Goal: Obtain resource: Obtain resource

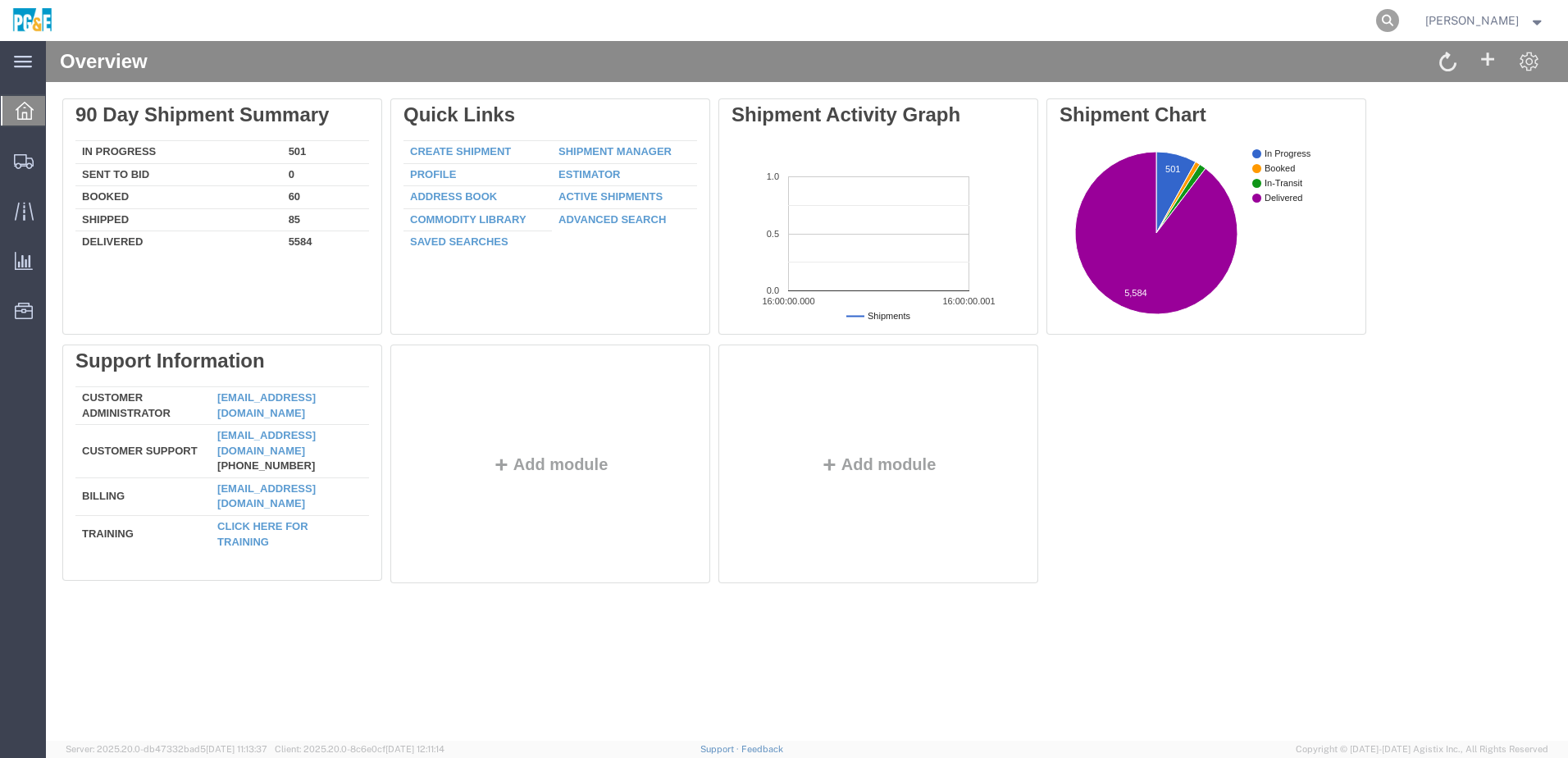
click at [1399, 25] on icon at bounding box center [1386, 20] width 22 height 22
paste input "56240176"
type input "56240176"
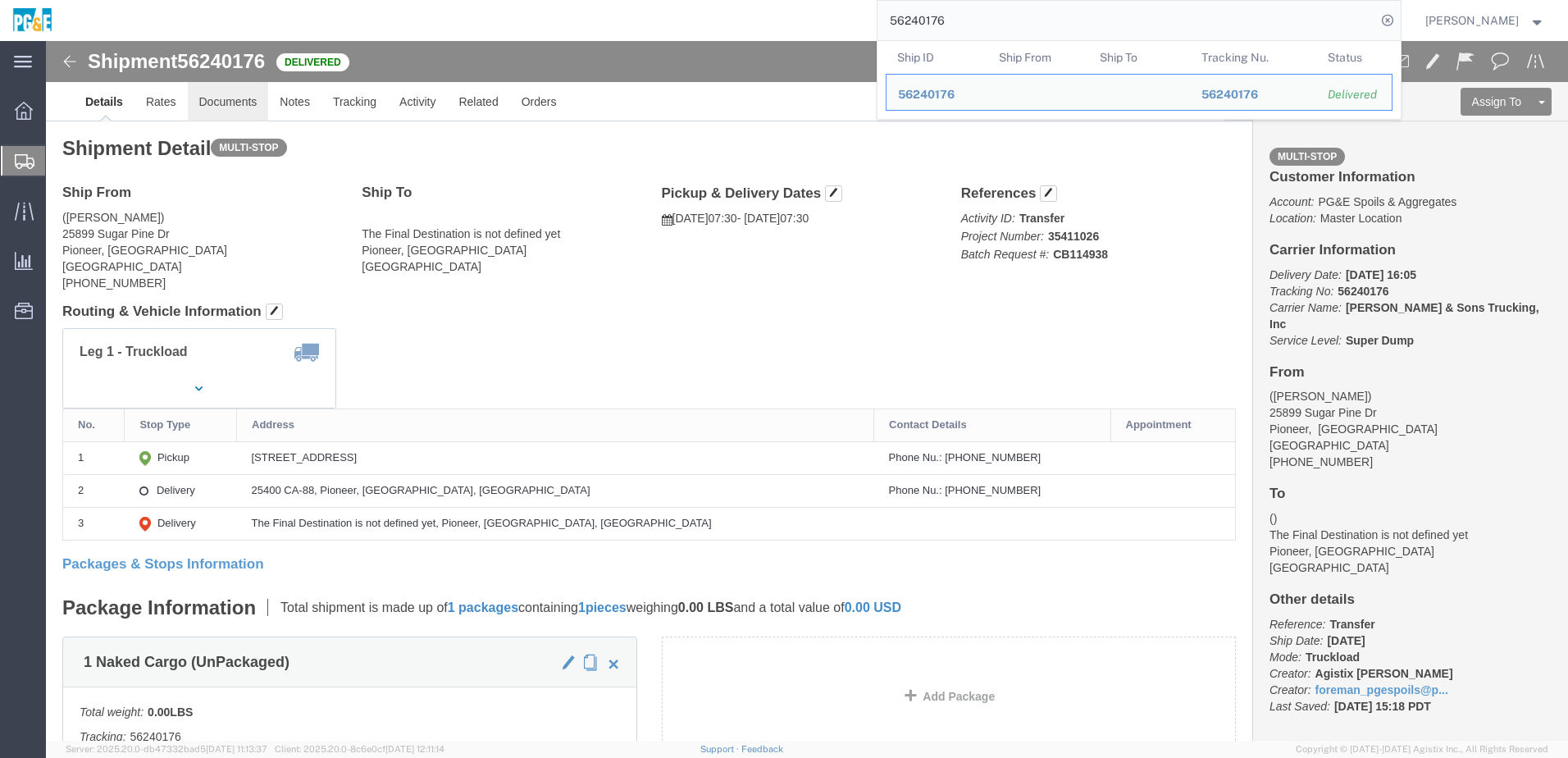
click link "Documents"
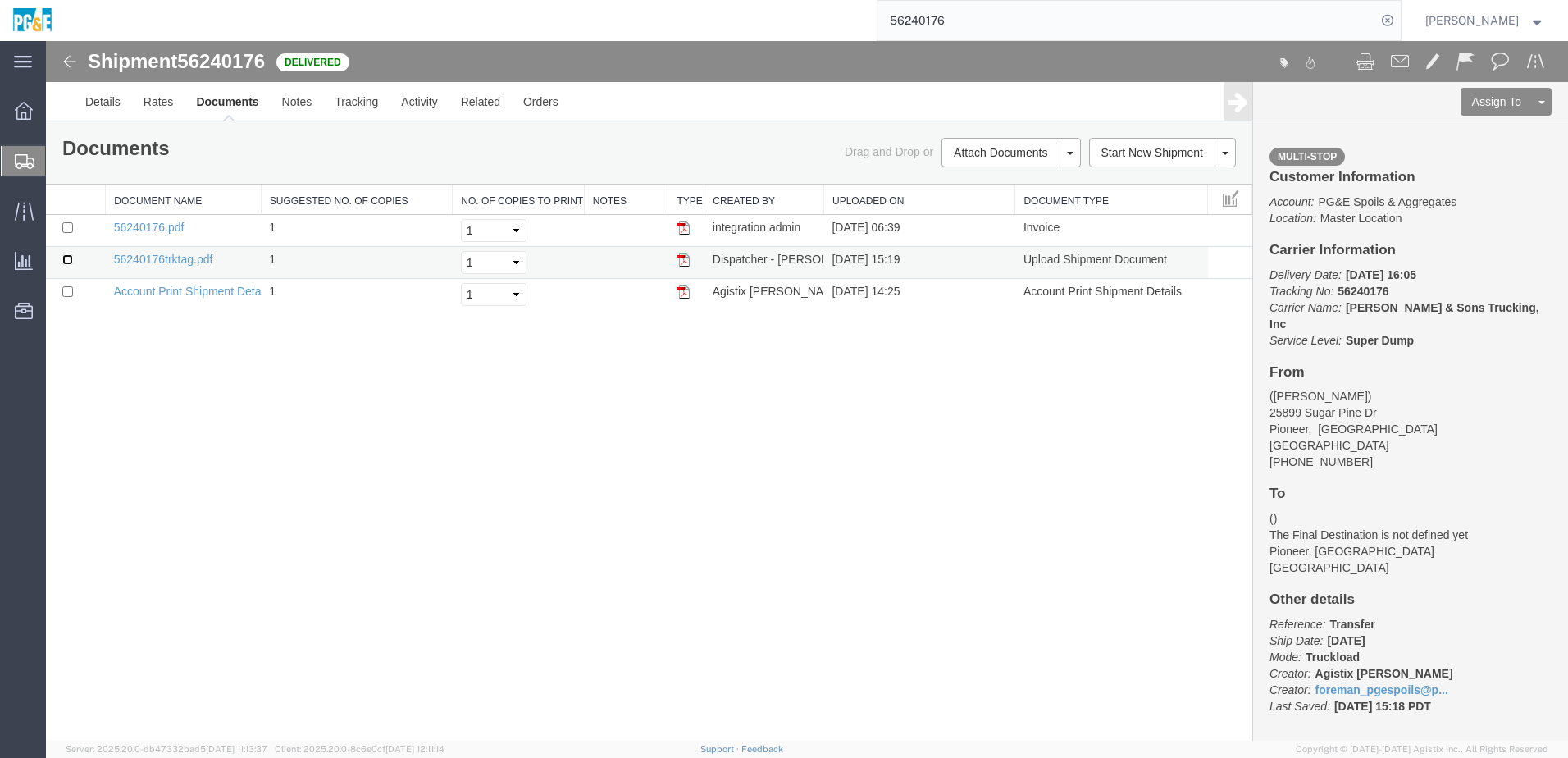
click at [68, 259] on input "checkbox" at bounding box center [67, 259] width 11 height 11
checkbox input "true"
click at [64, 227] on input "checkbox" at bounding box center [67, 227] width 11 height 11
checkbox input "true"
click at [1034, 186] on link "Print Documents" at bounding box center [1009, 180] width 143 height 24
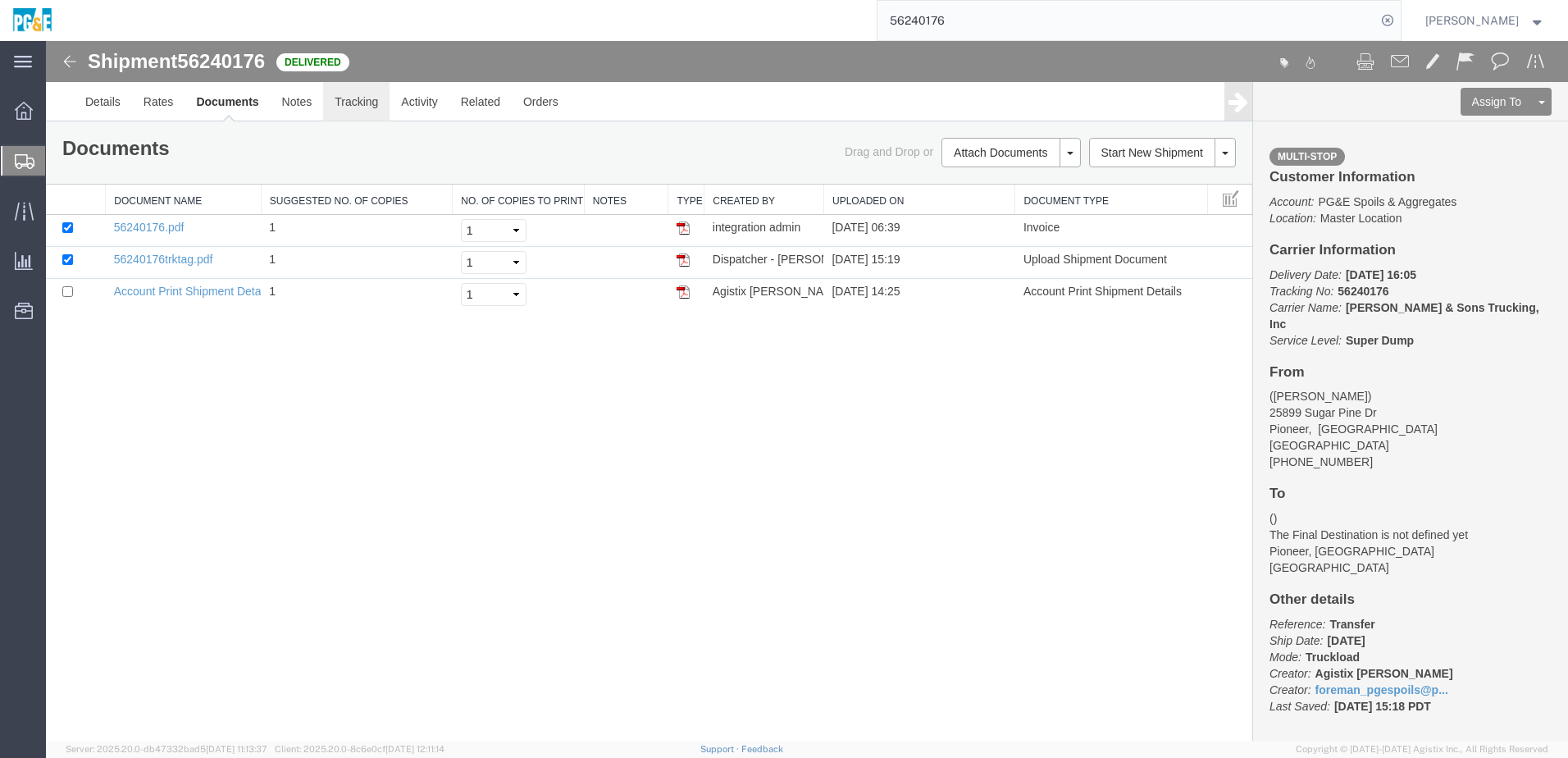
click at [359, 109] on link "Tracking" at bounding box center [356, 102] width 66 height 39
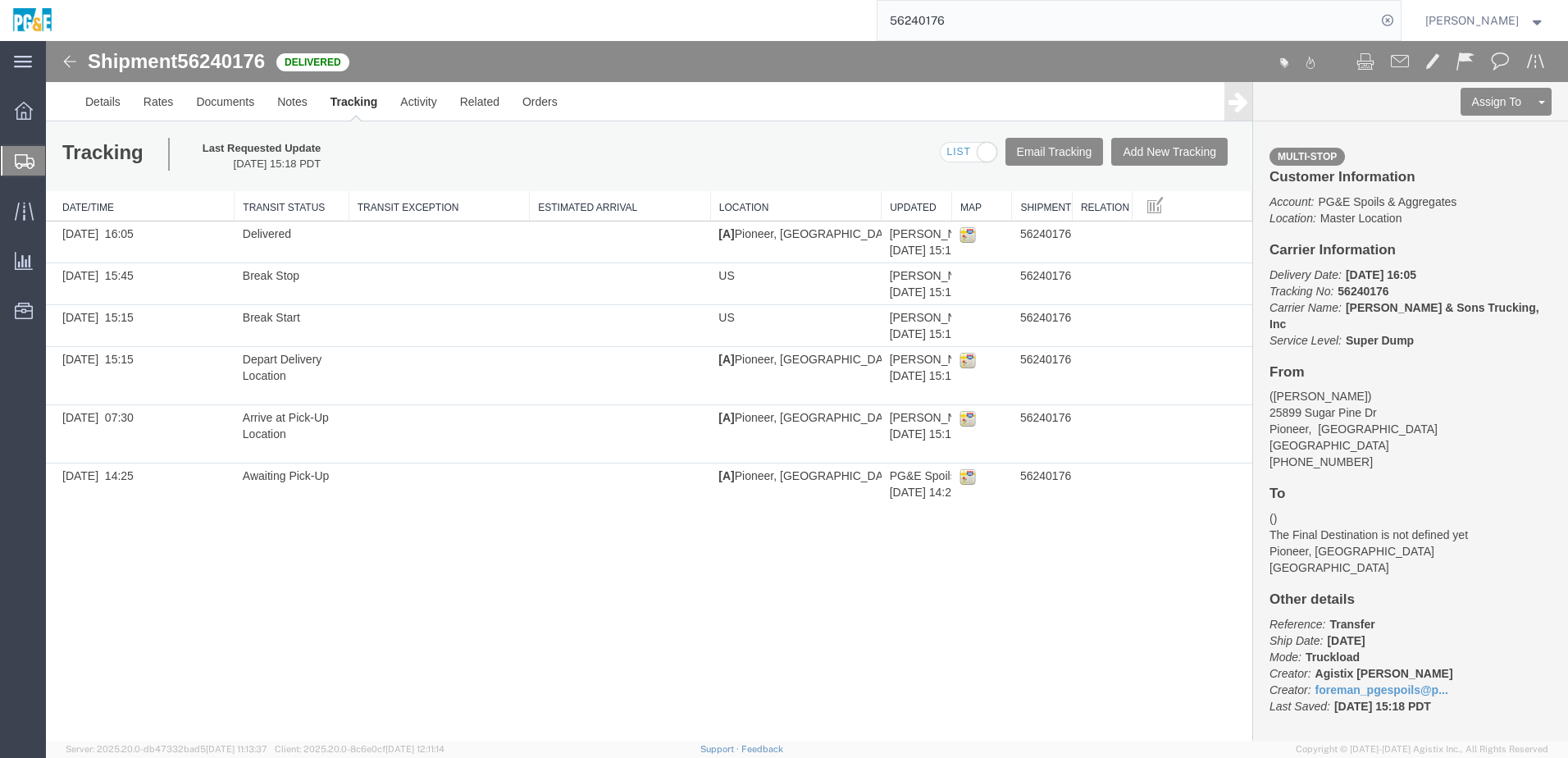
click at [936, 26] on input "56240176" at bounding box center [1126, 21] width 499 height 39
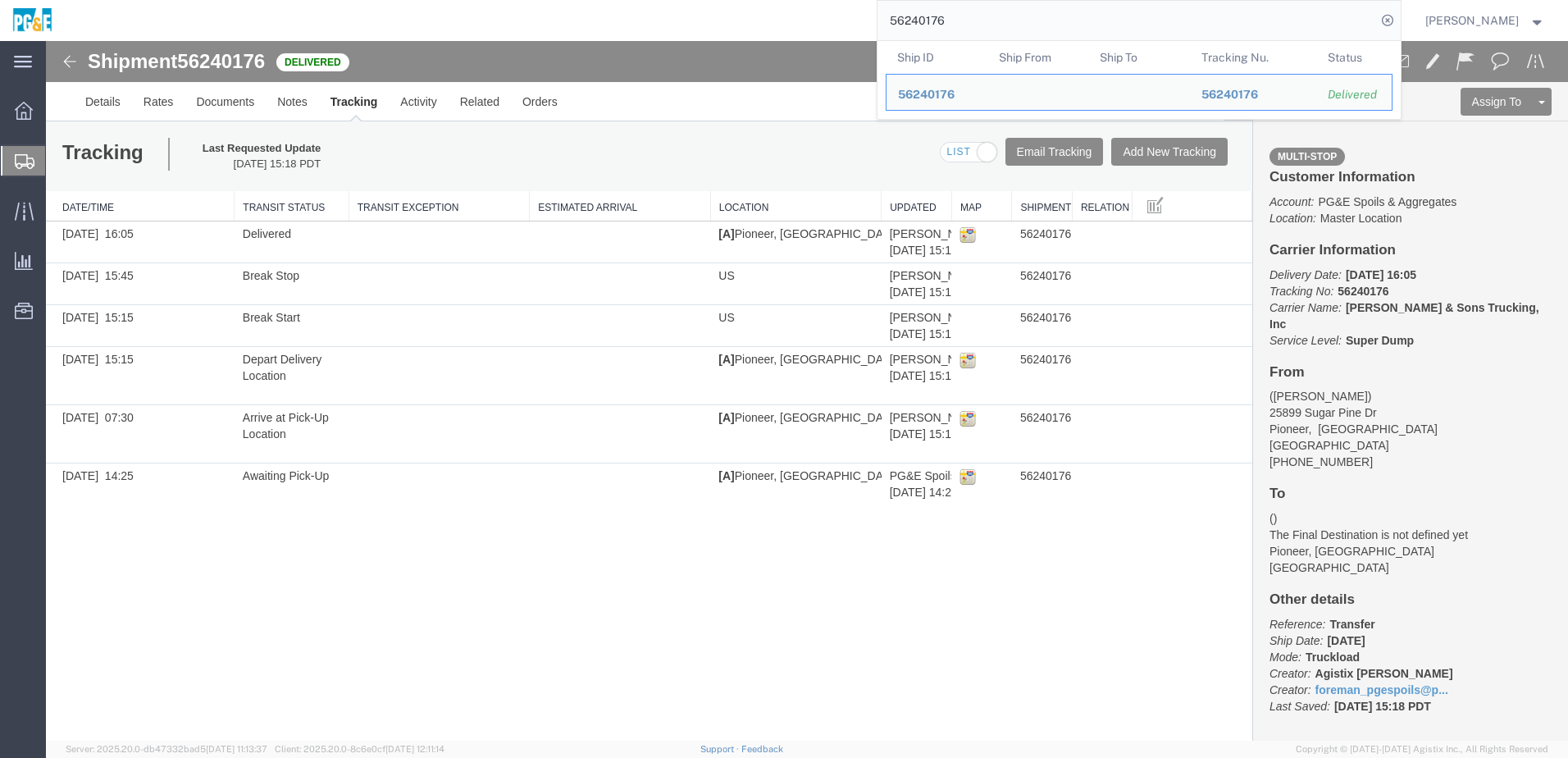
click at [936, 26] on input "56240176" at bounding box center [1126, 21] width 499 height 39
paste input "7000144"
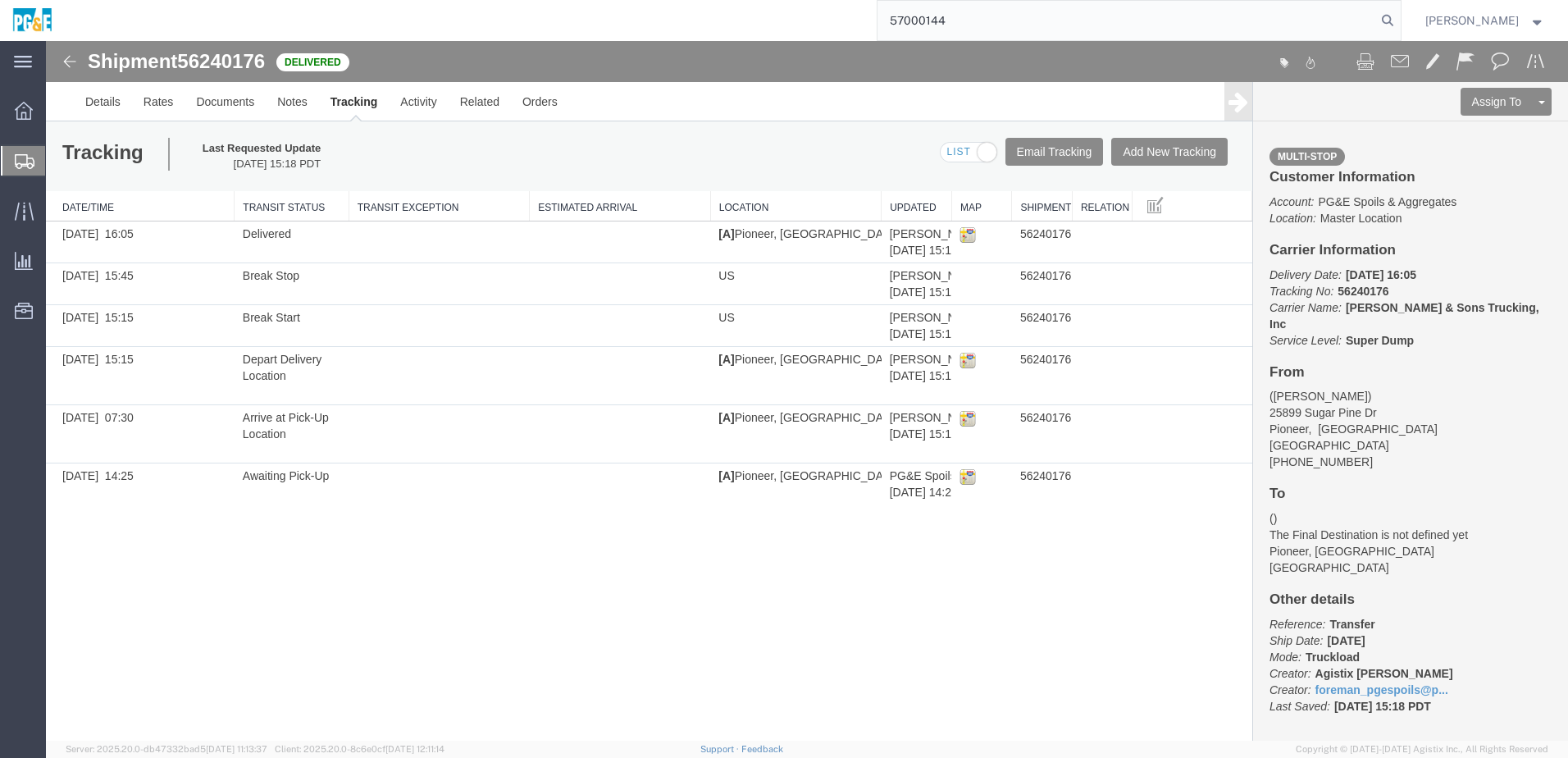
type input "57000144"
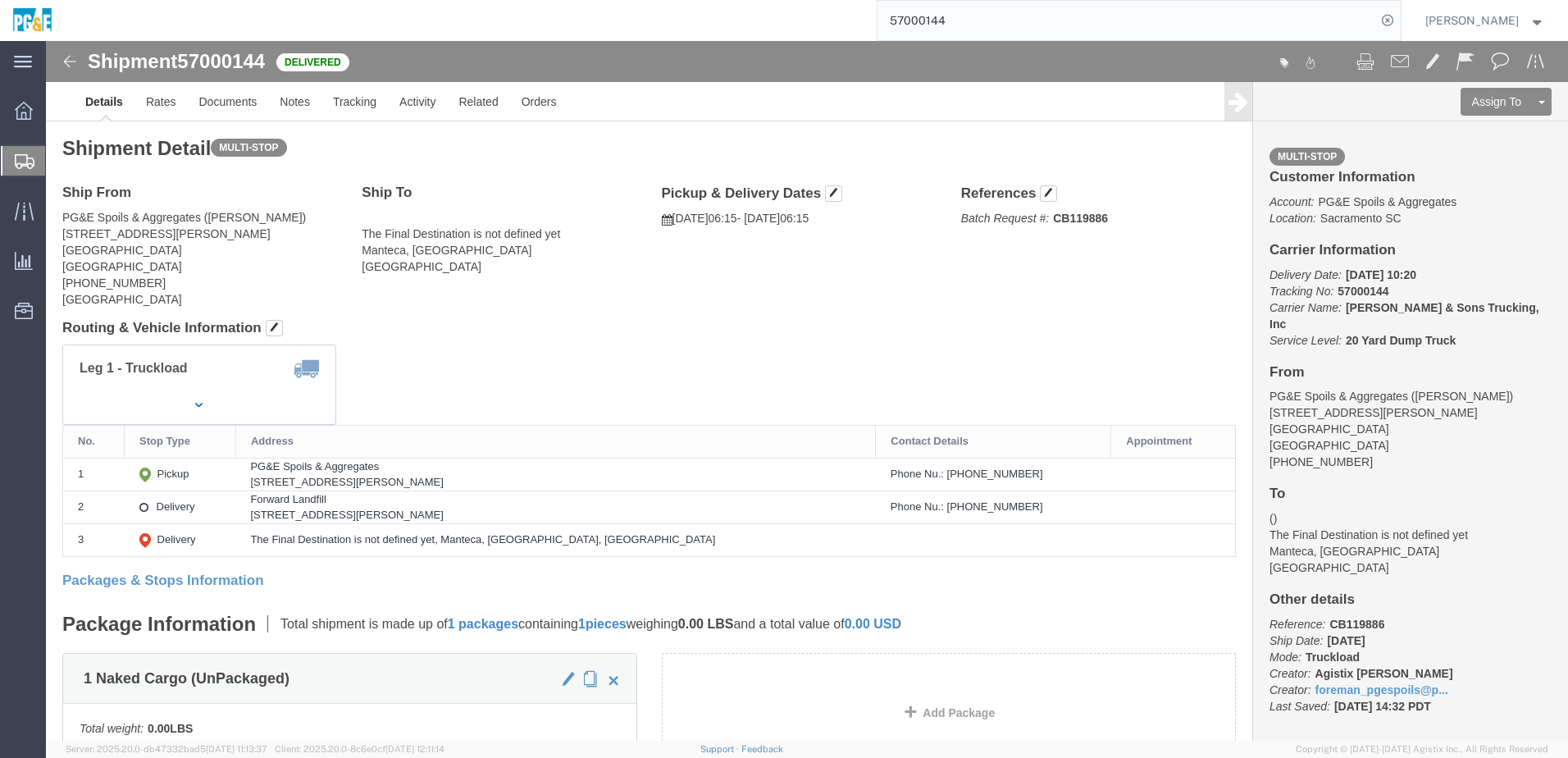
click div "Leg 1 - Truckload Vehicle 1: 20 Yard Dump Truck Number of trucks: 1"
click h4 "Routing & Vehicle Information"
click link "Documents"
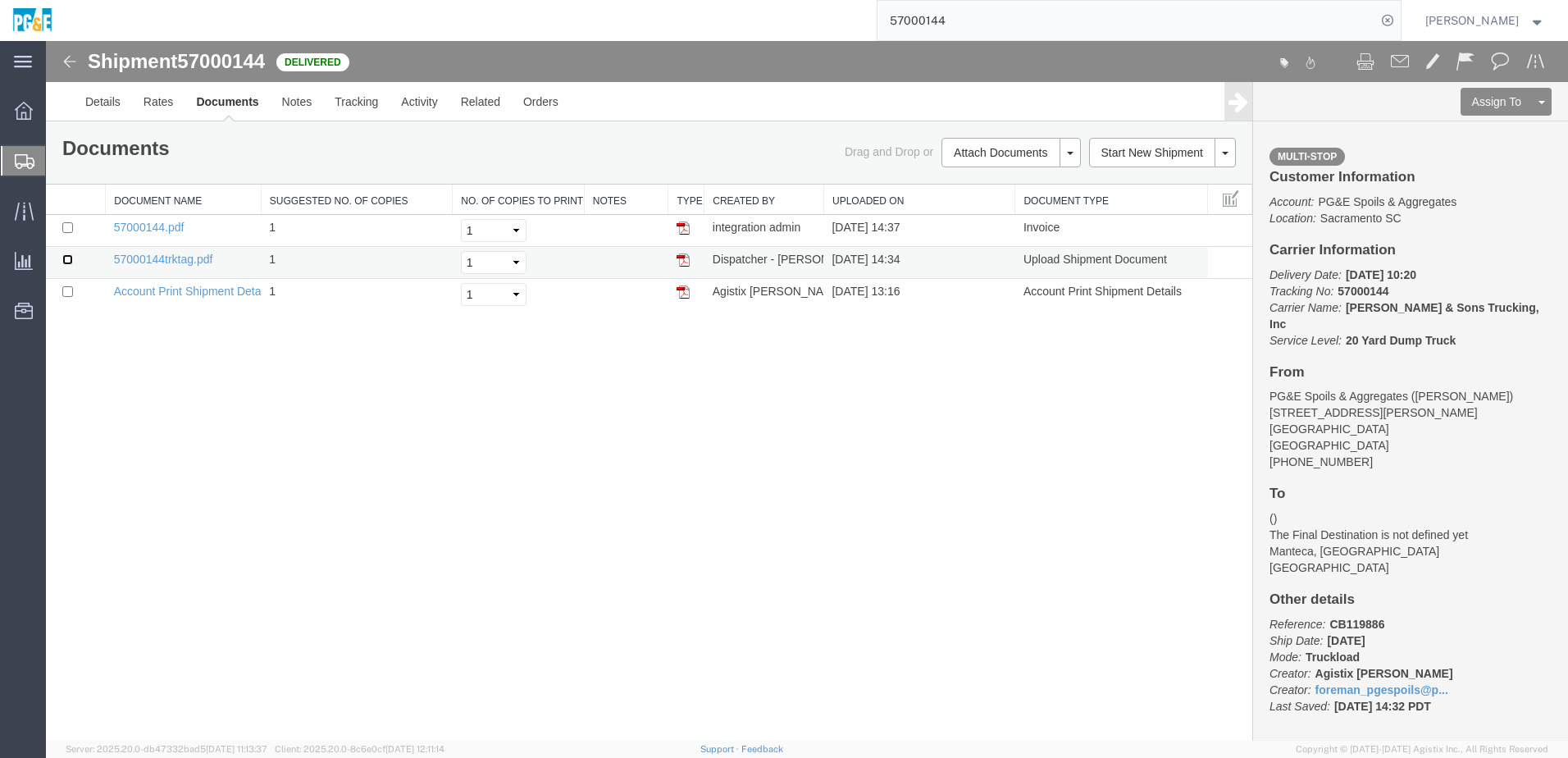
click at [67, 256] on input "checkbox" at bounding box center [67, 259] width 11 height 11
checkbox input "true"
click at [68, 229] on input "checkbox" at bounding box center [67, 227] width 11 height 11
checkbox input "true"
click at [985, 179] on link "Print Documents" at bounding box center [1009, 180] width 143 height 24
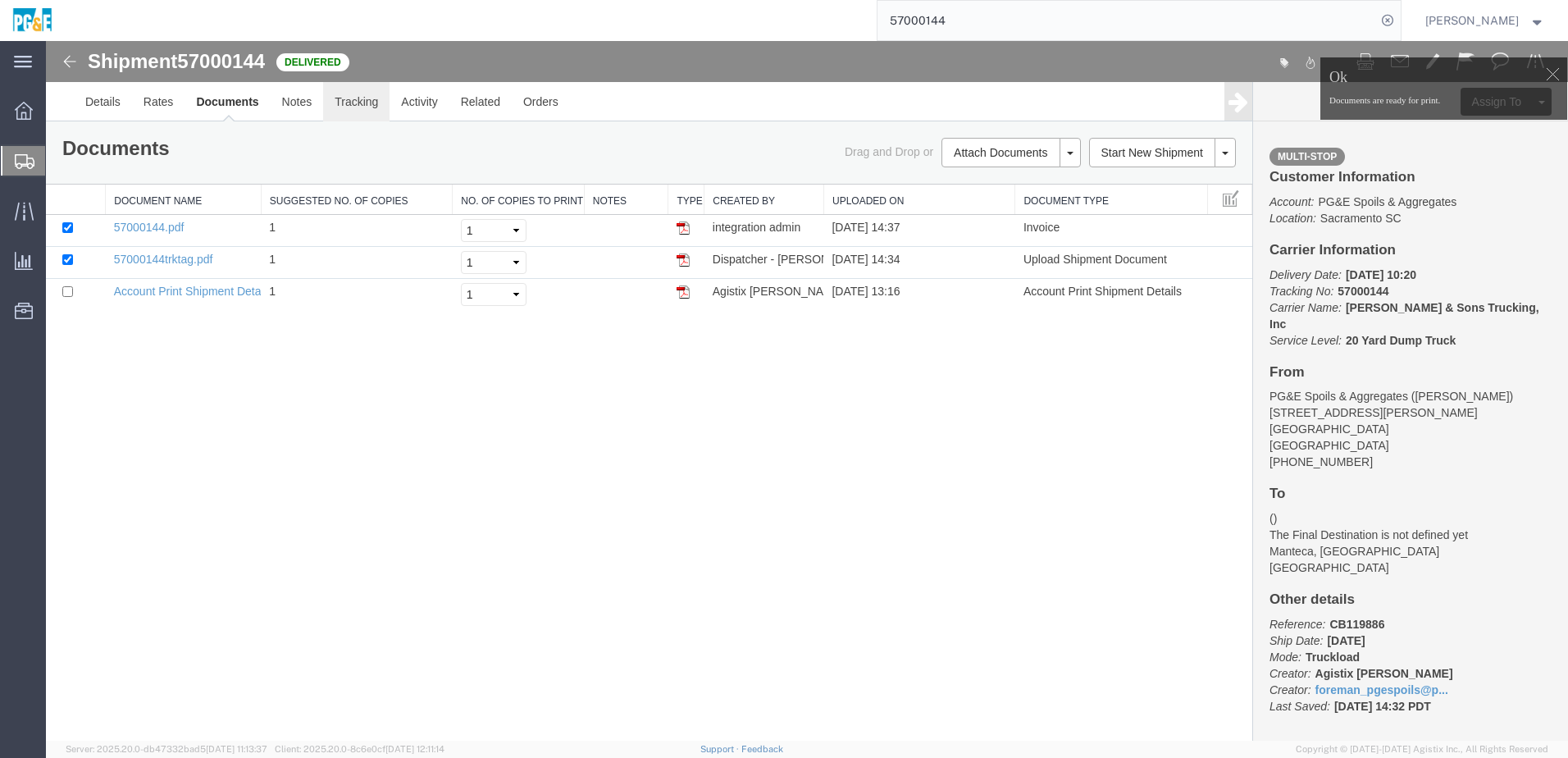
click at [370, 101] on link "Tracking" at bounding box center [356, 102] width 66 height 39
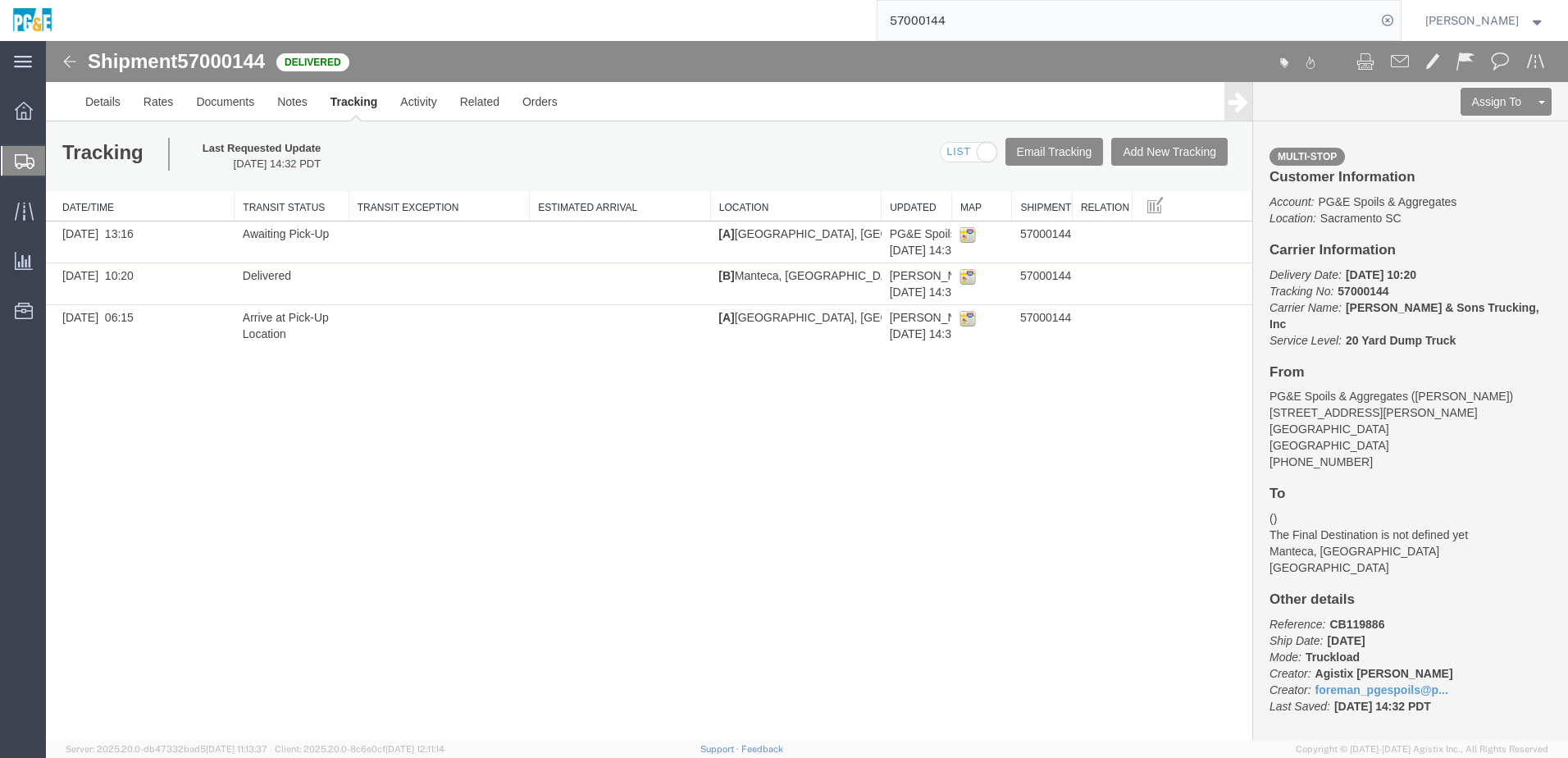
click at [273, 410] on div "Shipment 57000144 3 of 3 Delivered Details Rates Documents Notes Tracking Activ…" at bounding box center [806, 390] width 1522 height 699
click at [955, 26] on input "57000144" at bounding box center [1126, 21] width 499 height 39
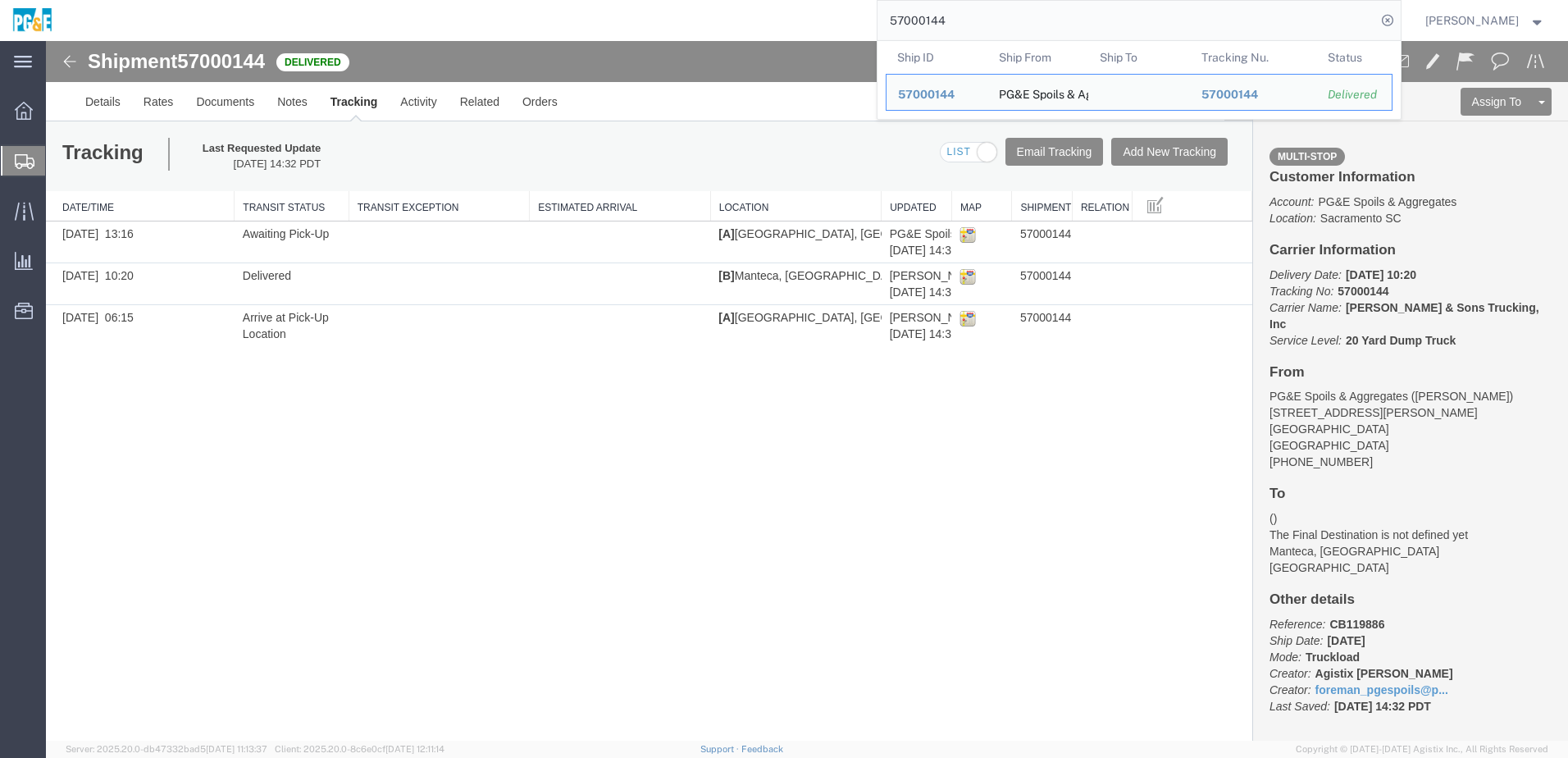
click at [955, 26] on input "57000144" at bounding box center [1126, 21] width 499 height 39
paste input "6415774"
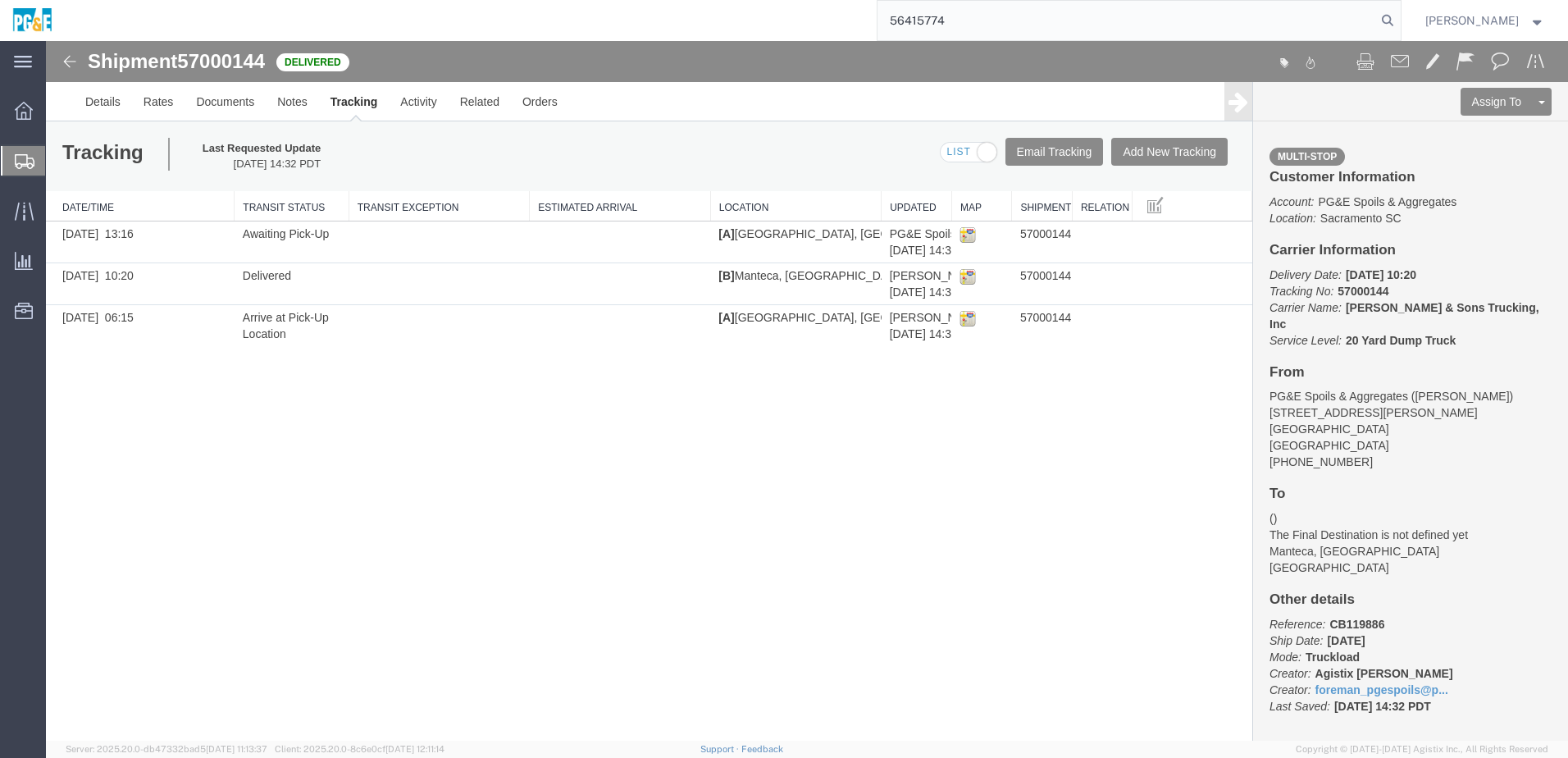
type input "56415774"
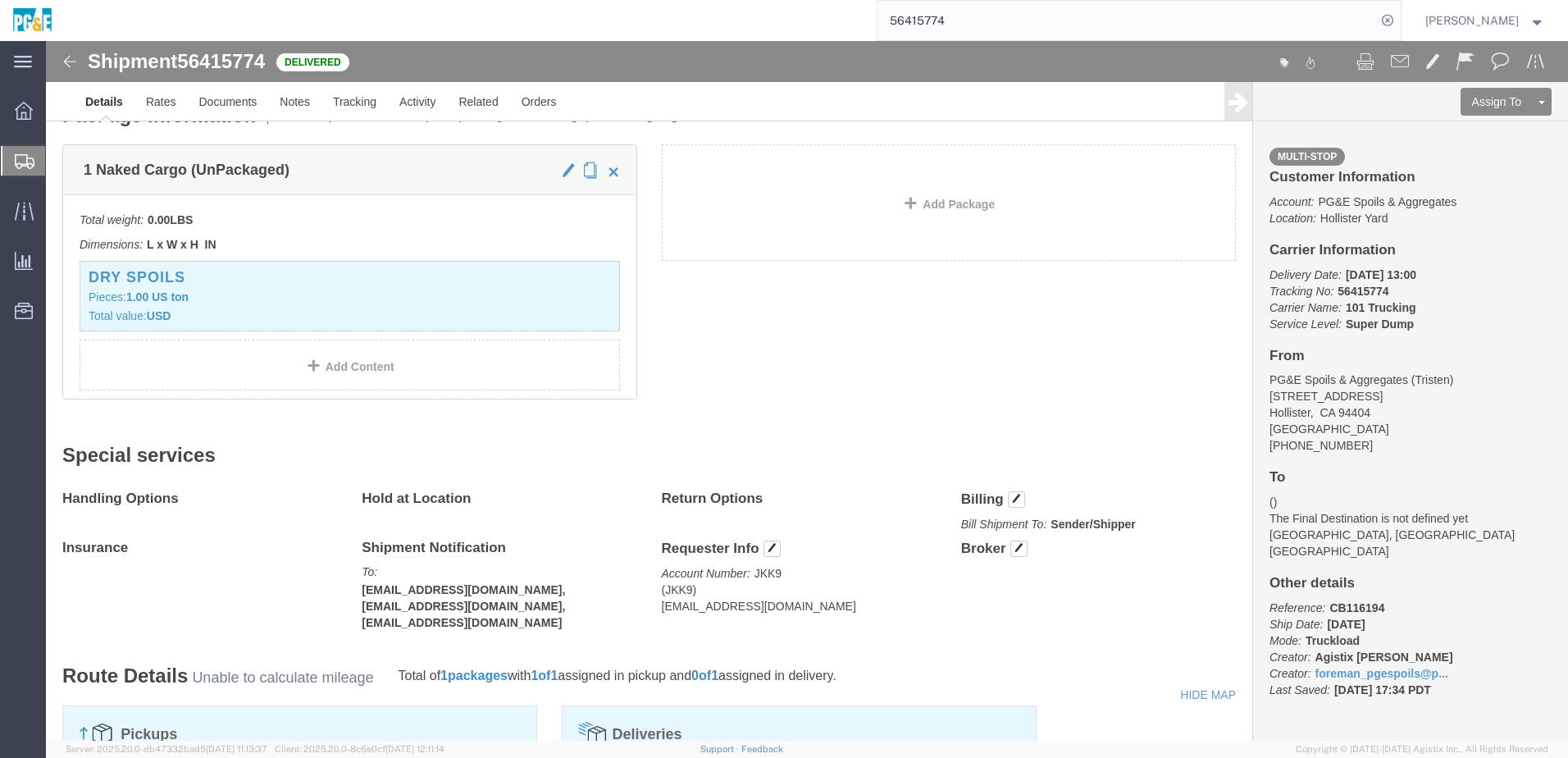
scroll to position [82, 0]
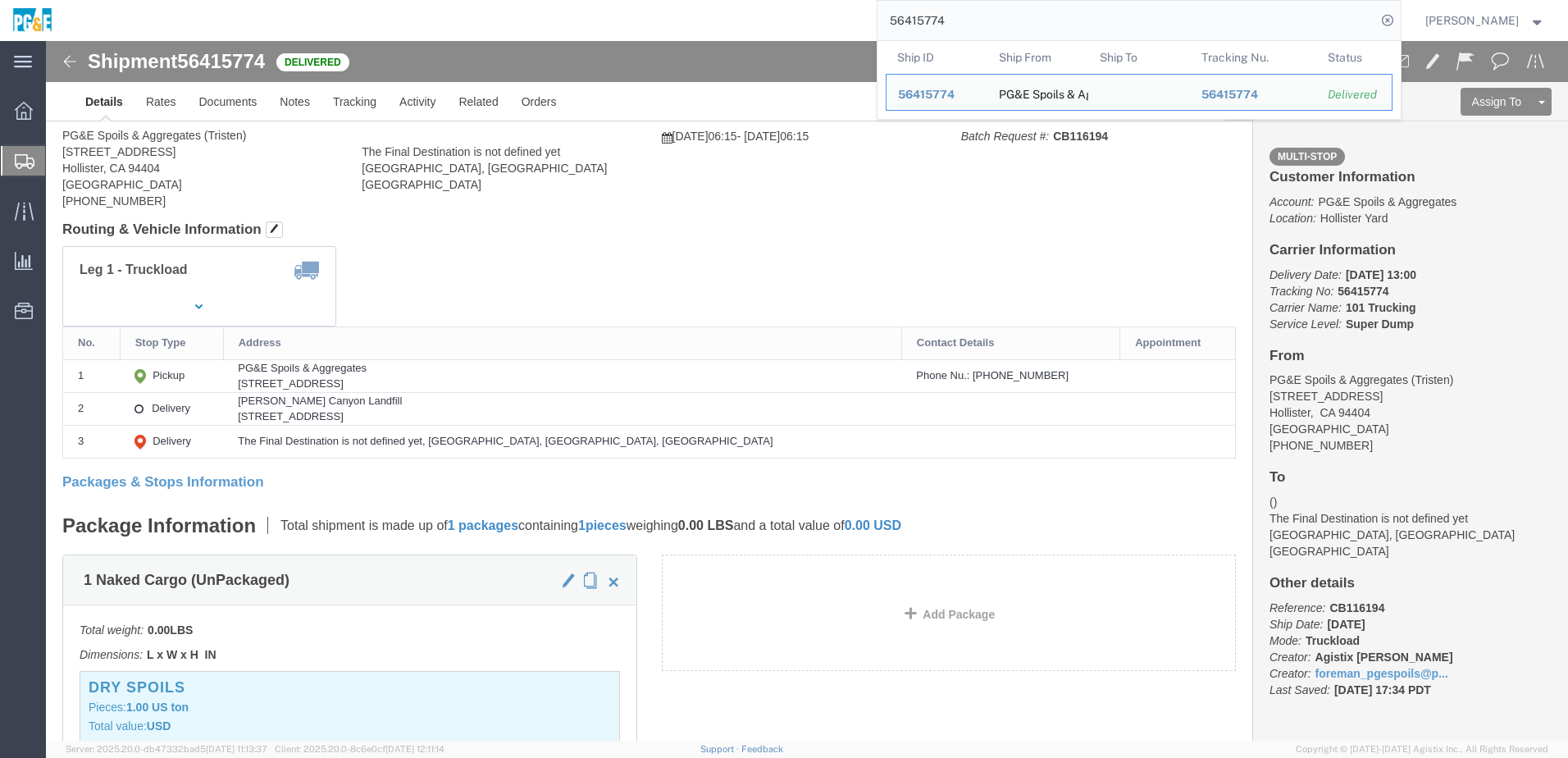
click div "Leg 1 - Truckload Vehicle 1: Super Dump Number of trucks: 1"
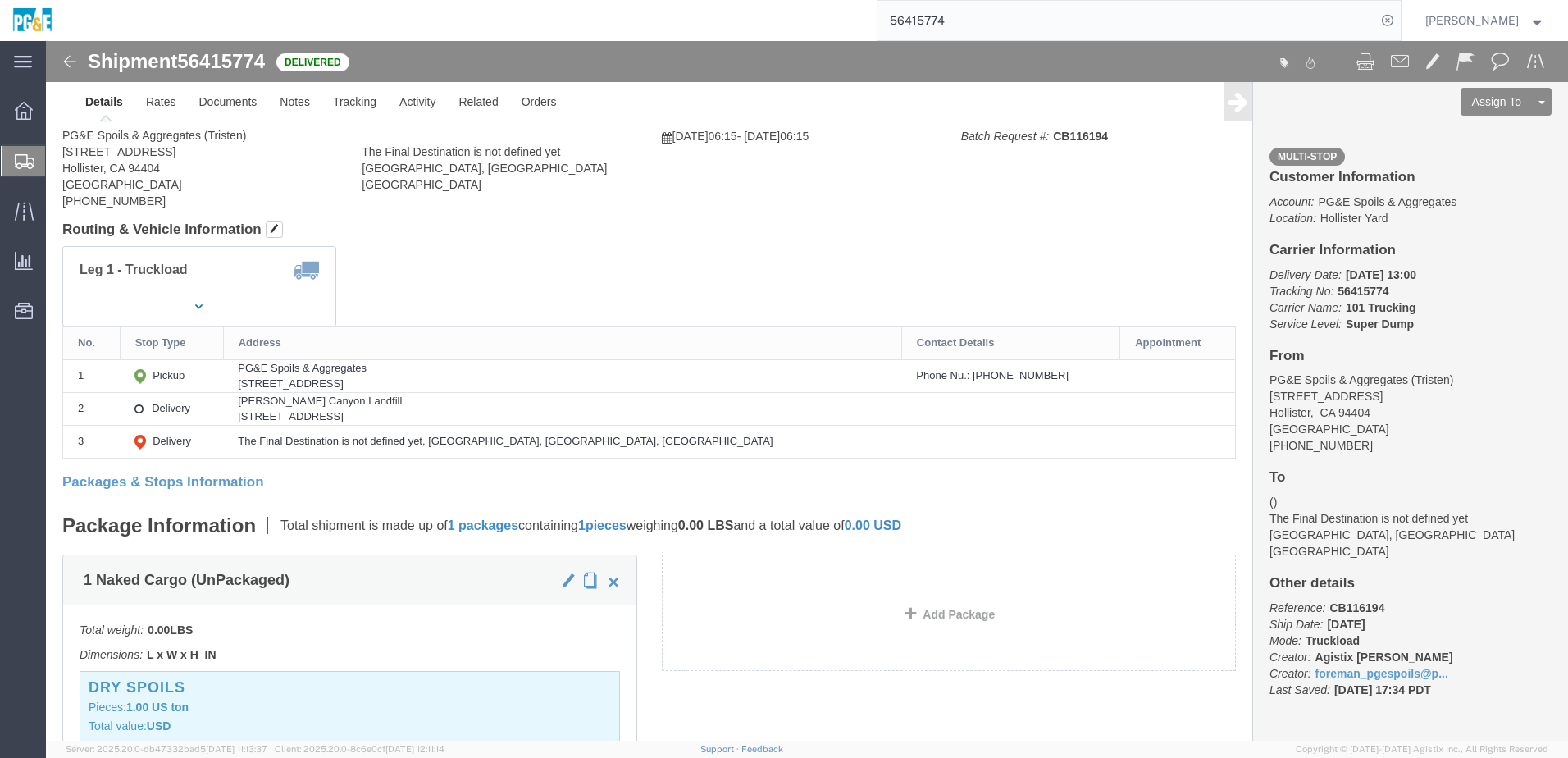
click at [977, 30] on input "56415774" at bounding box center [1126, 21] width 499 height 39
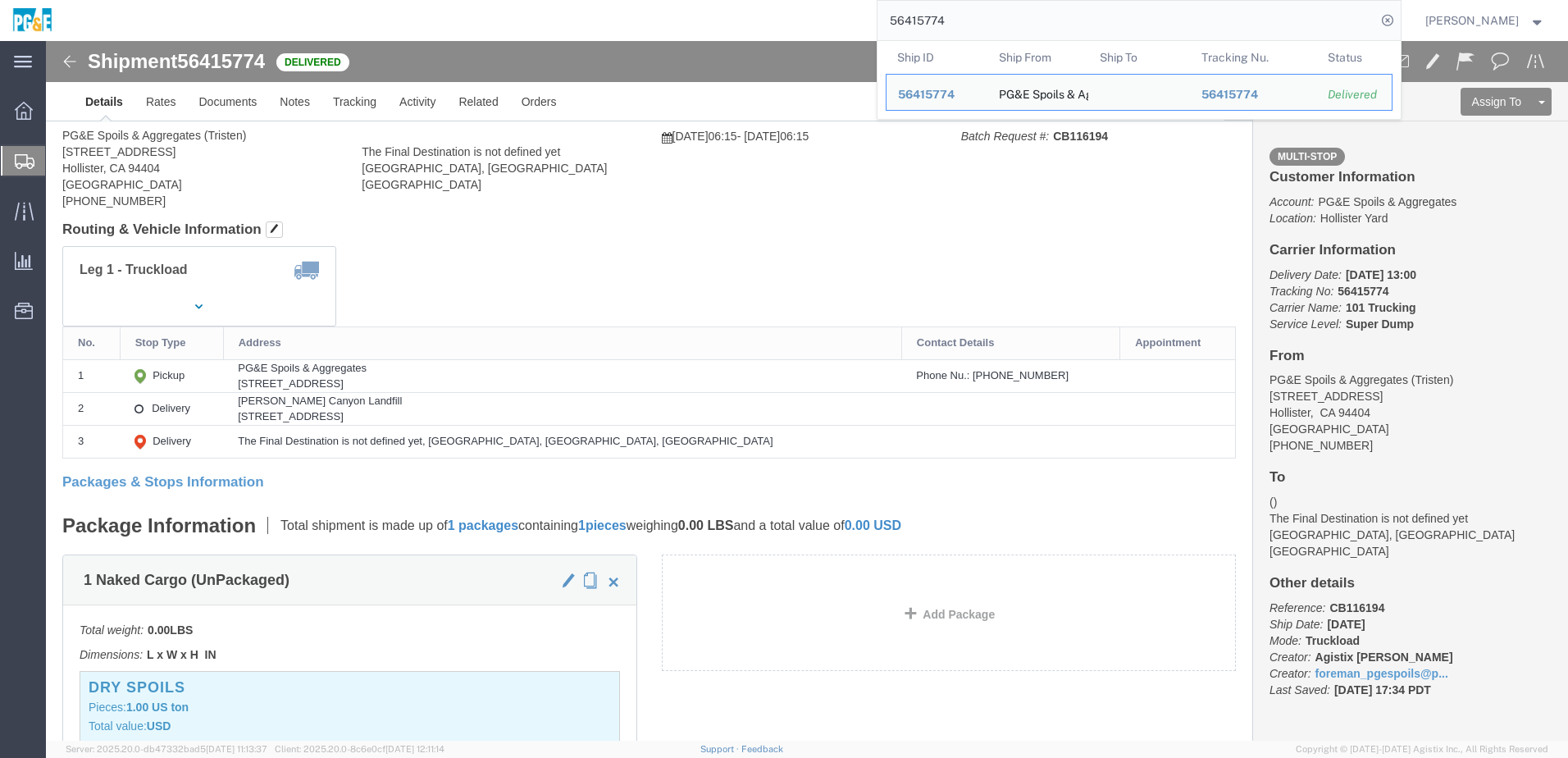
click div "Leg 1 - Truckload Vehicle 1: Super Dump Number of trucks: 1"
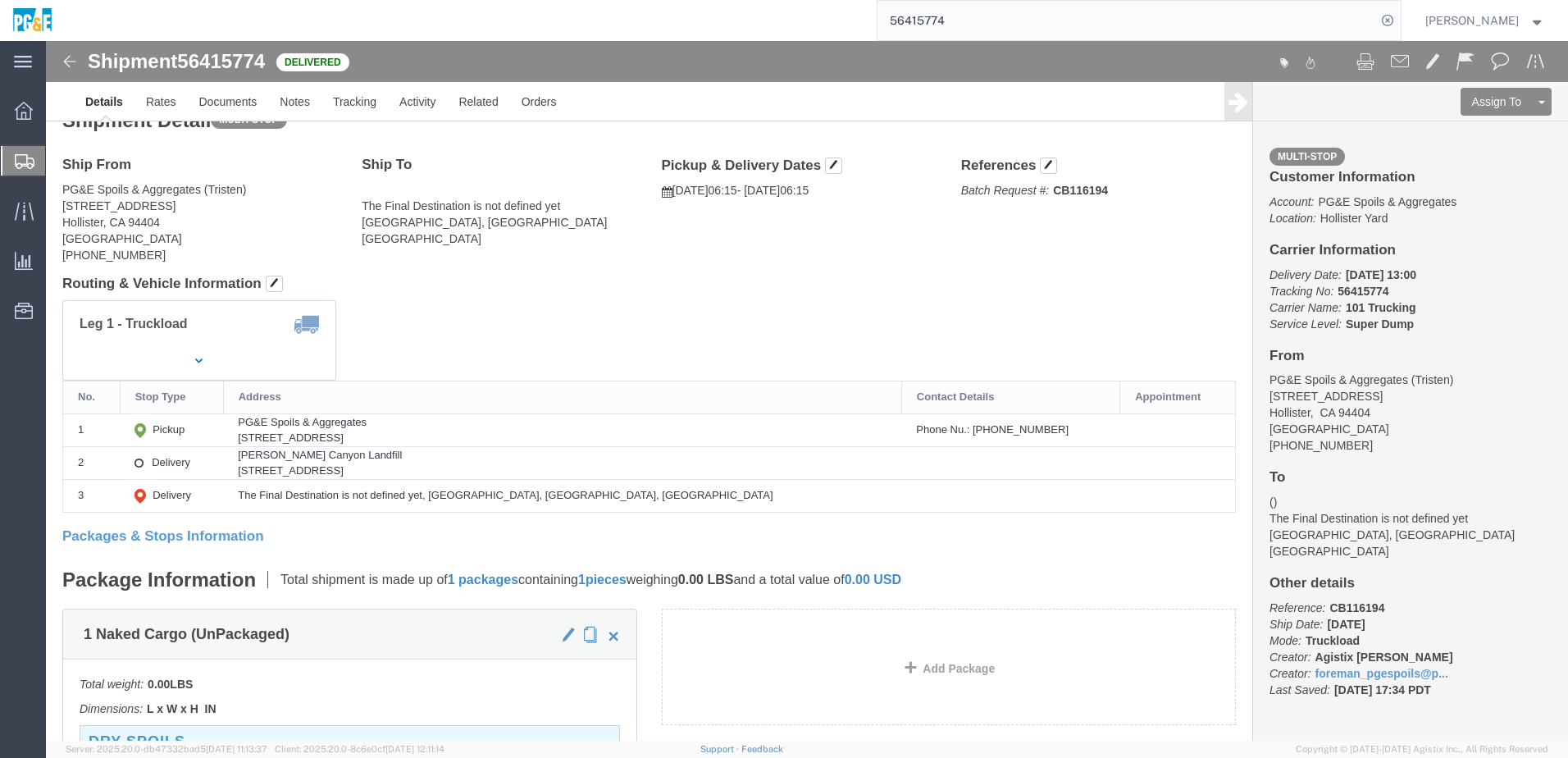
scroll to position [0, 0]
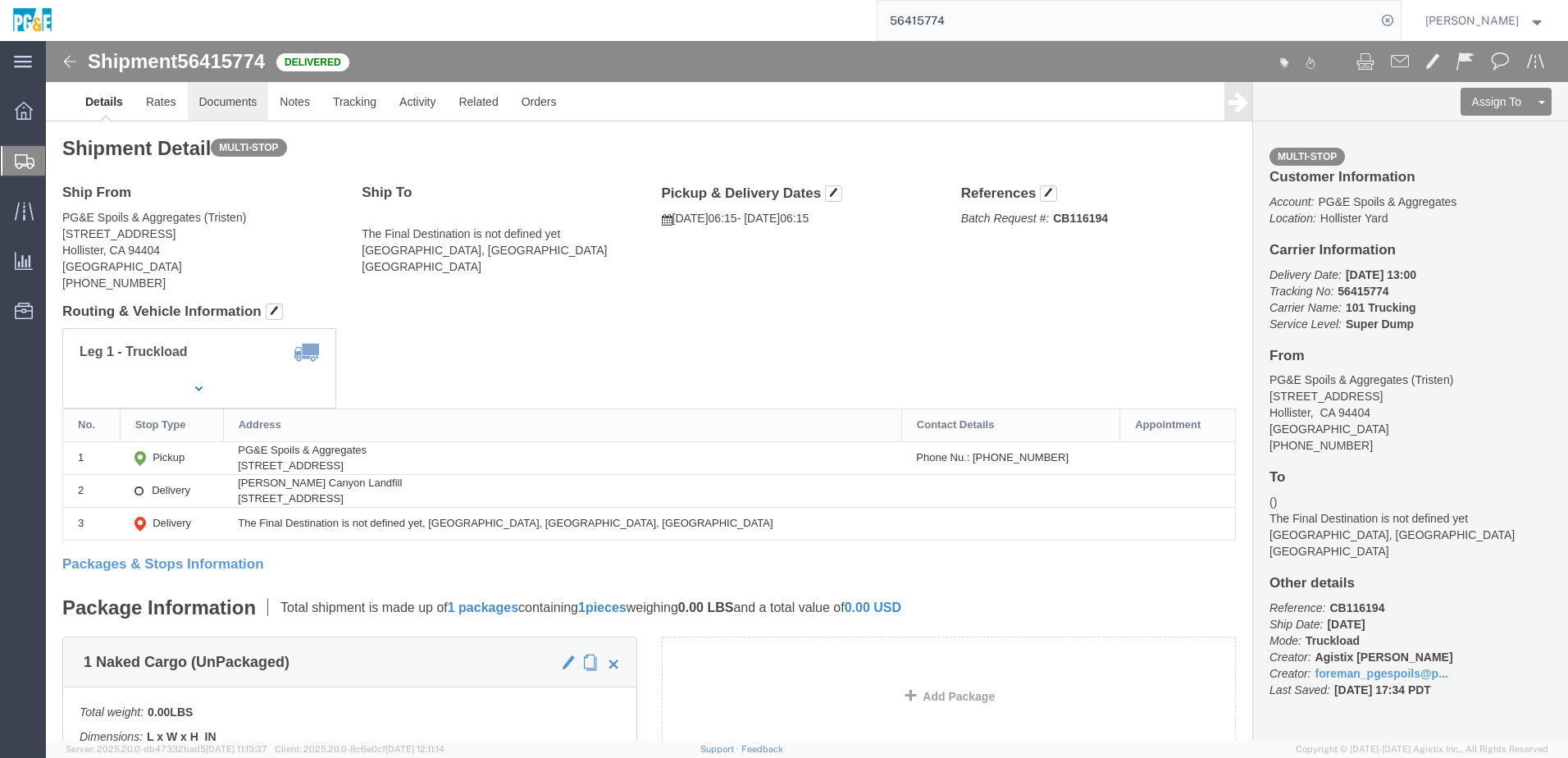
click link "Documents"
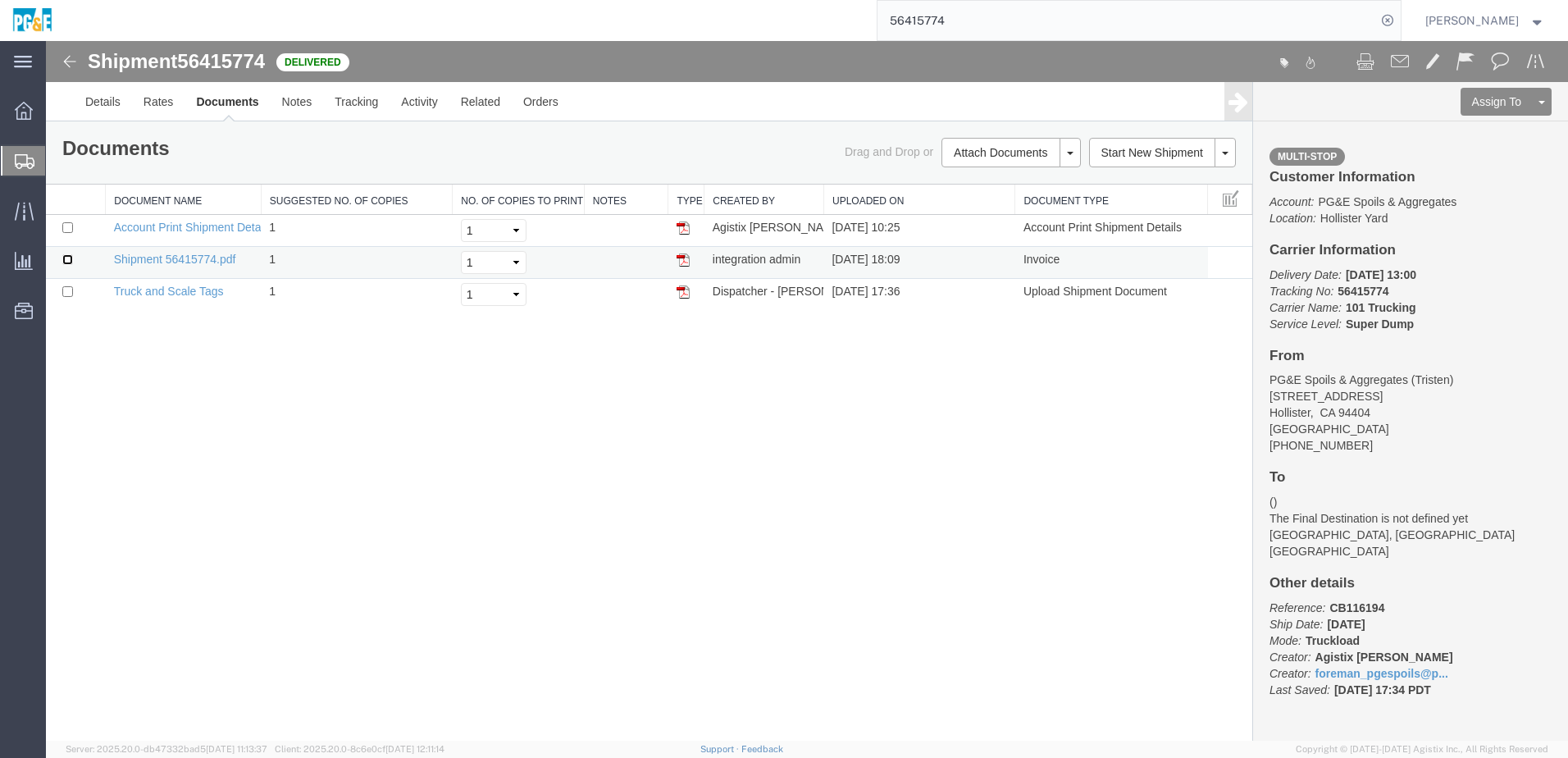
click at [65, 262] on input "checkbox" at bounding box center [67, 259] width 11 height 11
checkbox input "true"
click at [66, 289] on input "checkbox" at bounding box center [67, 291] width 11 height 11
checkbox input "true"
click at [988, 185] on link "Print Documents" at bounding box center [1009, 180] width 143 height 24
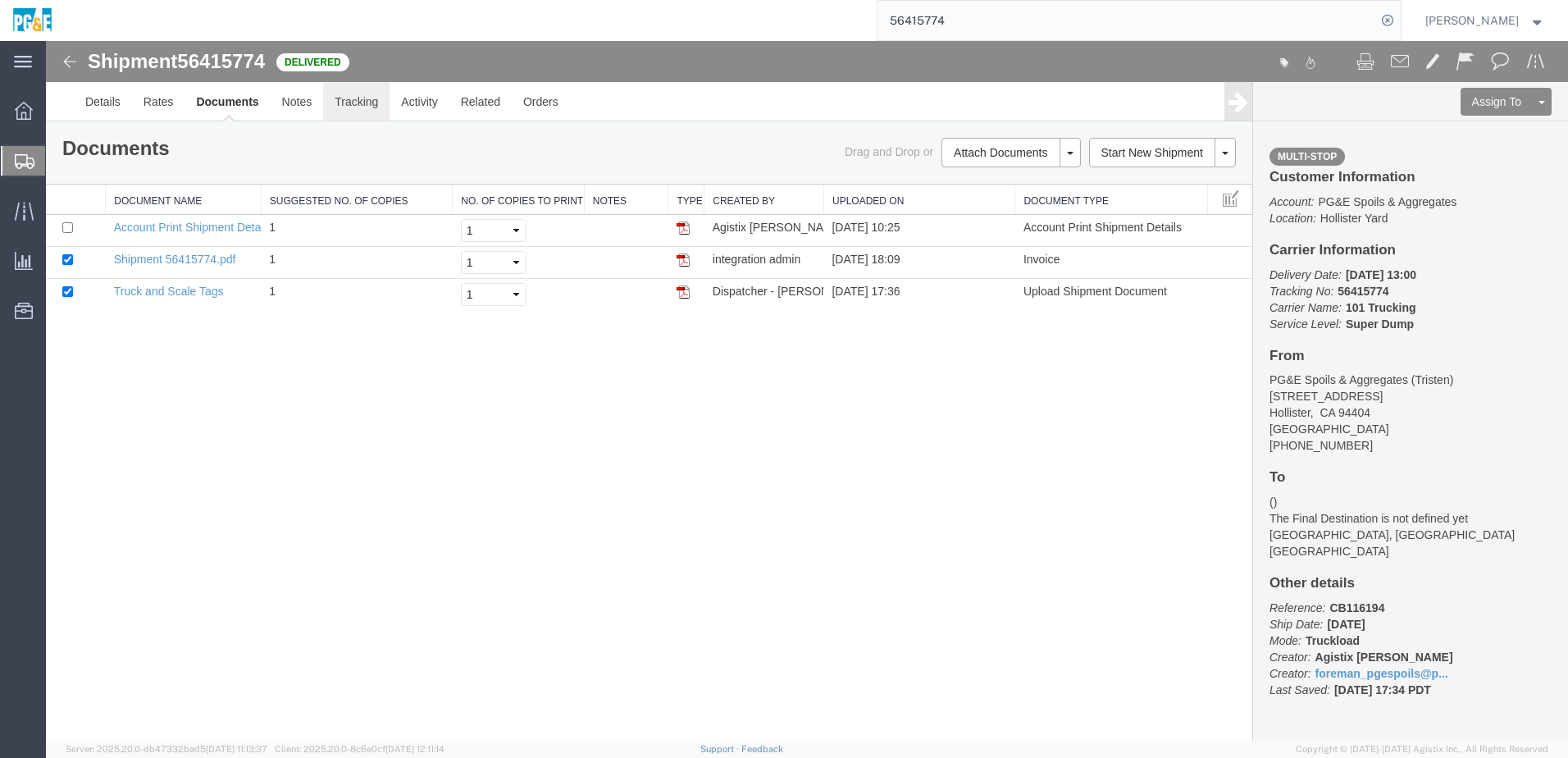
click at [362, 101] on link "Tracking" at bounding box center [356, 102] width 66 height 39
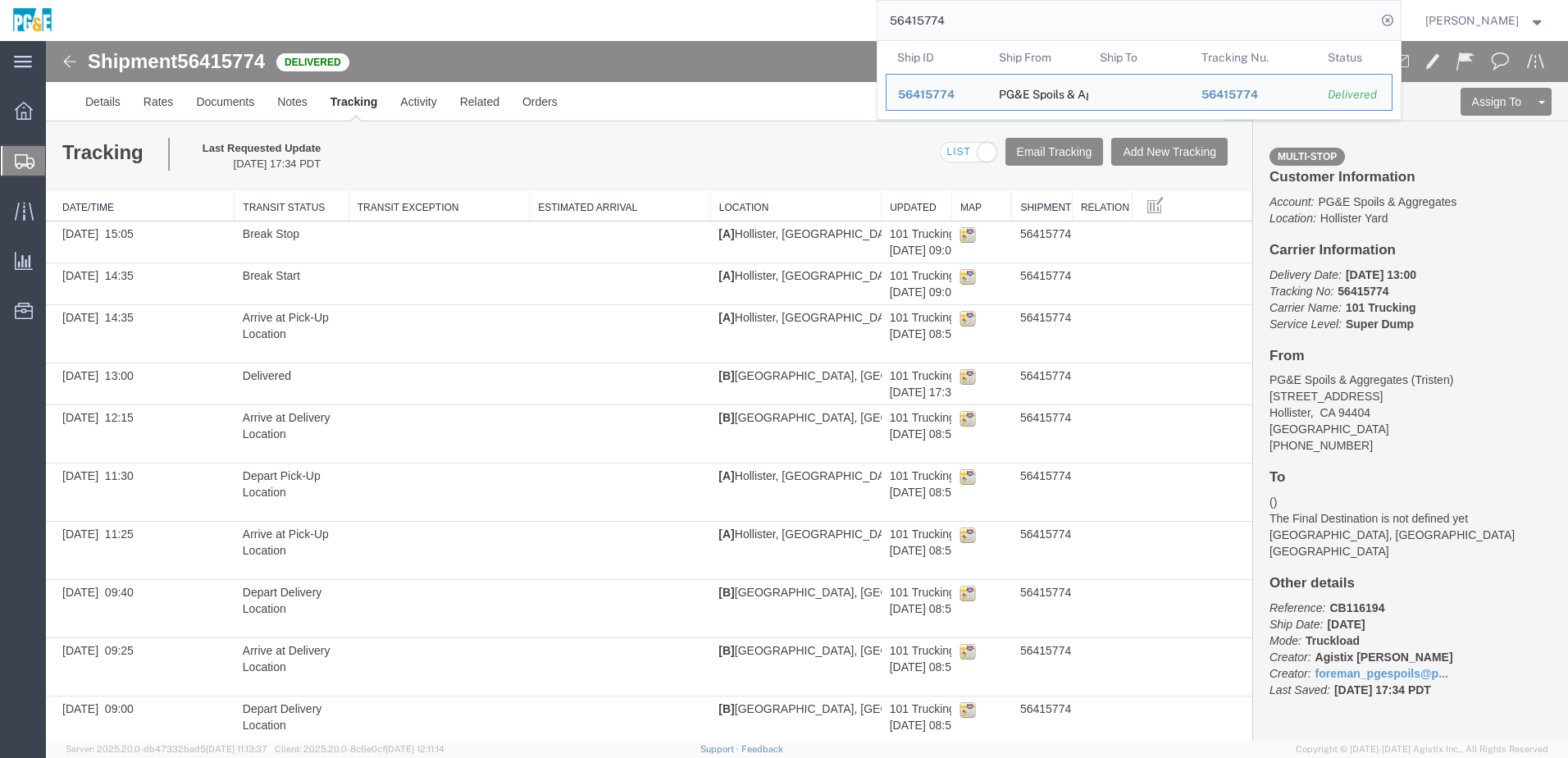
click at [942, 18] on input "56415774" at bounding box center [1126, 21] width 499 height 39
paste input "5"
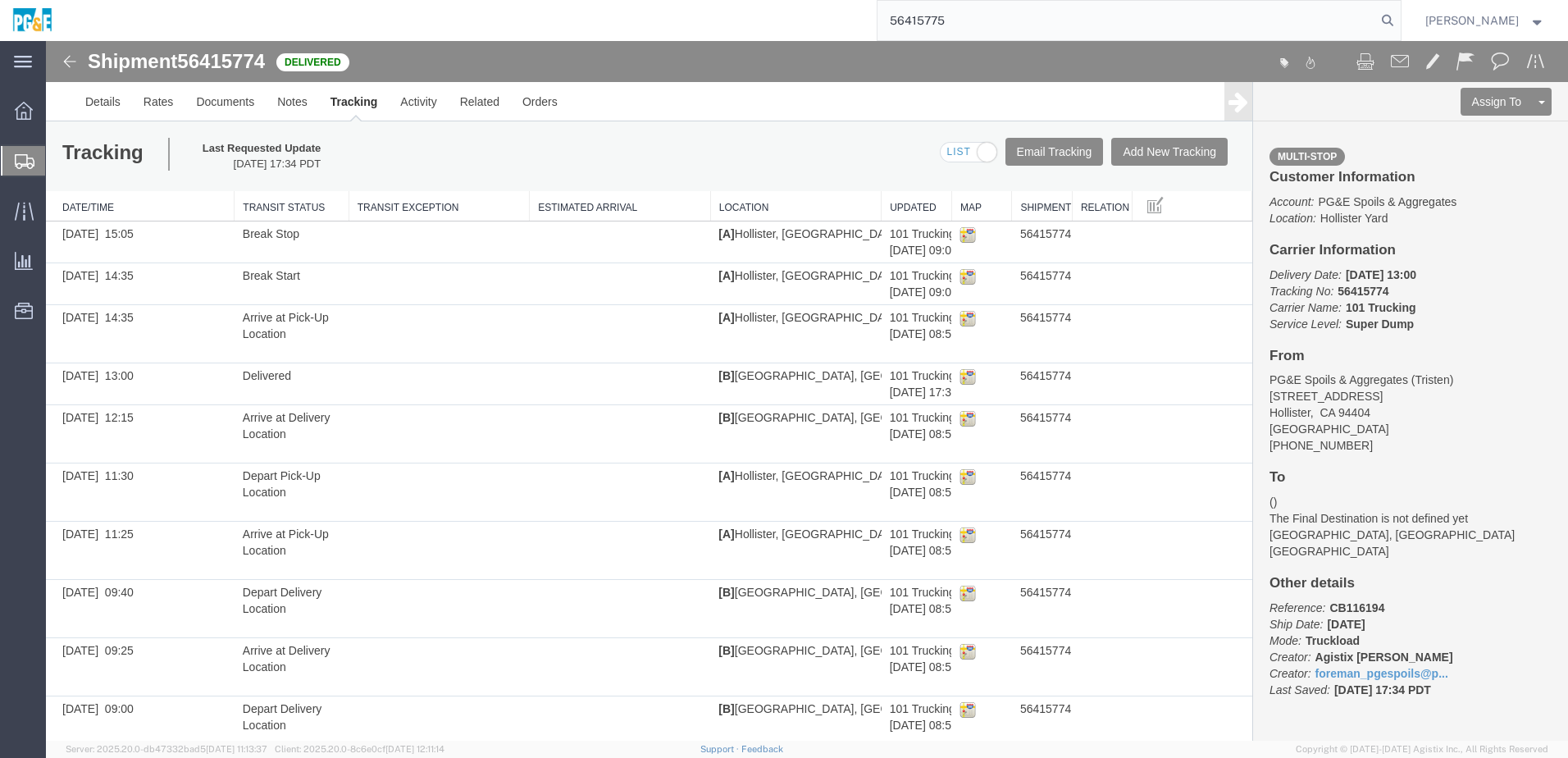
type input "56415775"
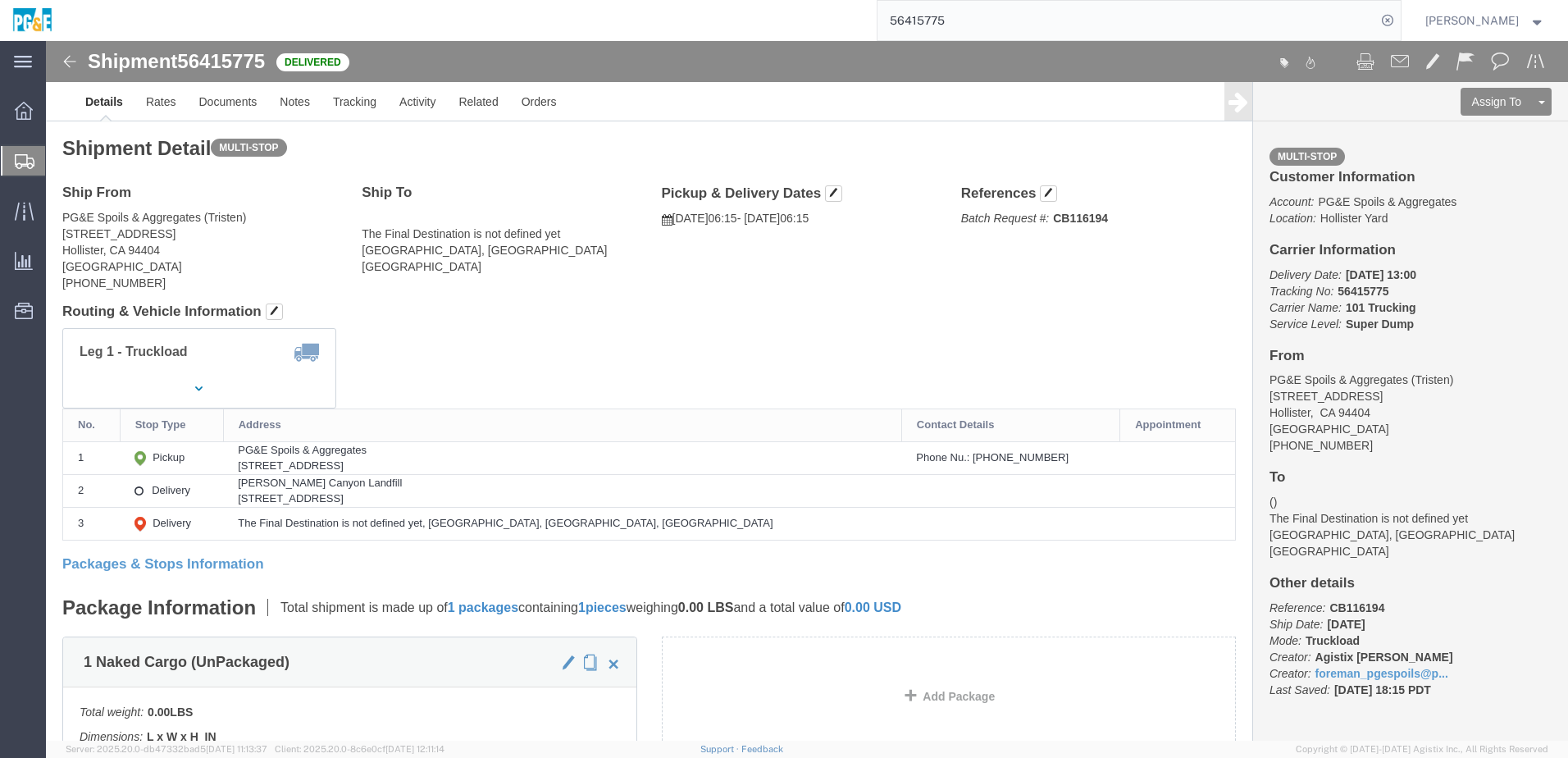
click address "The Final Destination is not defined yet [GEOGRAPHIC_DATA], [GEOGRAPHIC_DATA] […"
click link "Documents"
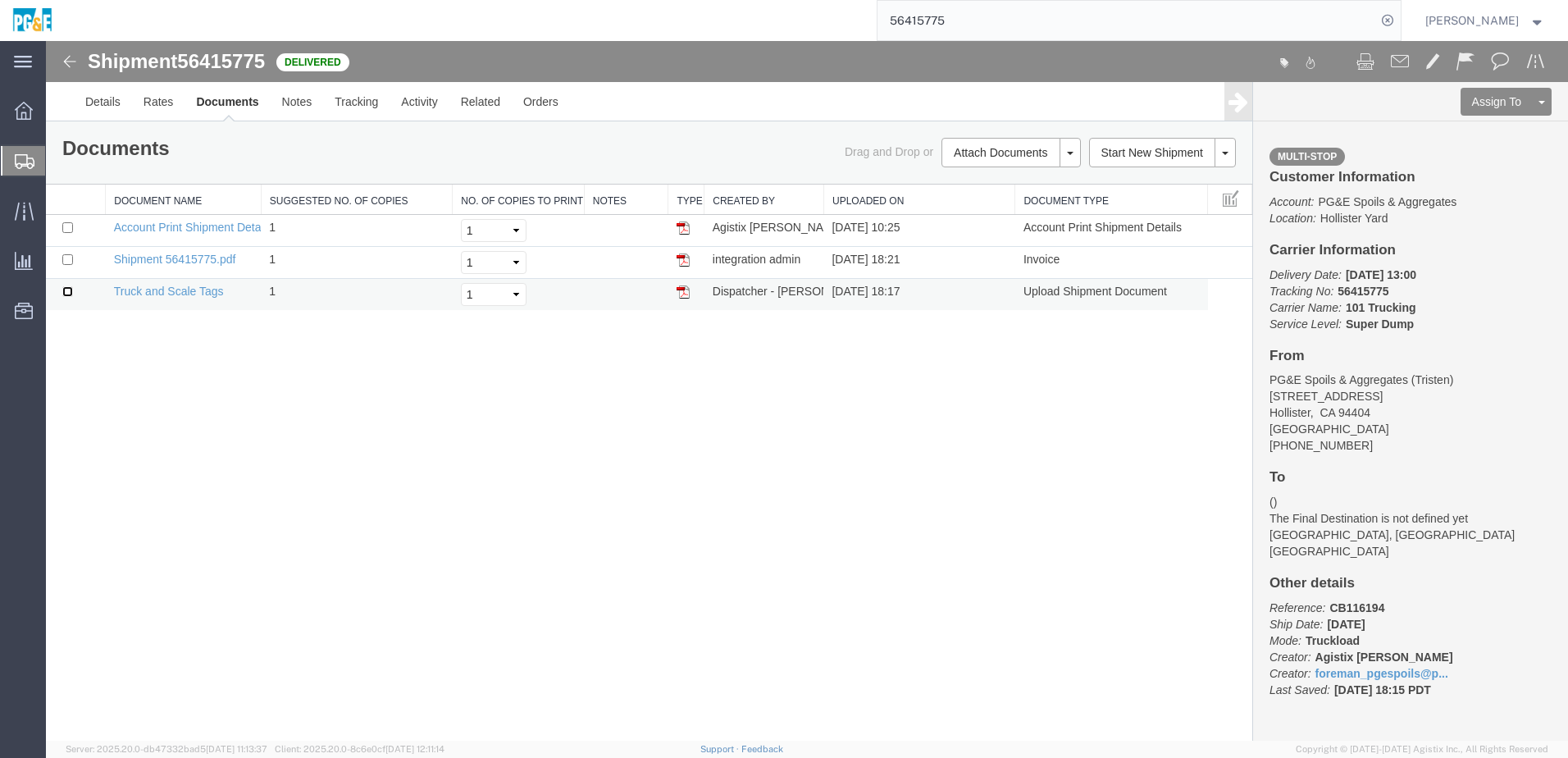
click at [65, 296] on input "checkbox" at bounding box center [67, 291] width 11 height 11
checkbox input "true"
click at [67, 261] on input "checkbox" at bounding box center [67, 259] width 11 height 11
checkbox input "true"
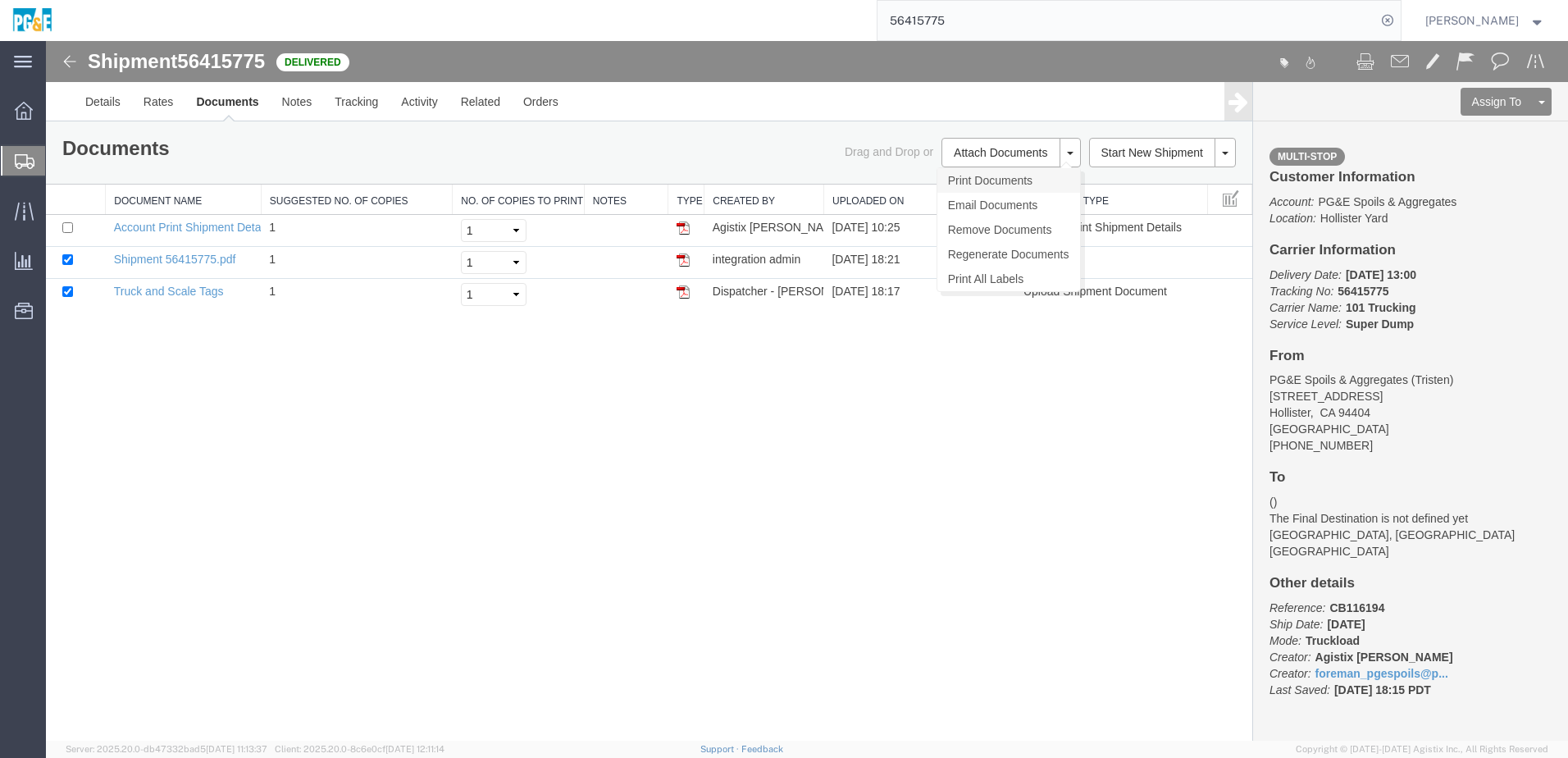
click at [980, 182] on link "Print Documents" at bounding box center [1009, 180] width 143 height 24
click at [344, 105] on link "Tracking" at bounding box center [356, 102] width 66 height 39
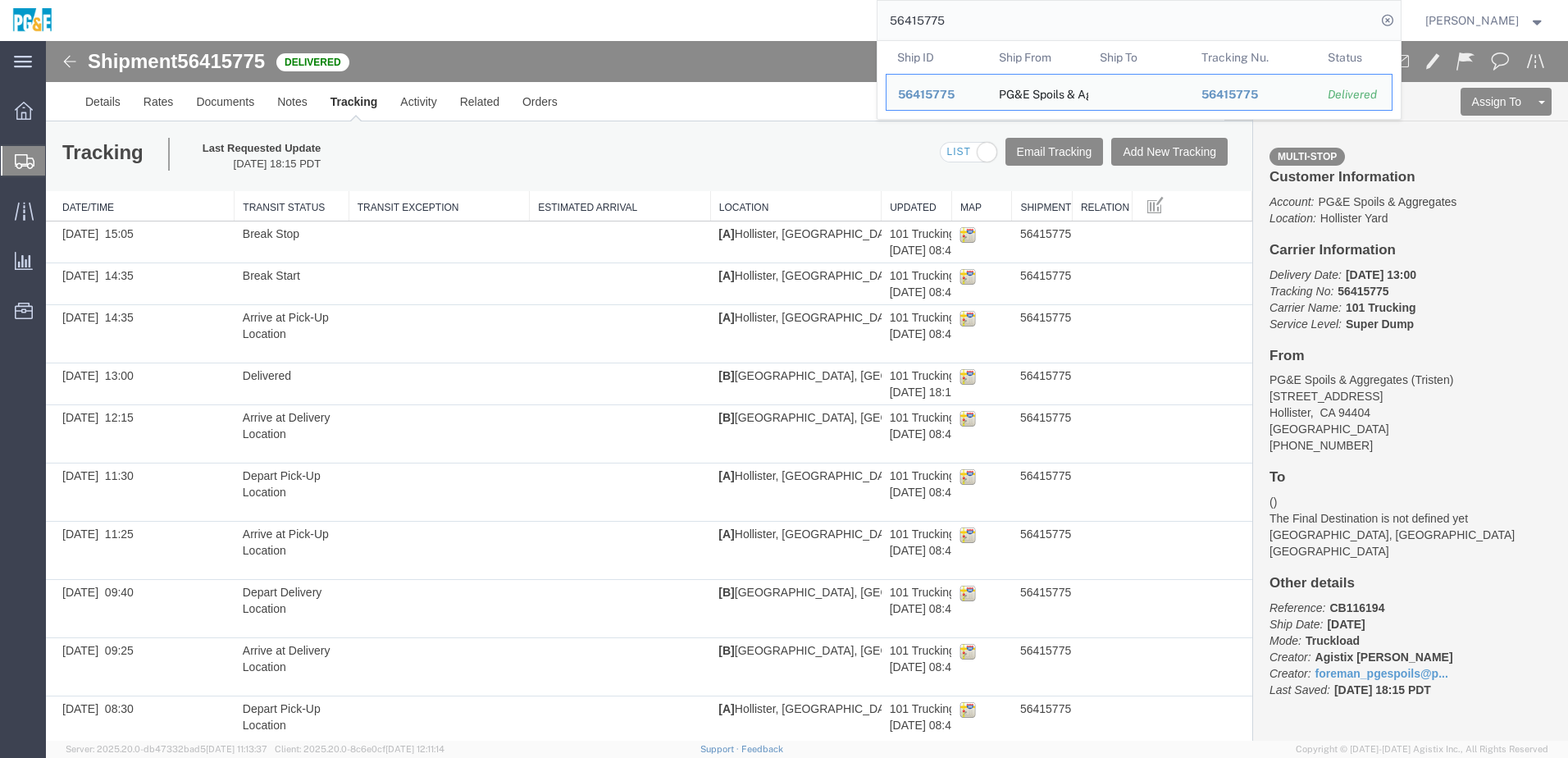
click at [918, 24] on input "56415775" at bounding box center [1126, 21] width 499 height 39
paste input "9"
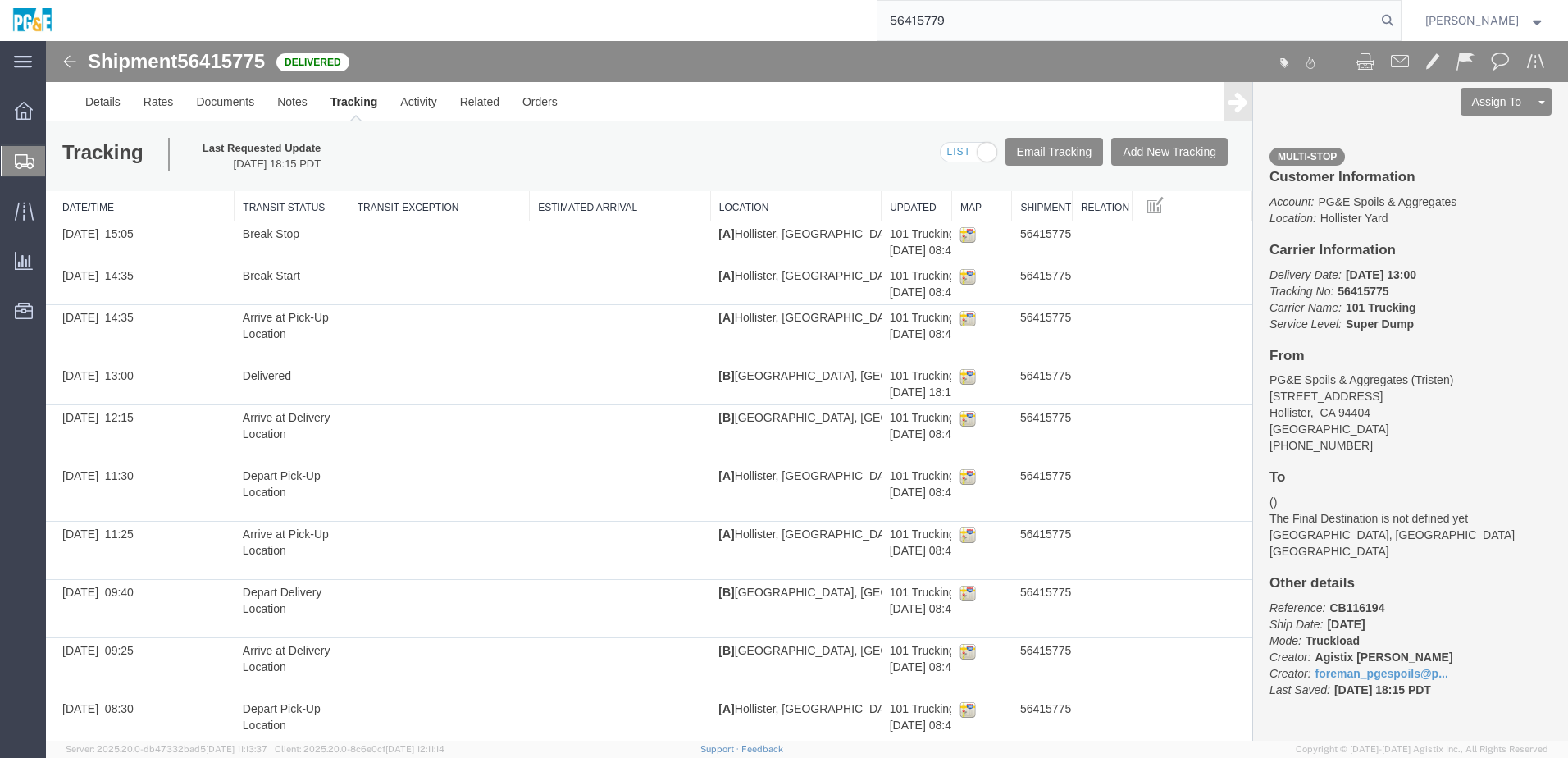
type input "56415779"
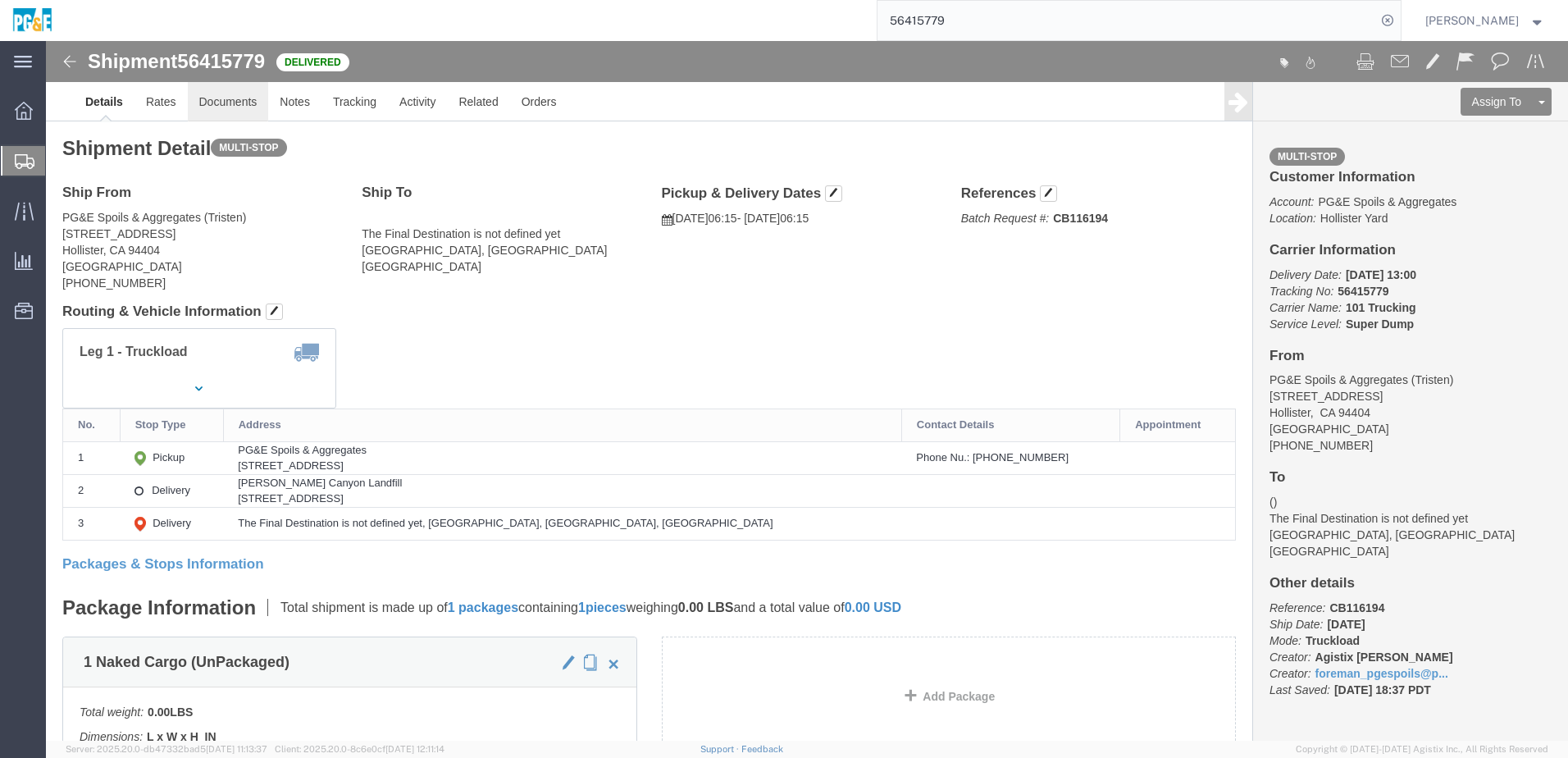
click link "Documents"
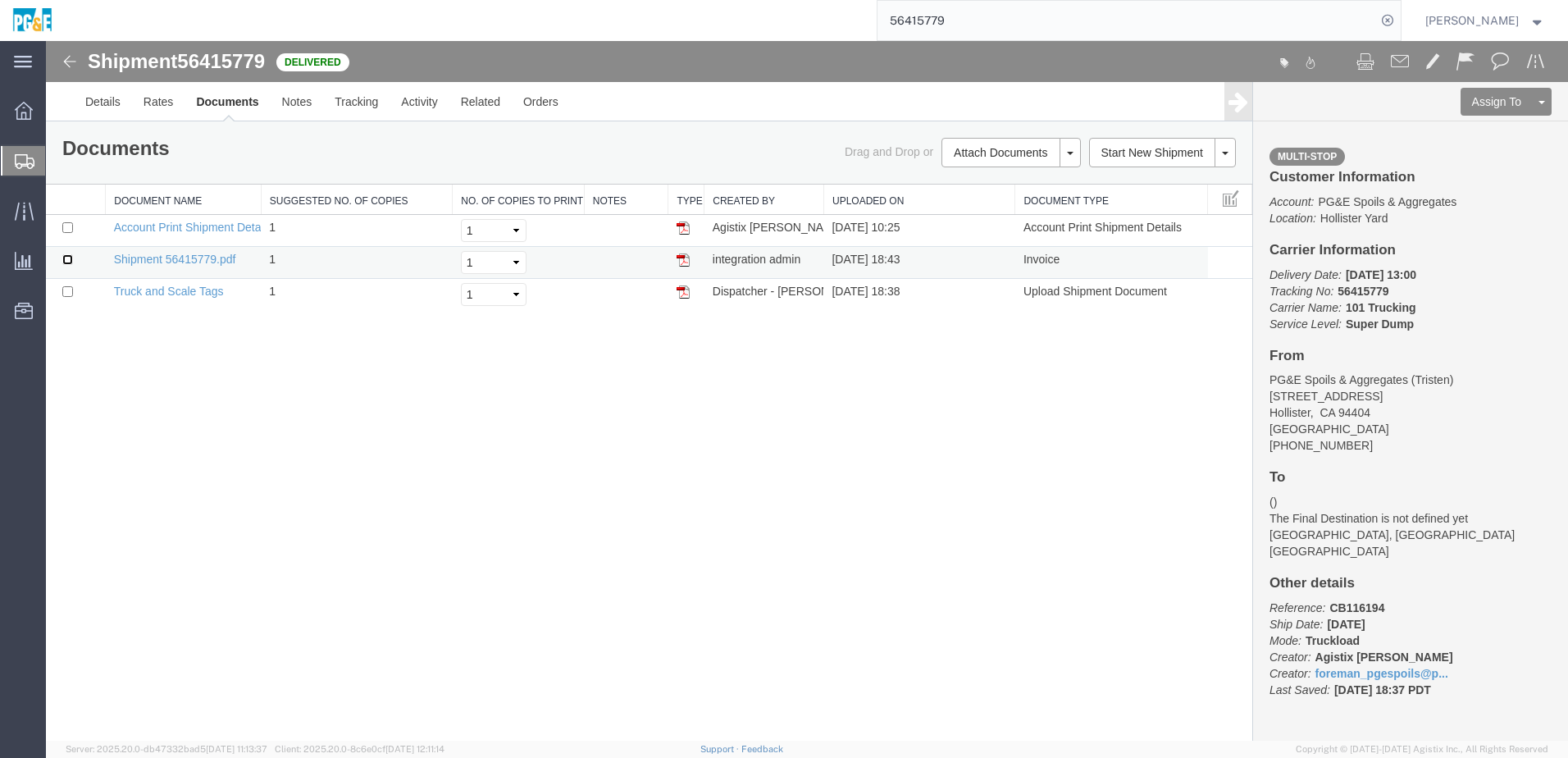
click at [63, 257] on input "checkbox" at bounding box center [67, 259] width 11 height 11
checkbox input "true"
click at [68, 288] on input "checkbox" at bounding box center [67, 291] width 11 height 11
checkbox input "true"
click at [1005, 176] on link "Print Documents" at bounding box center [1009, 180] width 143 height 24
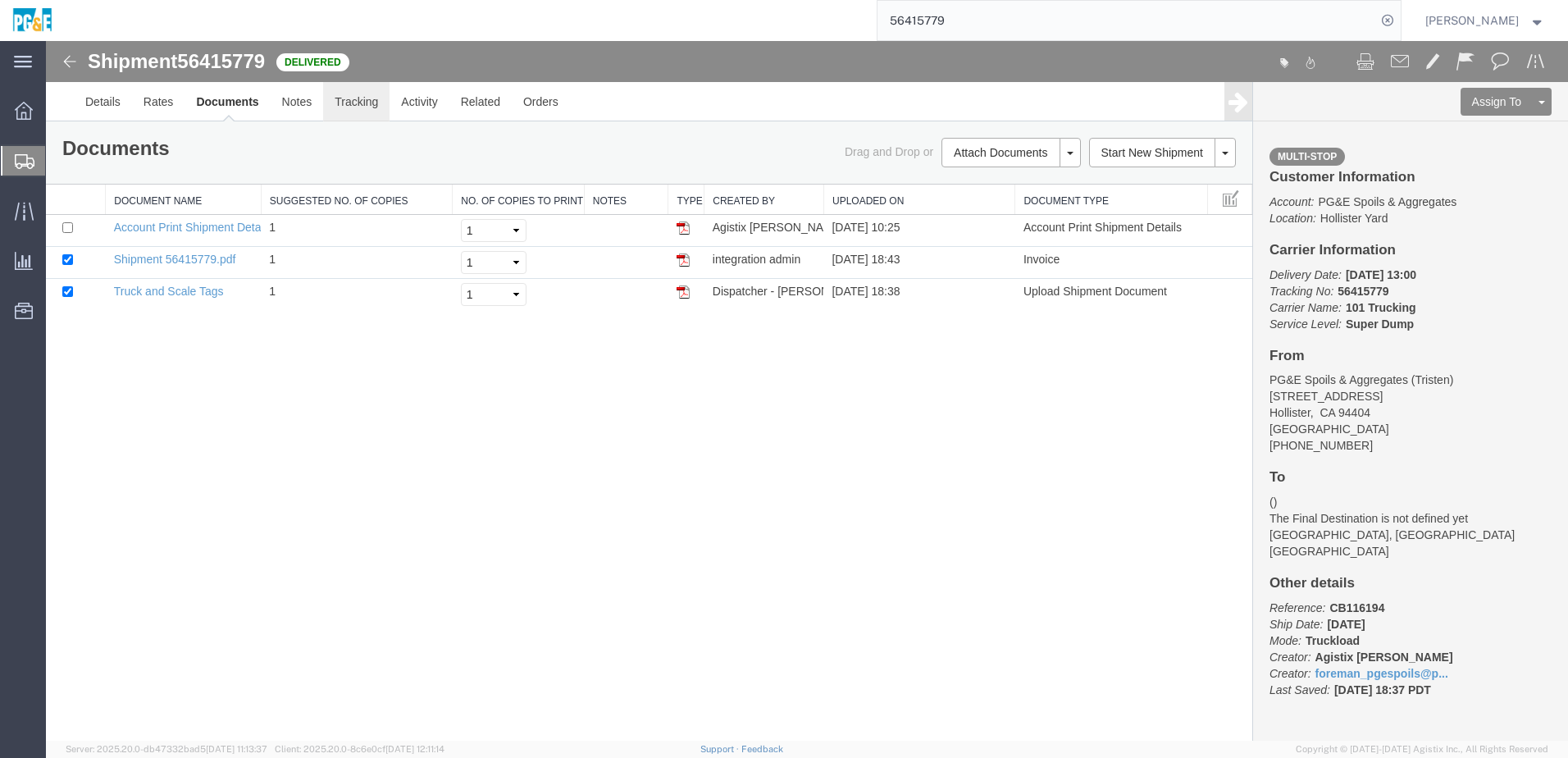
click at [343, 104] on link "Tracking" at bounding box center [356, 102] width 66 height 39
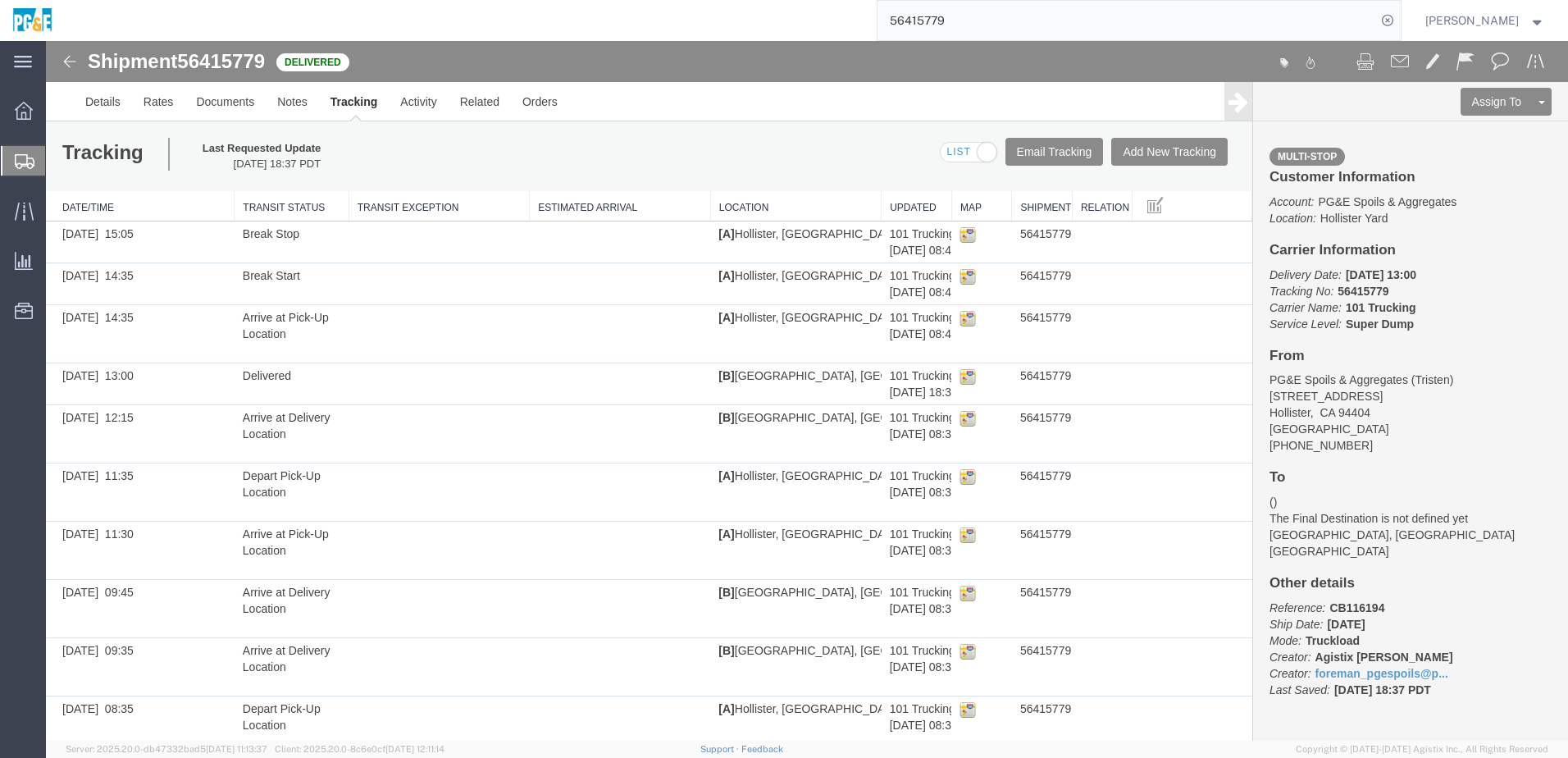
click at [938, 28] on input "56415779" at bounding box center [1126, 21] width 499 height 39
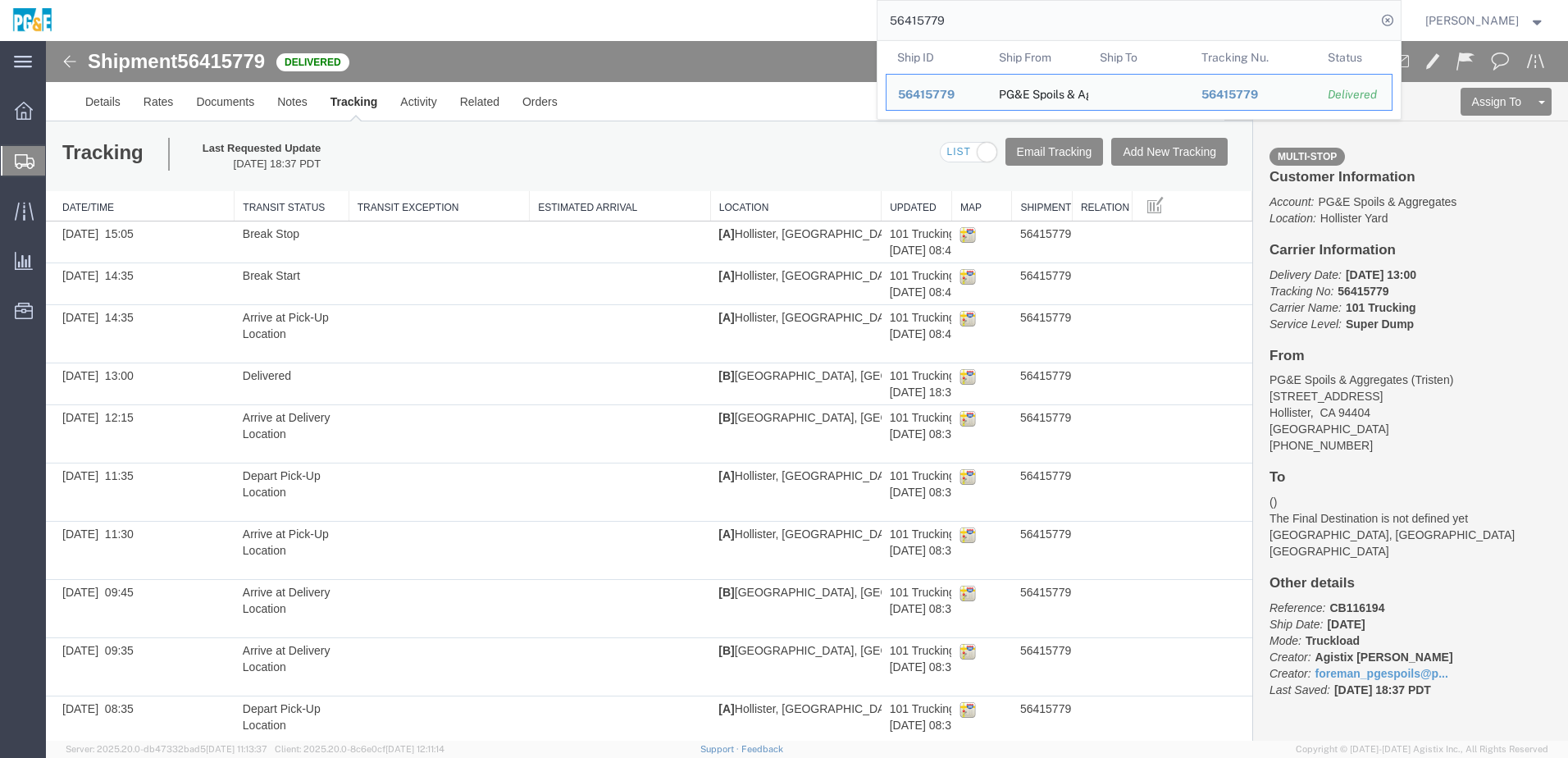
click at [940, 28] on input "56415779" at bounding box center [1126, 21] width 499 height 39
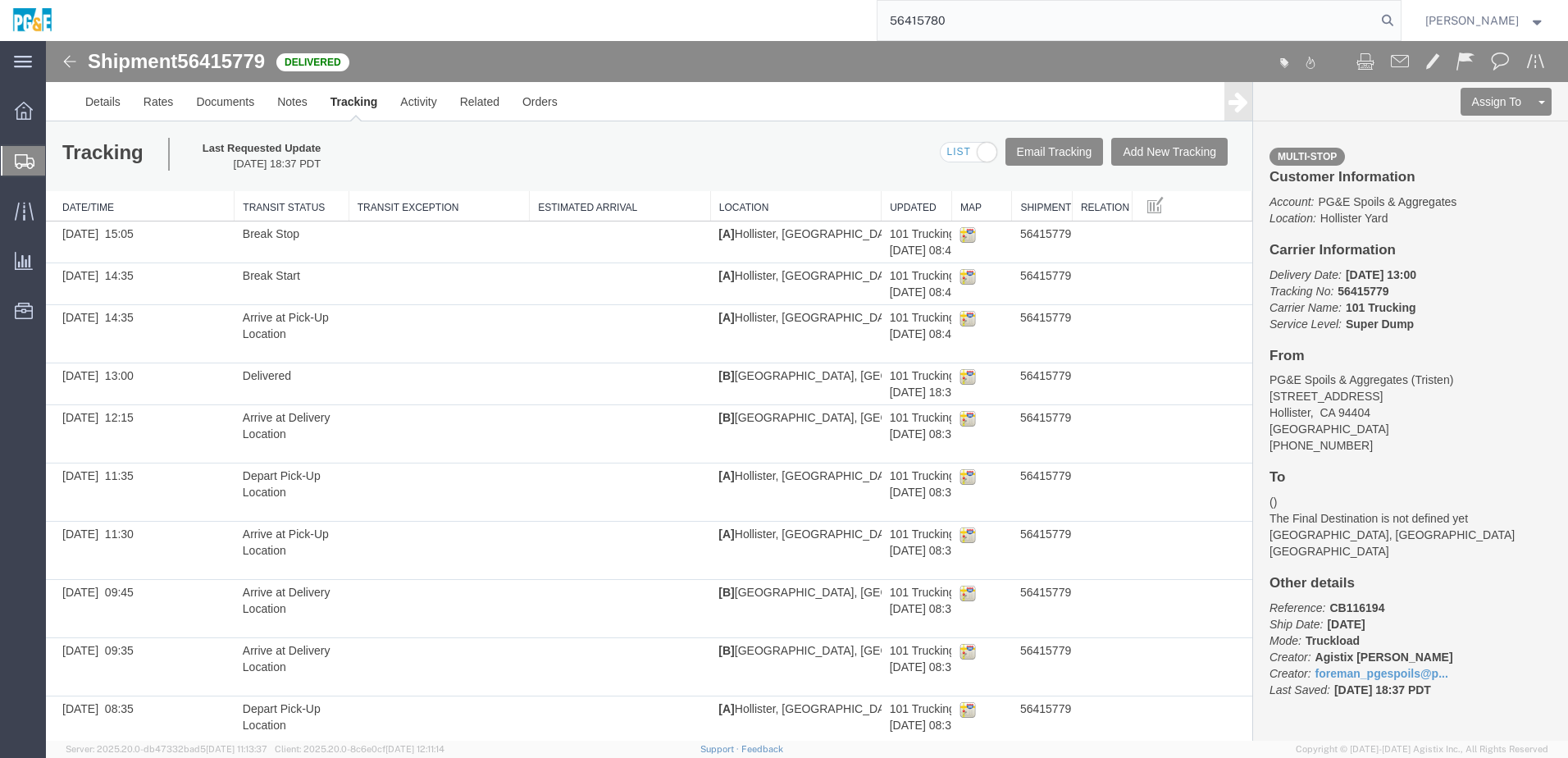
type input "56415780"
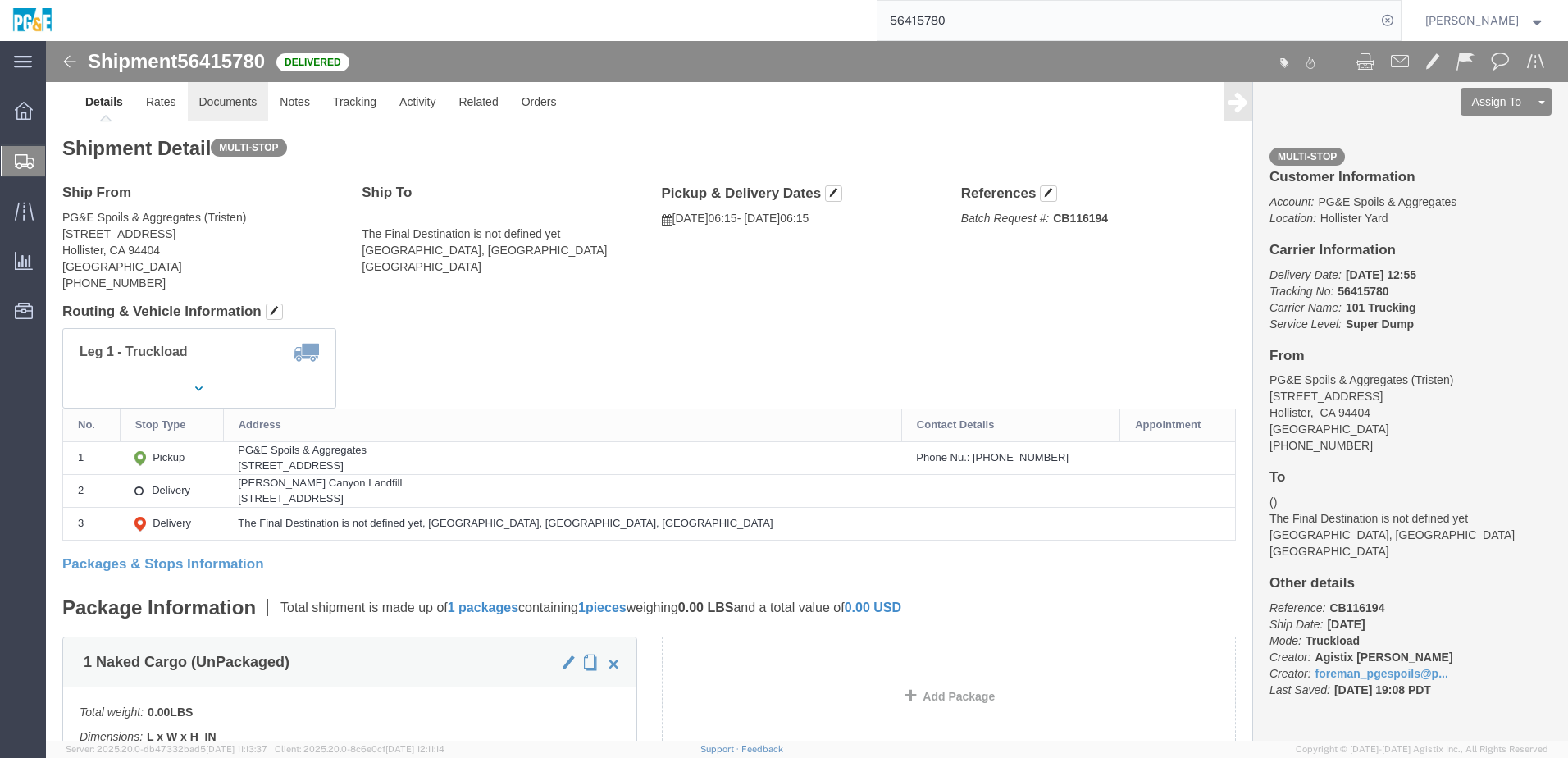
click link "Documents"
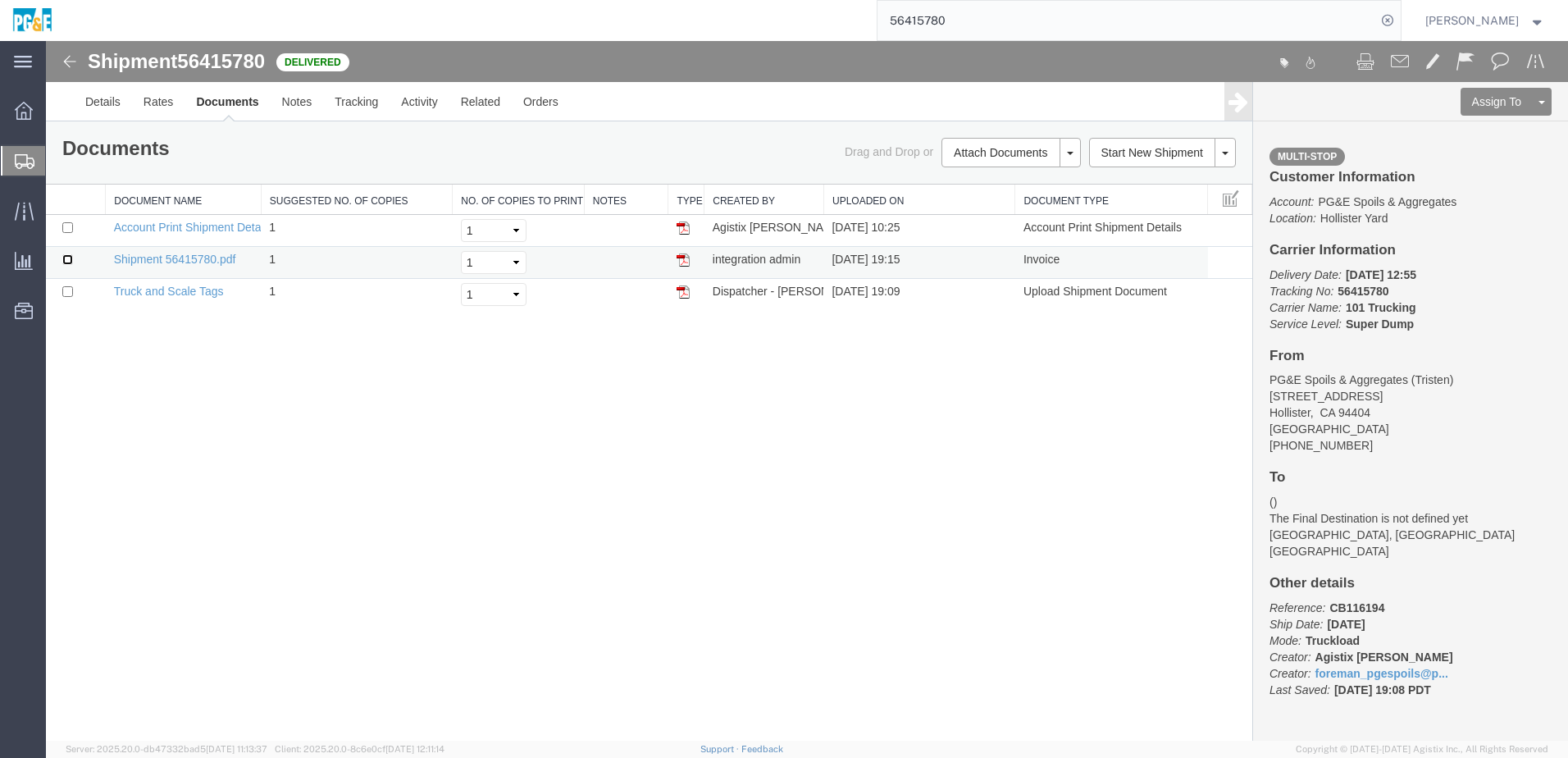
click at [67, 257] on input "checkbox" at bounding box center [67, 259] width 11 height 11
checkbox input "true"
click at [69, 298] on td at bounding box center [75, 294] width 60 height 32
click at [68, 288] on input "checkbox" at bounding box center [67, 291] width 11 height 11
checkbox input "true"
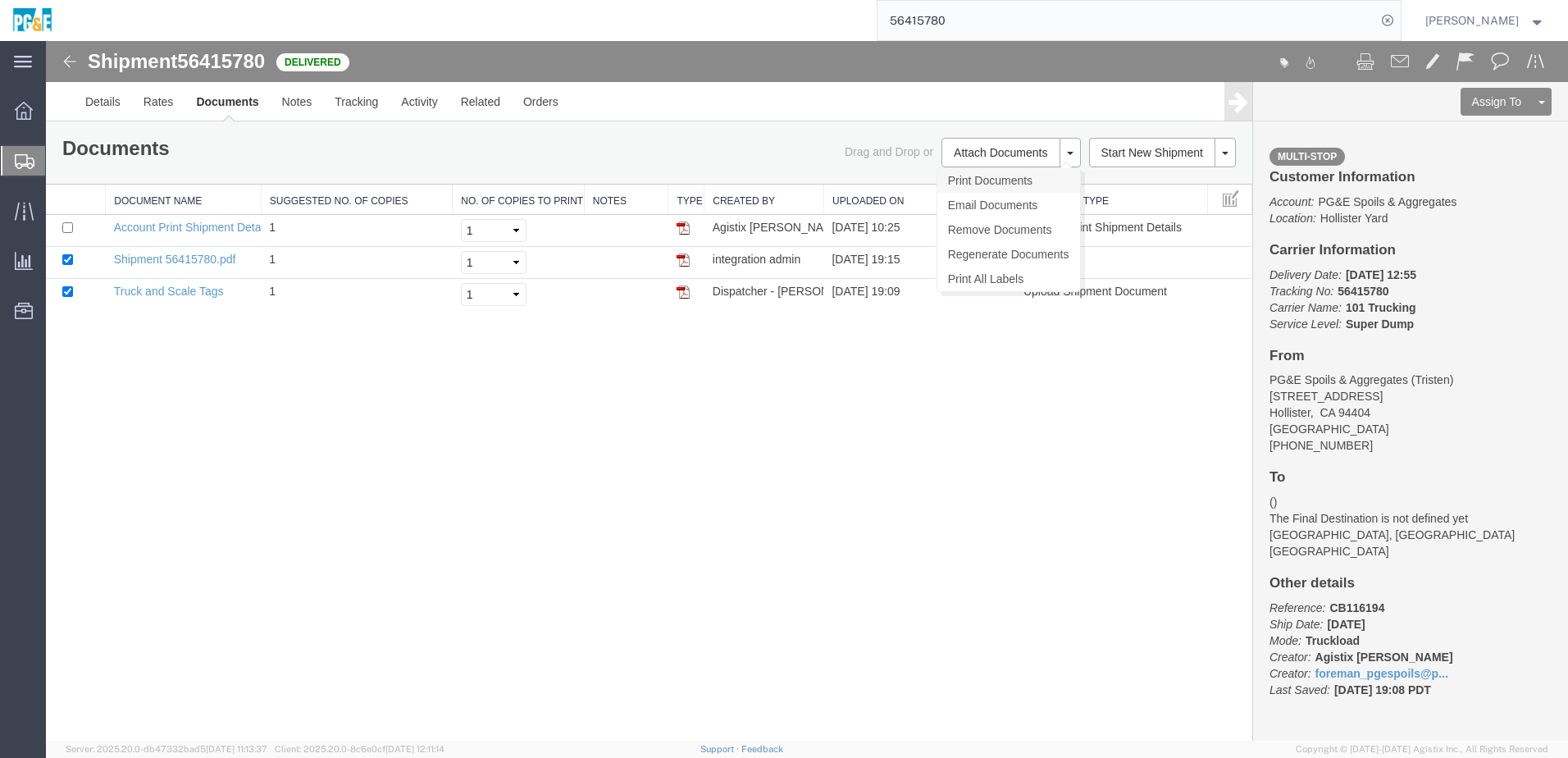
click at [980, 178] on link "Print Documents" at bounding box center [1009, 180] width 143 height 24
click at [349, 112] on link "Tracking" at bounding box center [356, 102] width 66 height 39
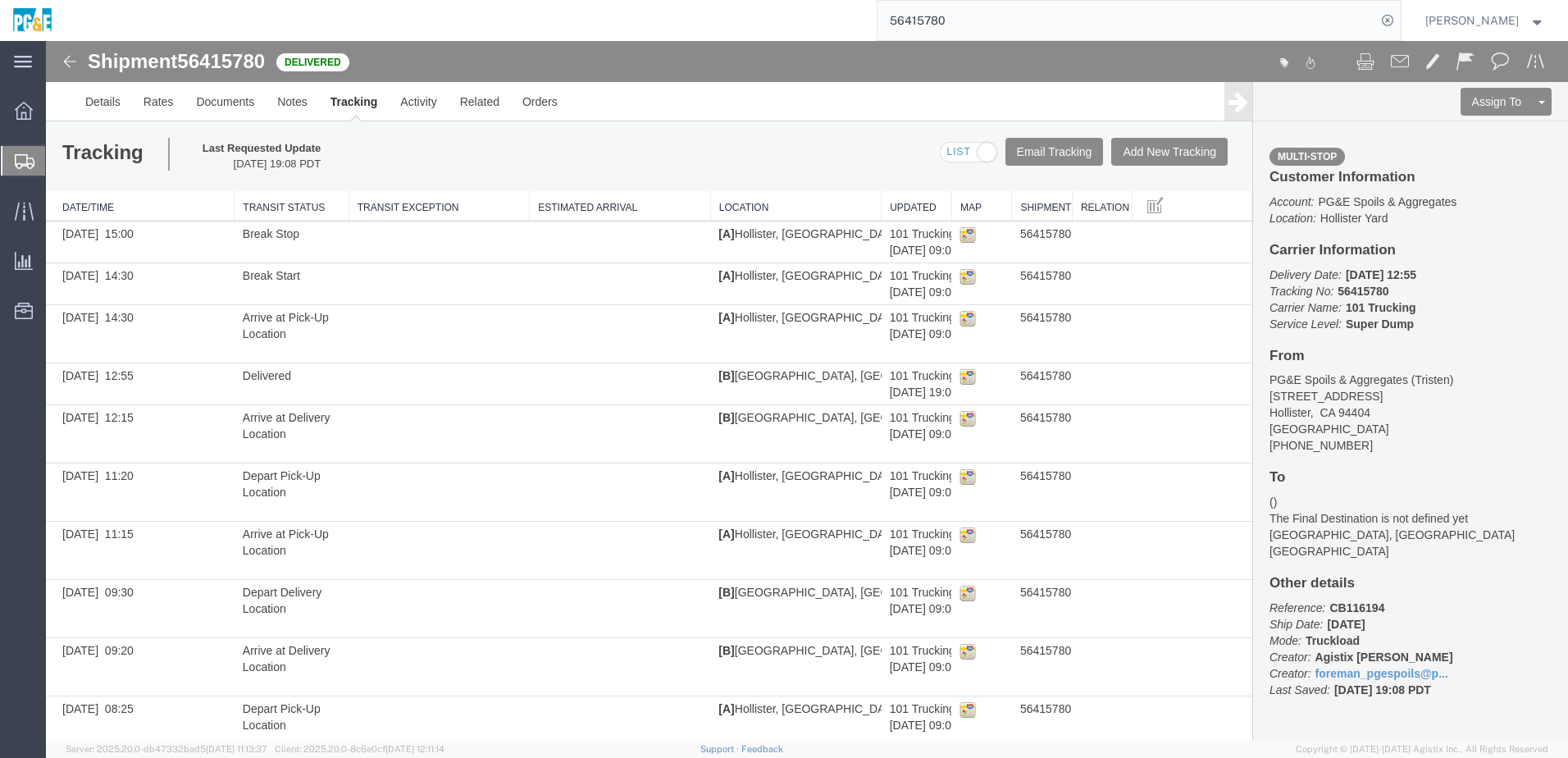
click at [940, 17] on input "56415780" at bounding box center [1126, 21] width 499 height 39
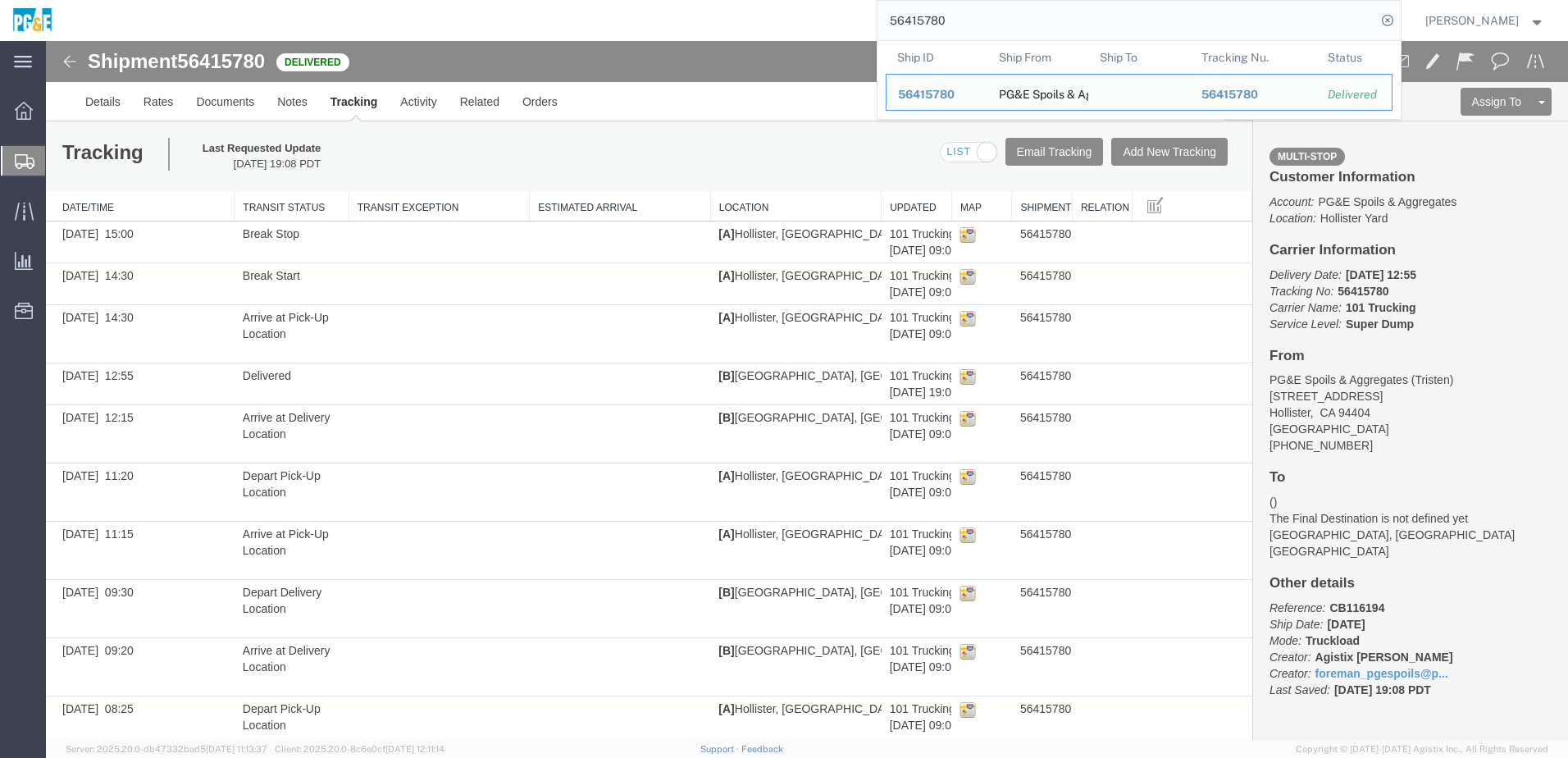
paste input "4"
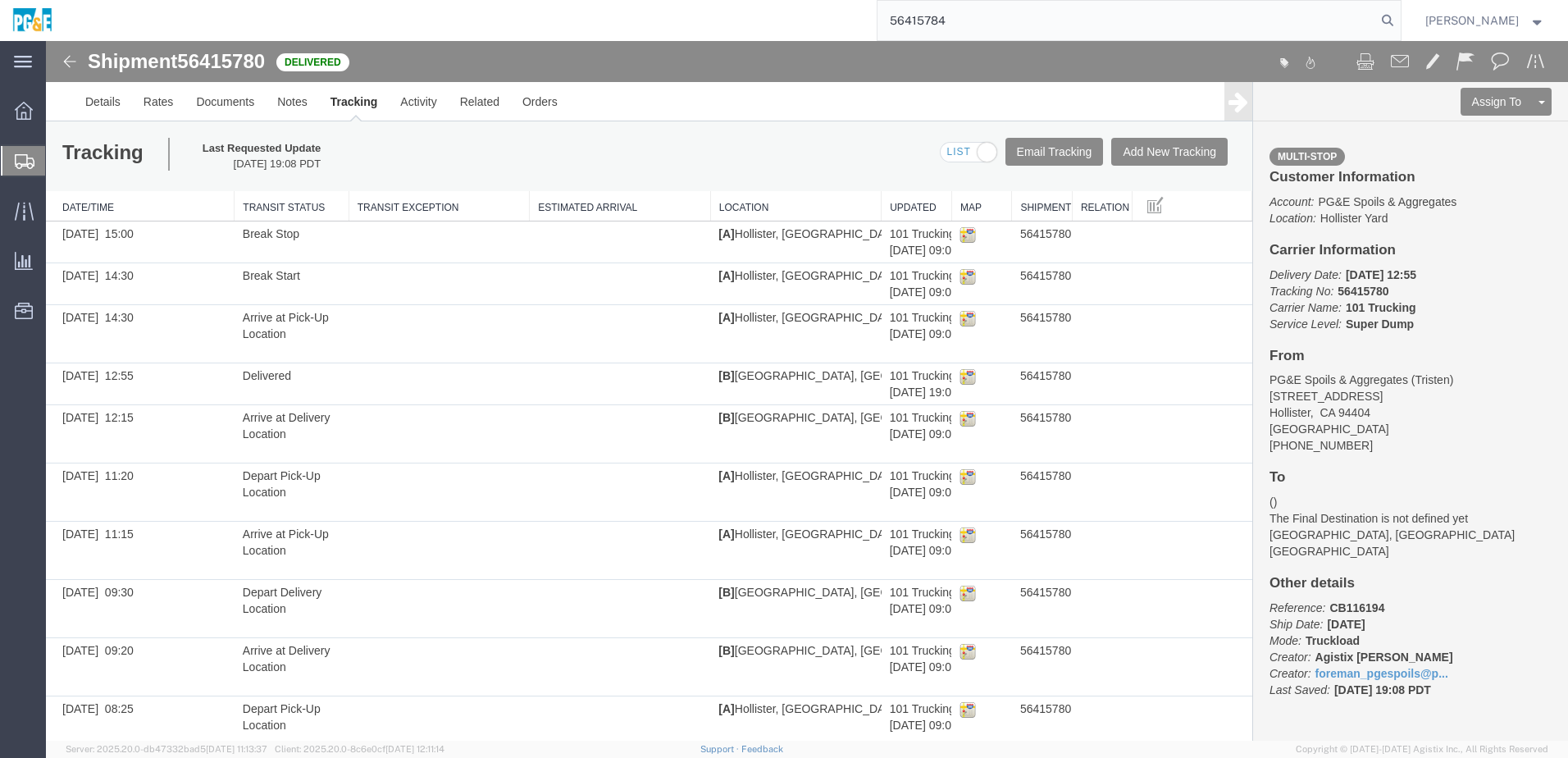
type input "56415784"
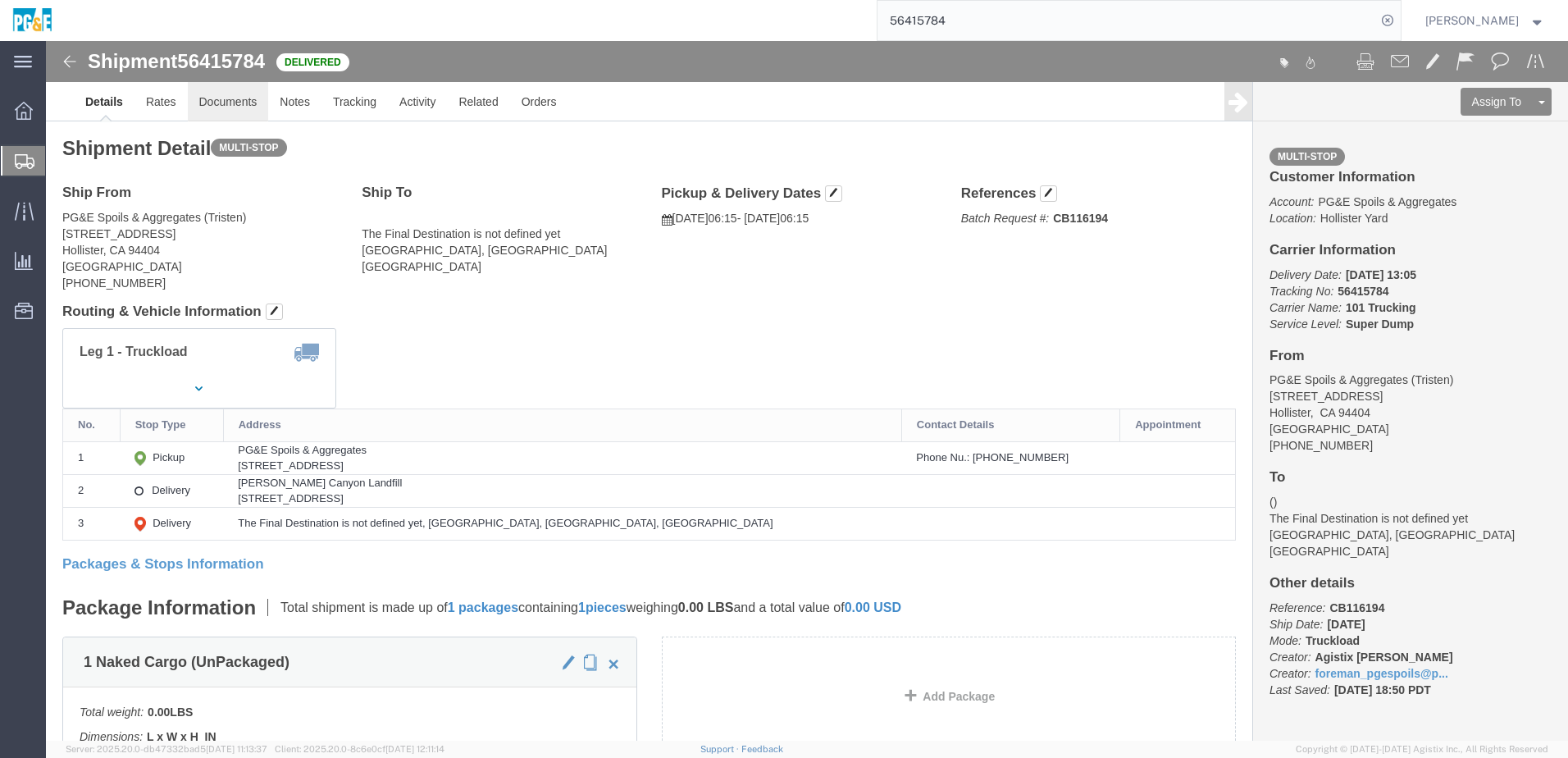
click link "Documents"
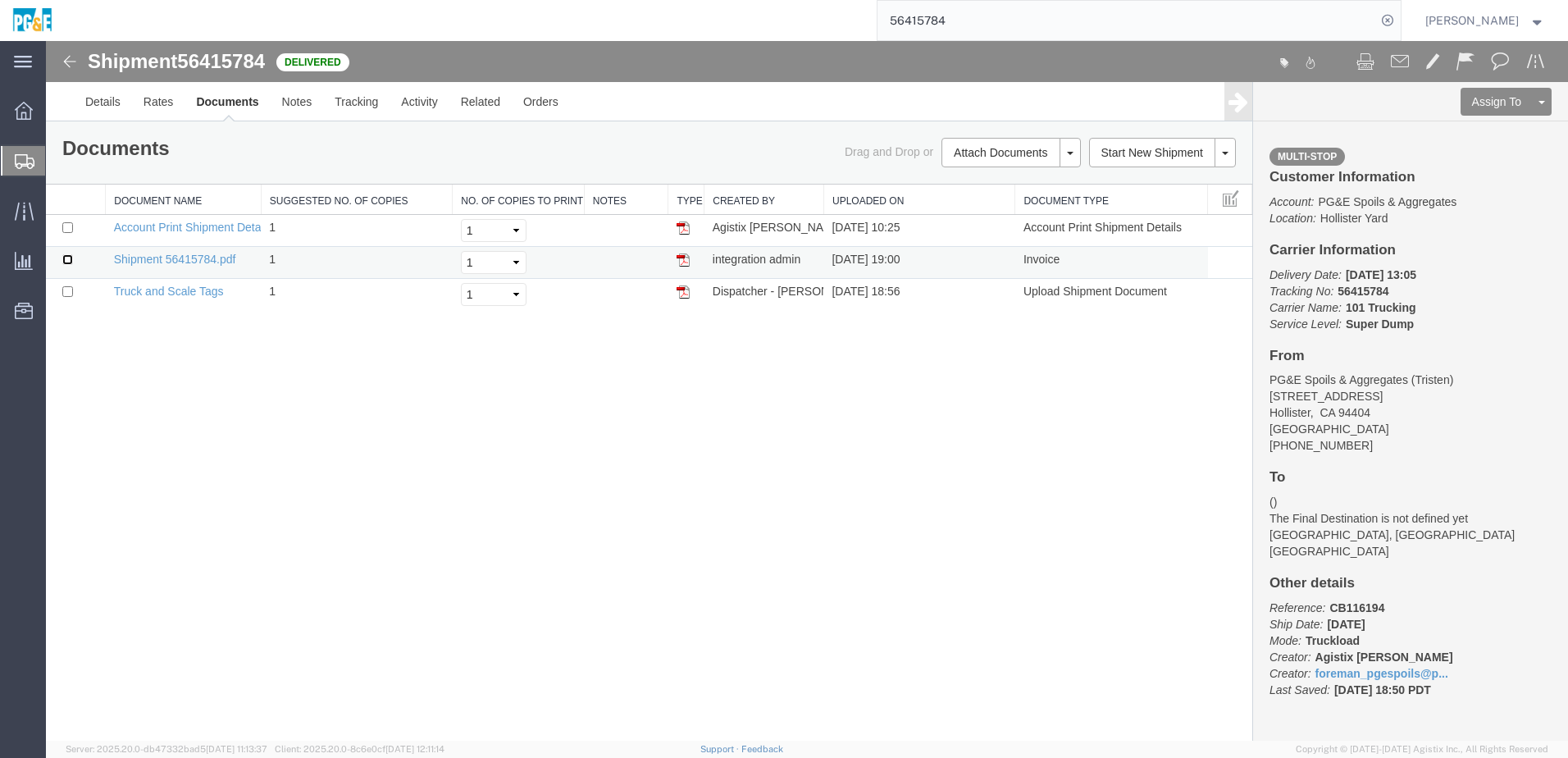
click at [65, 257] on input "checkbox" at bounding box center [67, 259] width 11 height 11
checkbox input "true"
click at [67, 292] on input "checkbox" at bounding box center [67, 291] width 11 height 11
checkbox input "true"
click at [1000, 178] on link "Print Documents" at bounding box center [1009, 180] width 143 height 24
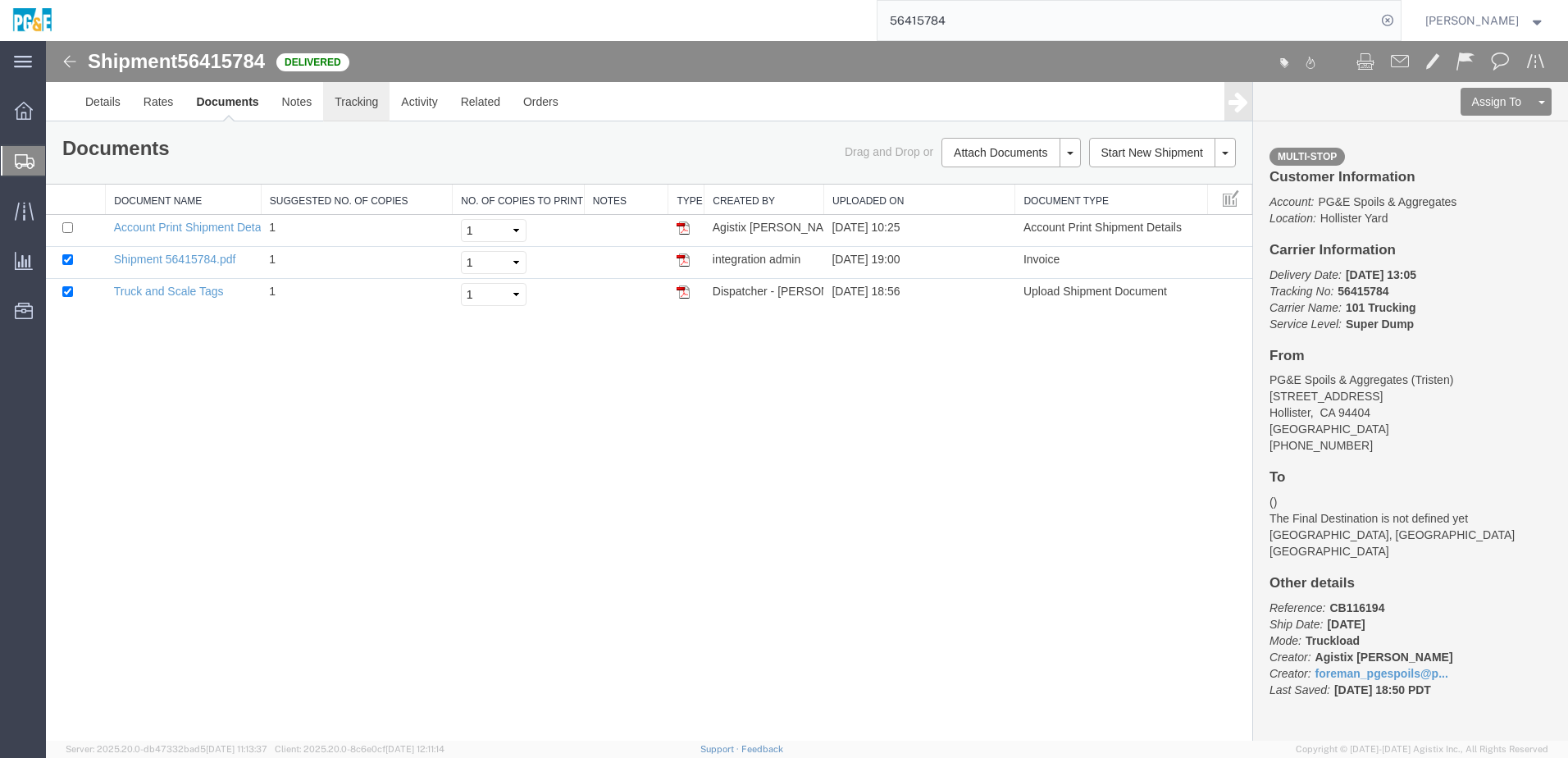
click at [367, 109] on link "Tracking" at bounding box center [356, 102] width 66 height 39
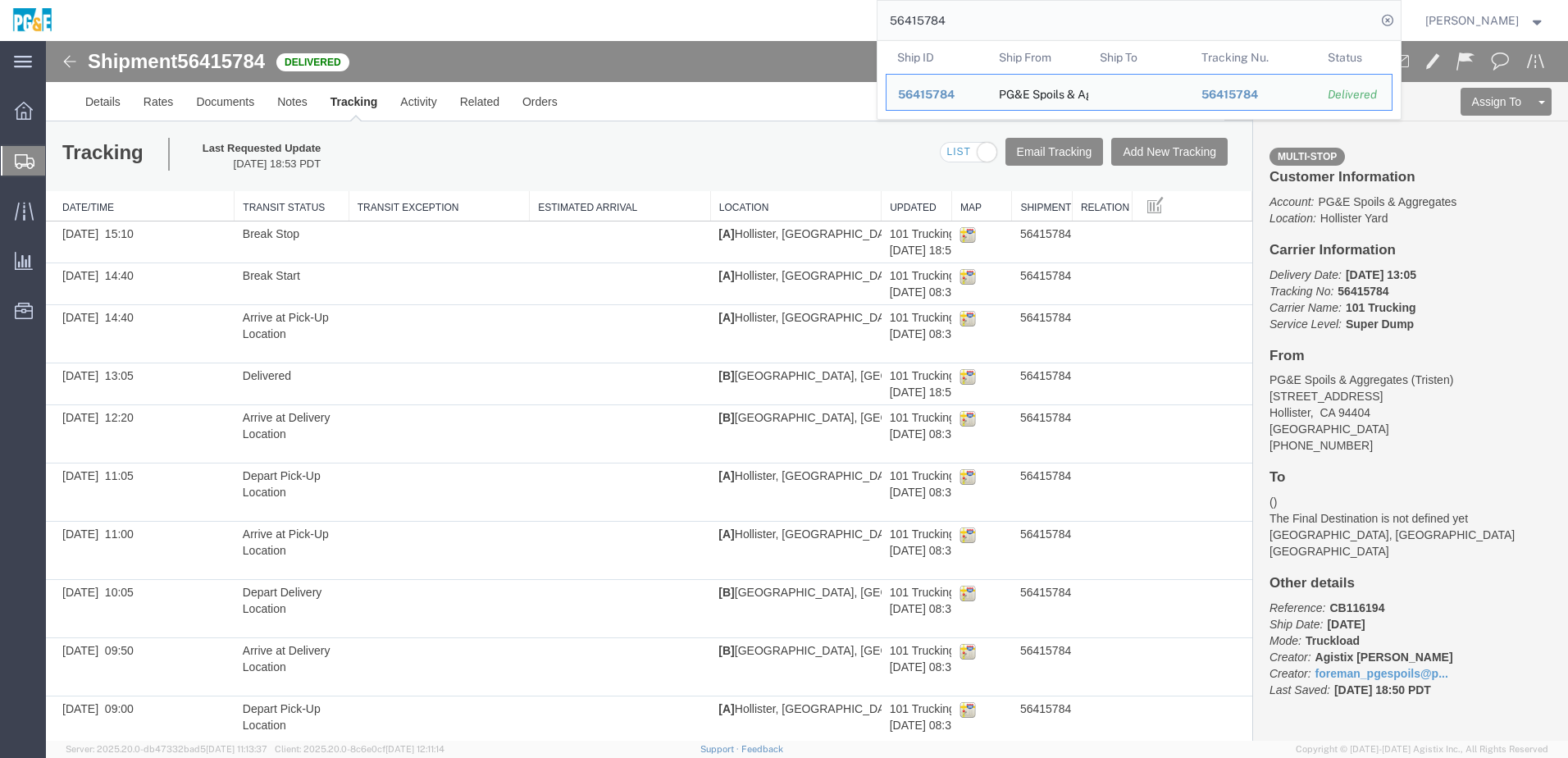
click at [922, 18] on input "56415784" at bounding box center [1126, 21] width 499 height 39
paste input "7"
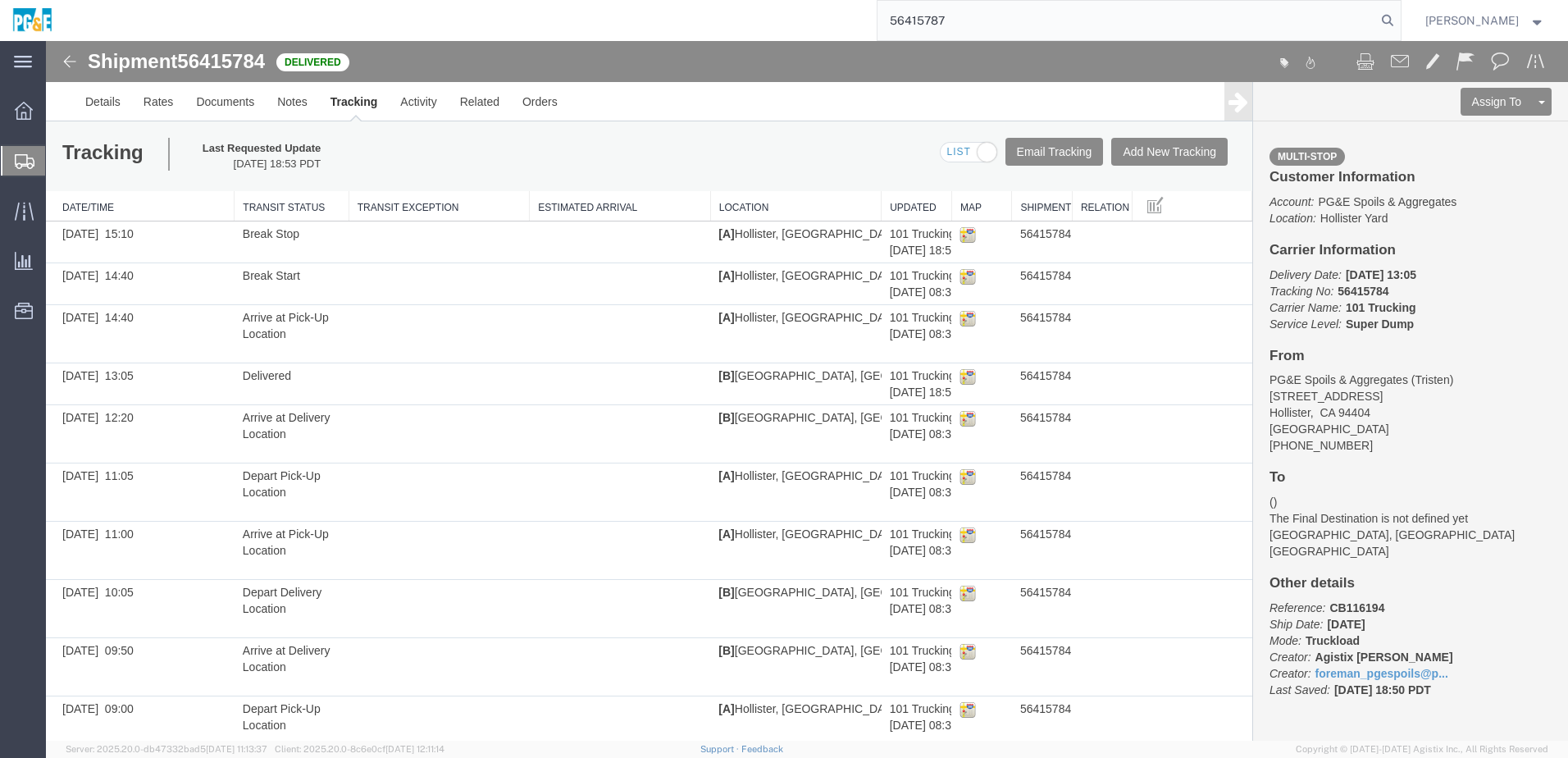
type input "56415787"
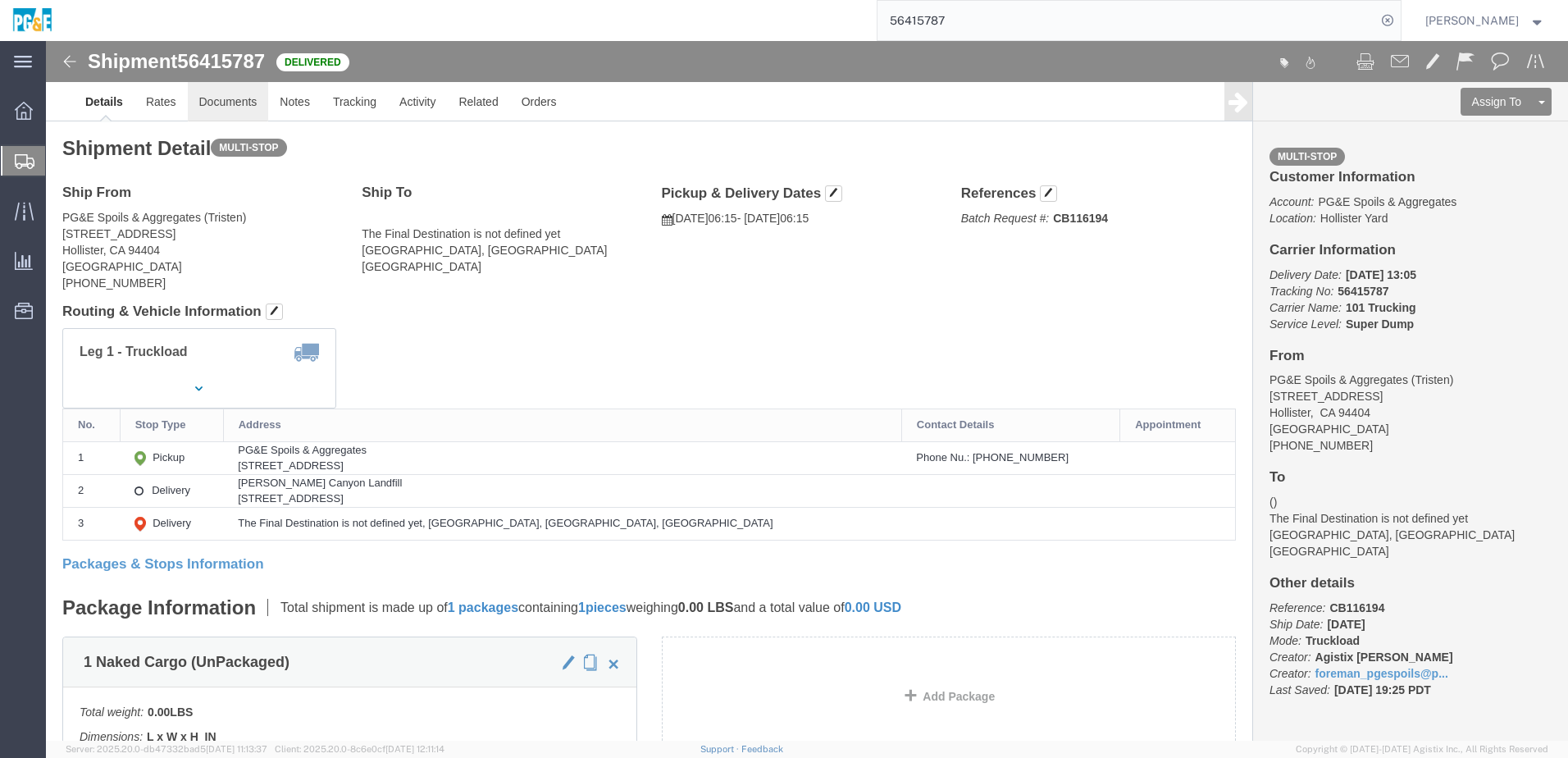
click link "Documents"
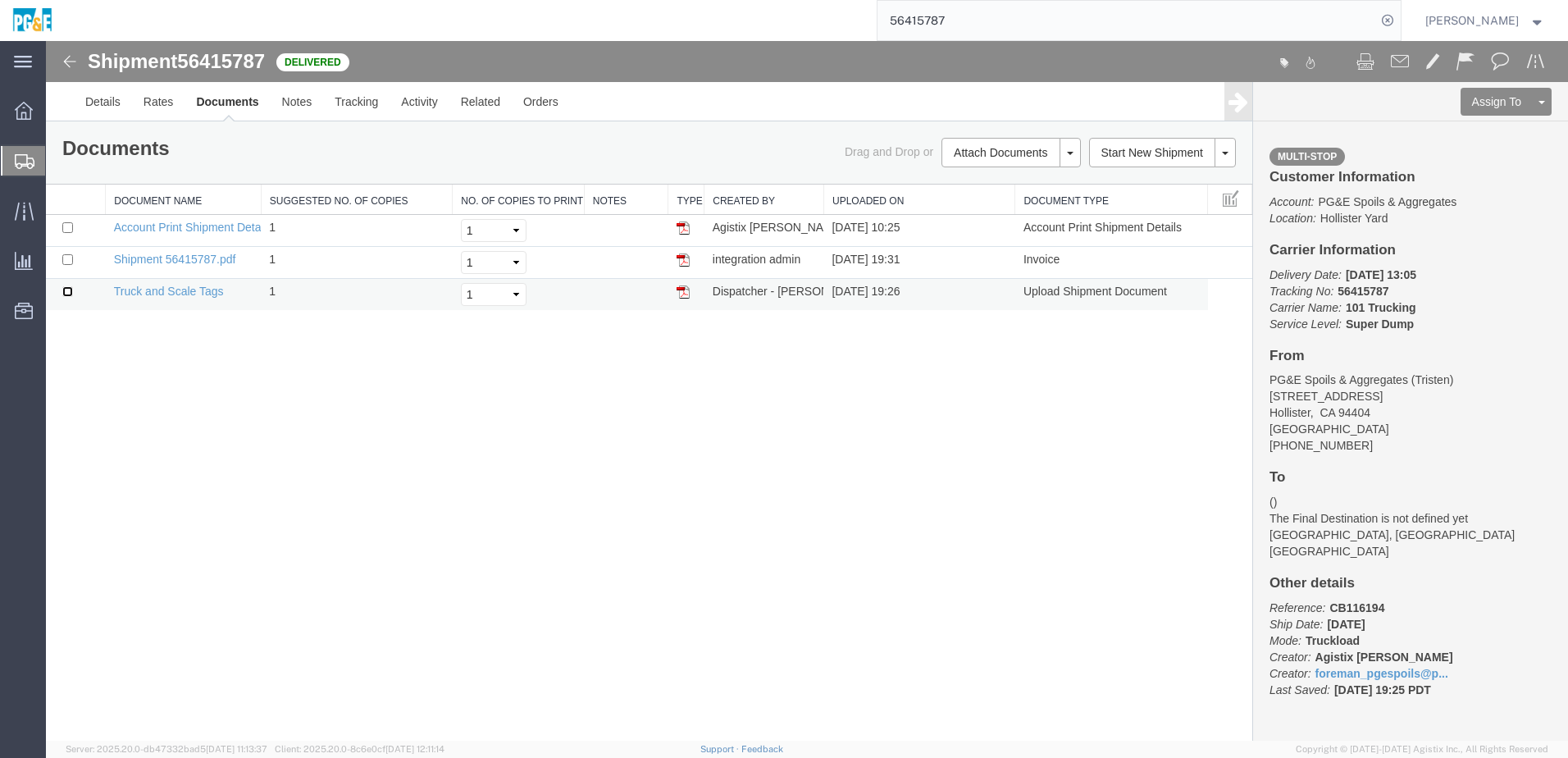
click at [64, 293] on input "checkbox" at bounding box center [67, 291] width 11 height 11
checkbox input "true"
click at [67, 255] on input "checkbox" at bounding box center [67, 259] width 11 height 11
checkbox input "true"
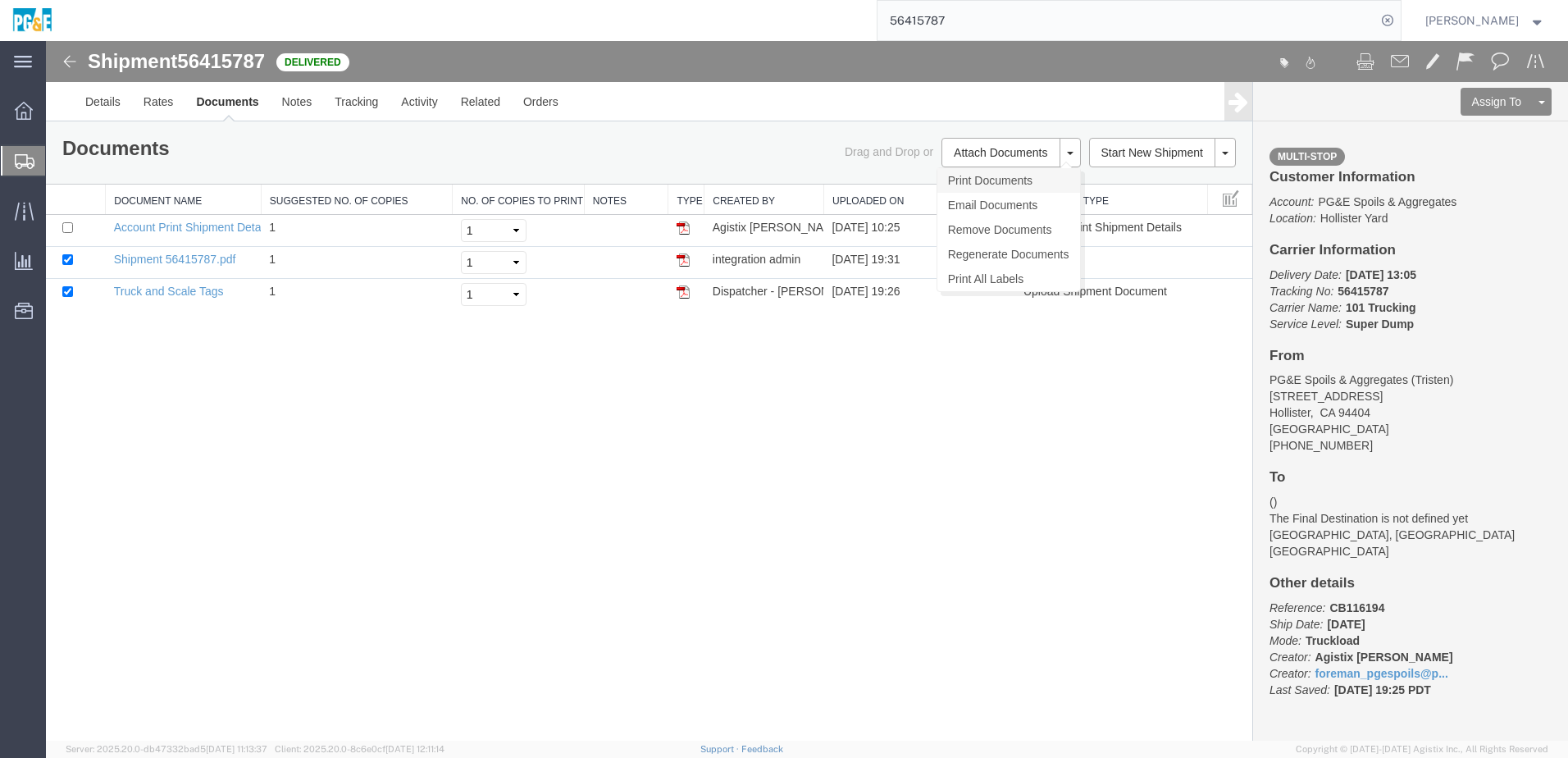
click at [1019, 171] on link "Print Documents" at bounding box center [1009, 180] width 143 height 24
click at [355, 114] on link "Tracking" at bounding box center [356, 102] width 66 height 39
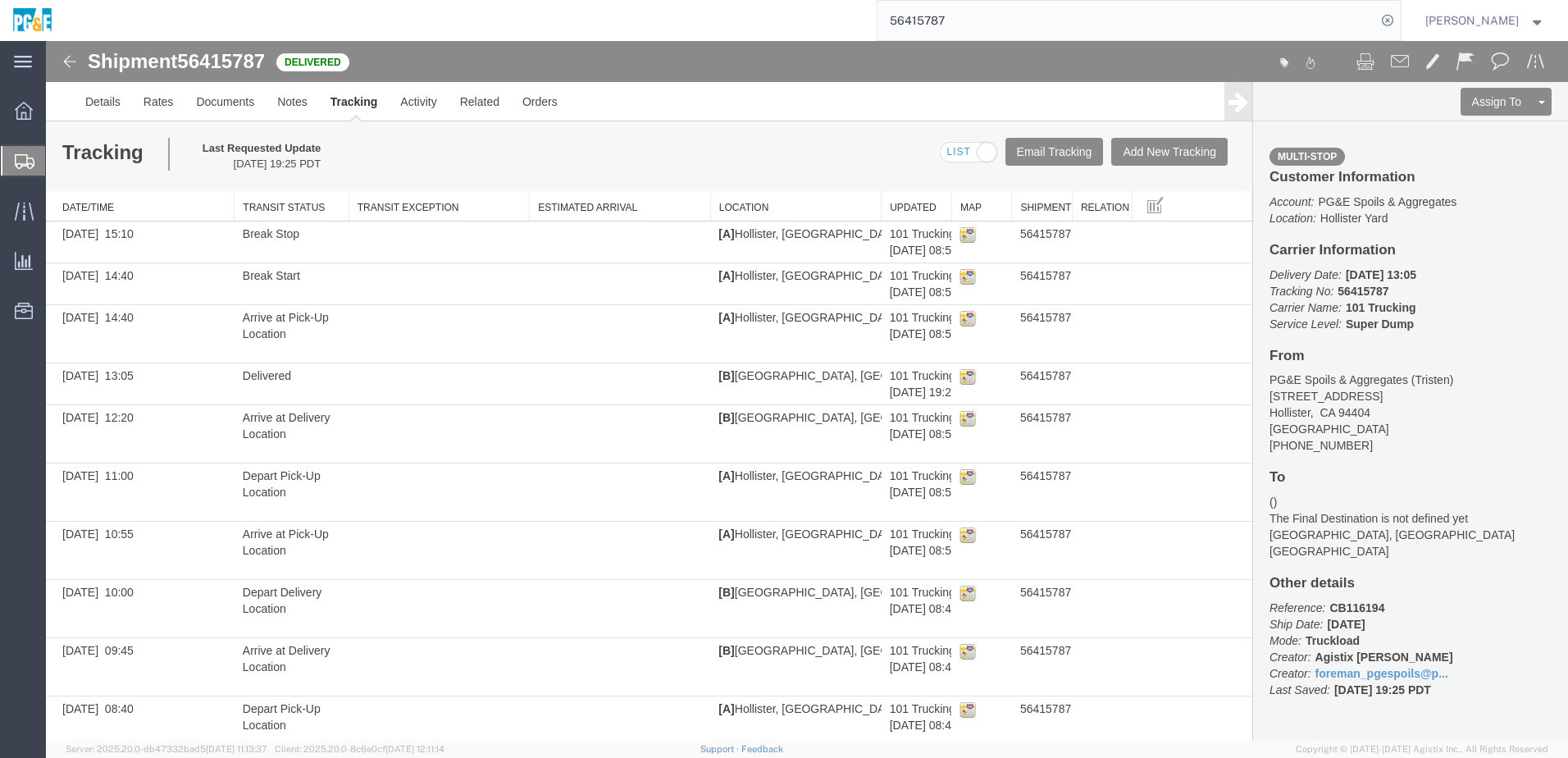
click at [924, 22] on input "56415787" at bounding box center [1126, 21] width 499 height 39
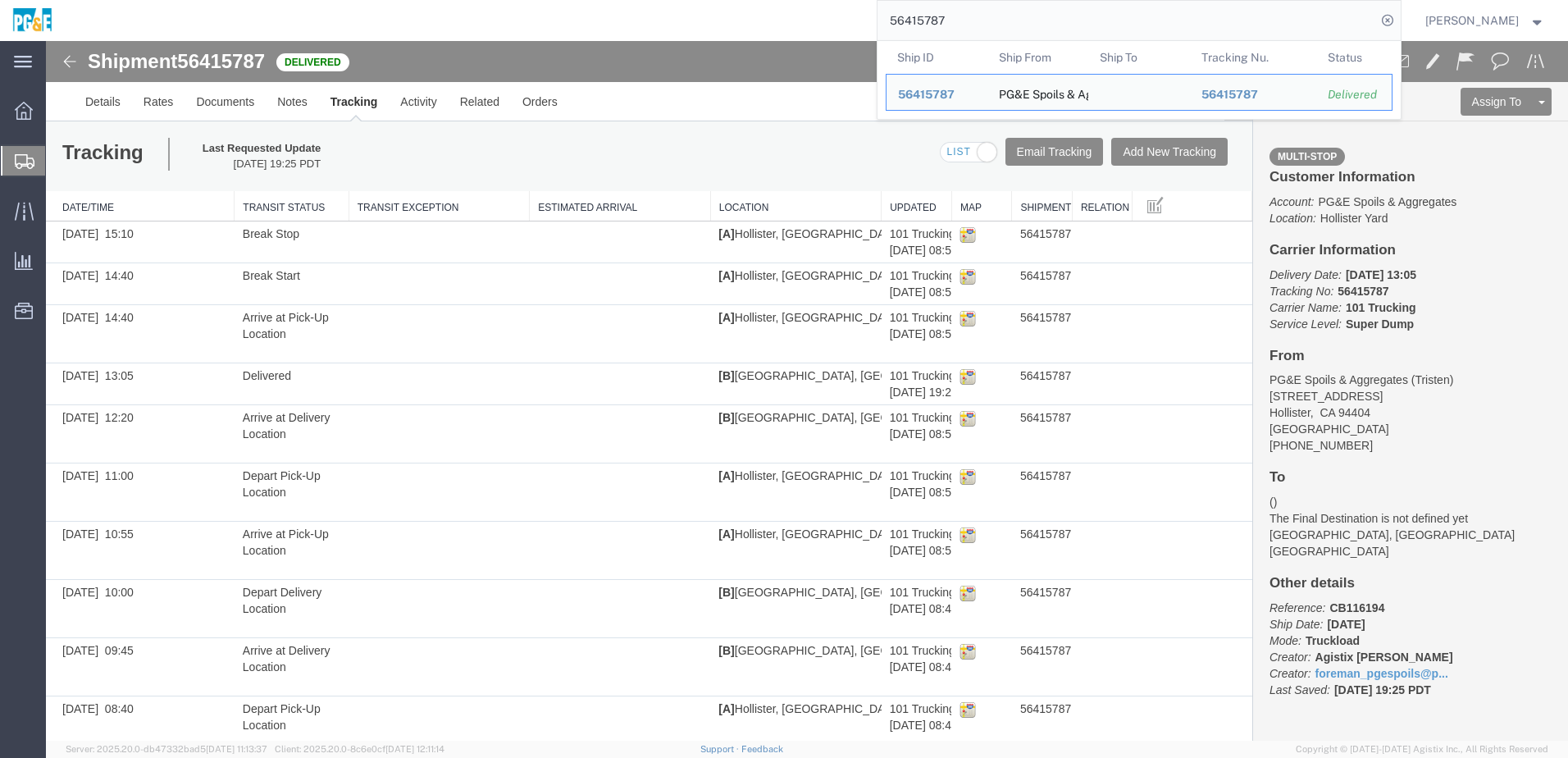
click at [924, 22] on input "56415787" at bounding box center [1126, 21] width 499 height 39
paste input "545291"
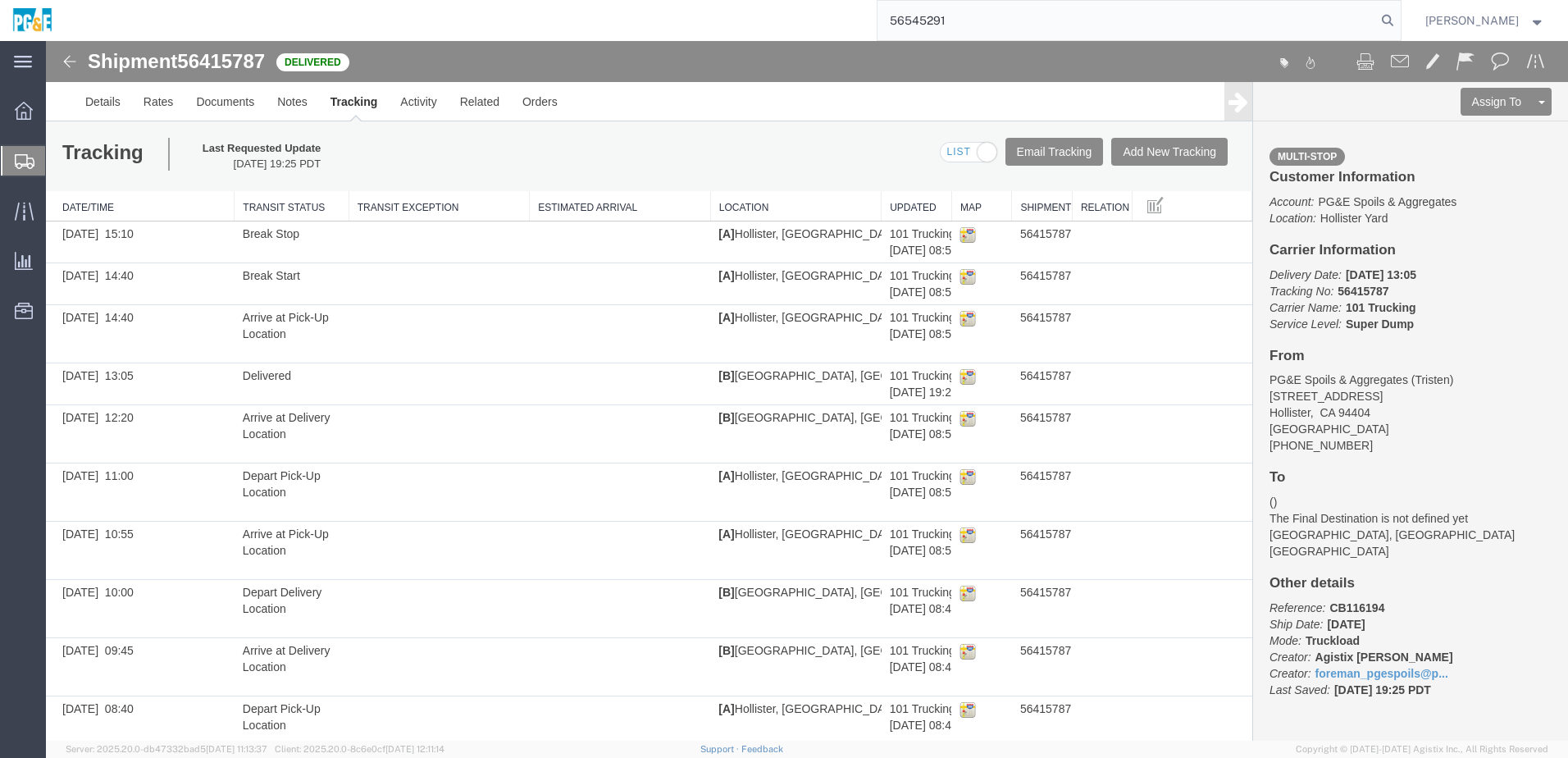
type input "56545291"
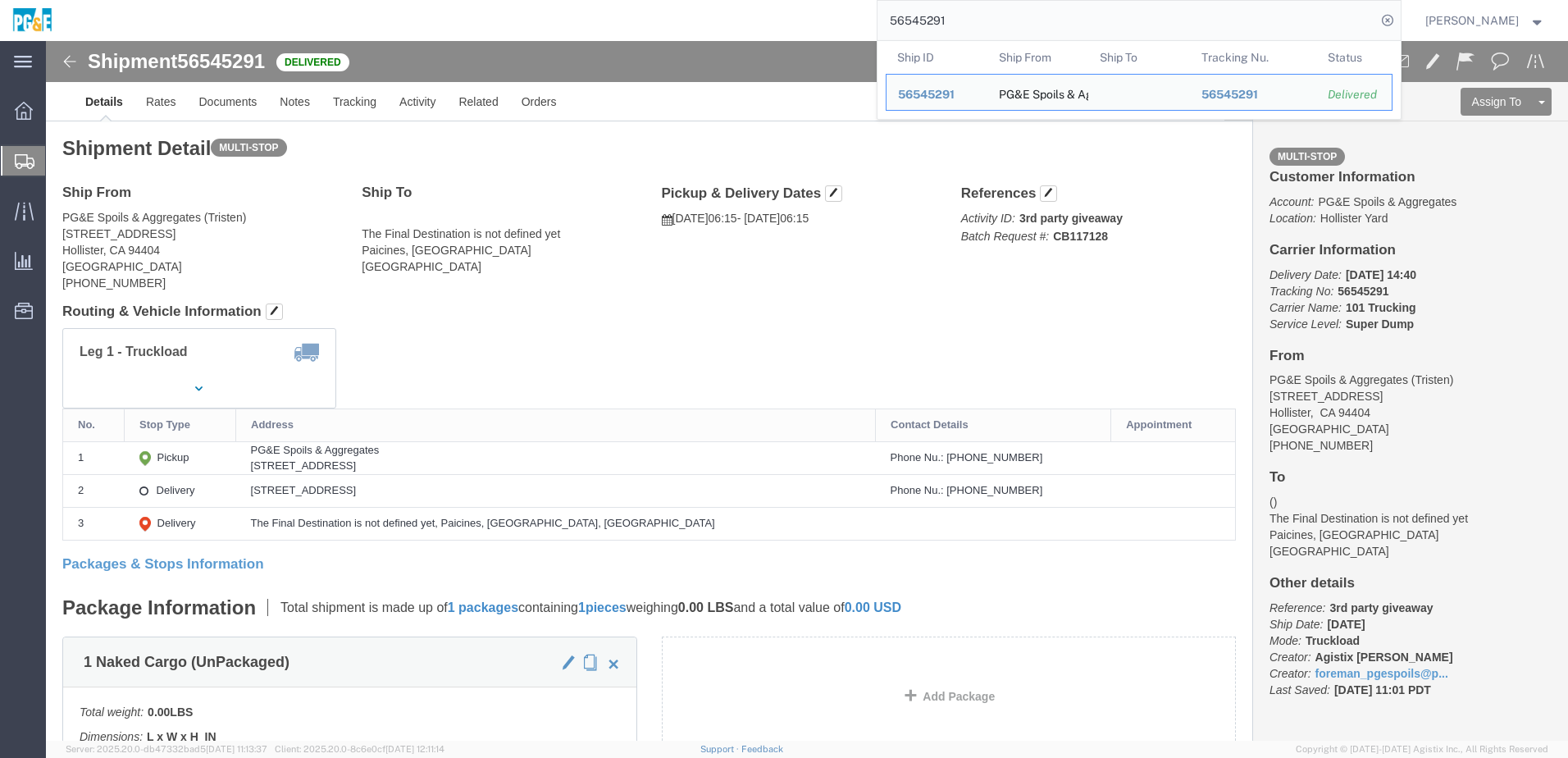
click div "Leg 1 - Truckload Vehicle 1: Super Dump Number of trucks: 1"
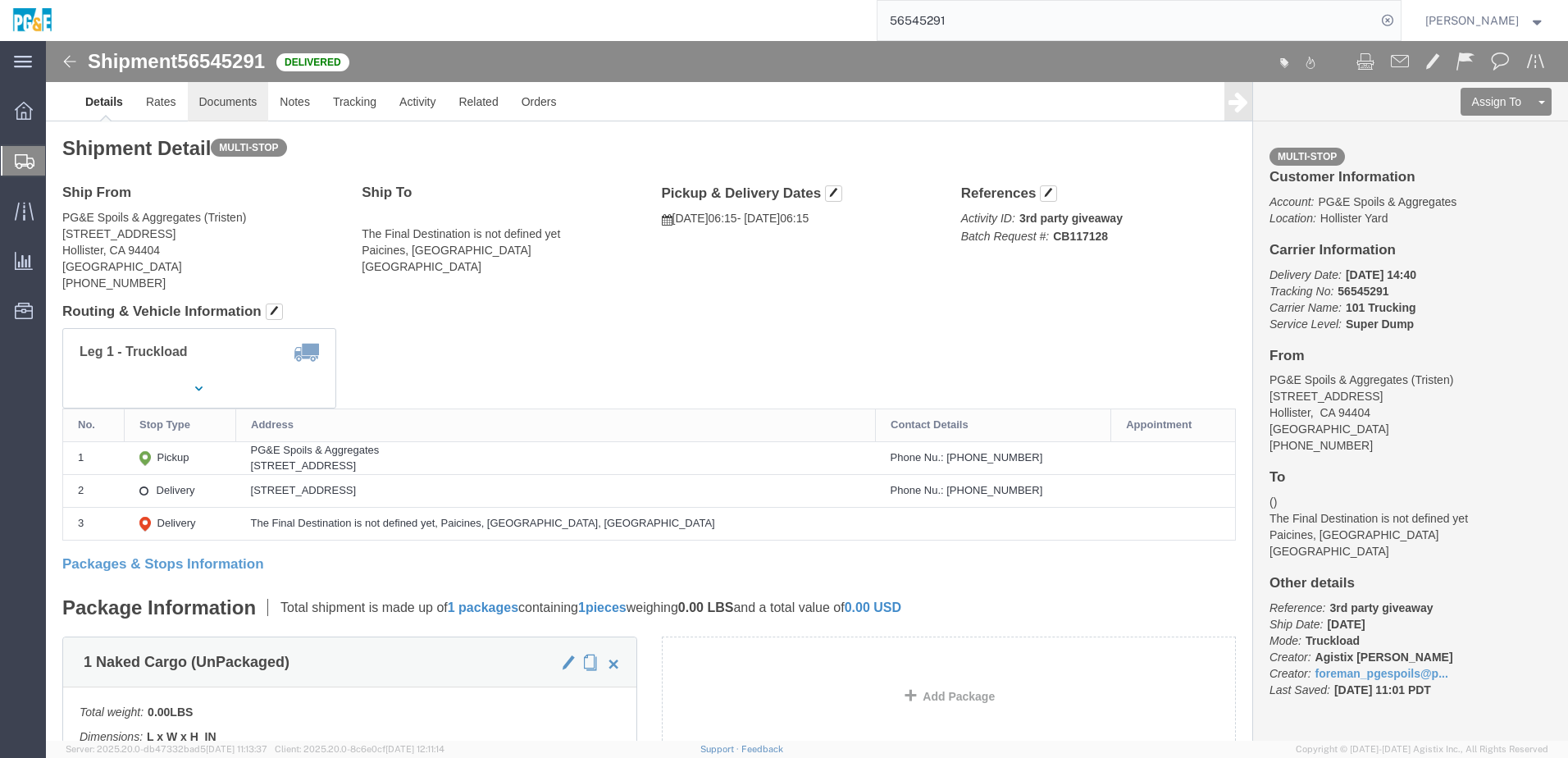
click link "Documents"
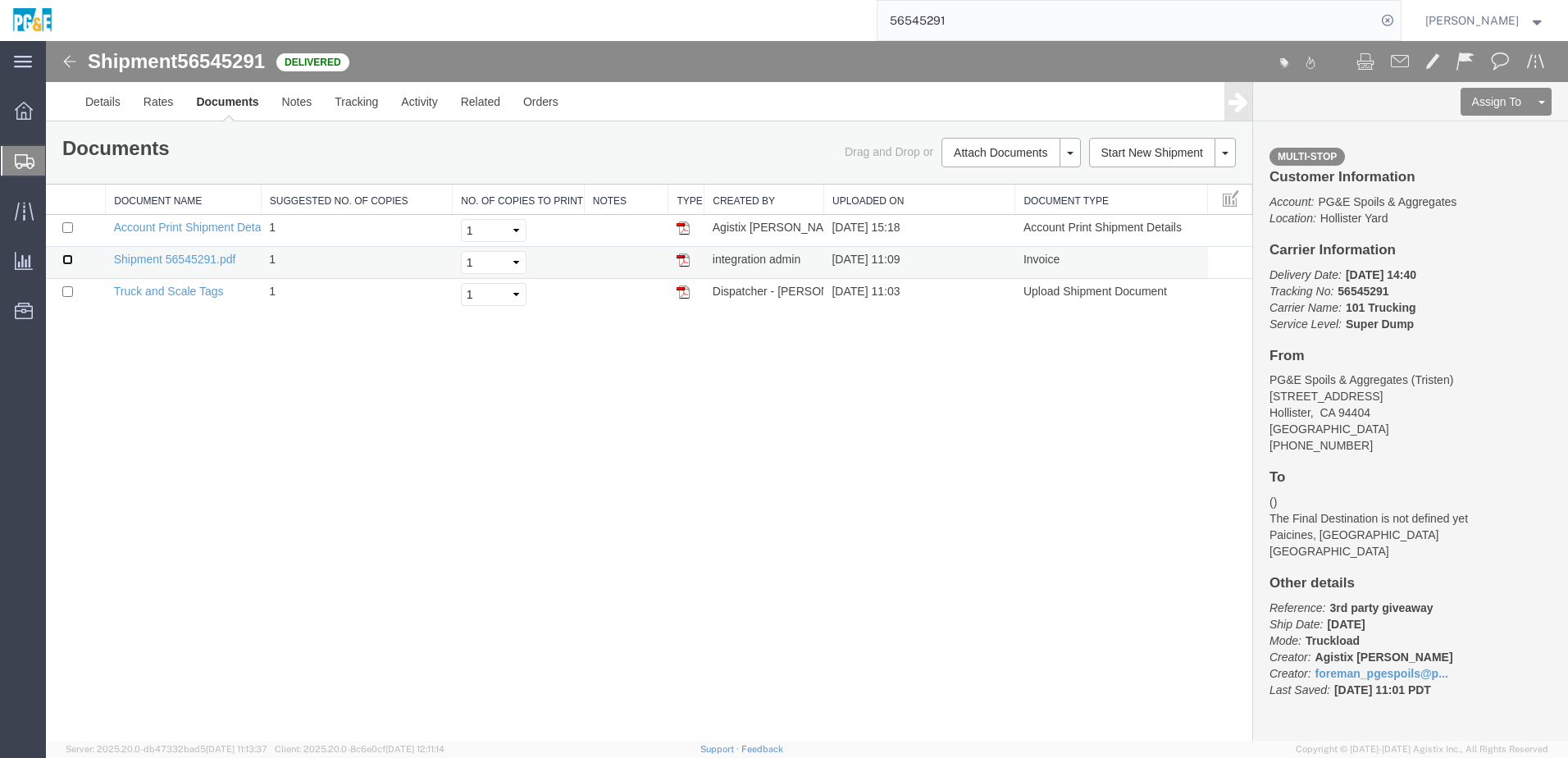
click at [65, 255] on input "checkbox" at bounding box center [67, 259] width 11 height 11
checkbox input "true"
click at [65, 290] on input "checkbox" at bounding box center [67, 291] width 11 height 11
checkbox input "true"
click at [976, 181] on link "Print Documents" at bounding box center [1009, 180] width 143 height 24
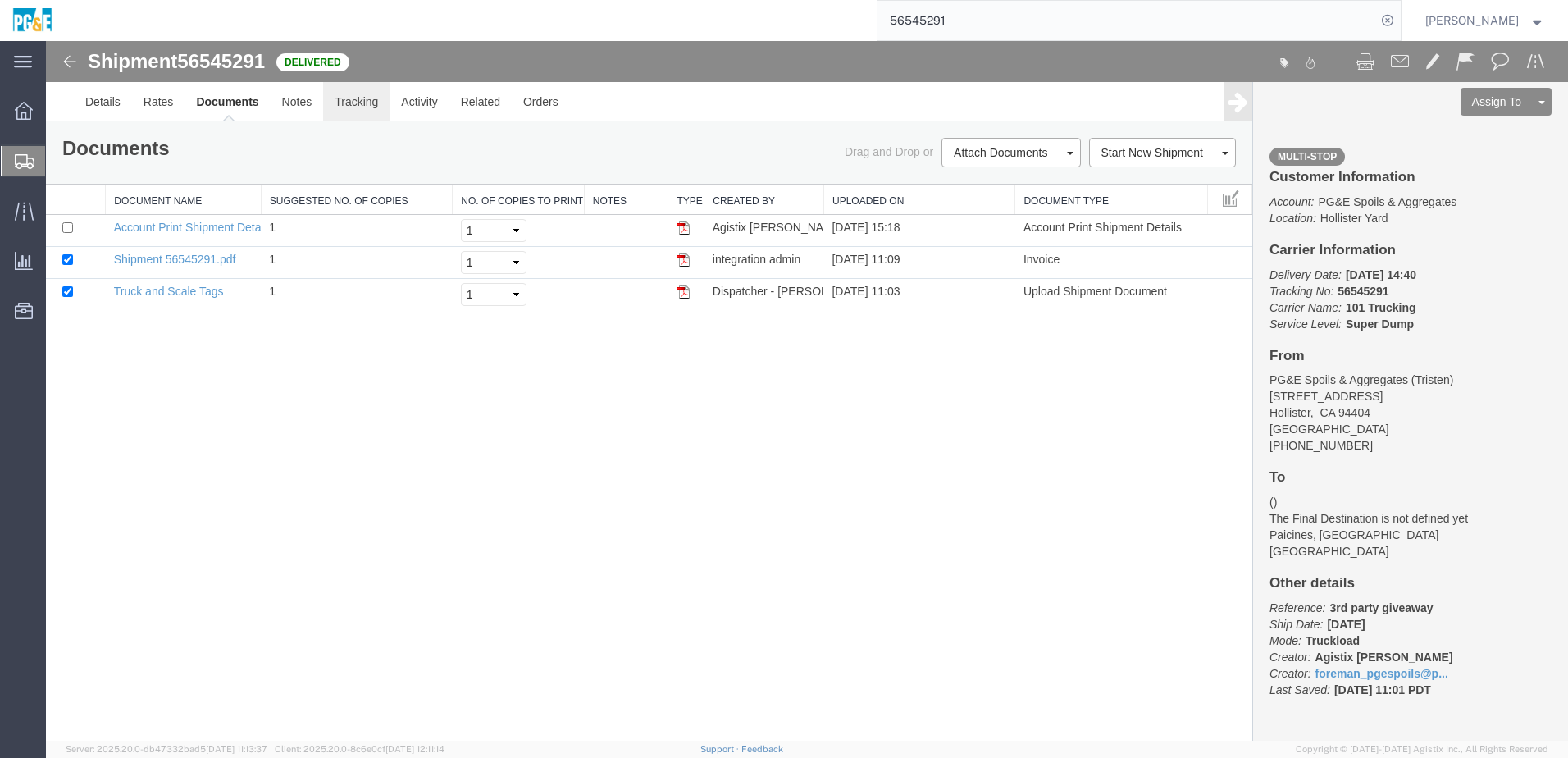
click at [330, 104] on link "Tracking" at bounding box center [356, 102] width 66 height 39
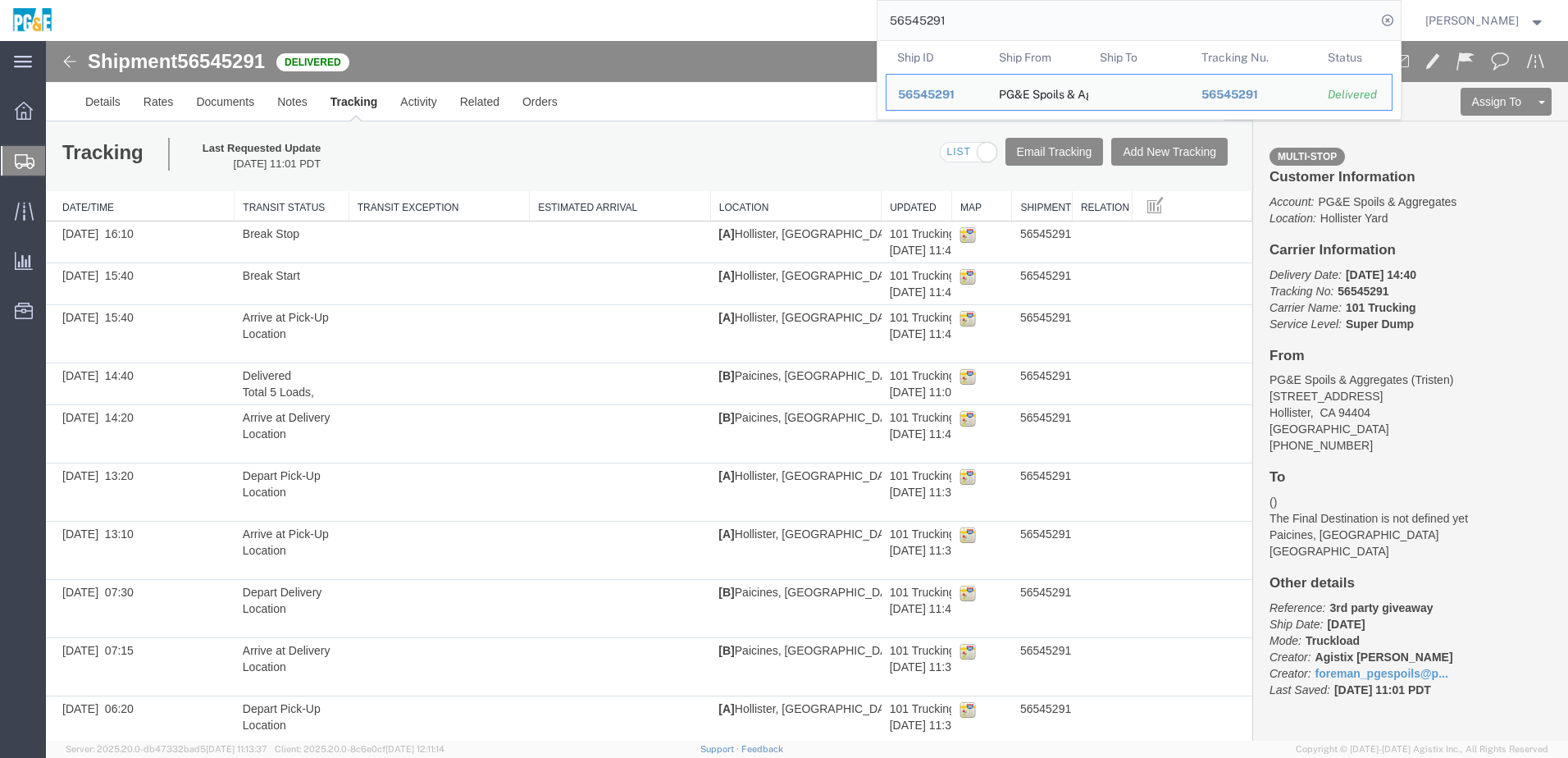
click at [933, 18] on input "56545291" at bounding box center [1126, 21] width 499 height 39
paste input "3"
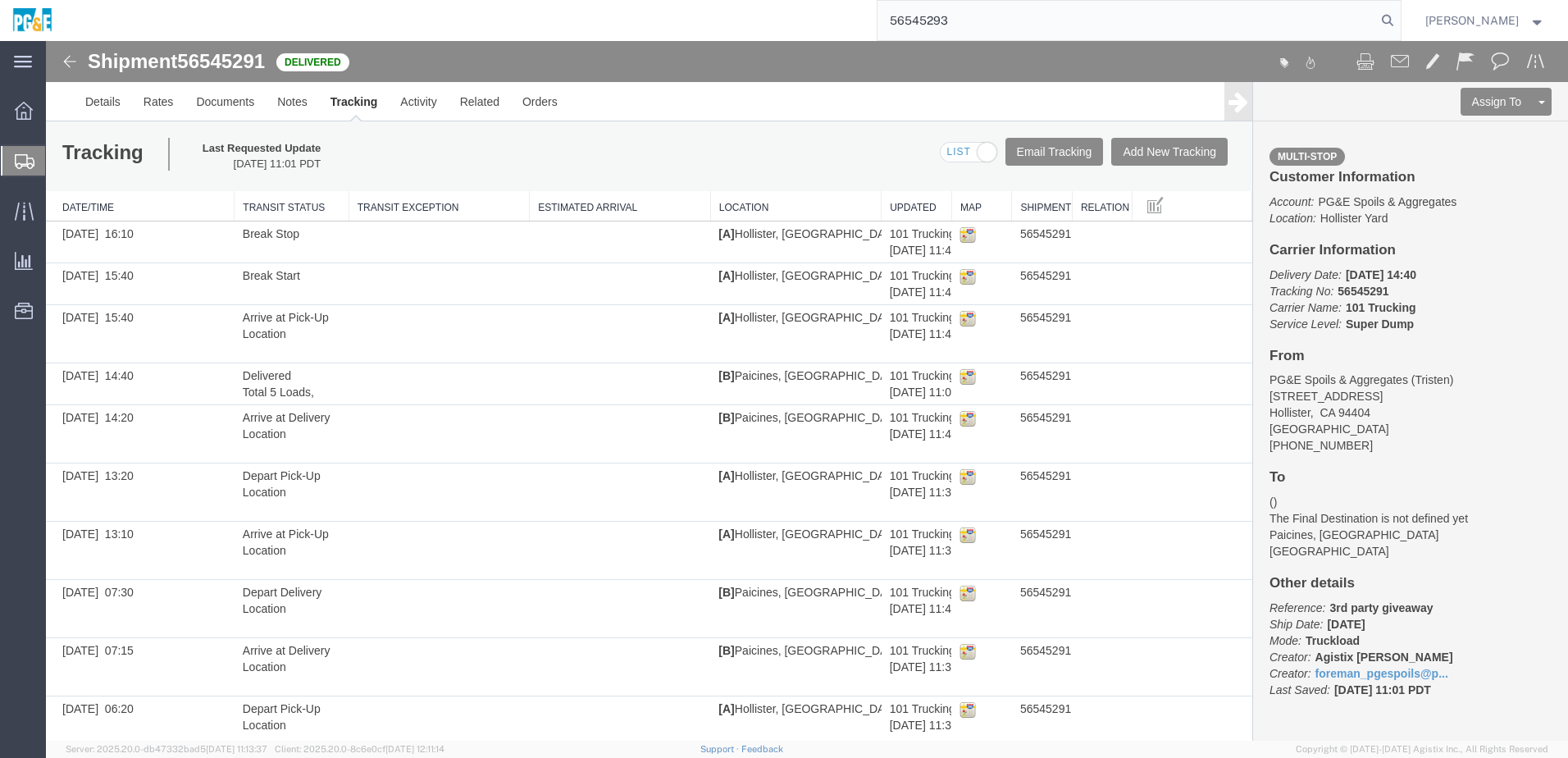
type input "56545293"
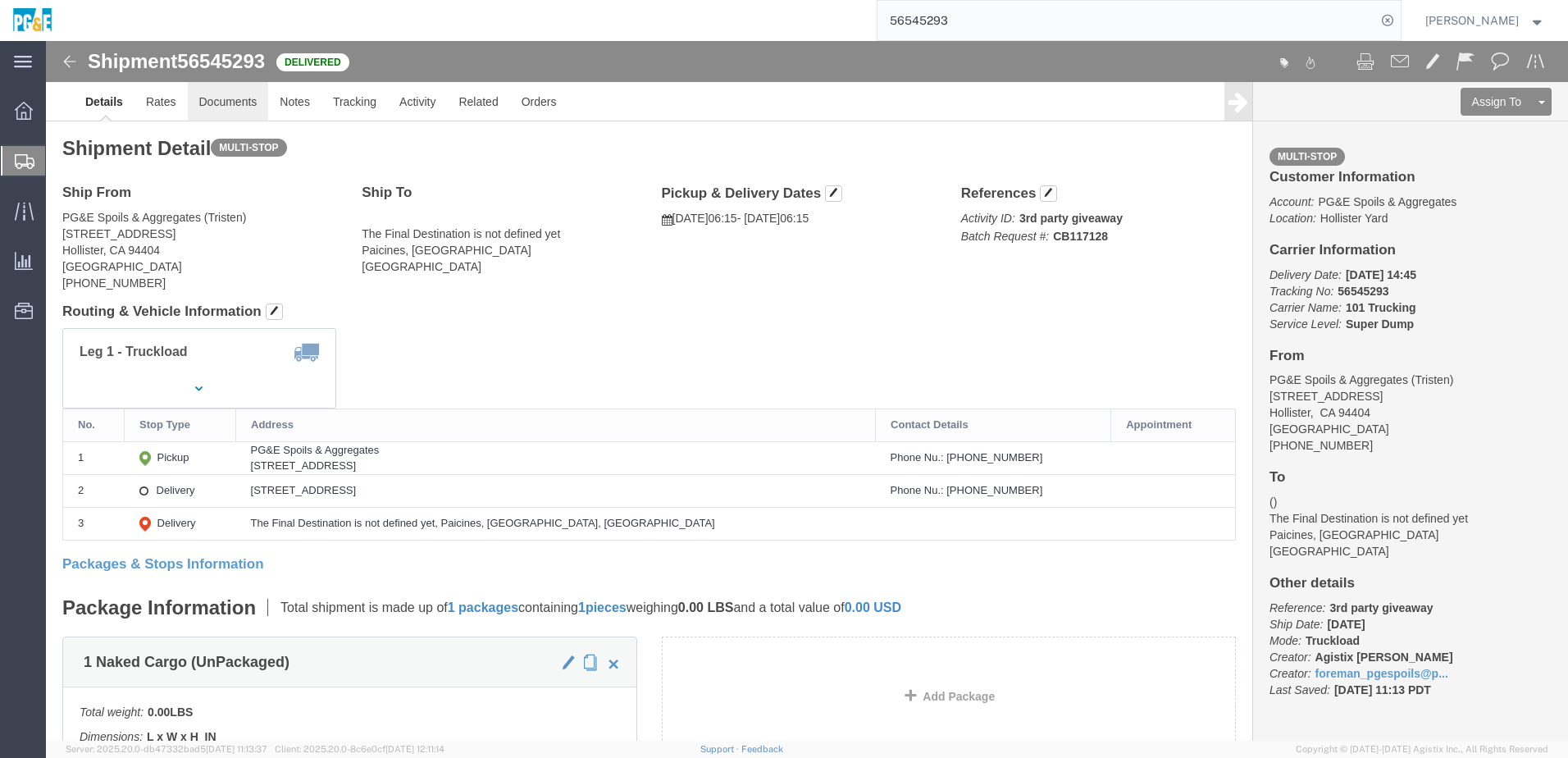
click link "Documents"
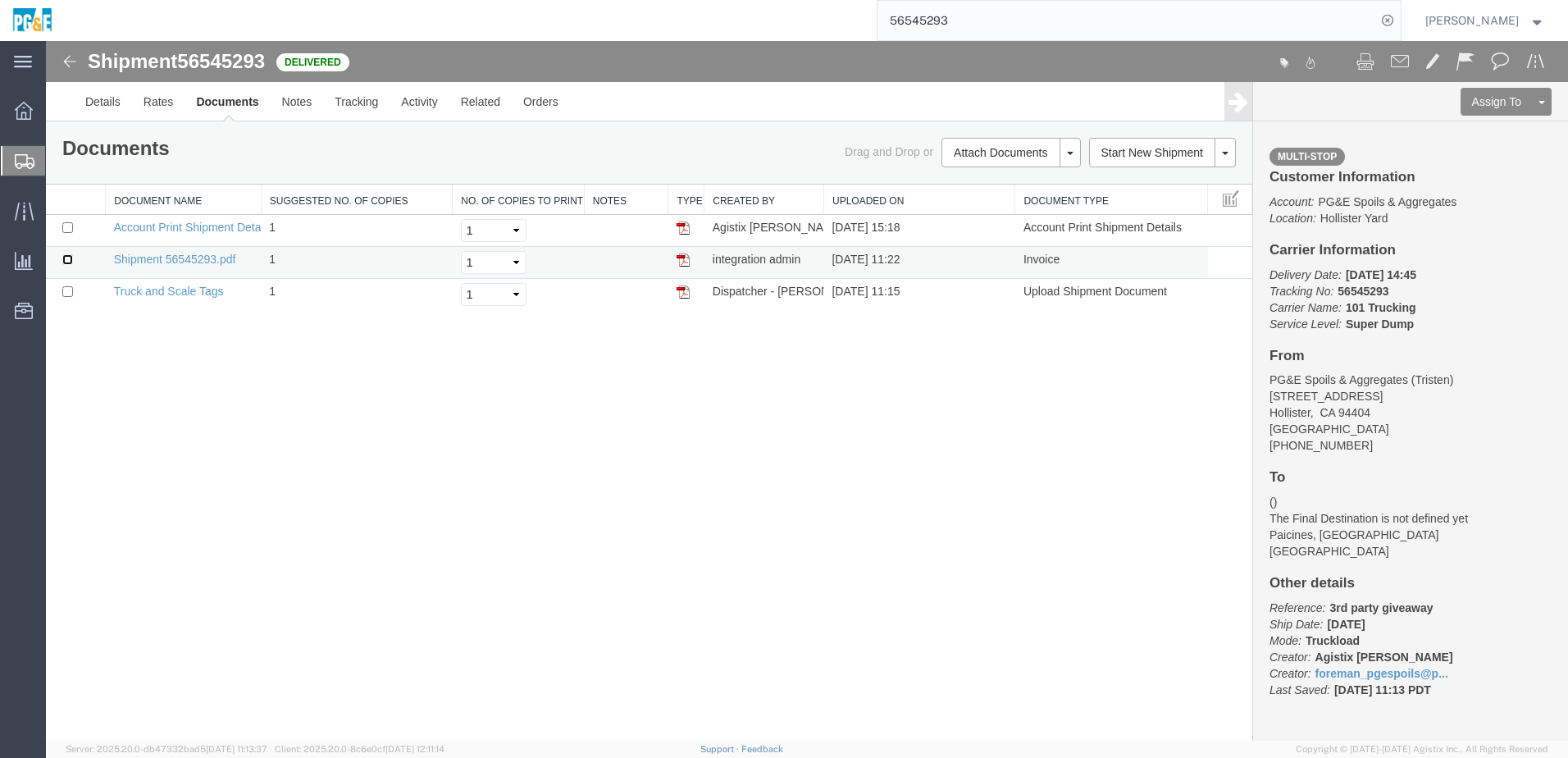
click at [65, 261] on input "checkbox" at bounding box center [67, 259] width 11 height 11
checkbox input "true"
click at [68, 292] on input "checkbox" at bounding box center [67, 291] width 11 height 11
checkbox input "true"
click at [984, 187] on link "Print Documents" at bounding box center [1009, 180] width 143 height 24
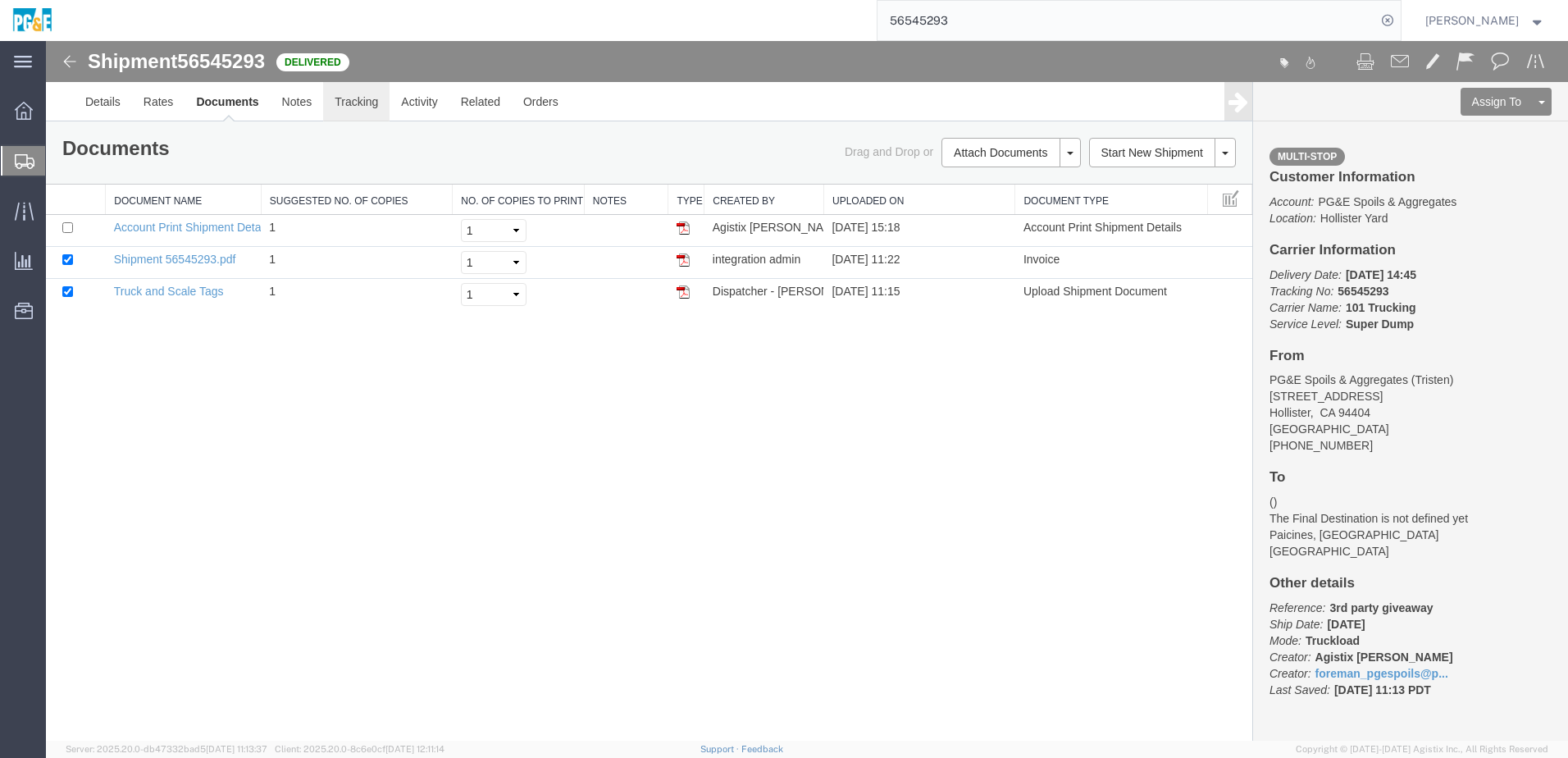
click at [364, 101] on link "Tracking" at bounding box center [356, 102] width 66 height 39
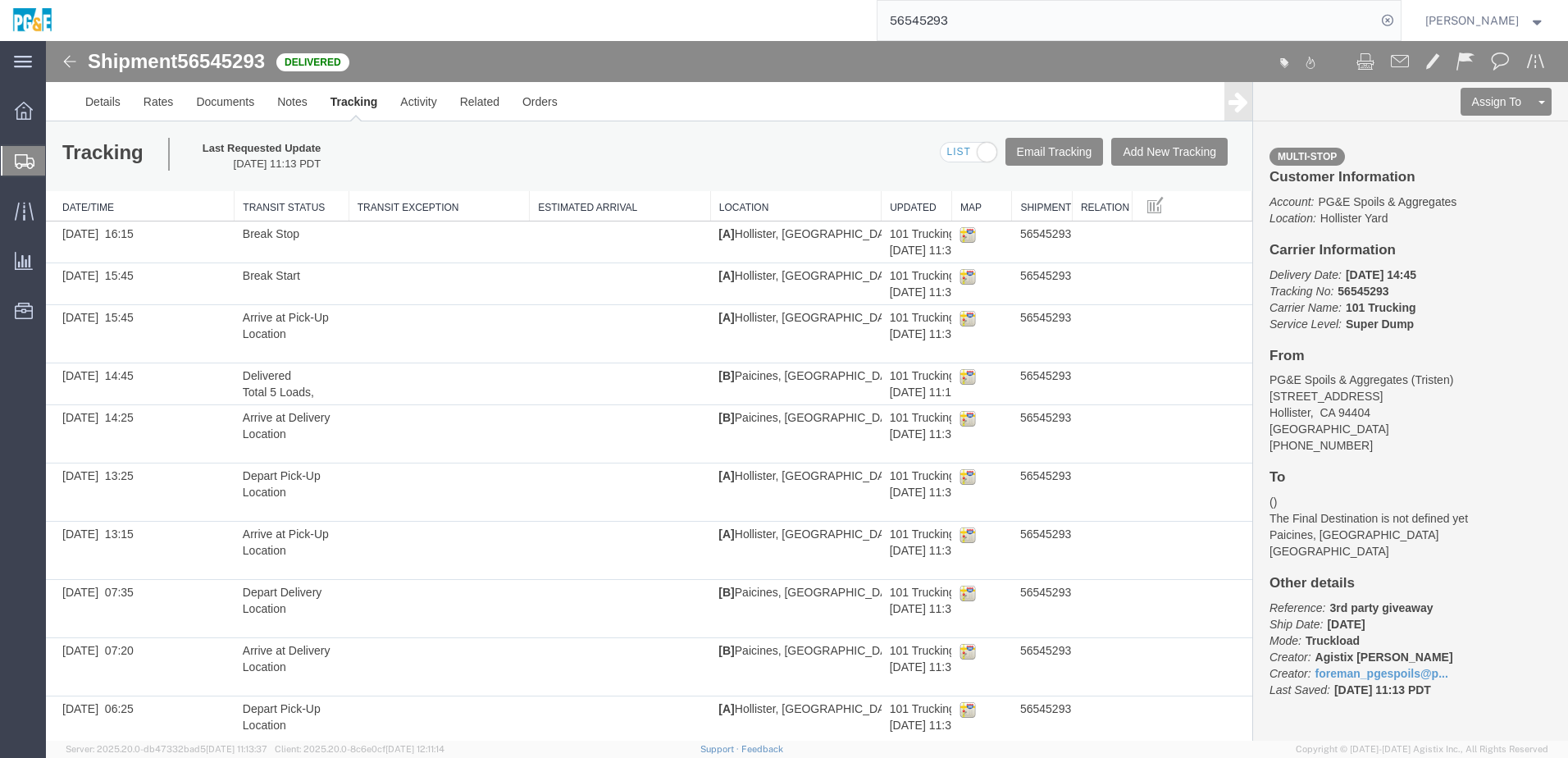
click at [936, 24] on input "56545293" at bounding box center [1126, 21] width 499 height 39
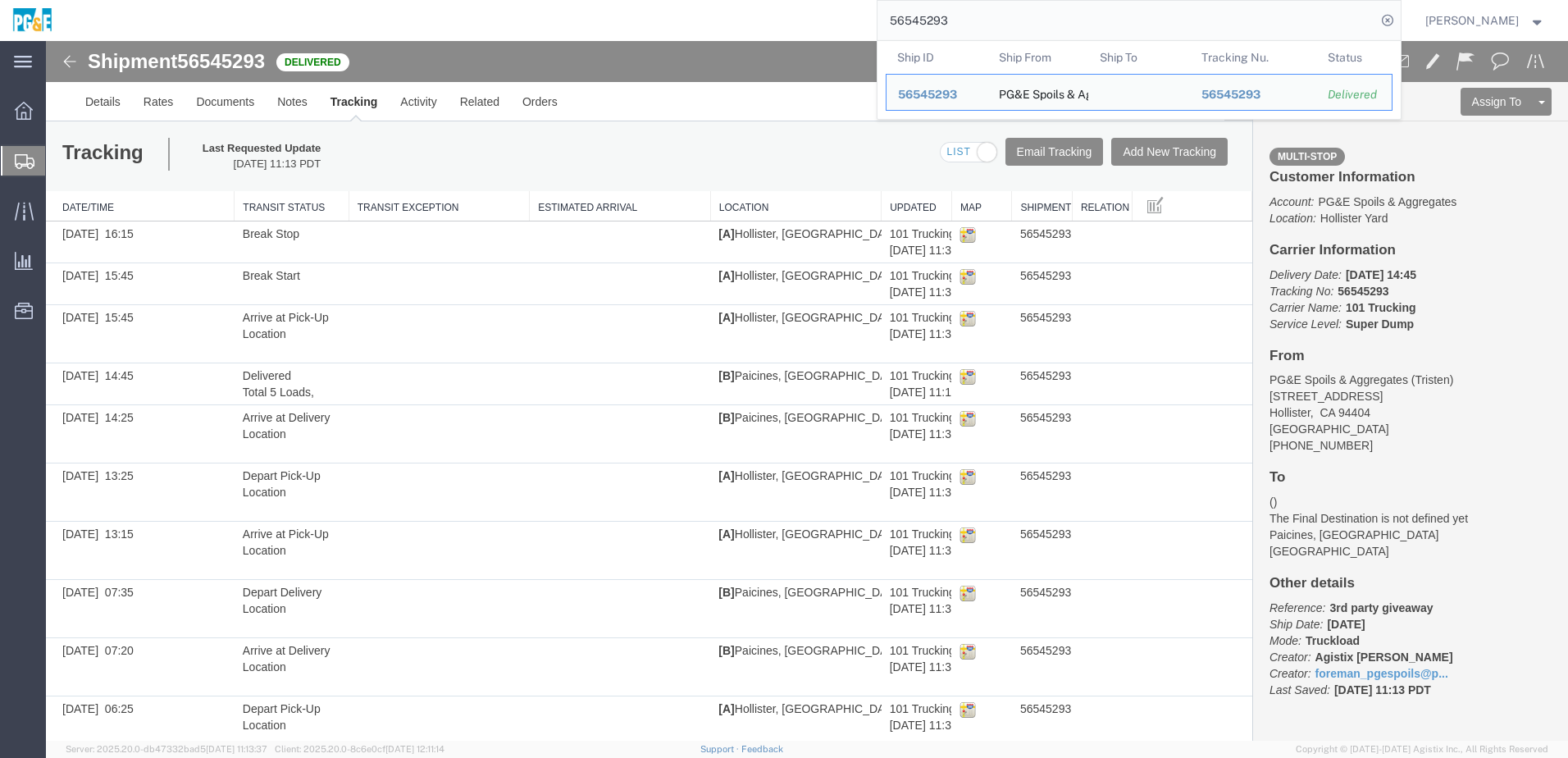
click at [936, 24] on input "56545293" at bounding box center [1126, 21] width 499 height 39
paste input "5"
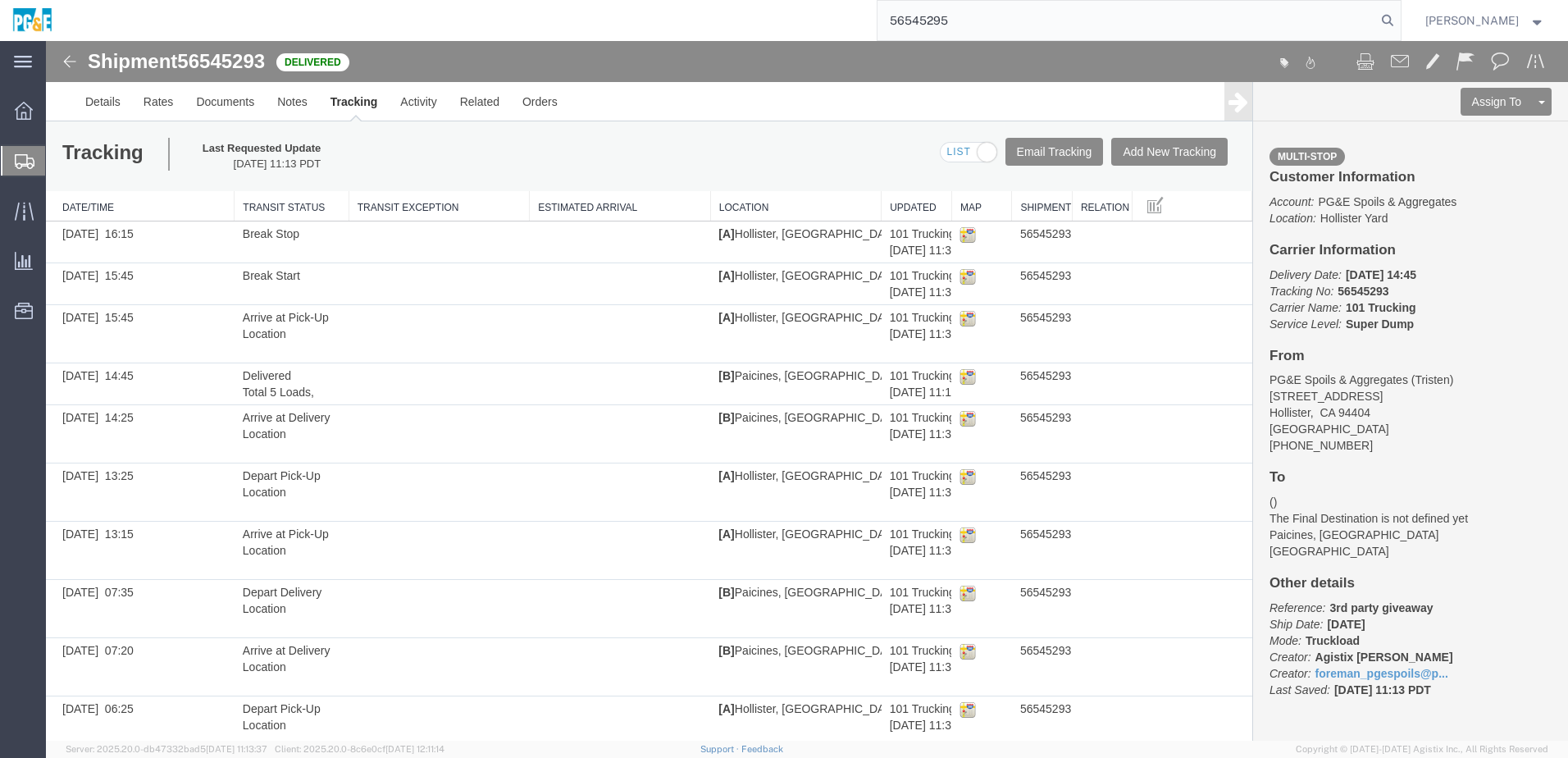
type input "56545295"
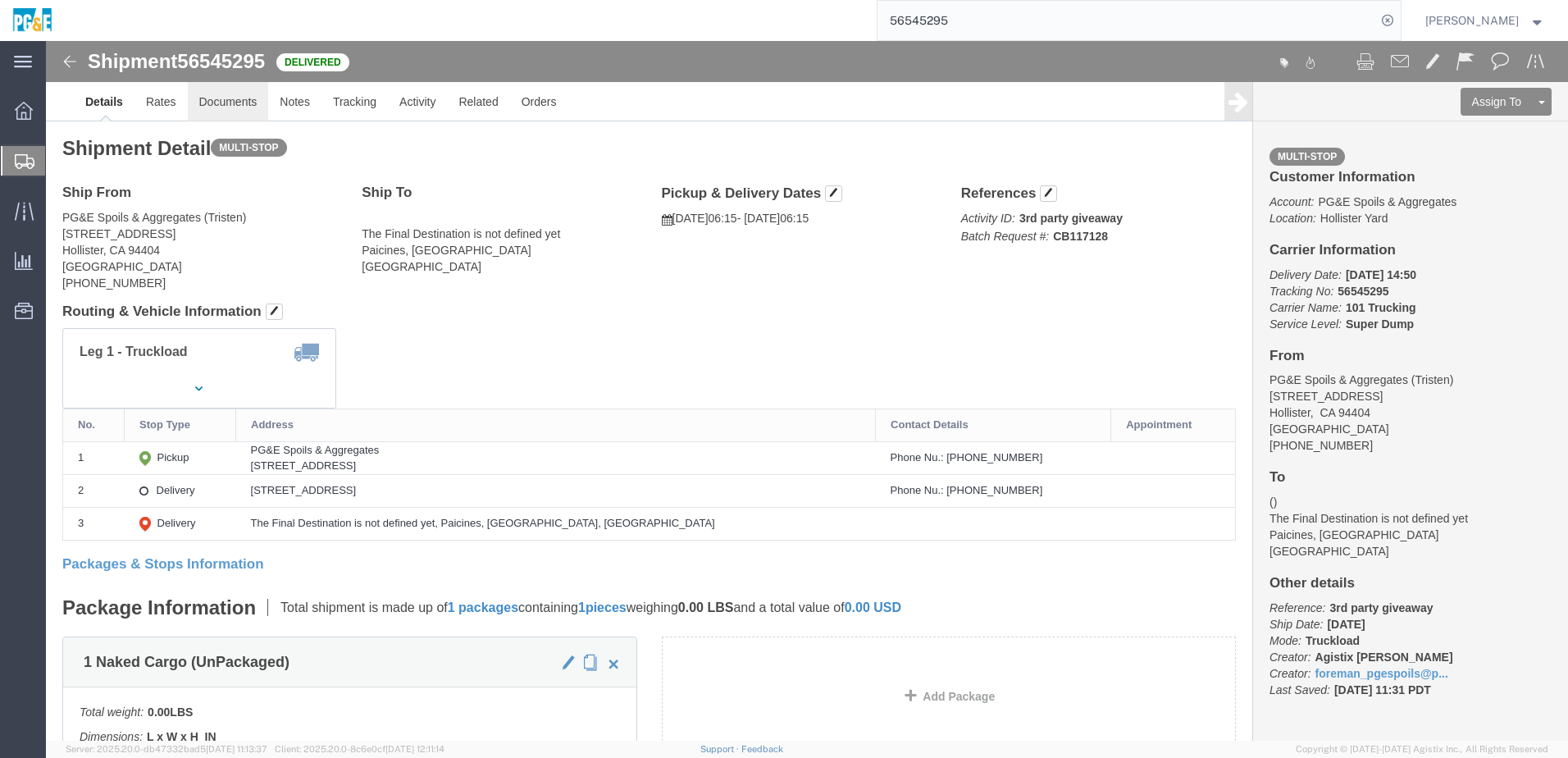
click link "Documents"
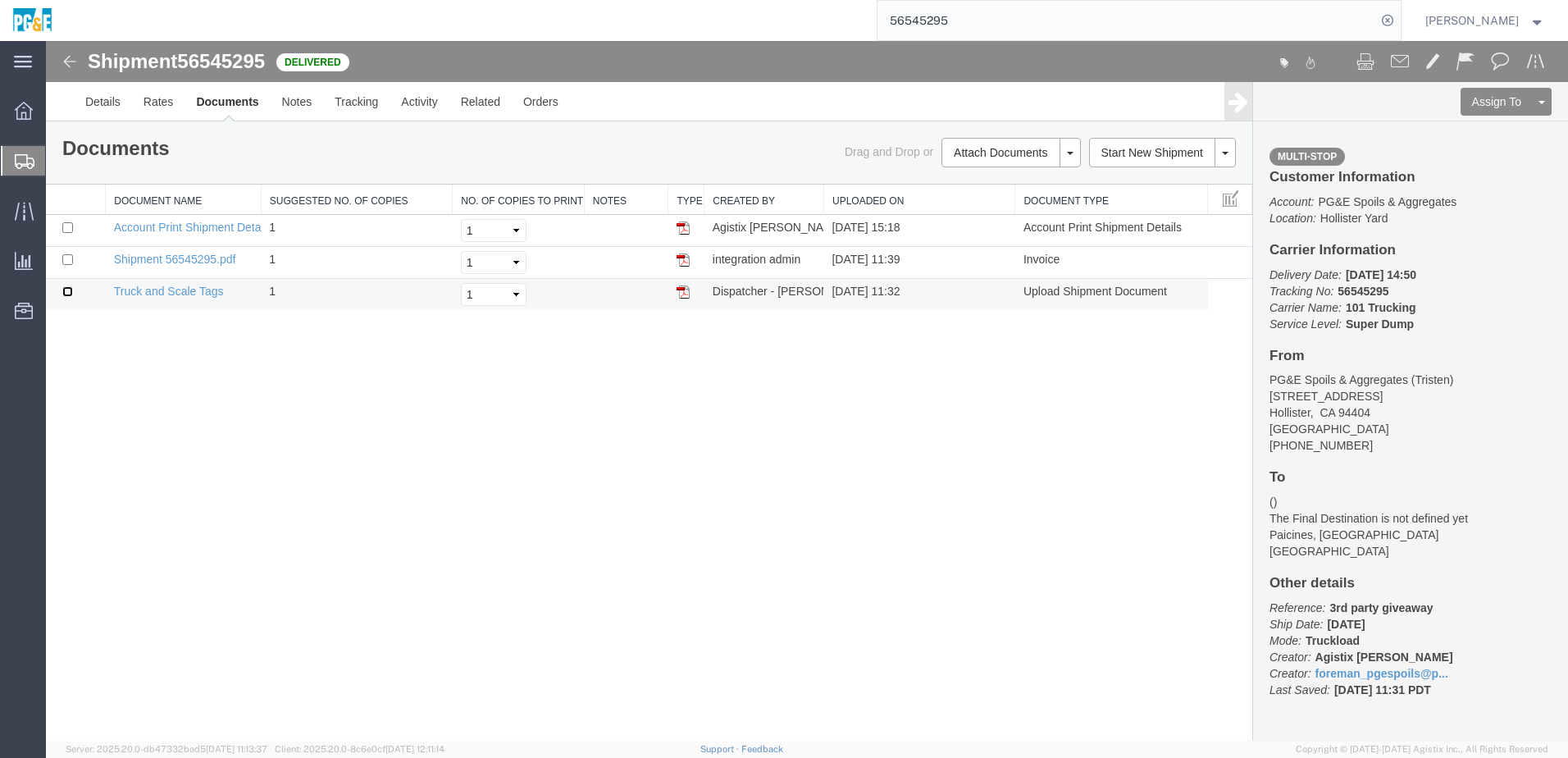
click at [65, 293] on input "checkbox" at bounding box center [67, 291] width 11 height 11
checkbox input "true"
click at [71, 262] on input "checkbox" at bounding box center [67, 259] width 11 height 11
checkbox input "true"
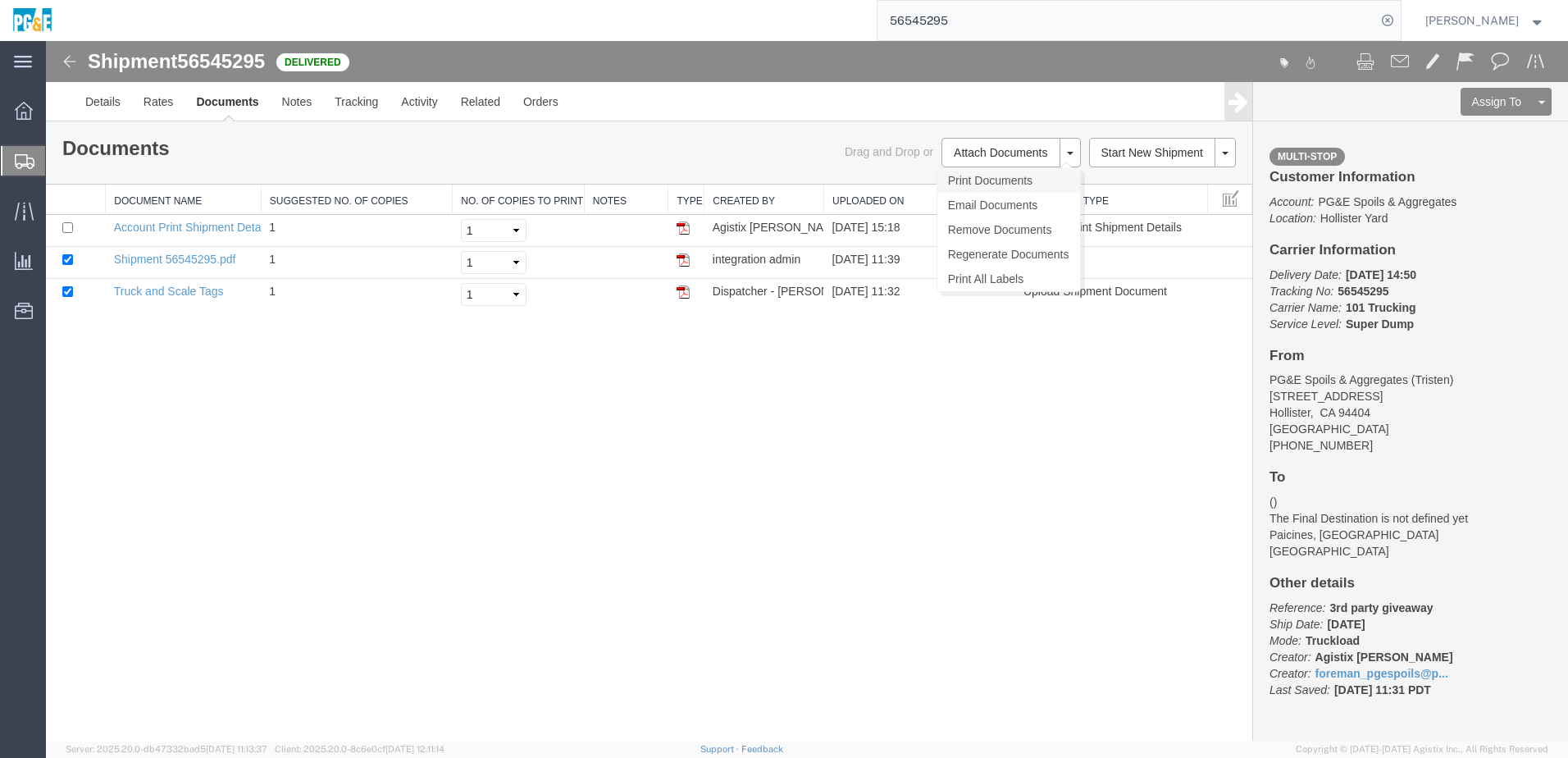
click at [992, 183] on link "Print Documents" at bounding box center [1009, 180] width 143 height 24
click at [368, 114] on link "Tracking" at bounding box center [356, 102] width 66 height 39
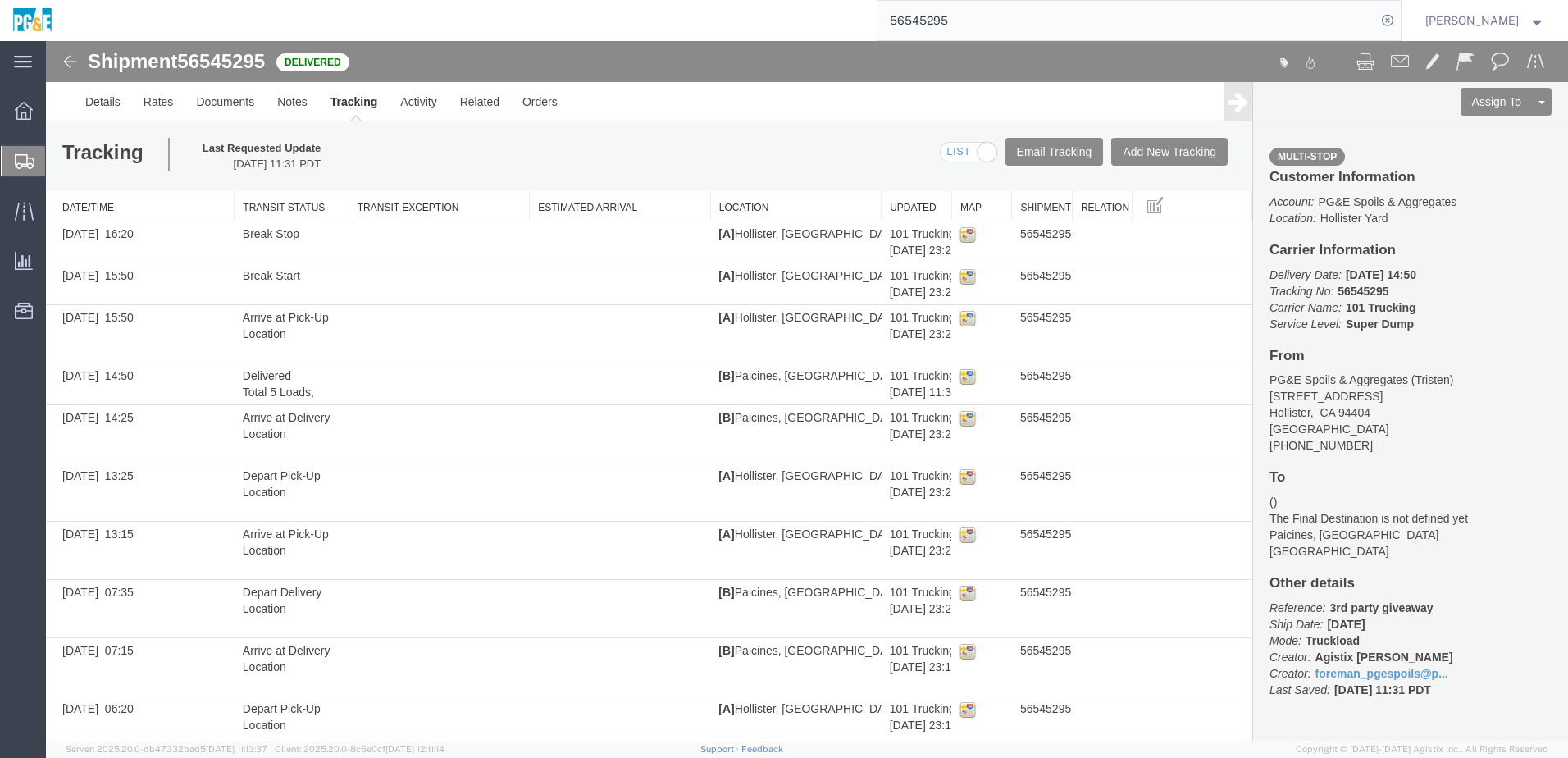
click at [930, 22] on input "56545295" at bounding box center [1126, 21] width 499 height 39
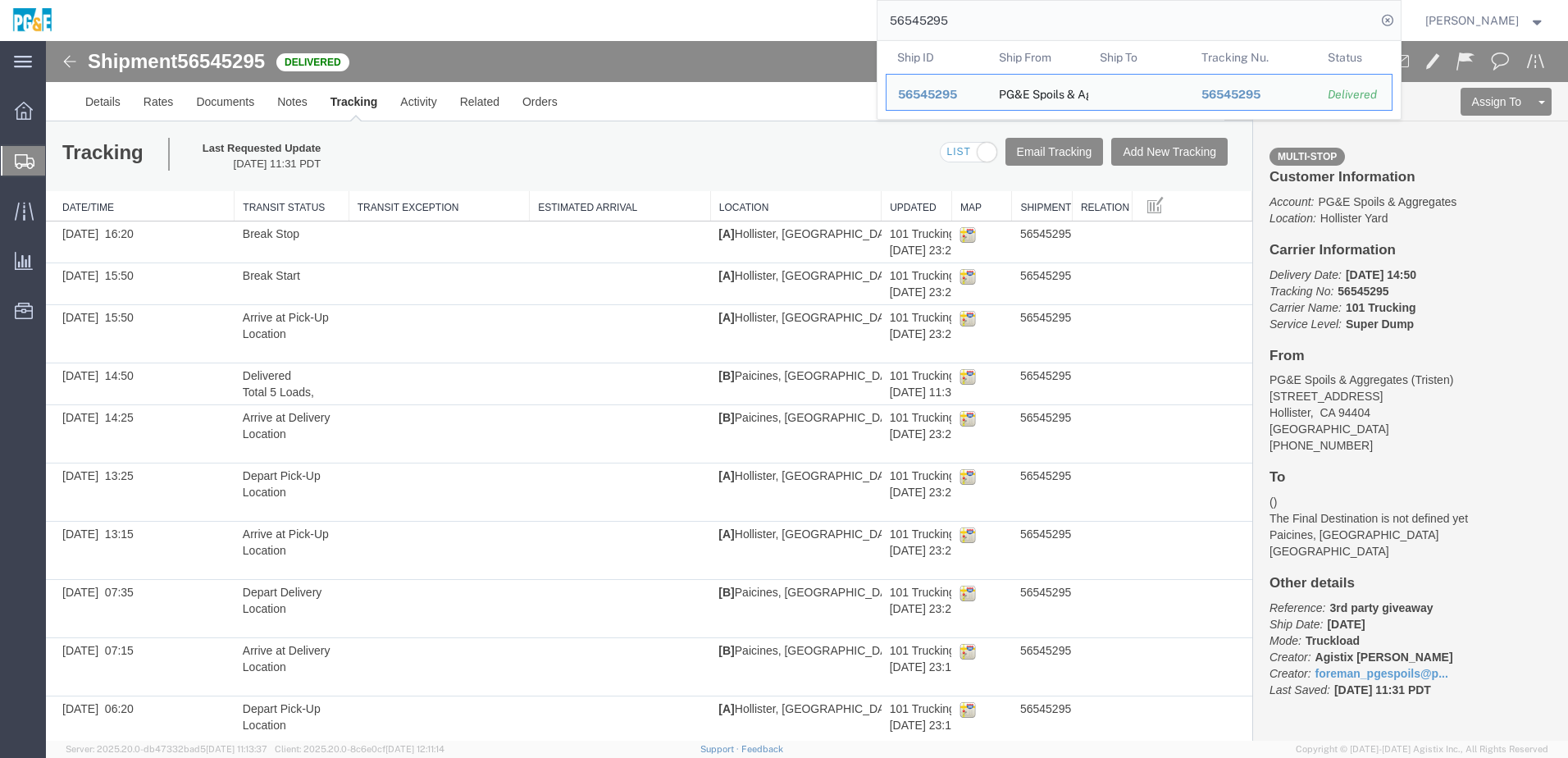
click at [930, 22] on input "56545295" at bounding box center [1126, 21] width 499 height 39
paste input "308"
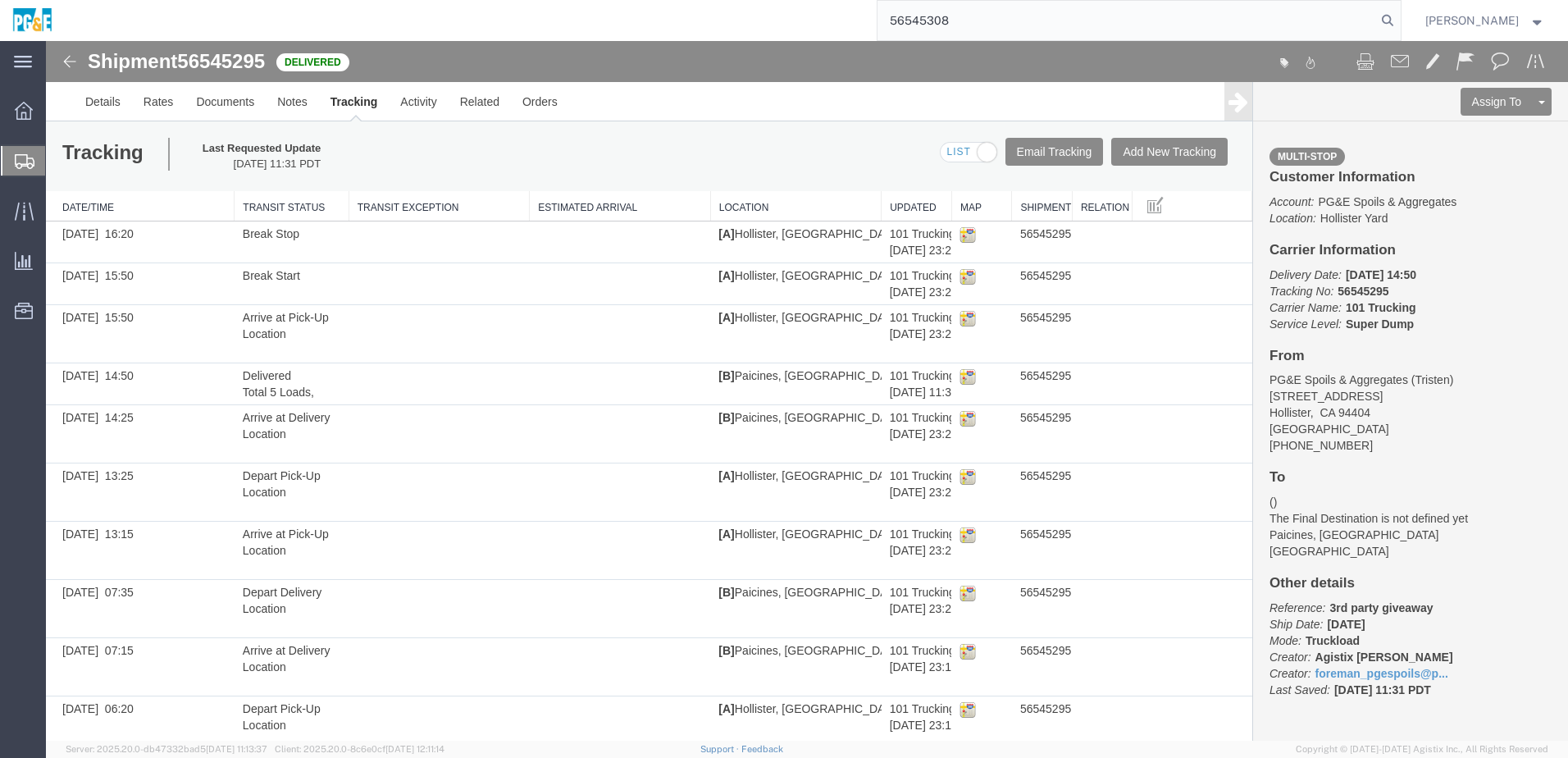
type input "56545308"
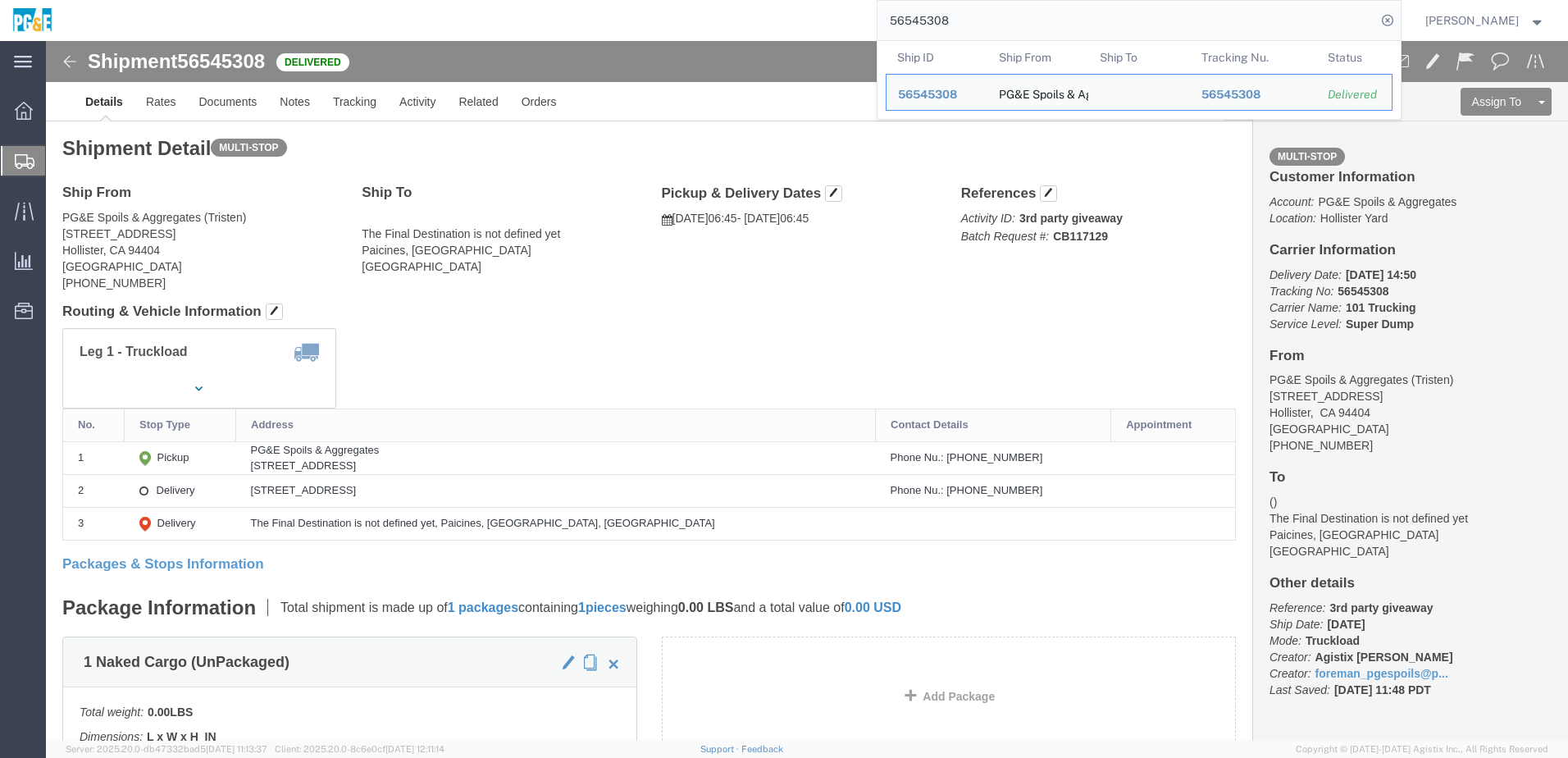
click div "Shipment Detail Multi-stop Ship From PG&E Spoils & Aggregates (Tristen) [STREET…"
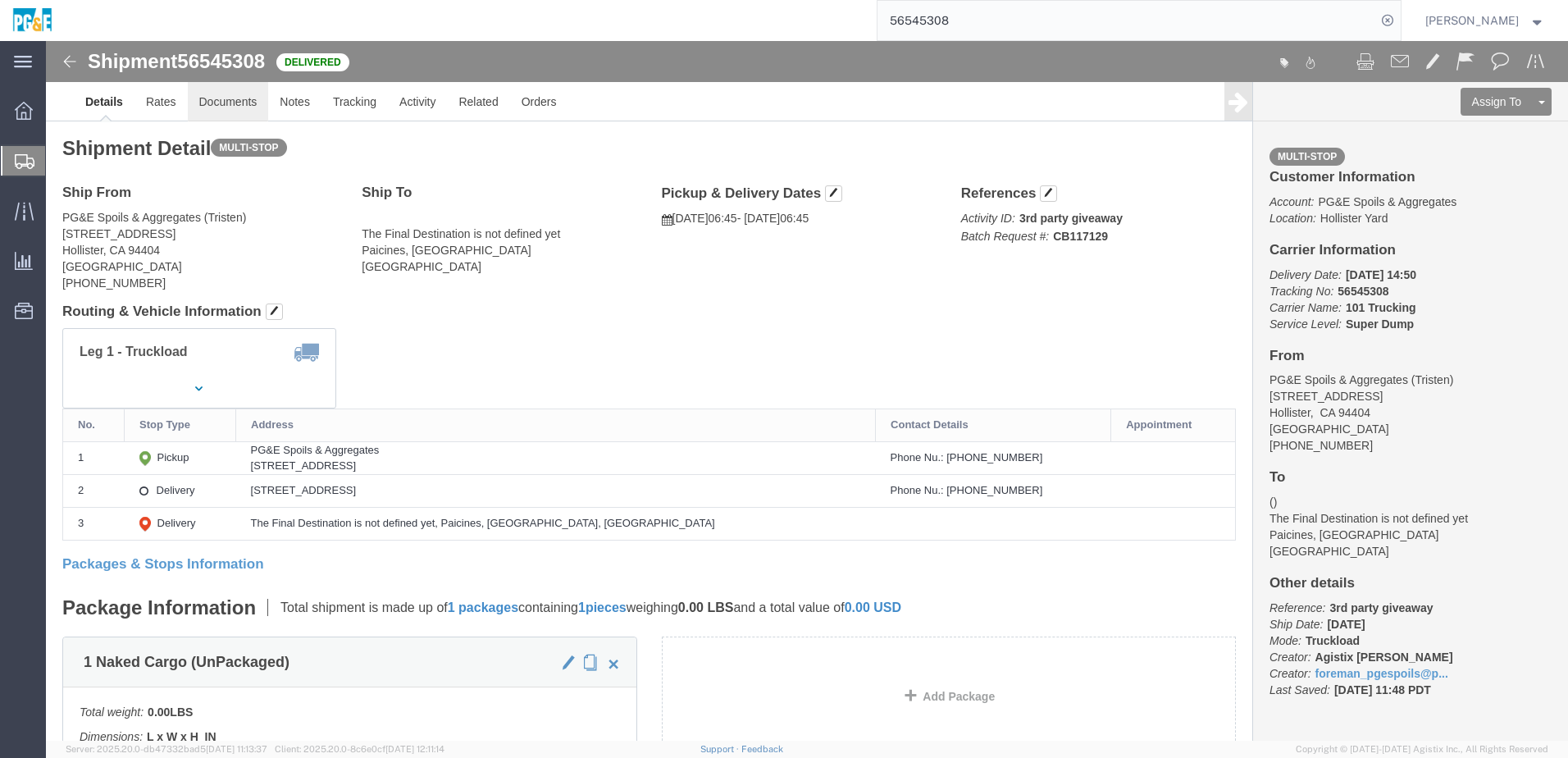
click link "Documents"
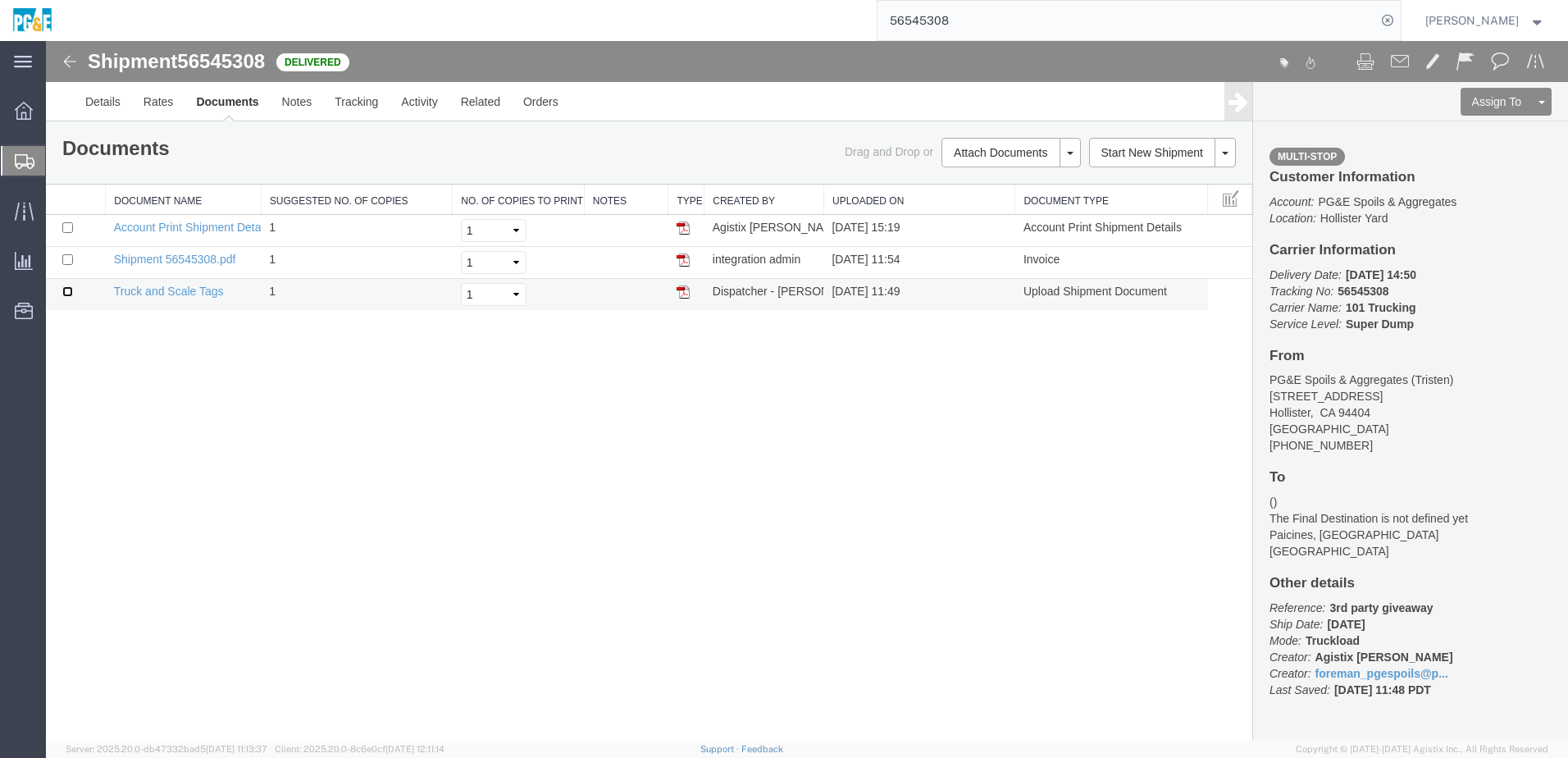
click at [67, 289] on input "checkbox" at bounding box center [67, 291] width 11 height 11
checkbox input "true"
click at [70, 259] on input "checkbox" at bounding box center [67, 259] width 11 height 11
checkbox input "true"
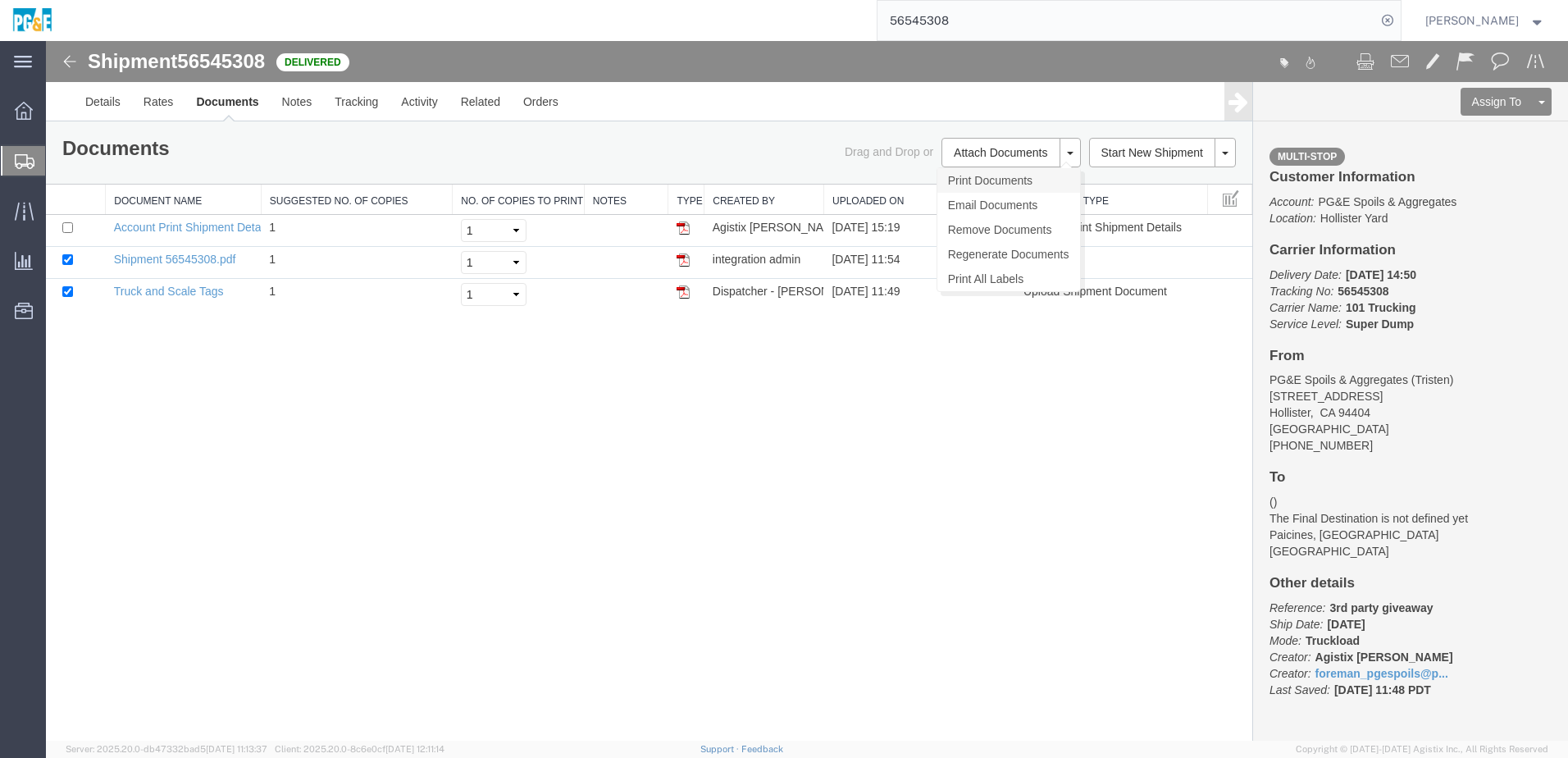
click at [1005, 186] on link "Print Documents" at bounding box center [1009, 180] width 143 height 24
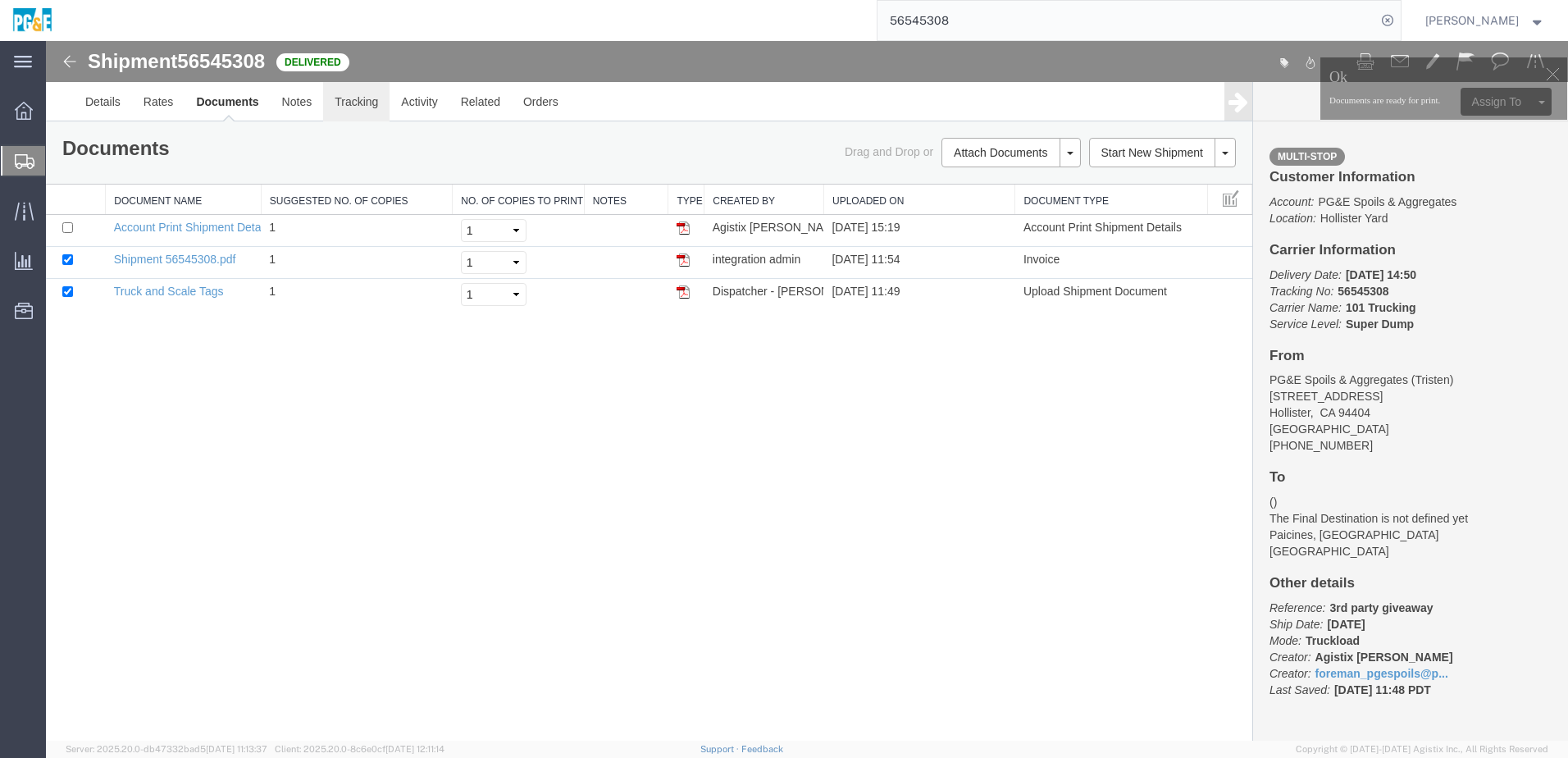
click at [360, 110] on link "Tracking" at bounding box center [356, 102] width 66 height 39
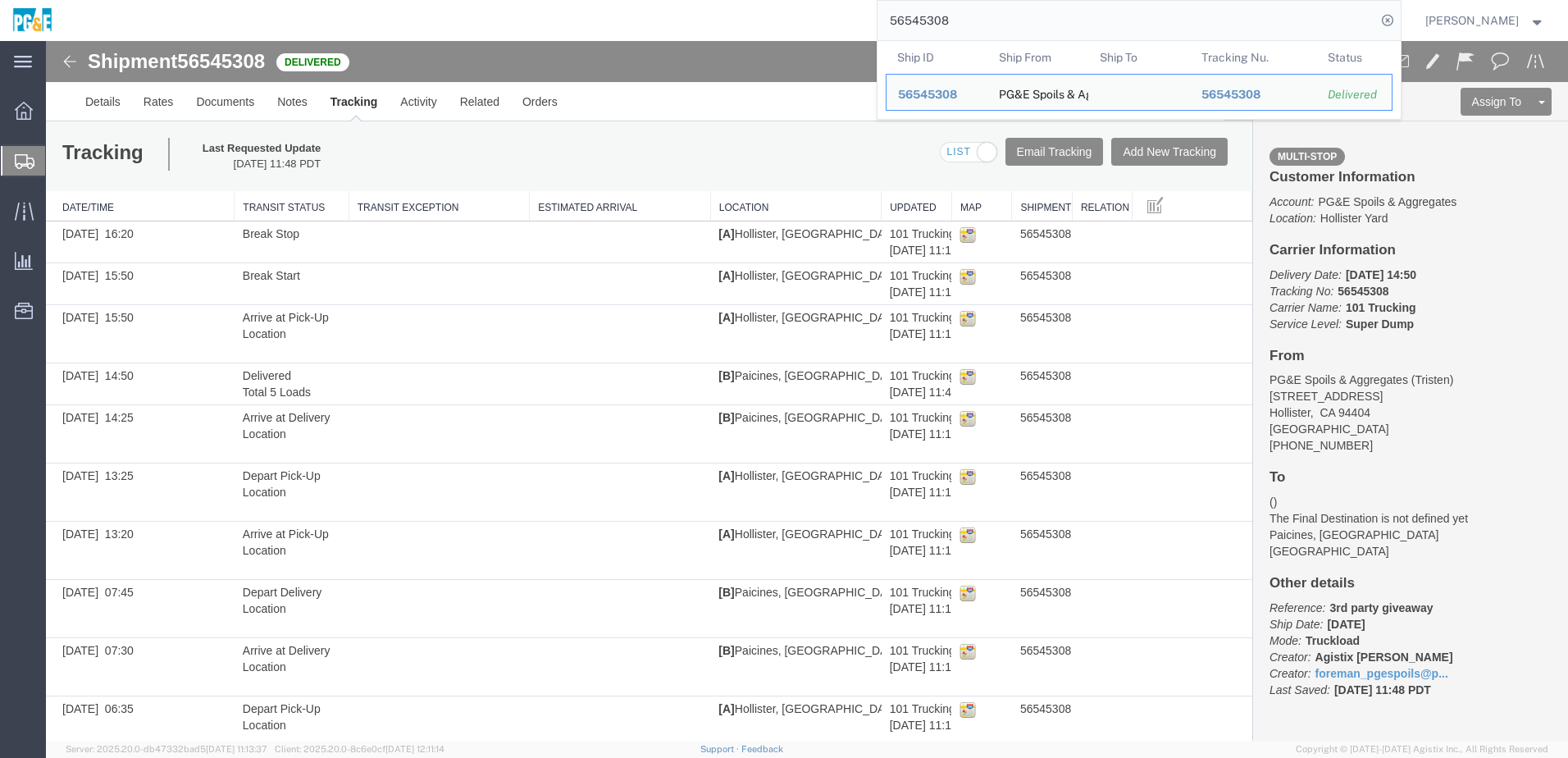
click at [956, 18] on input "56545308" at bounding box center [1126, 21] width 499 height 39
paste input "10"
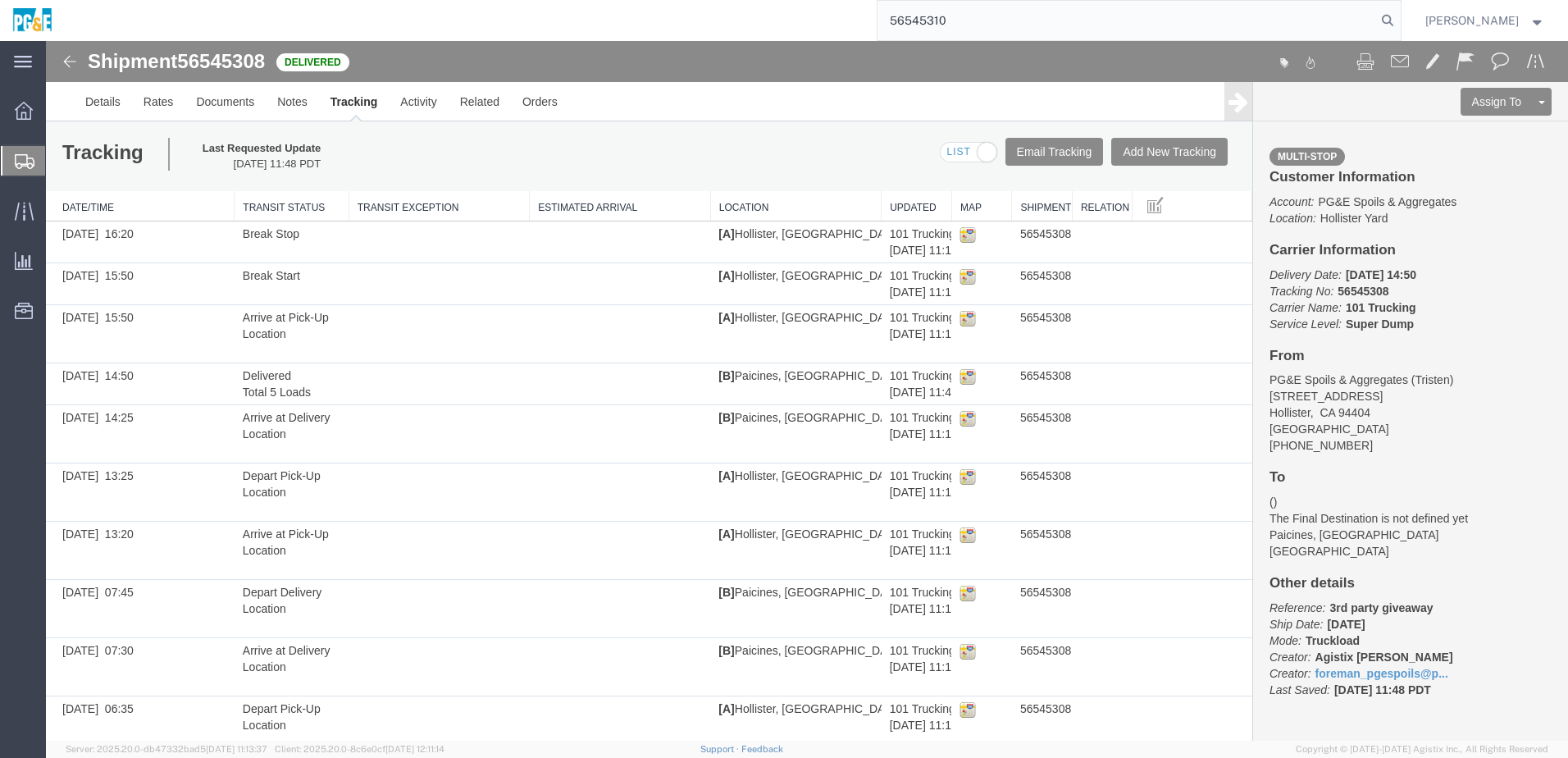
type input "56545310"
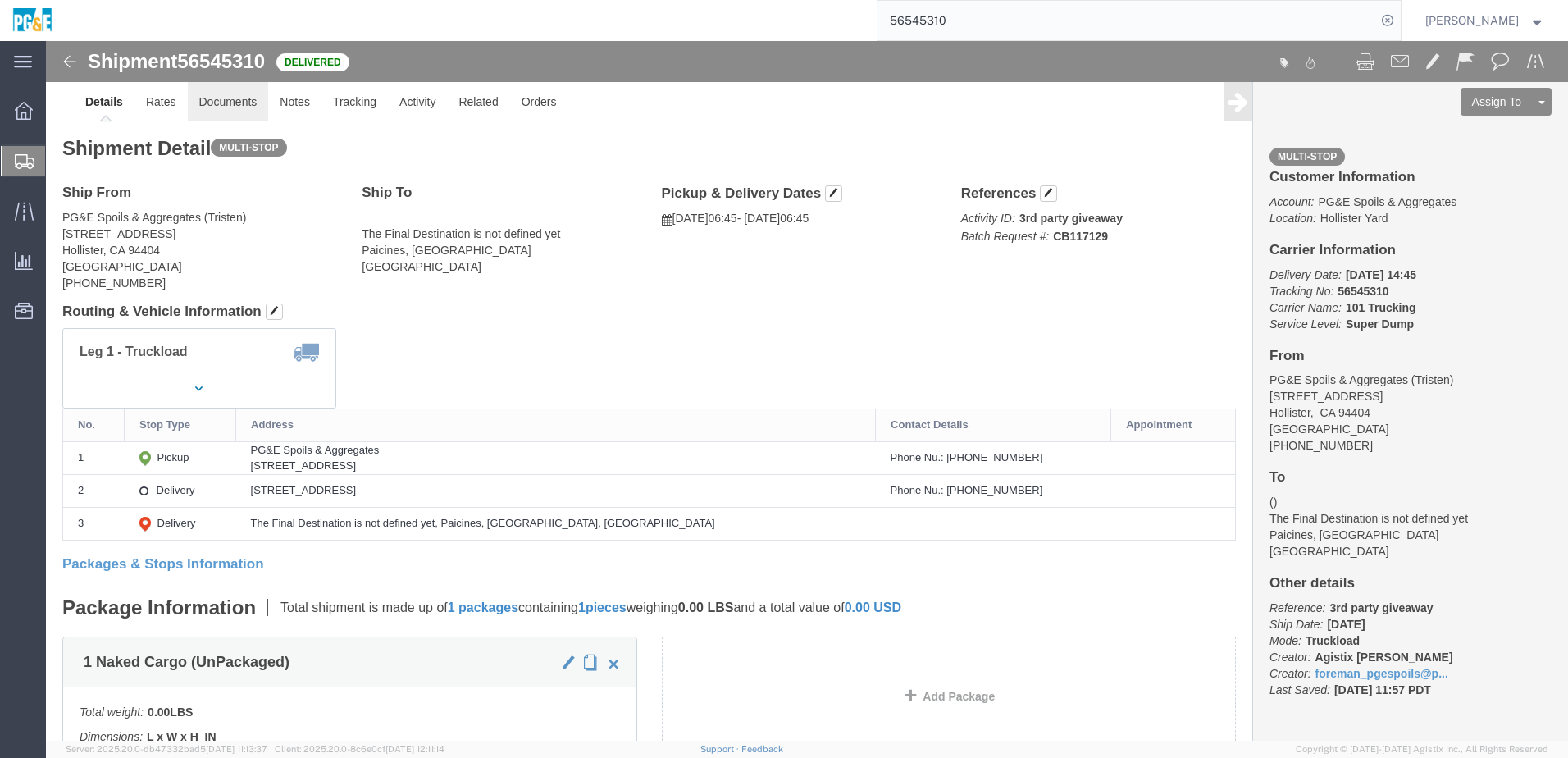
click link "Documents"
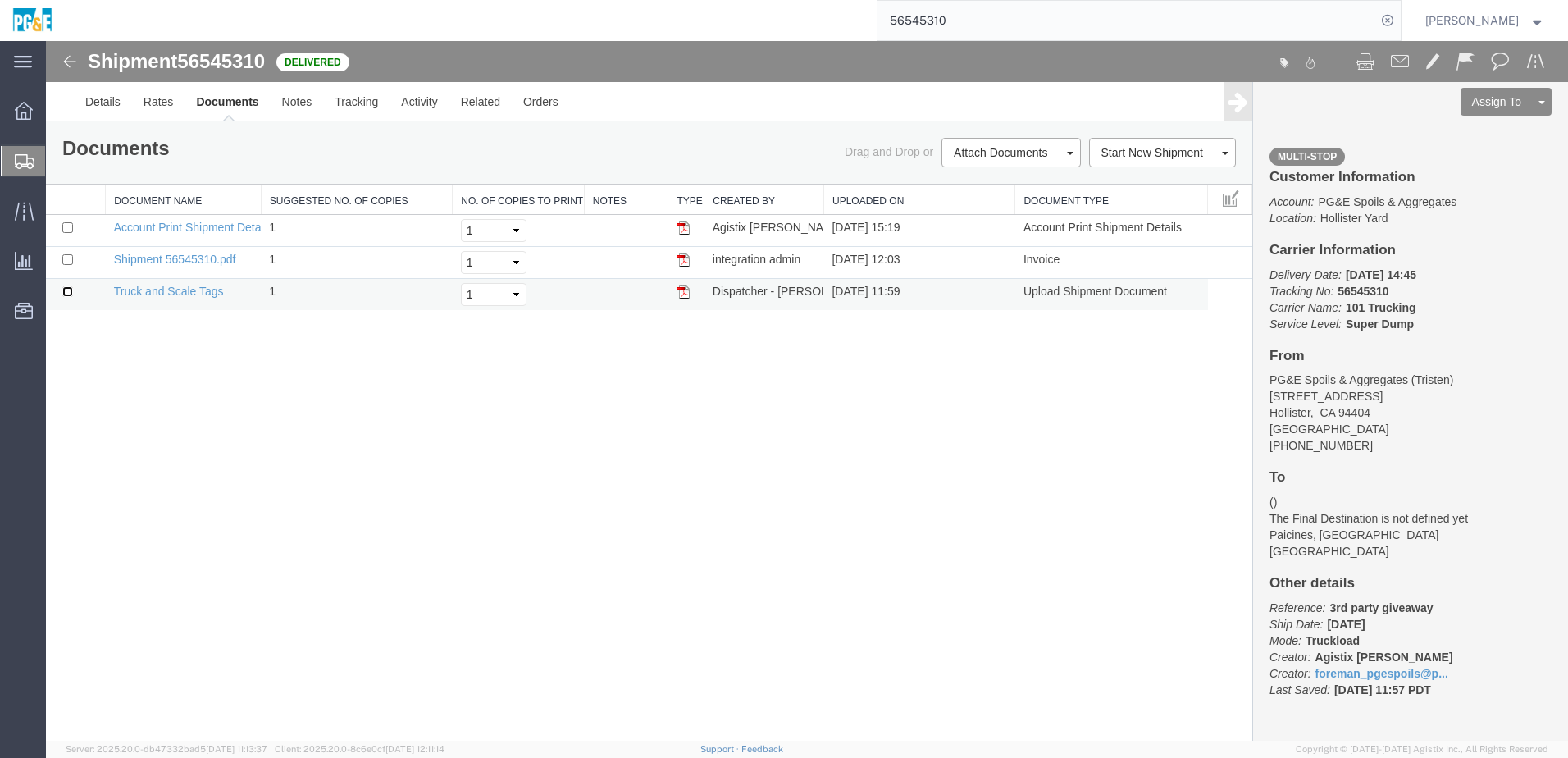
click at [66, 292] on input "checkbox" at bounding box center [67, 291] width 11 height 11
checkbox input "true"
click at [65, 258] on input "checkbox" at bounding box center [67, 259] width 11 height 11
checkbox input "true"
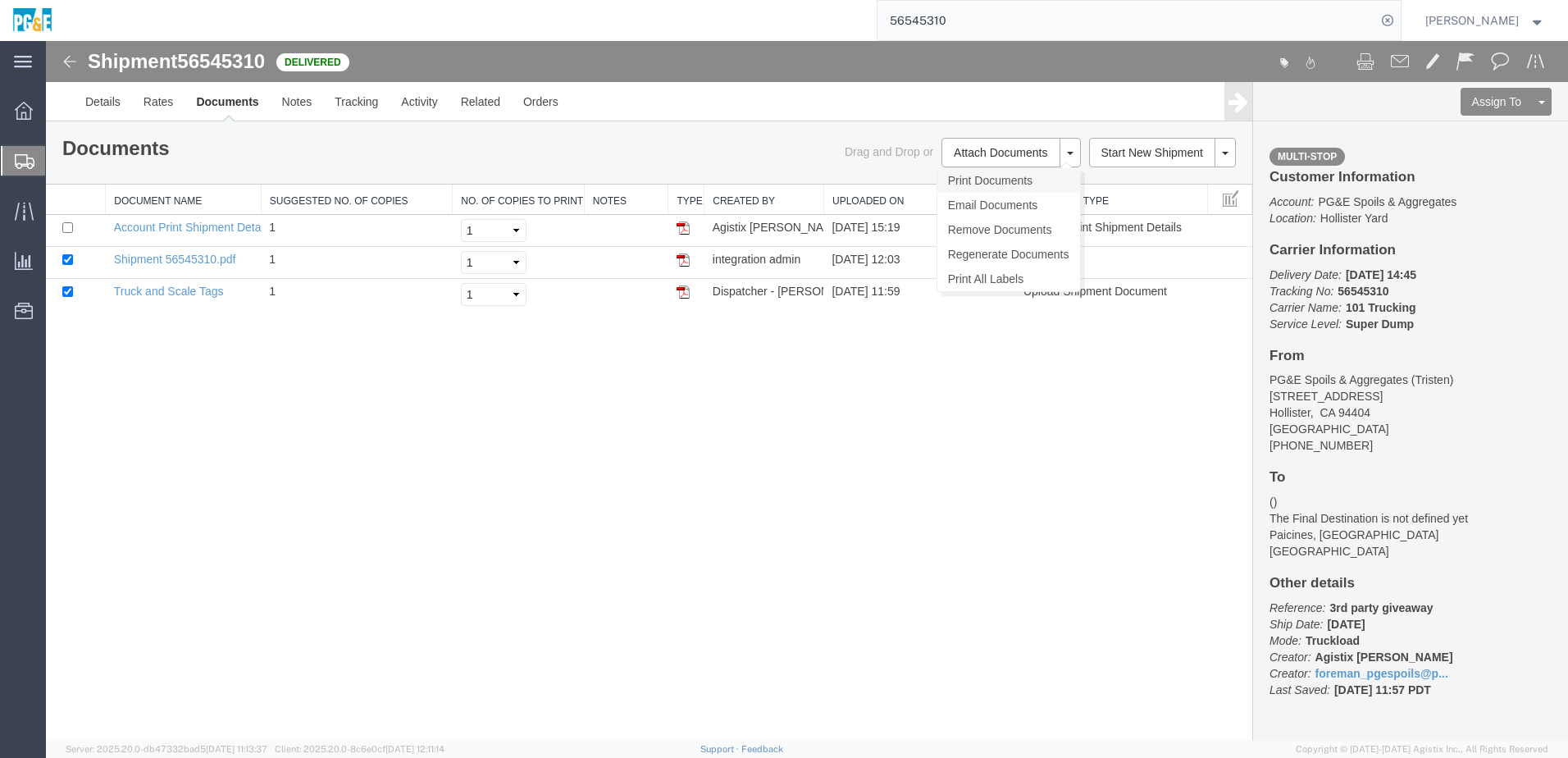
click at [991, 175] on link "Print Documents" at bounding box center [1009, 180] width 143 height 24
click at [369, 103] on link "Tracking" at bounding box center [356, 102] width 66 height 39
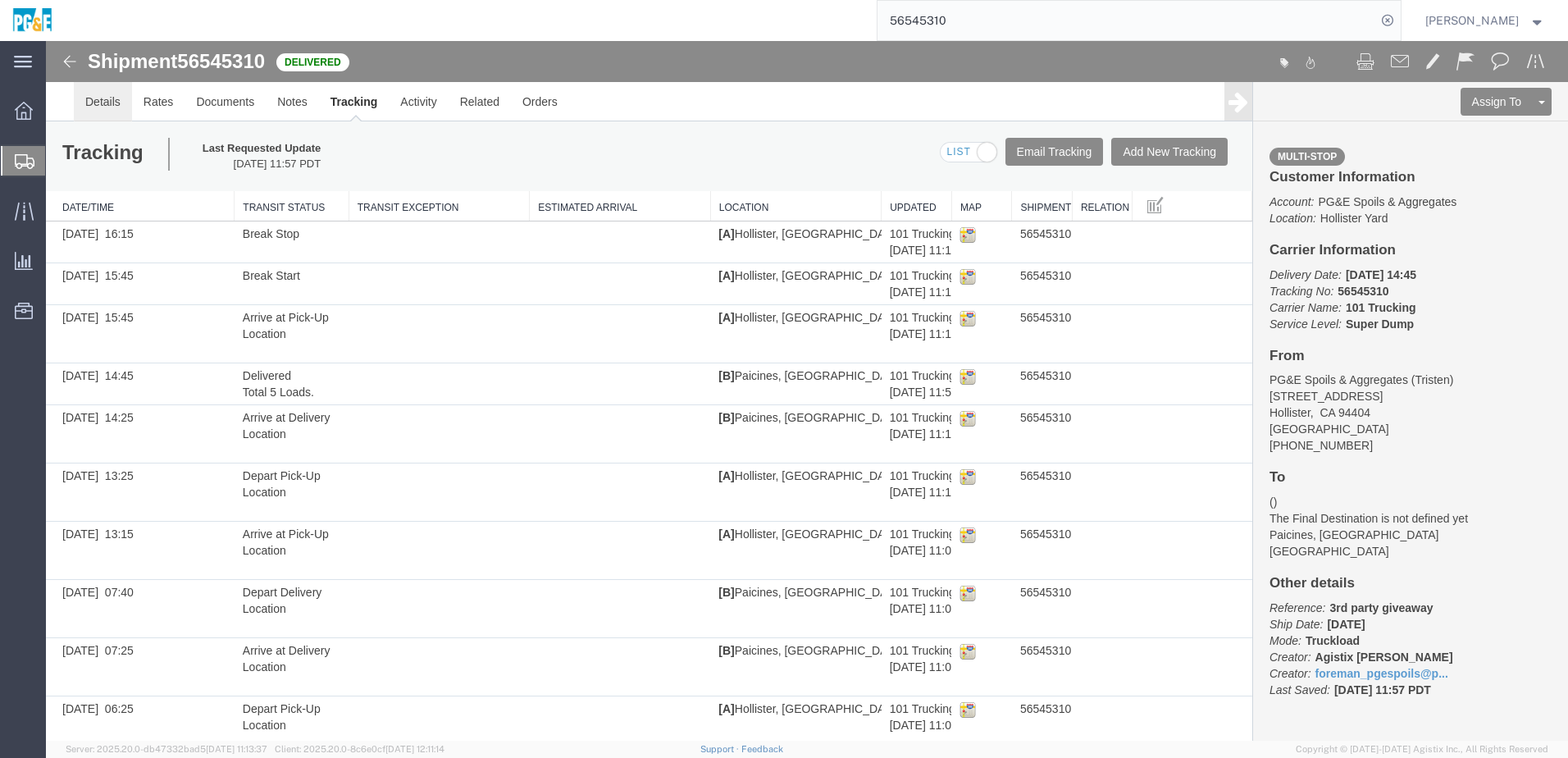
click at [101, 108] on link "Details" at bounding box center [103, 102] width 59 height 39
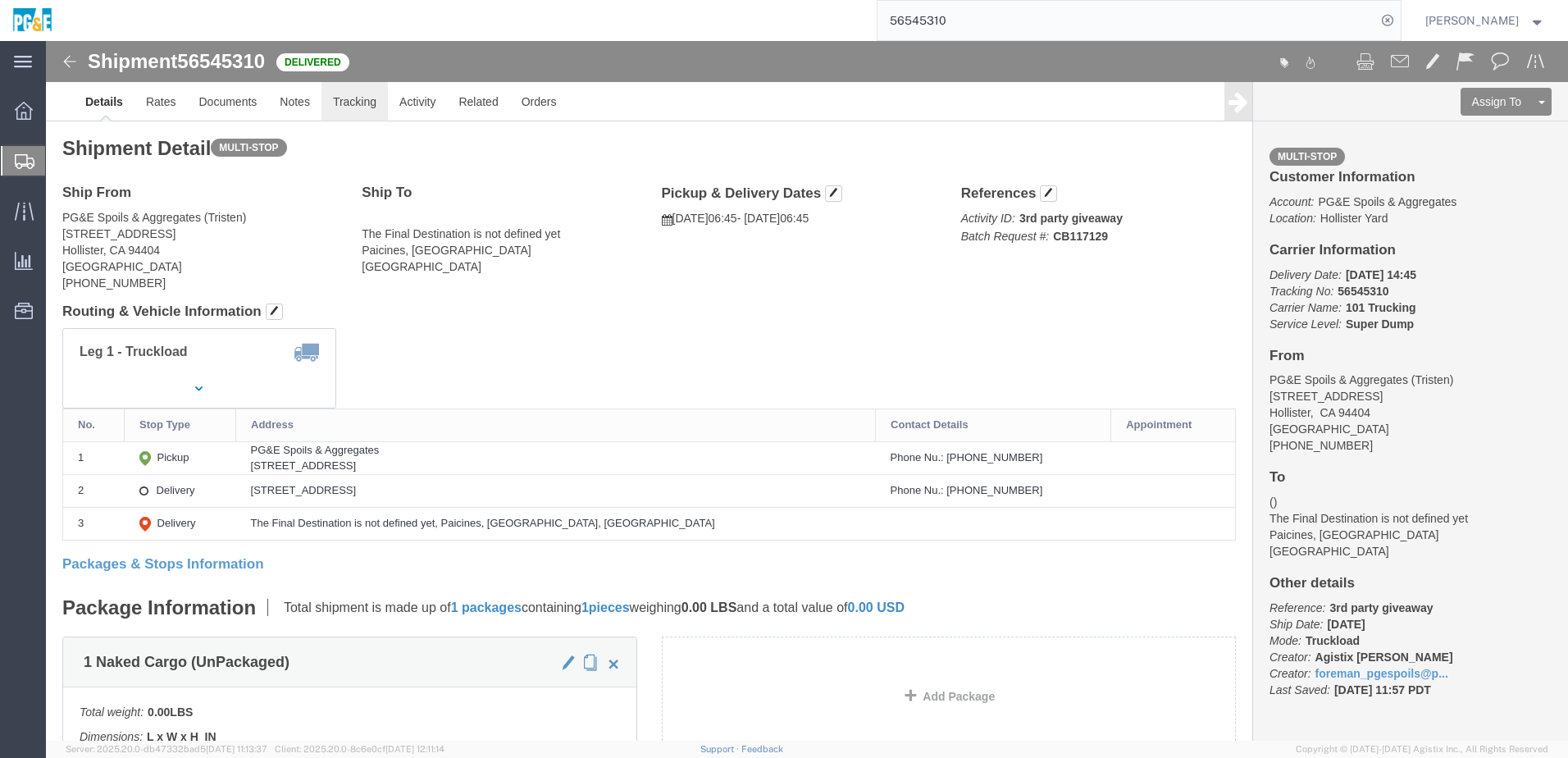
click link "Tracking"
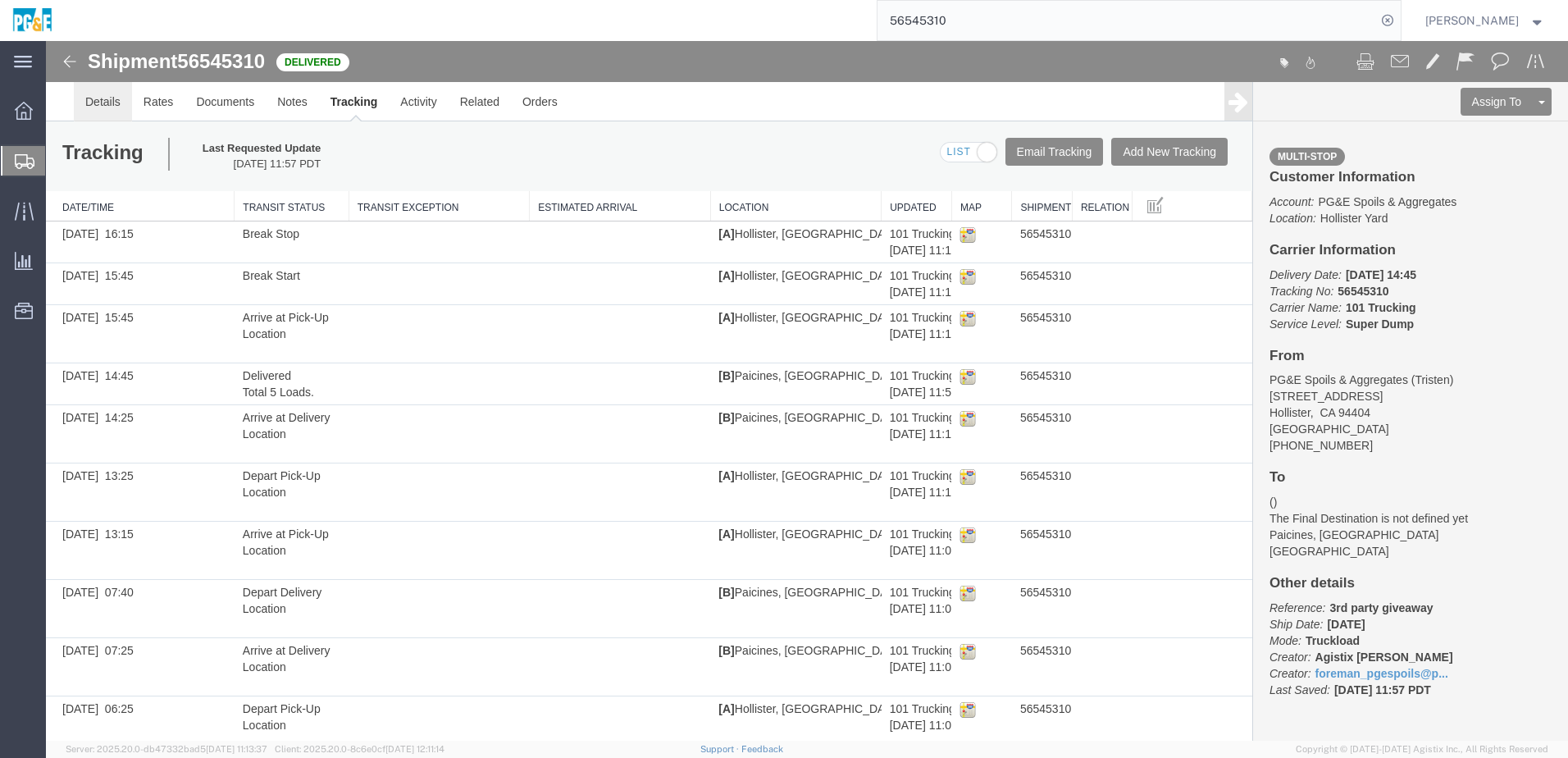
click at [118, 108] on link "Details" at bounding box center [103, 102] width 59 height 39
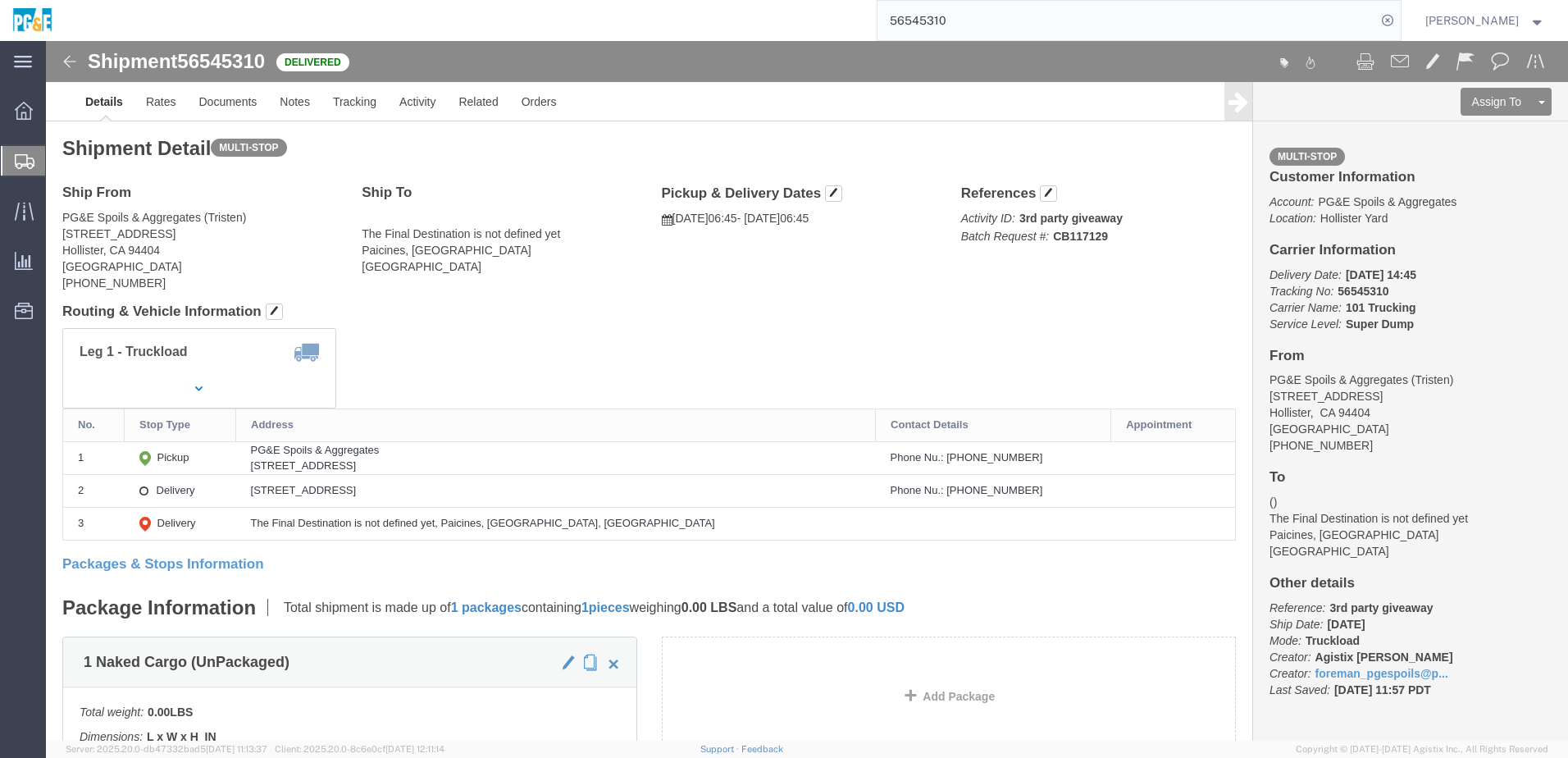
click at [965, 21] on input "56545310" at bounding box center [1126, 21] width 499 height 39
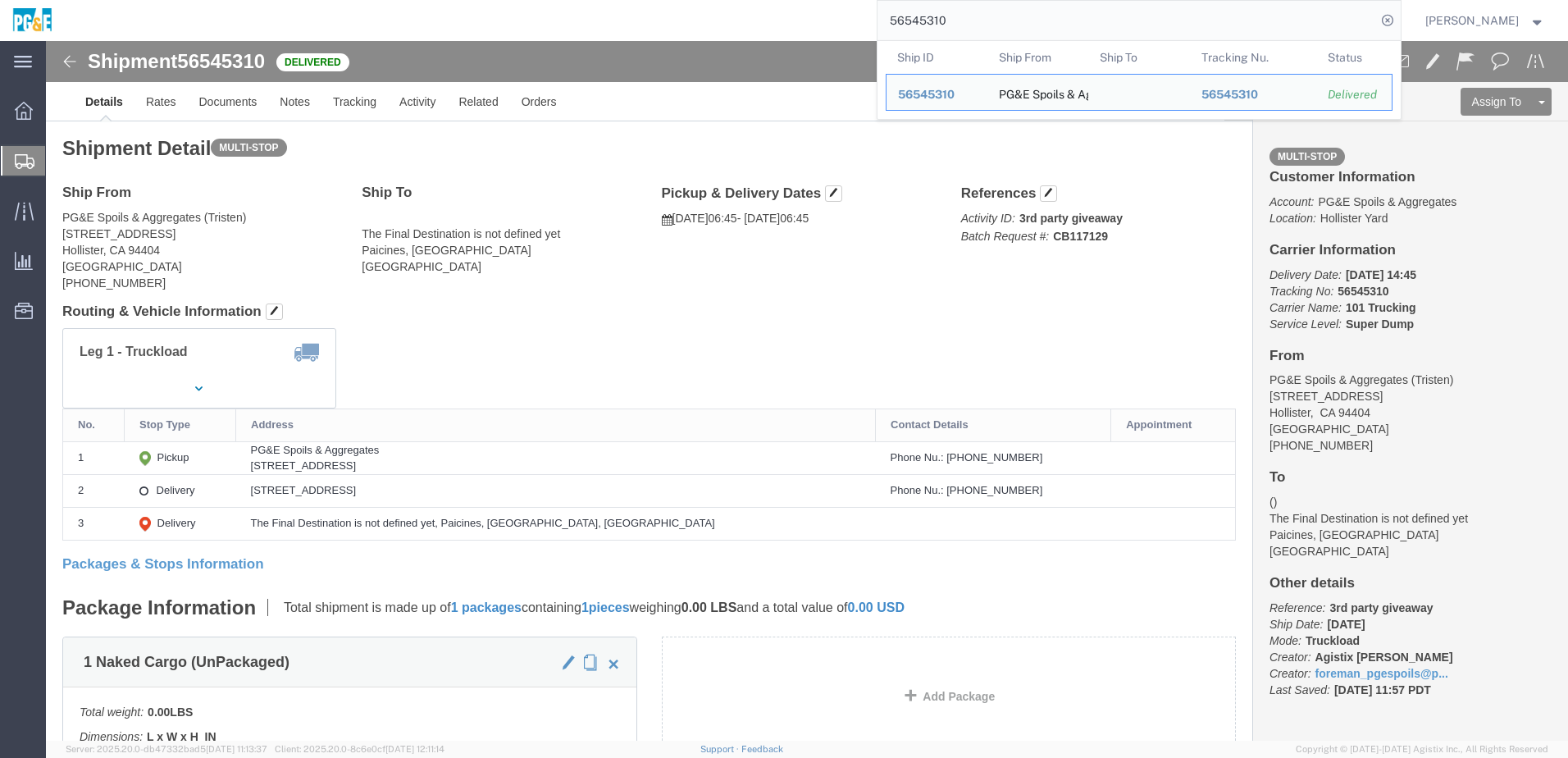
click at [964, 21] on input "56545310" at bounding box center [1126, 21] width 499 height 39
click at [957, 20] on input "56545310" at bounding box center [1126, 21] width 499 height 39
paste input "3"
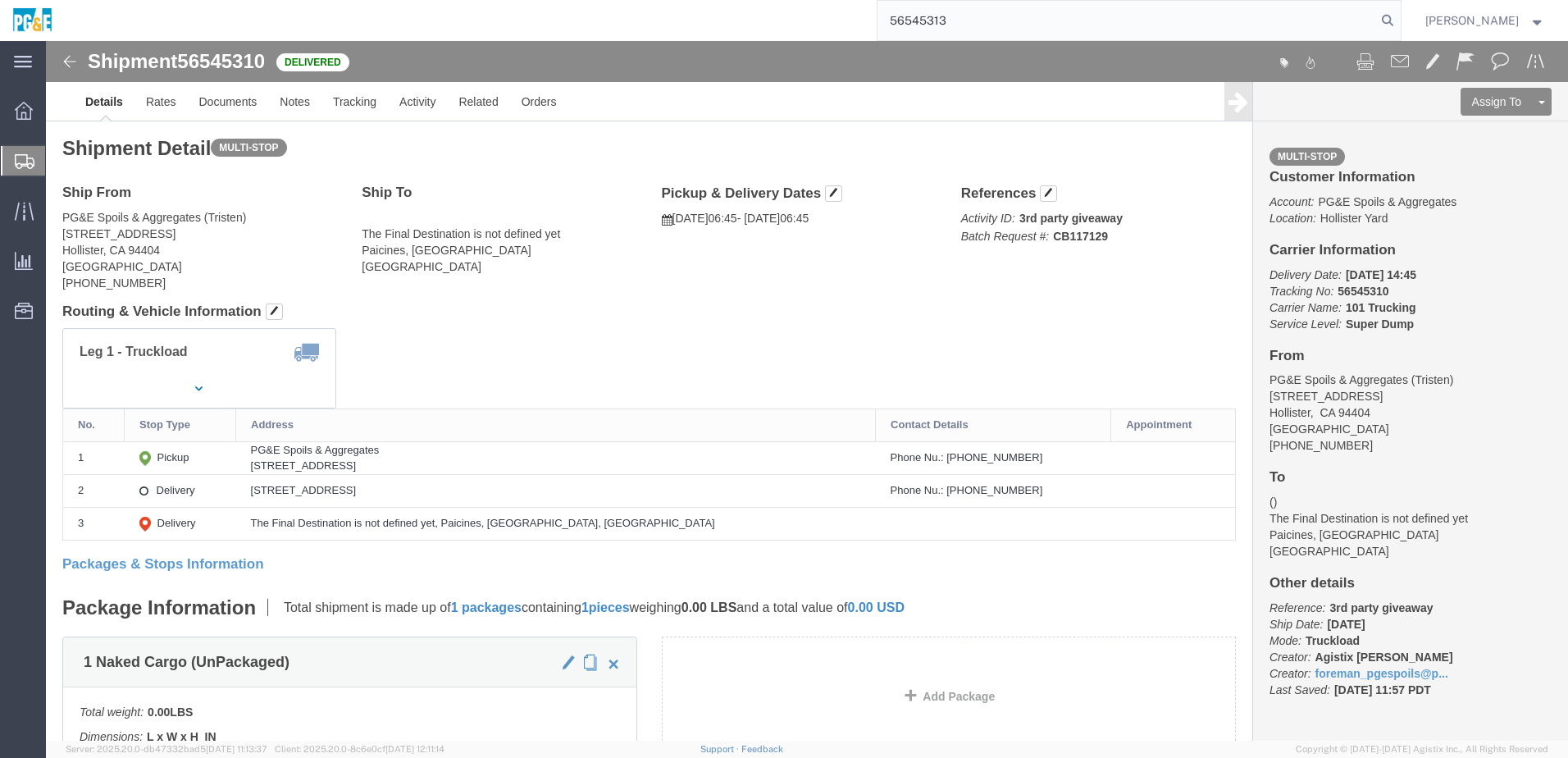
type input "56545313"
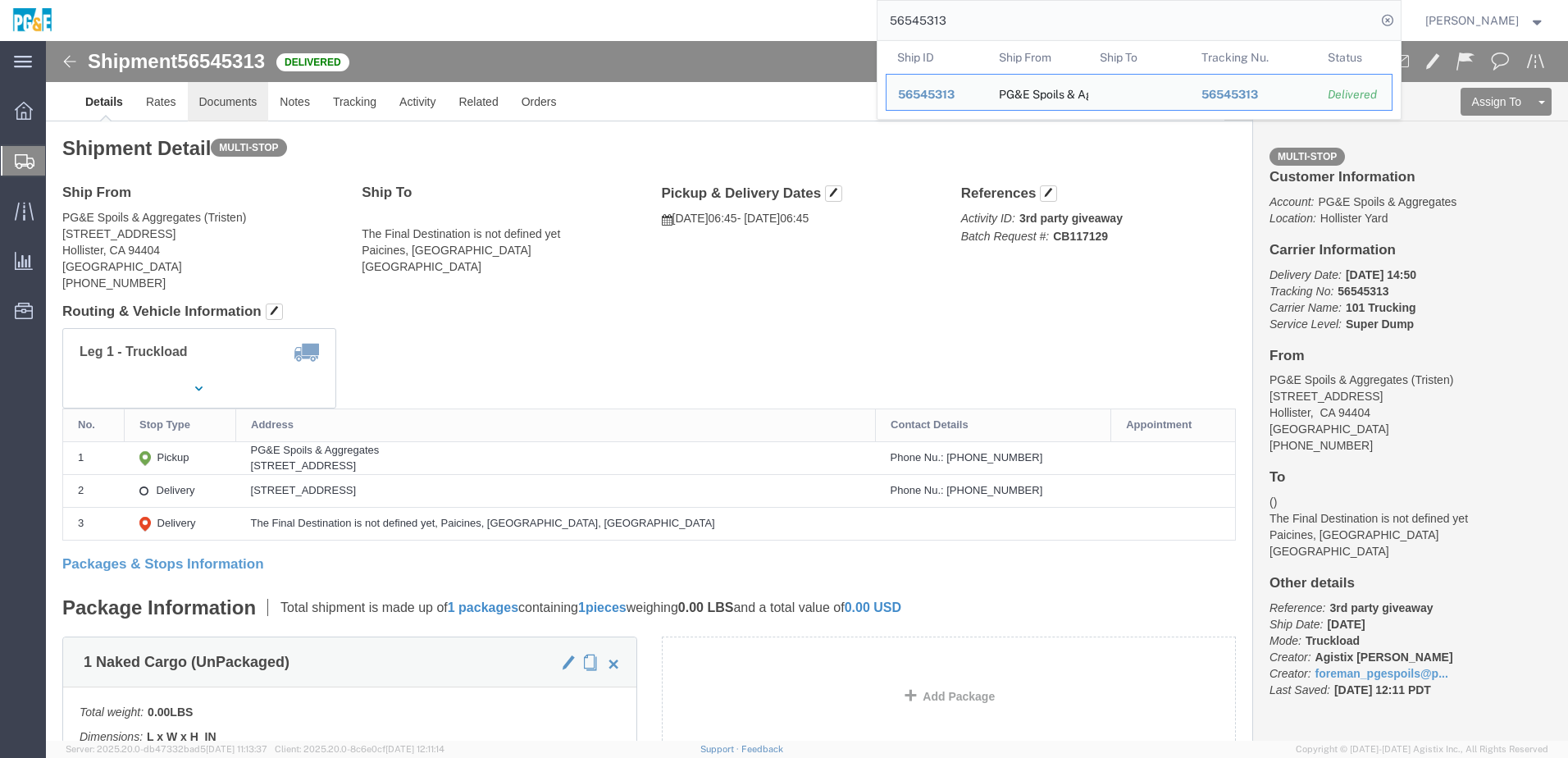
click link "Documents"
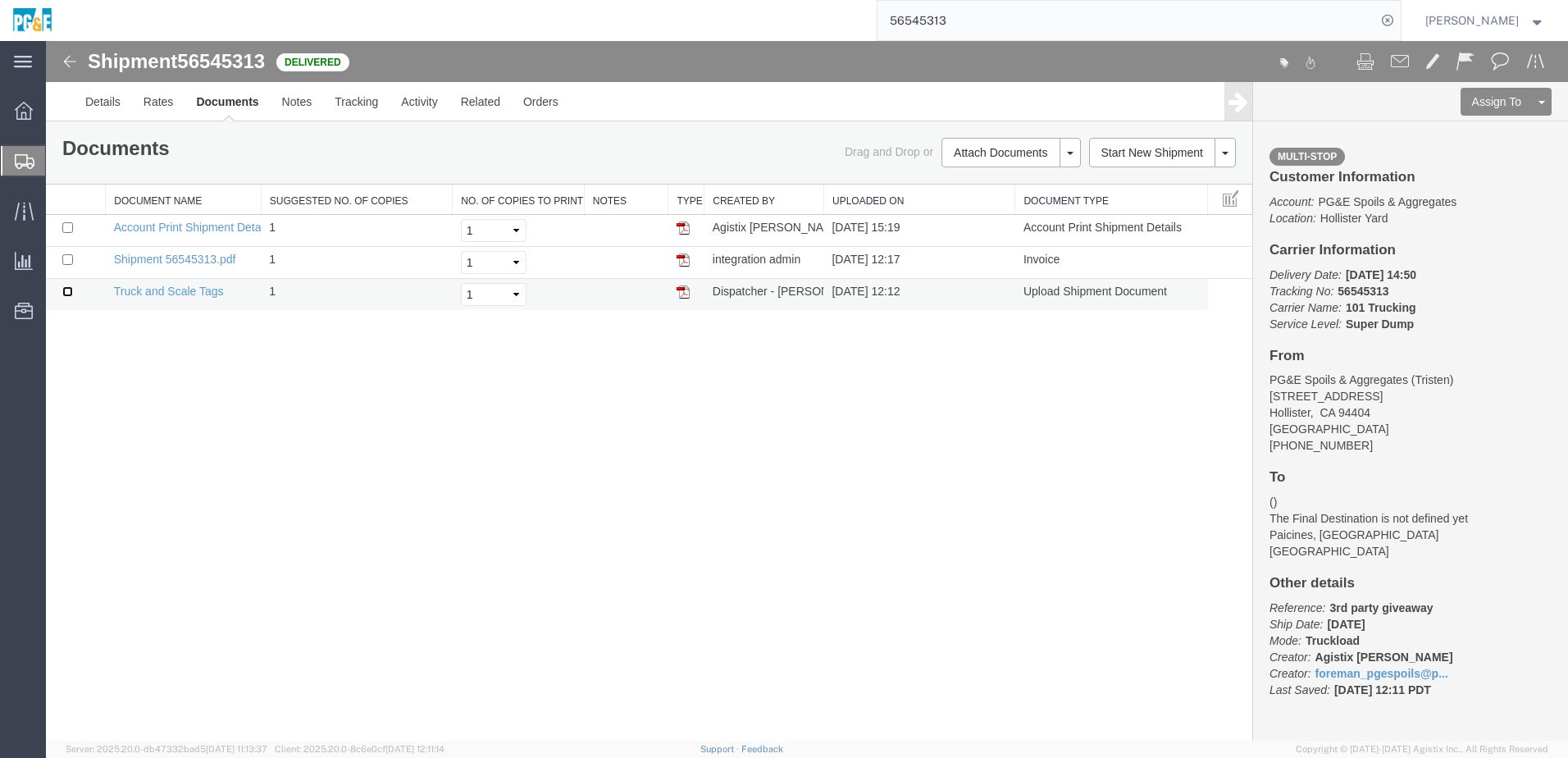
click at [65, 293] on input "checkbox" at bounding box center [67, 291] width 11 height 11
checkbox input "true"
click at [65, 263] on input "checkbox" at bounding box center [67, 259] width 11 height 11
checkbox input "true"
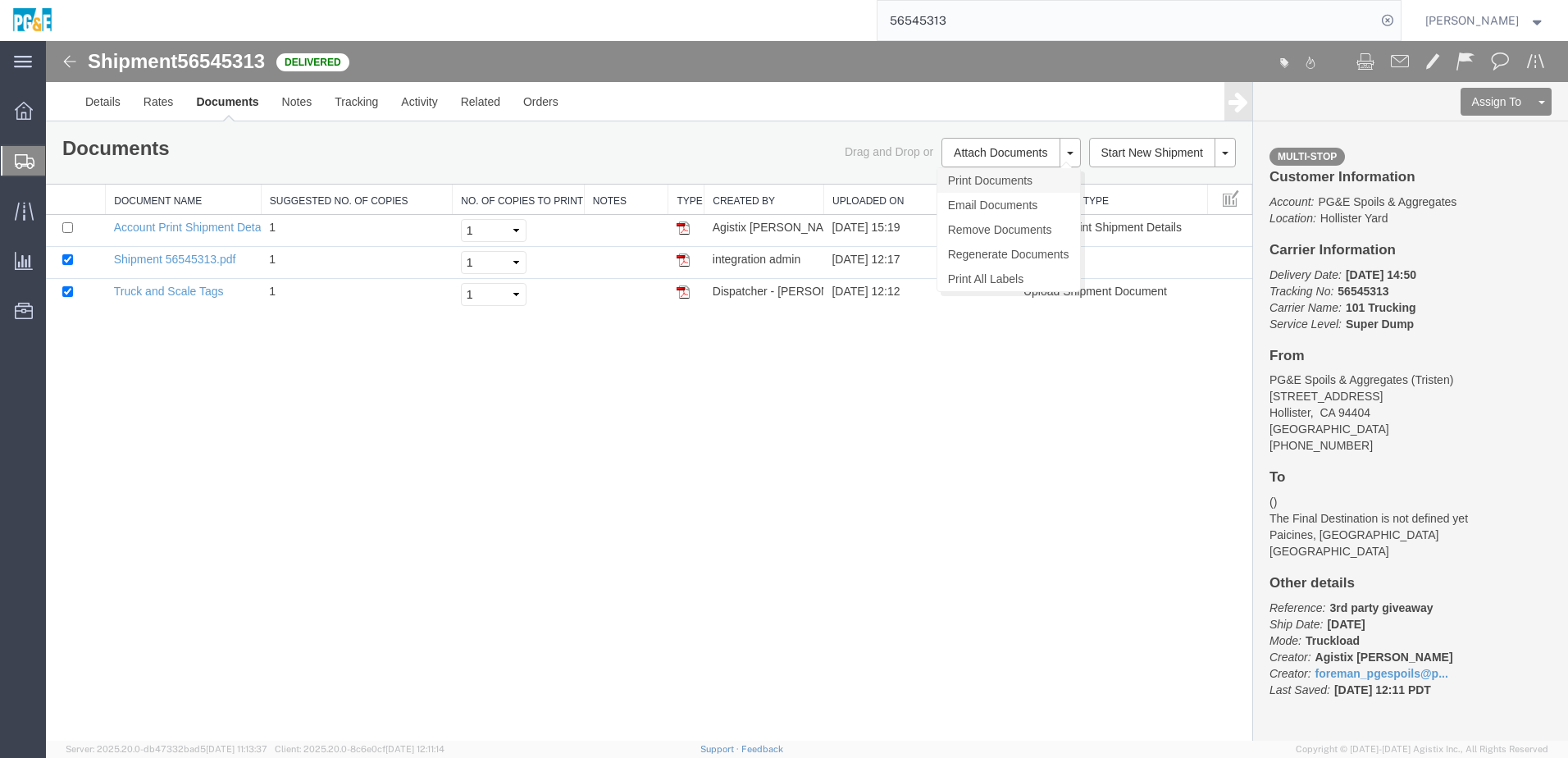
click at [1007, 182] on link "Print Documents" at bounding box center [1009, 180] width 143 height 24
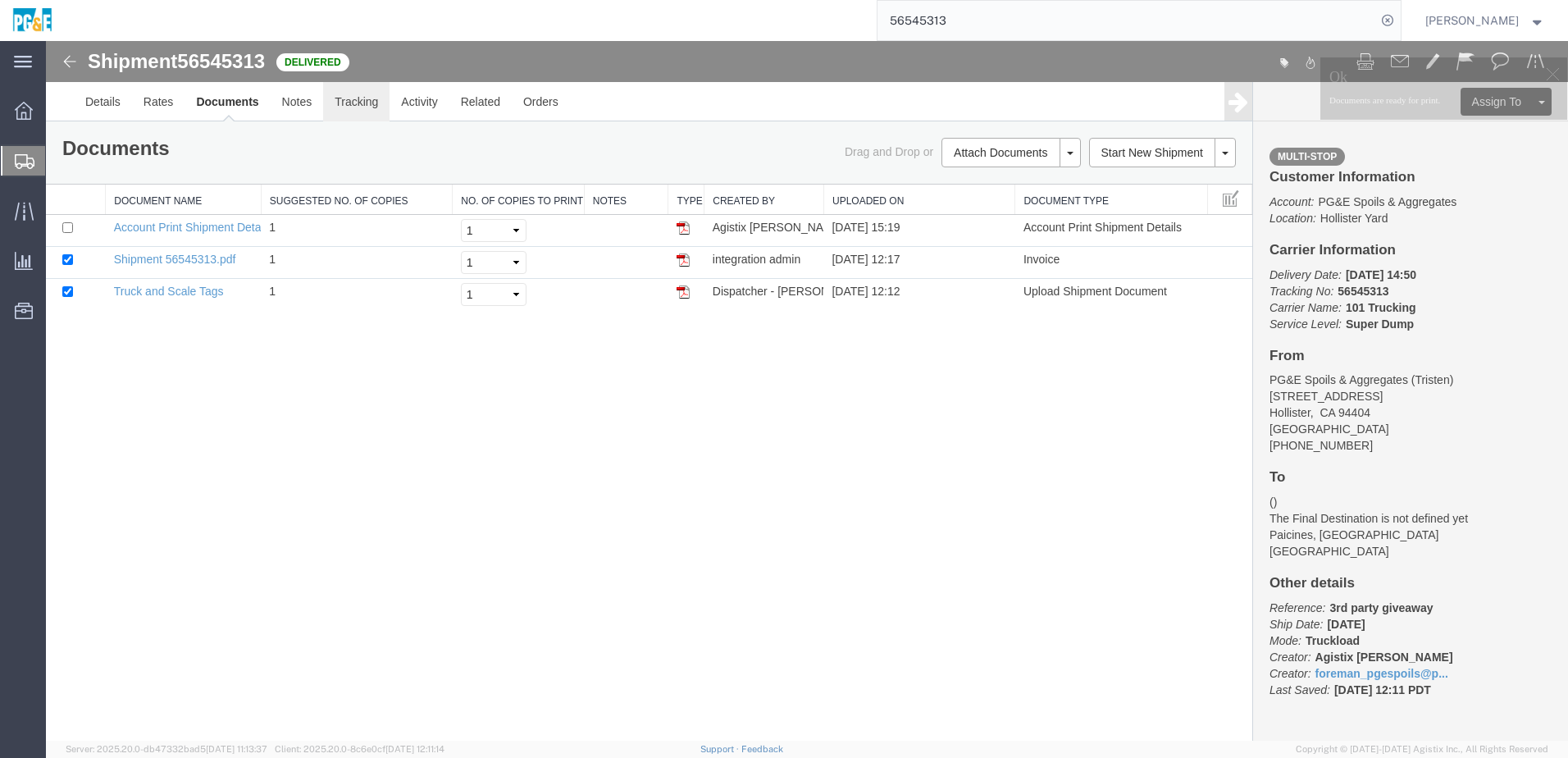
click at [355, 112] on link "Tracking" at bounding box center [356, 102] width 66 height 39
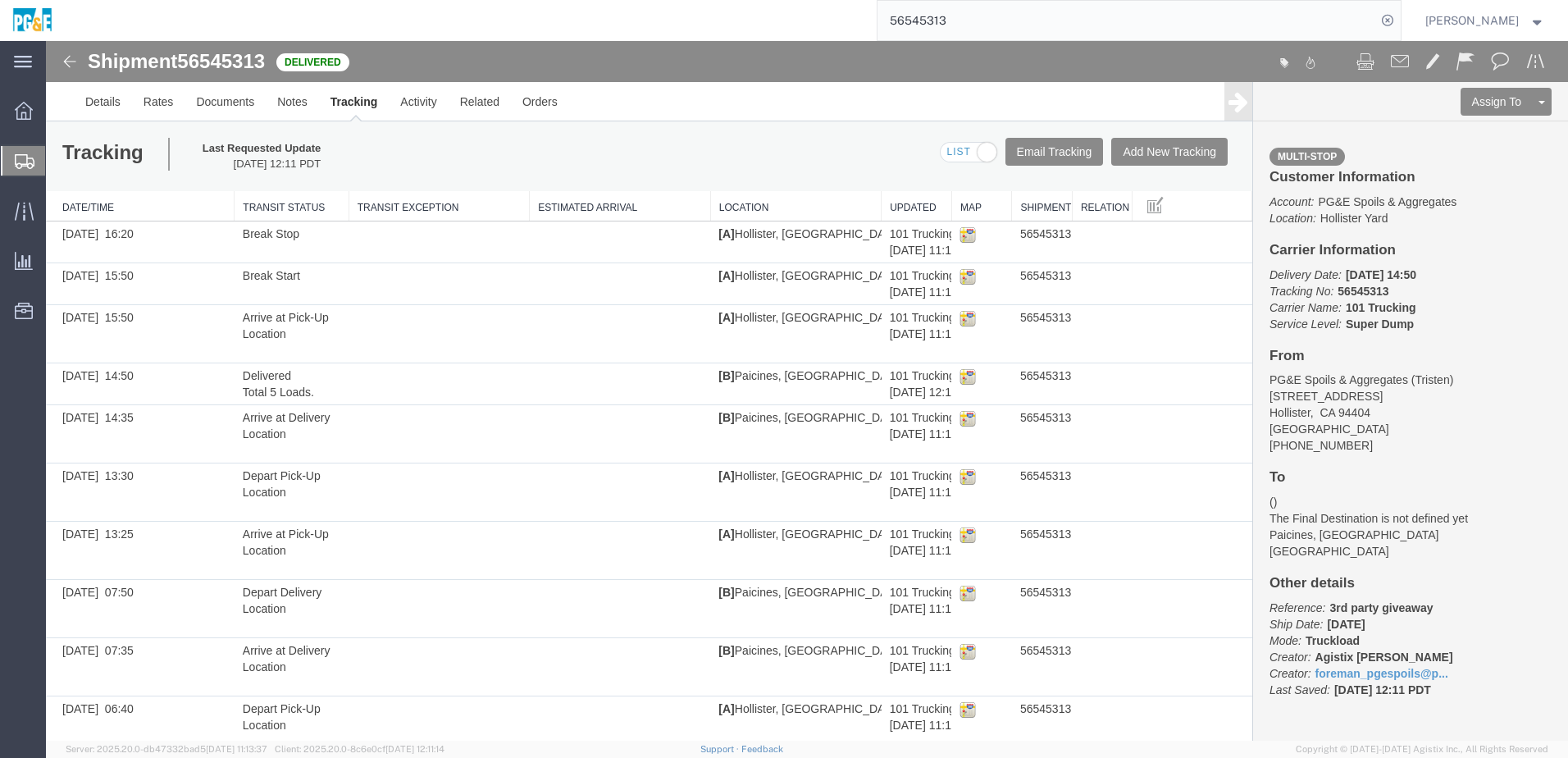
click at [962, 22] on input "56545313" at bounding box center [1126, 21] width 499 height 39
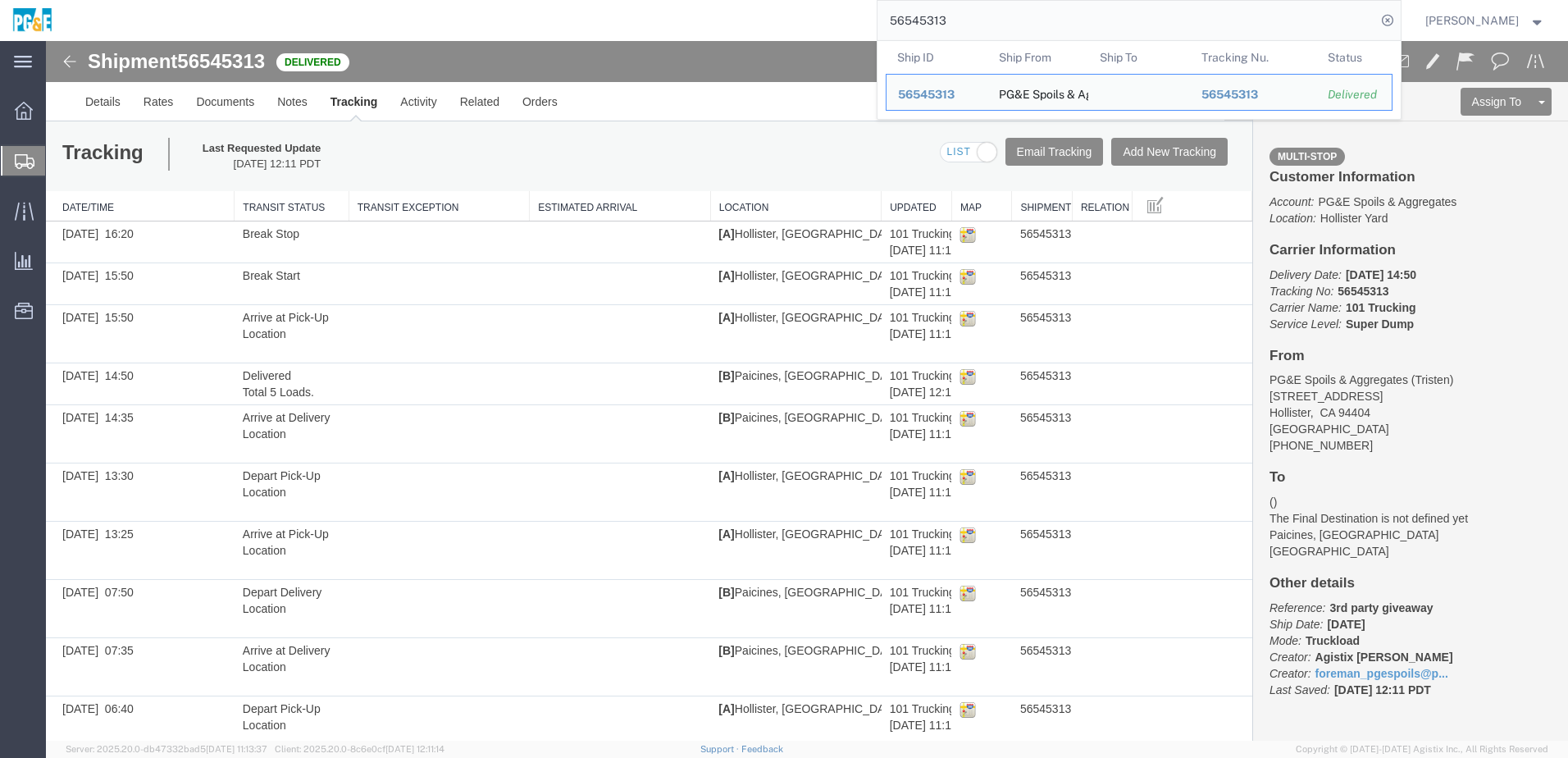
click at [960, 22] on input "56545313" at bounding box center [1126, 21] width 499 height 39
paste input "52718"
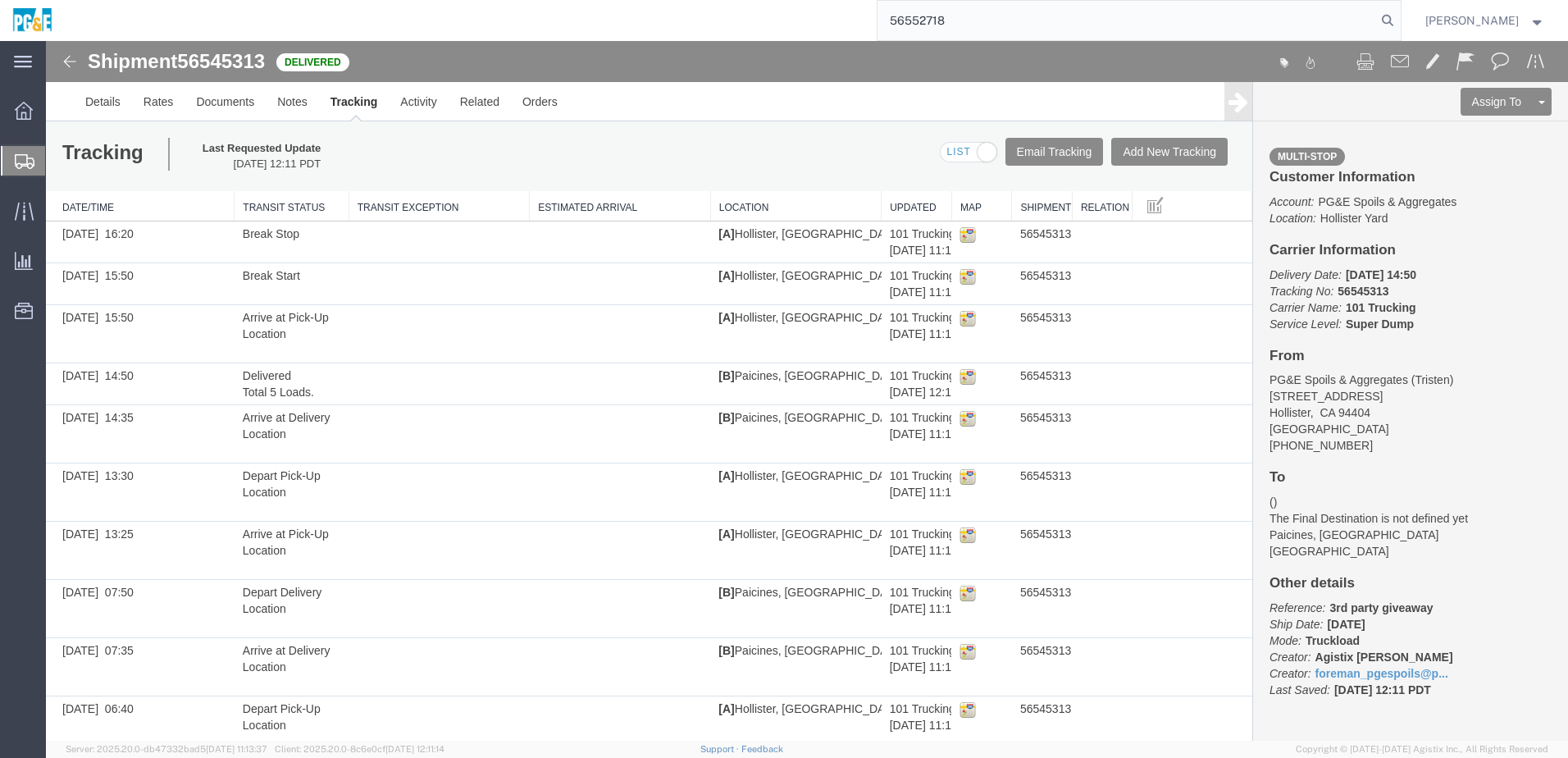
type input "56552718"
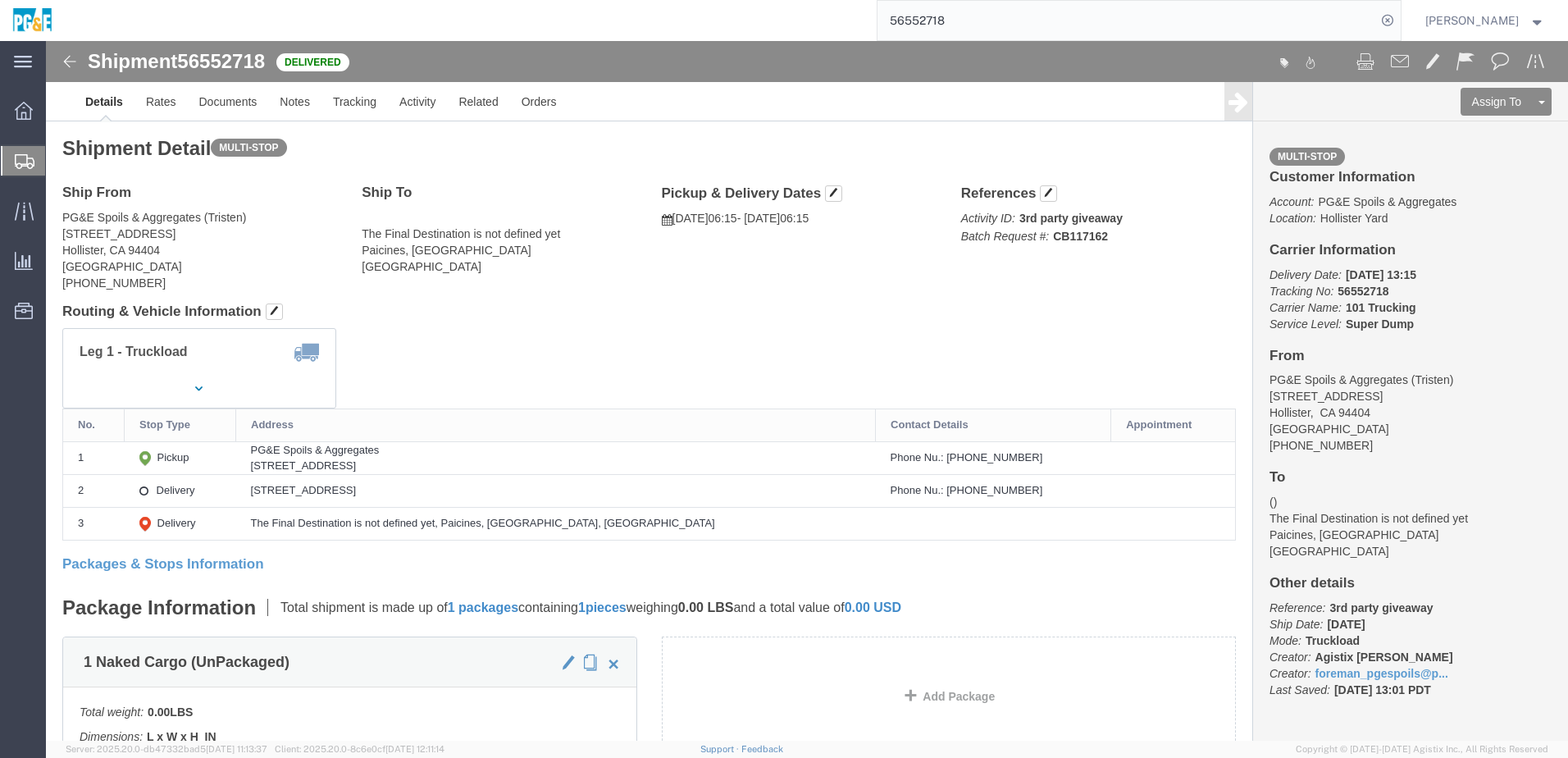
drag, startPoint x: 169, startPoint y: 63, endPoint x: 183, endPoint y: 27, distance: 38.6
click link "Documents"
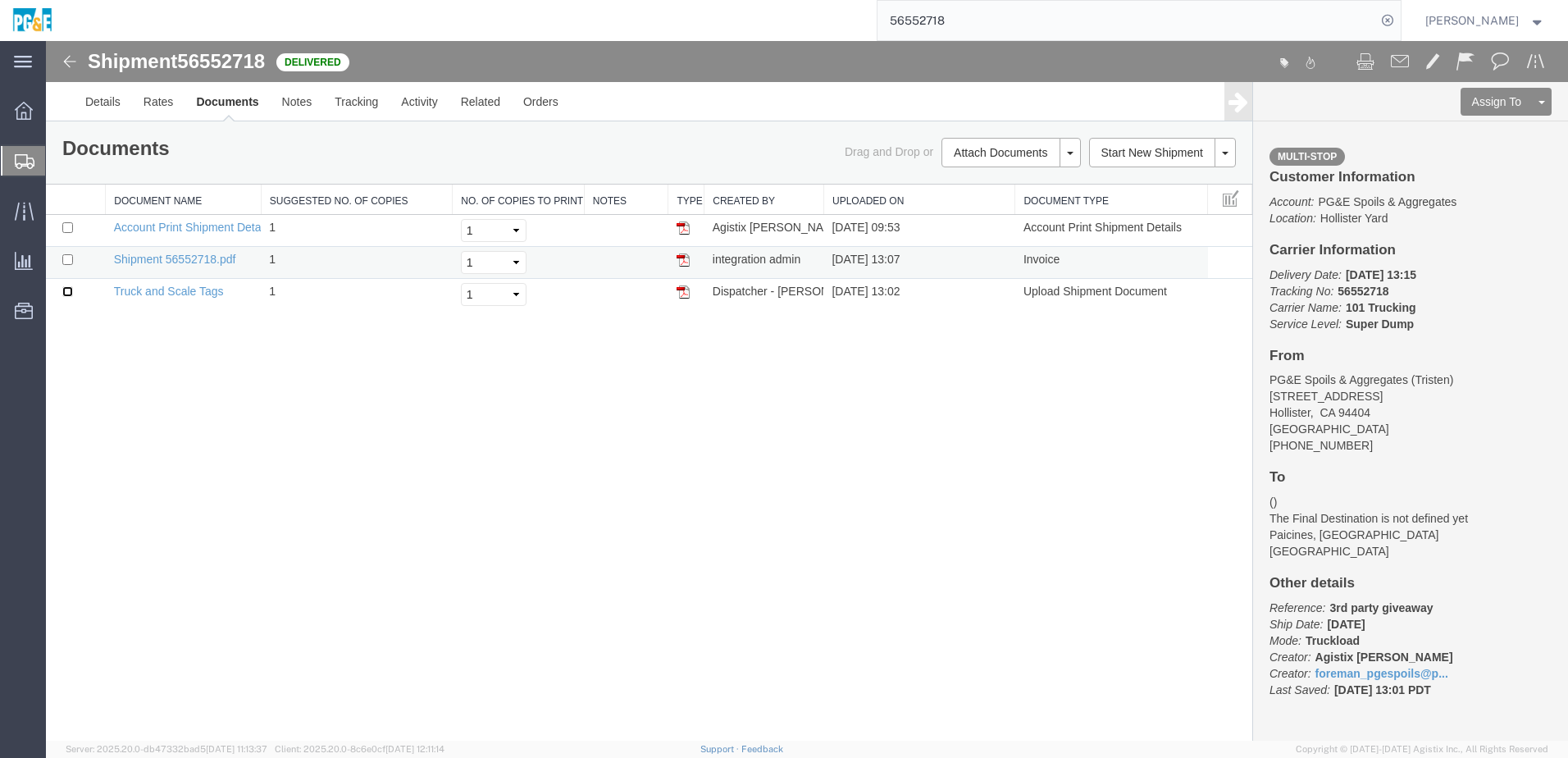
drag, startPoint x: 67, startPoint y: 290, endPoint x: 70, endPoint y: 268, distance: 22.2
click at [67, 290] on input "checkbox" at bounding box center [67, 291] width 11 height 11
checkbox input "true"
click at [67, 259] on input "checkbox" at bounding box center [67, 259] width 11 height 11
checkbox input "true"
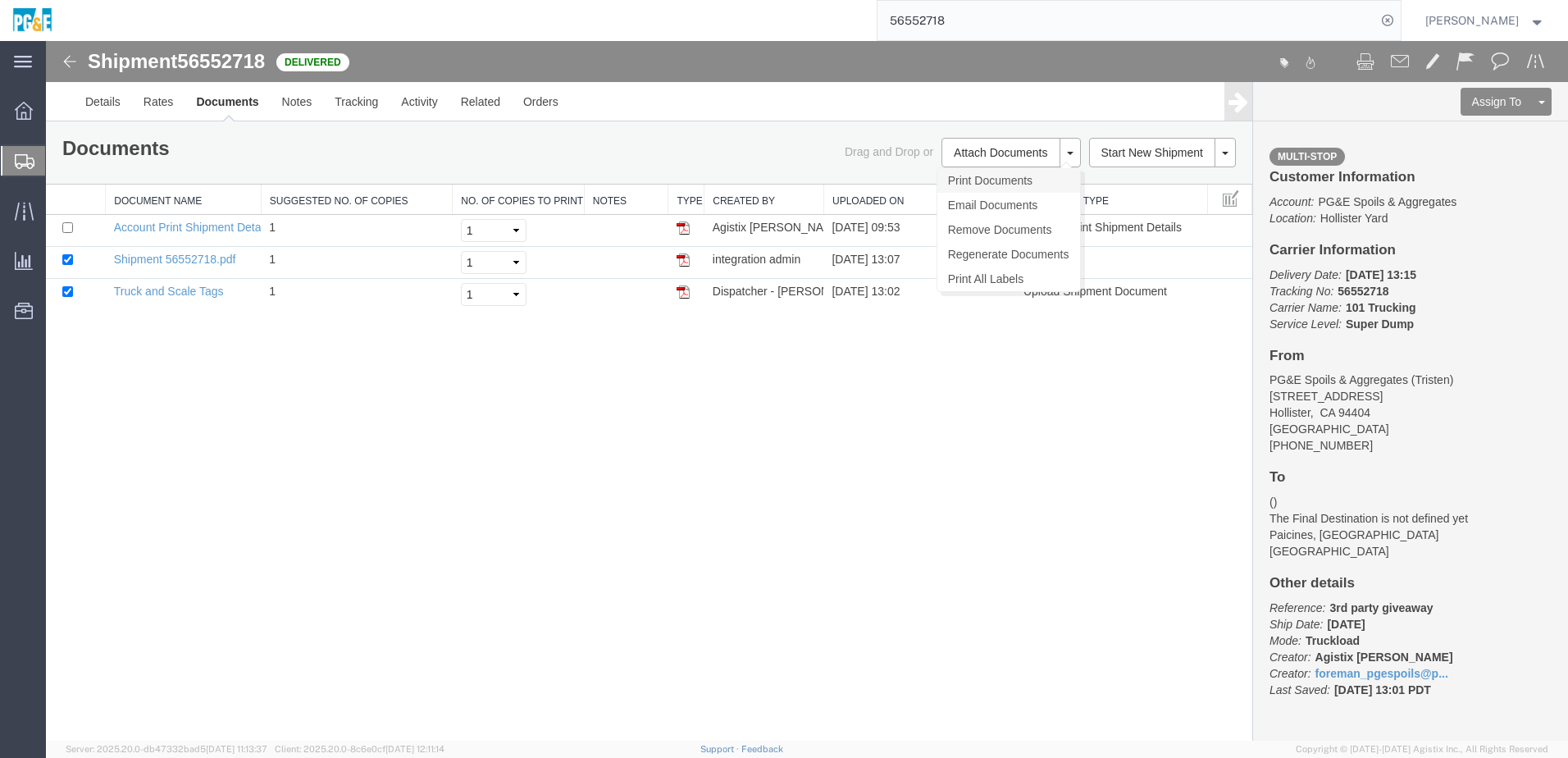
click at [983, 185] on link "Print Documents" at bounding box center [1009, 180] width 143 height 24
click at [358, 109] on link "Tracking" at bounding box center [356, 102] width 66 height 39
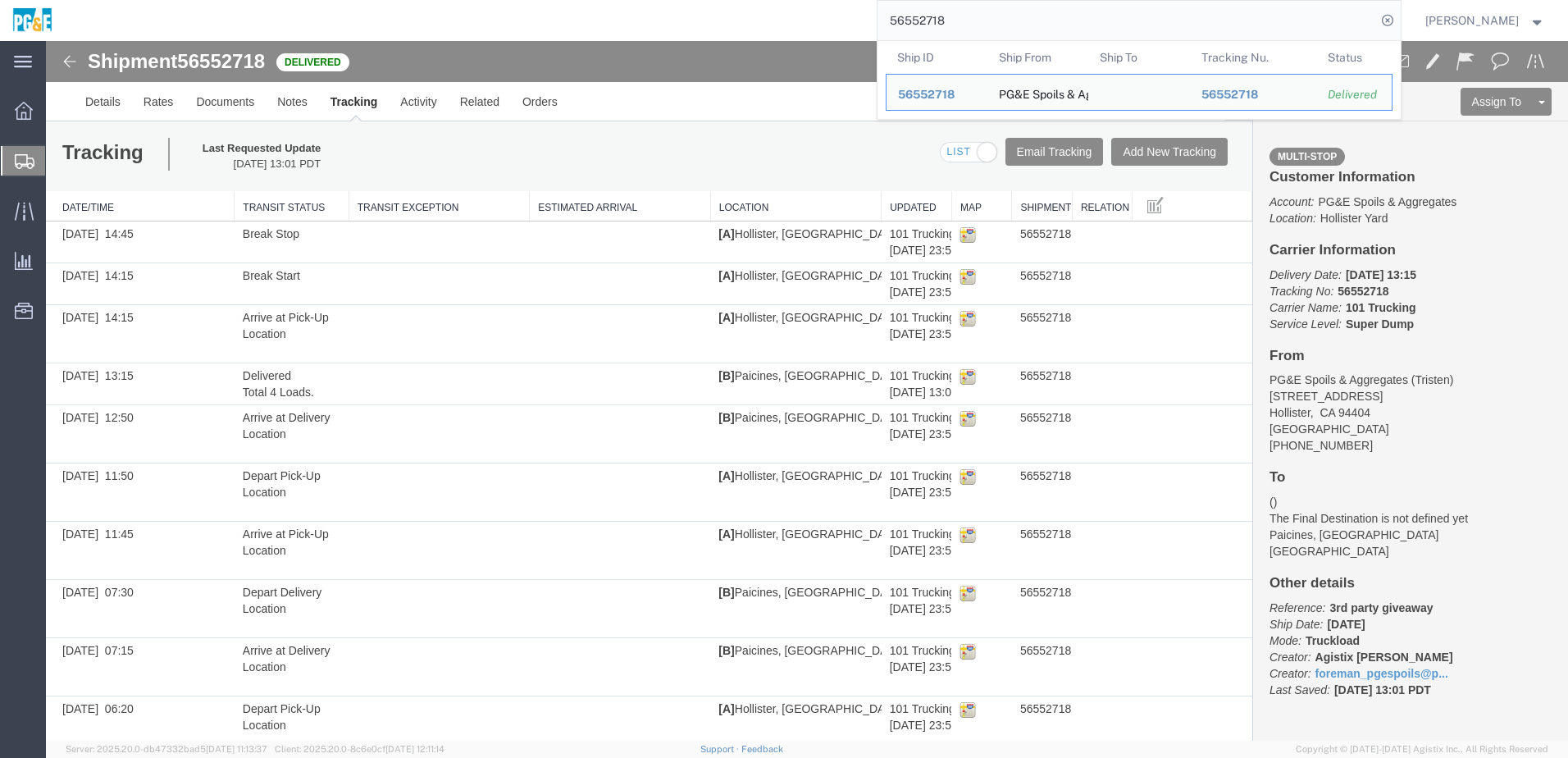
click at [928, 22] on input "56552718" at bounding box center [1126, 21] width 499 height 39
paste input "21"
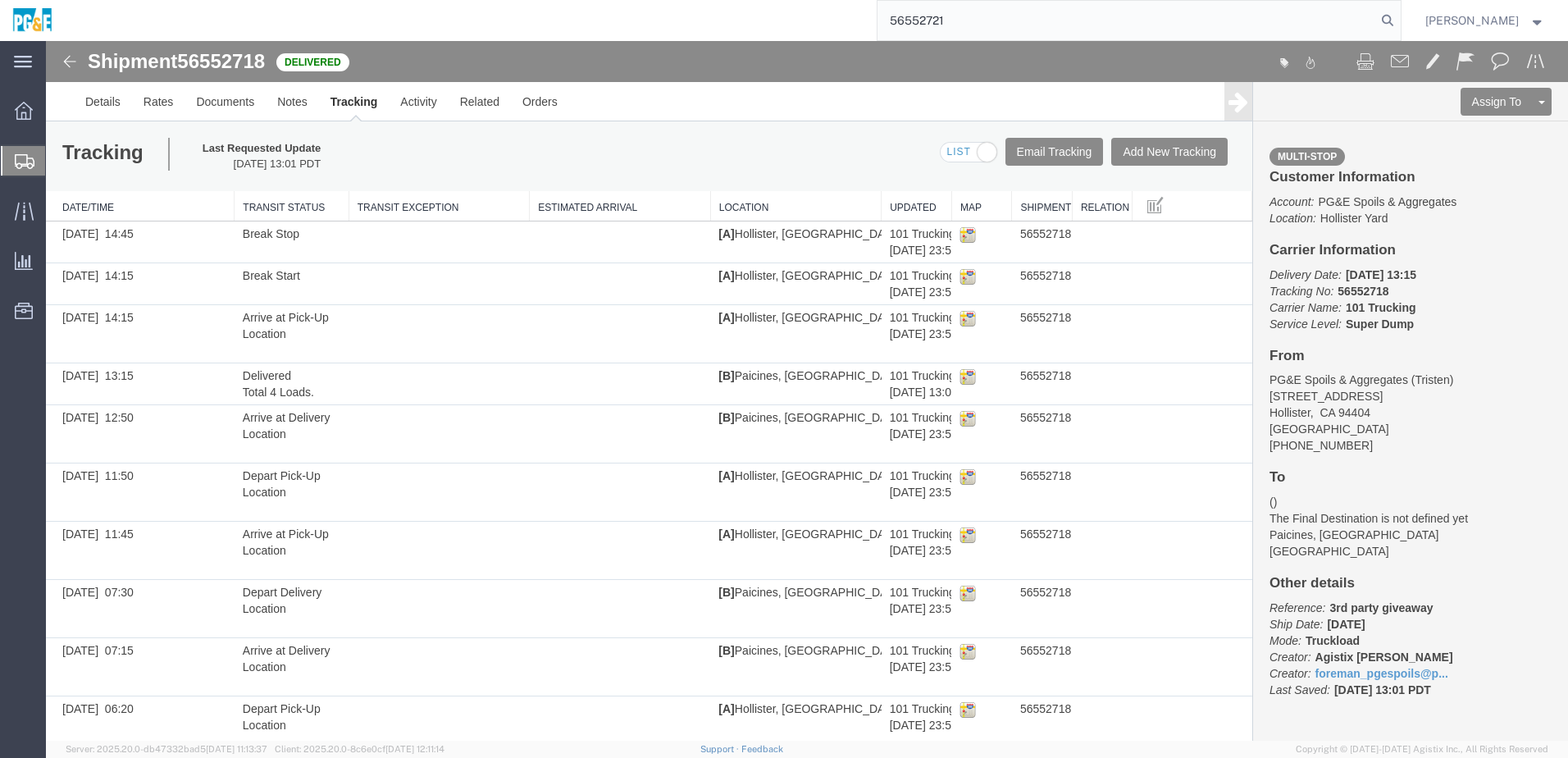
type input "56552721"
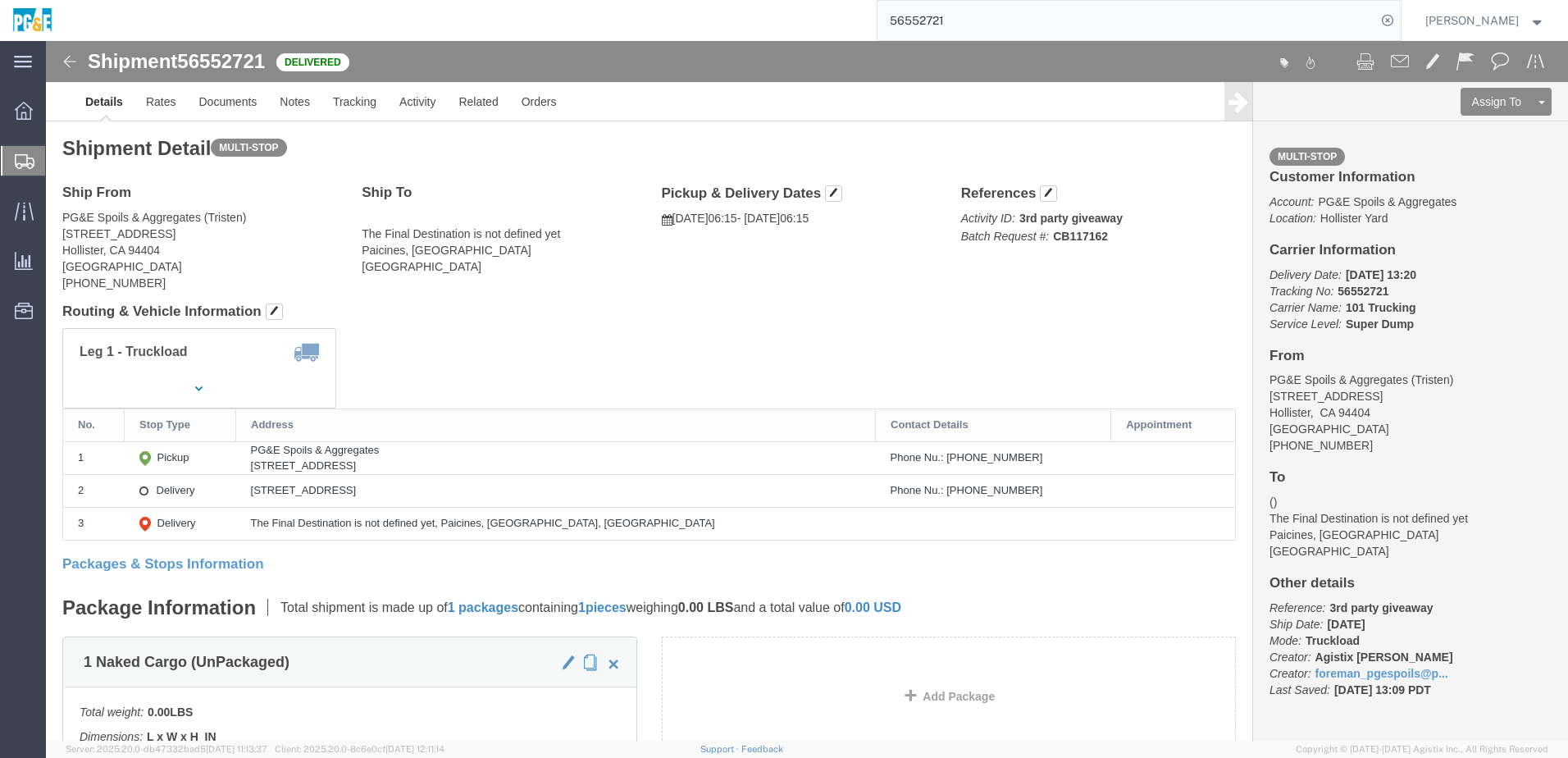
click div "Shipment Detail Multi-stop Ship From PG&E Spoils & Aggregates (Tristen) [STREET…"
click link "Documents"
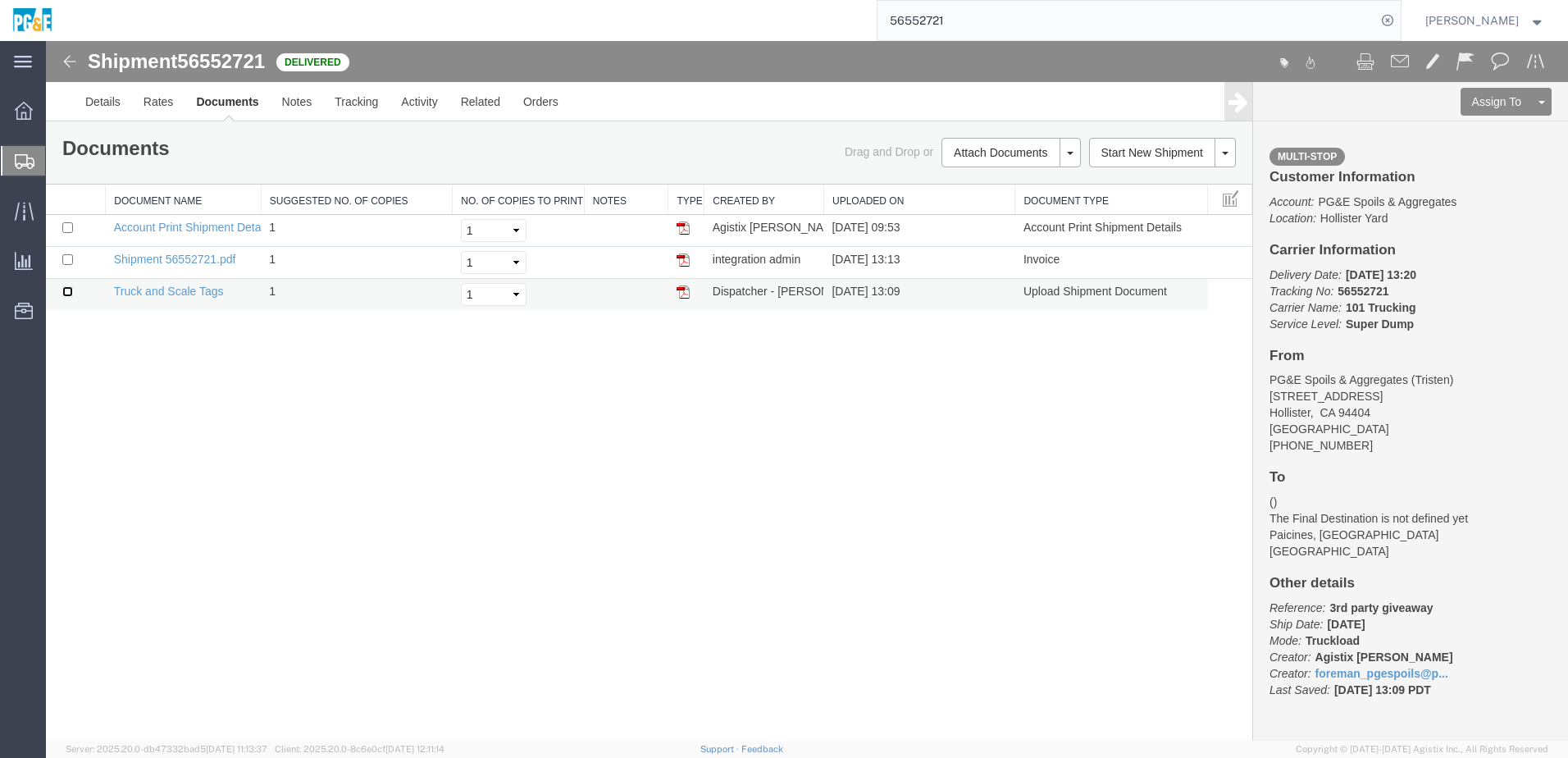
click at [71, 292] on input "checkbox" at bounding box center [67, 291] width 11 height 11
checkbox input "true"
click at [68, 260] on input "checkbox" at bounding box center [67, 259] width 11 height 11
checkbox input "true"
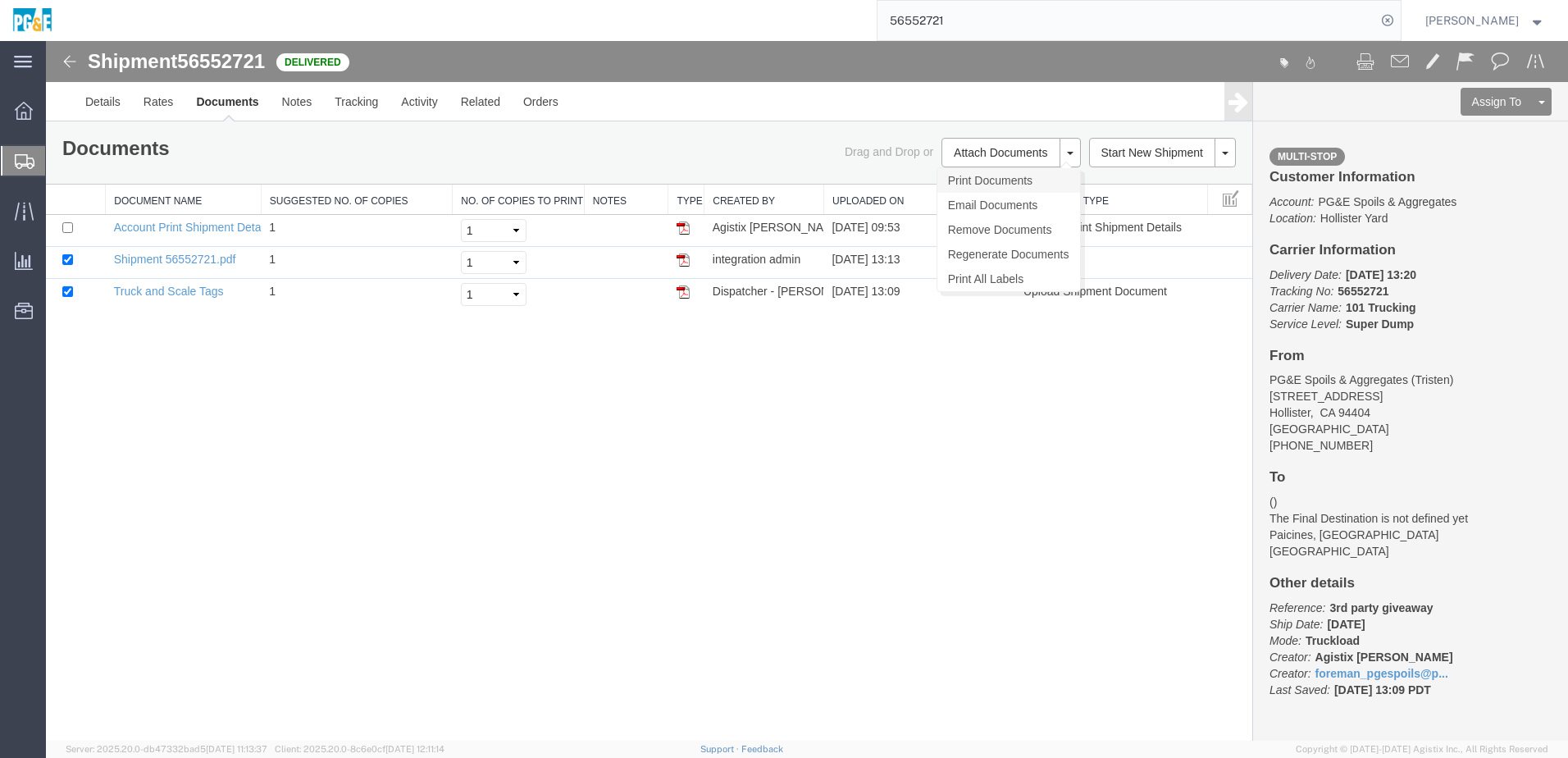
click at [1029, 175] on link "Print Documents" at bounding box center [1009, 180] width 143 height 24
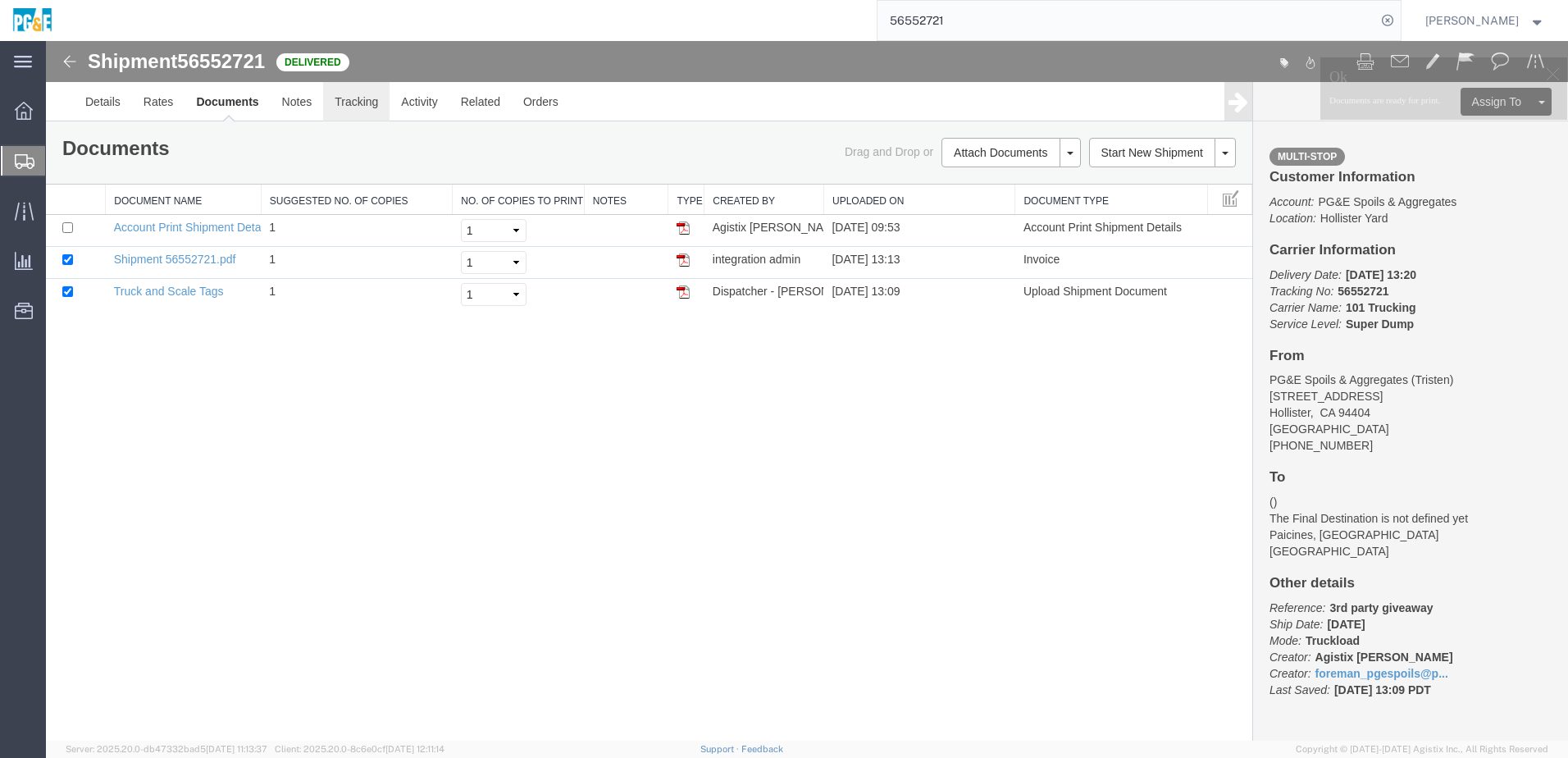
click at [353, 104] on link "Tracking" at bounding box center [356, 102] width 66 height 39
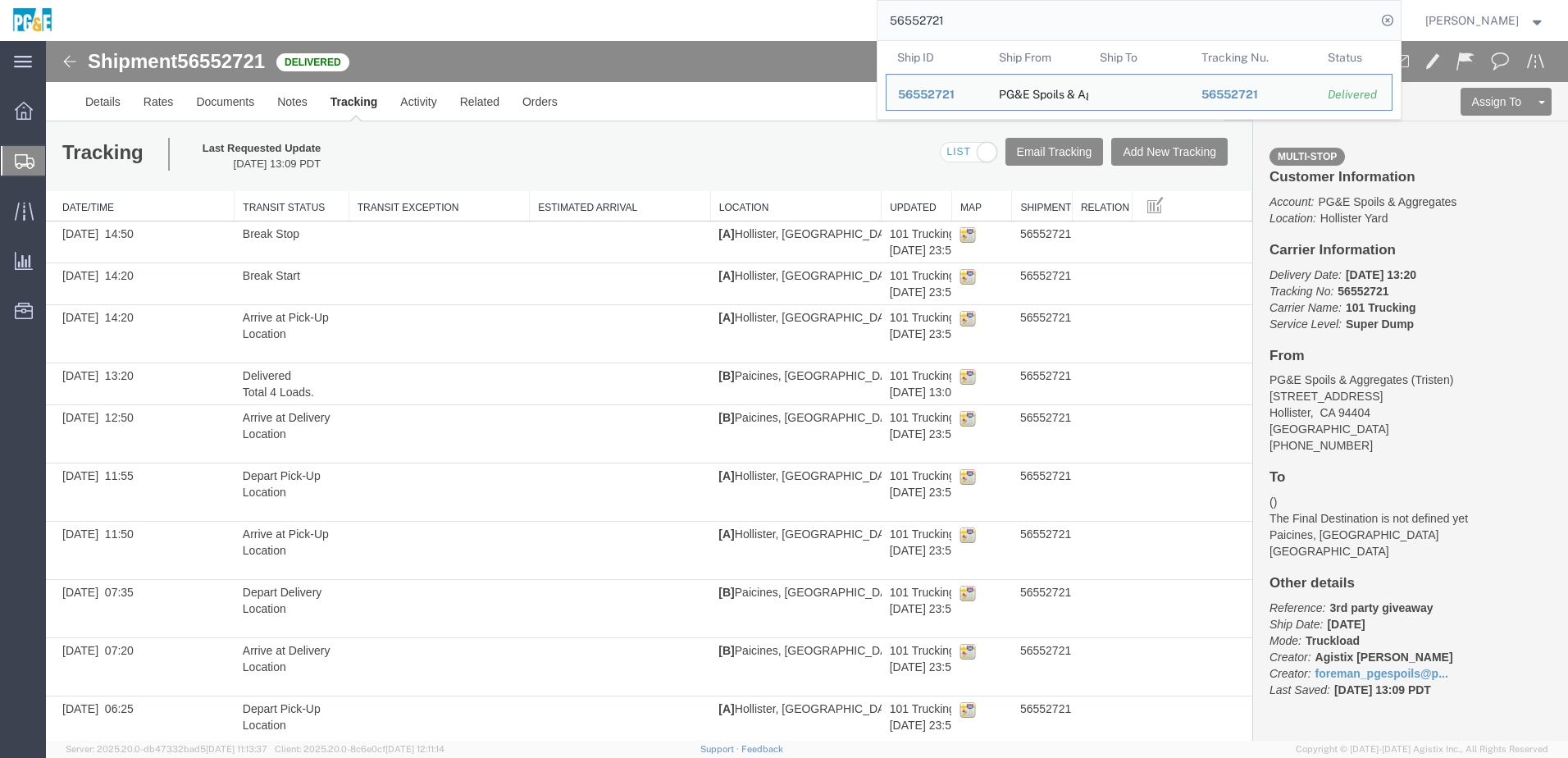
click at [916, 18] on input "56552721" at bounding box center [1126, 21] width 499 height 39
paste input "3"
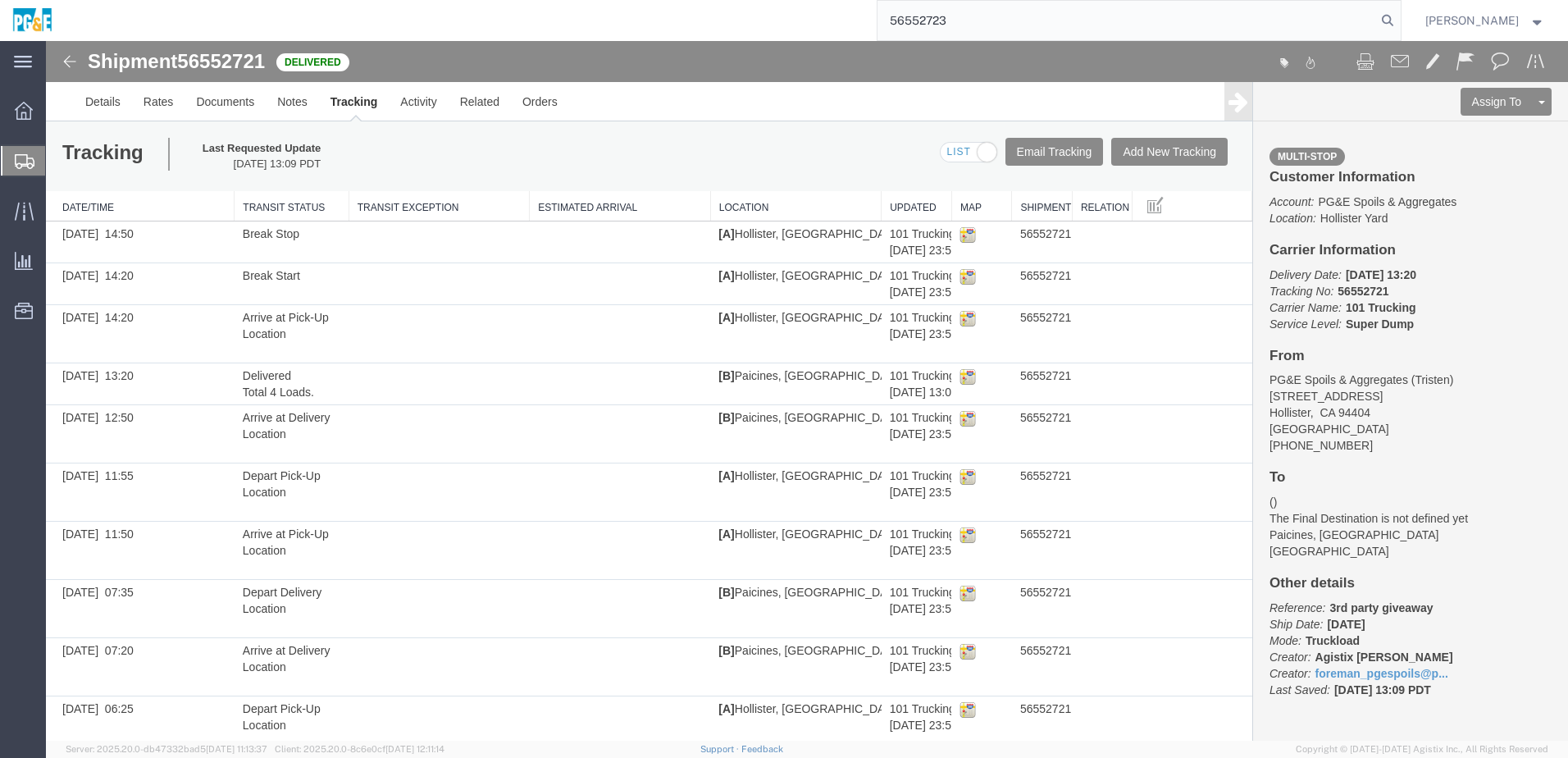
type input "56552723"
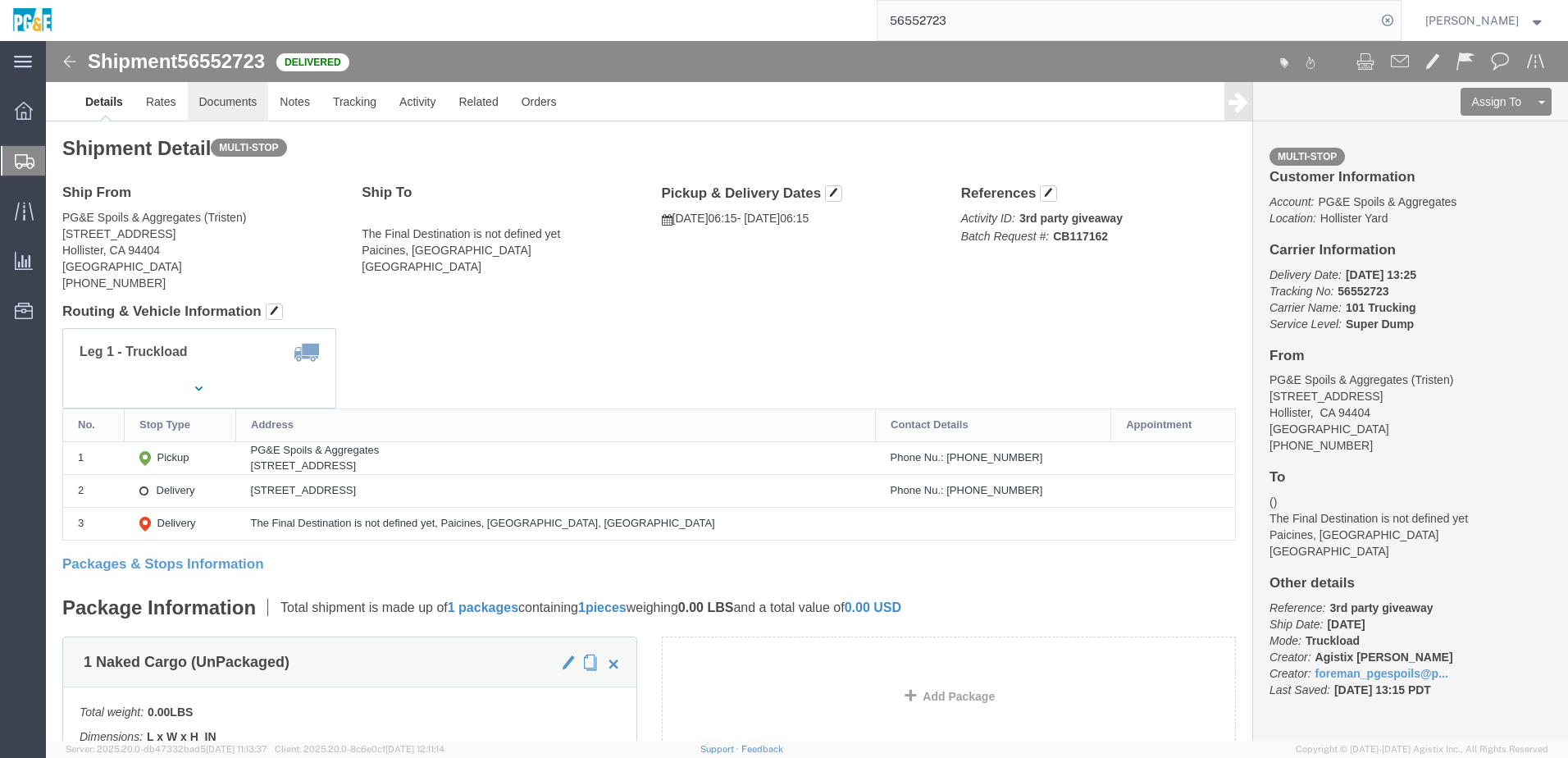
click link "Documents"
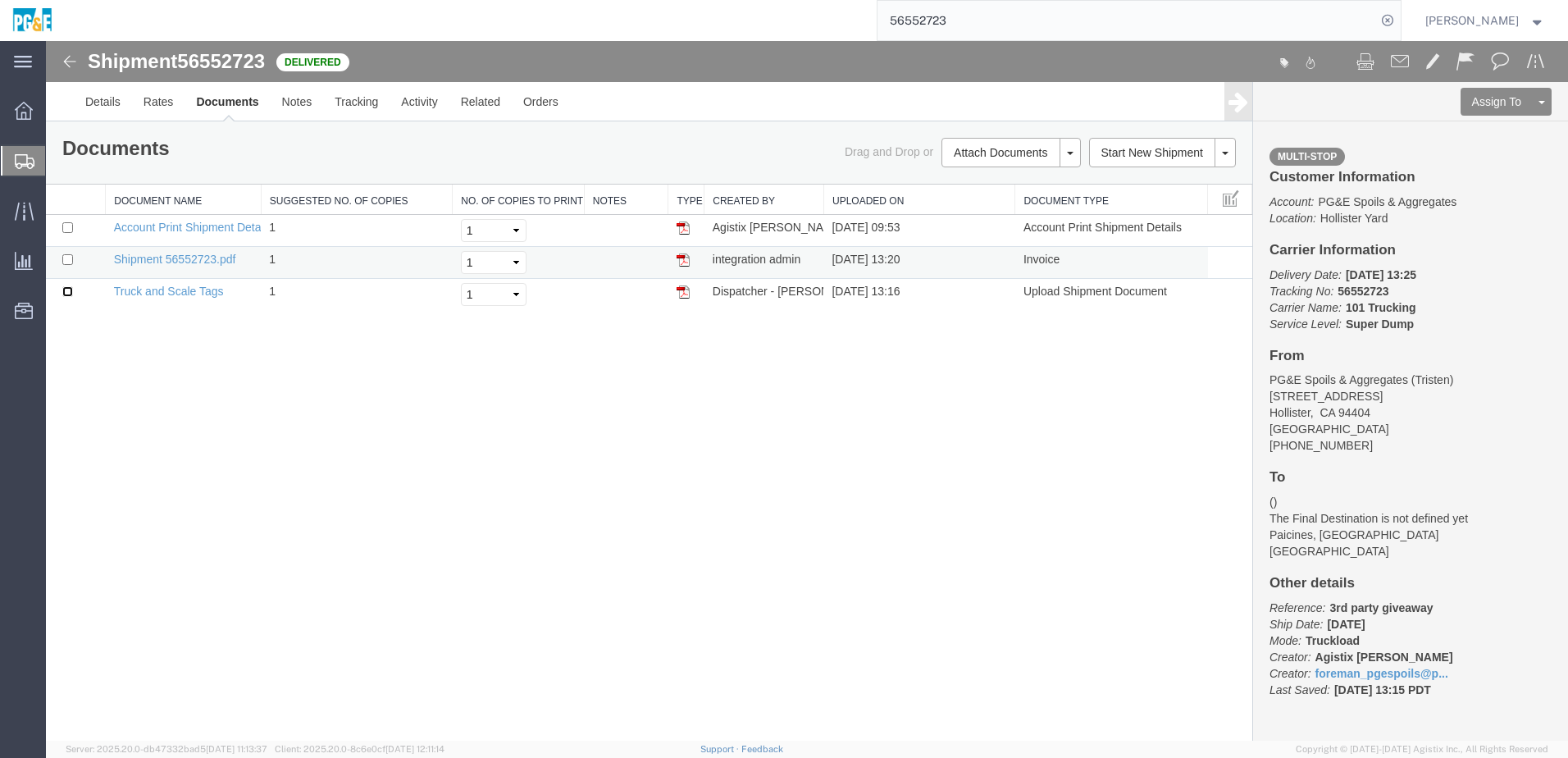
drag, startPoint x: 68, startPoint y: 290, endPoint x: 69, endPoint y: 275, distance: 15.0
click at [68, 290] on input "checkbox" at bounding box center [67, 291] width 11 height 11
checkbox input "true"
click at [71, 255] on input "checkbox" at bounding box center [67, 259] width 11 height 11
checkbox input "true"
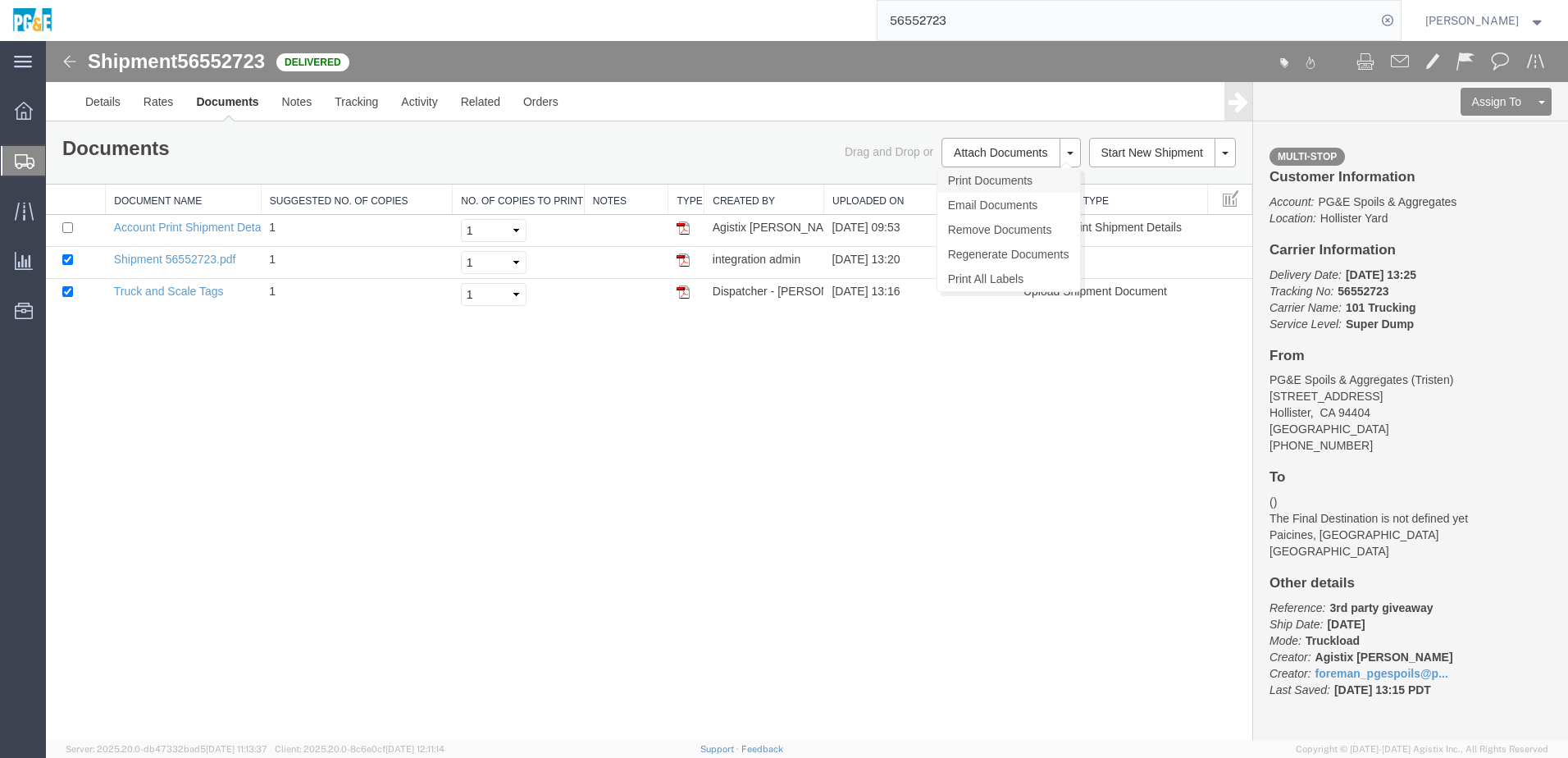
click at [983, 174] on link "Print Documents" at bounding box center [1009, 180] width 143 height 24
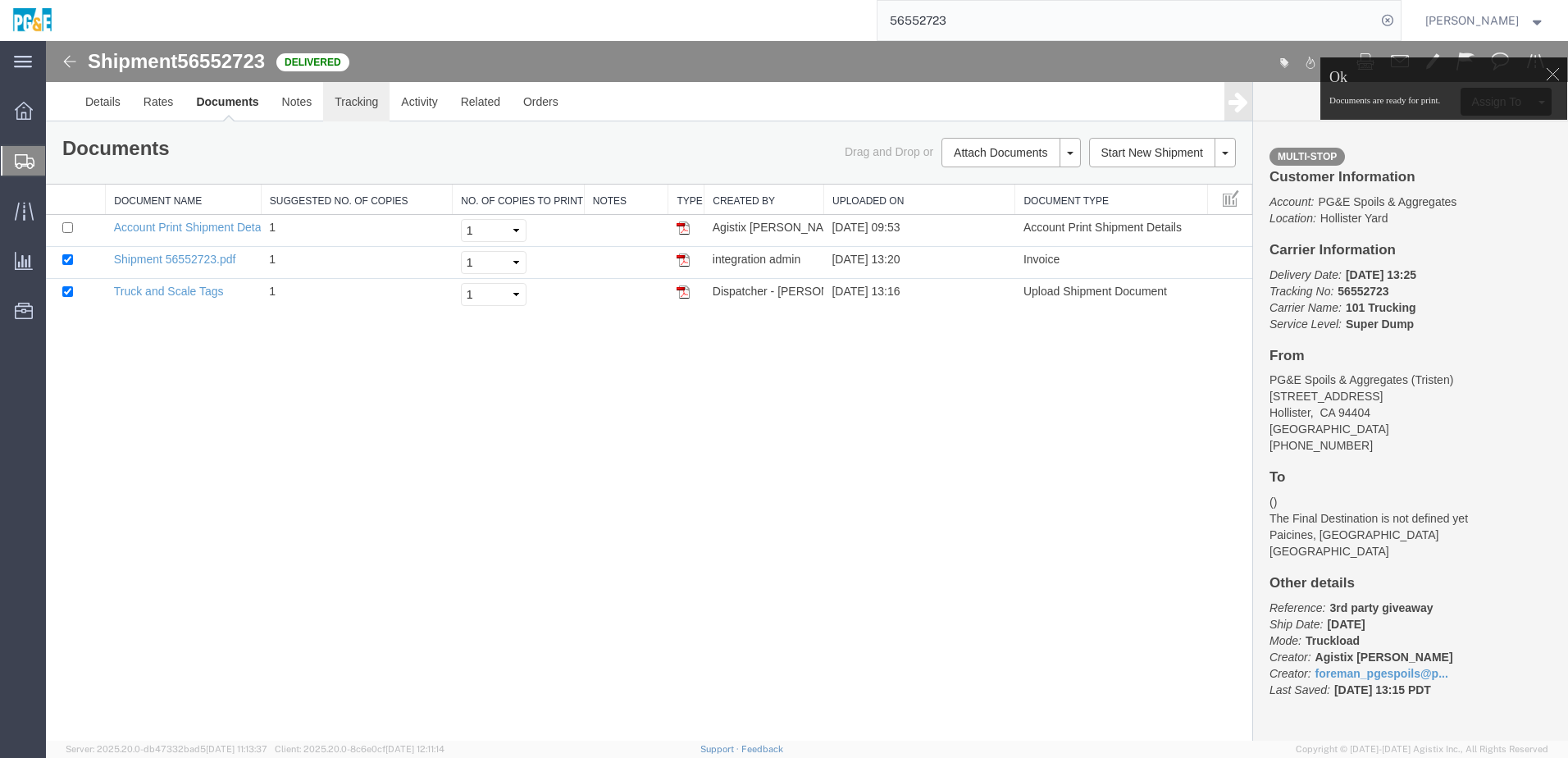
click at [359, 111] on link "Tracking" at bounding box center [356, 102] width 66 height 39
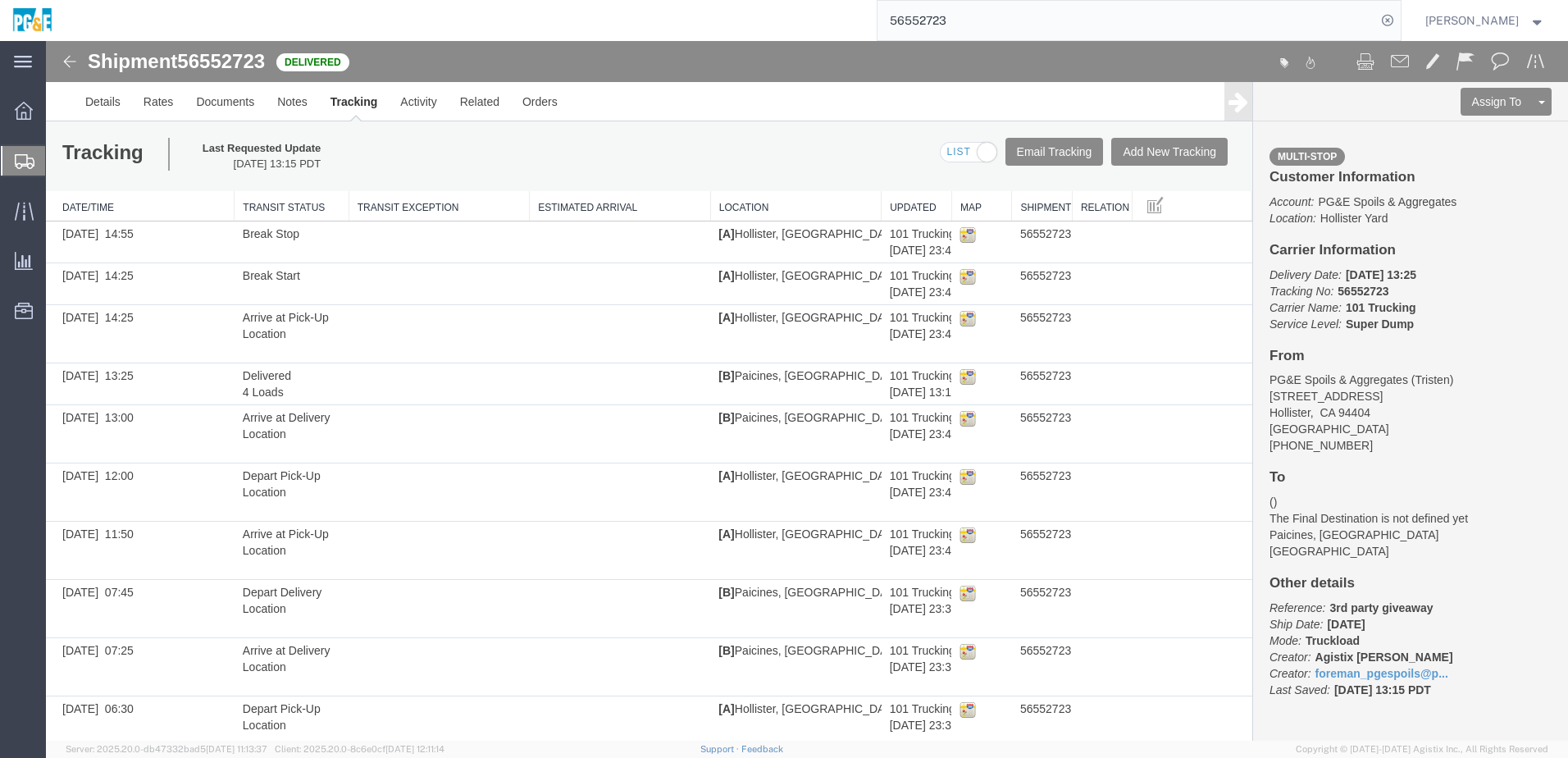
click at [939, 21] on input "56552723" at bounding box center [1126, 21] width 499 height 39
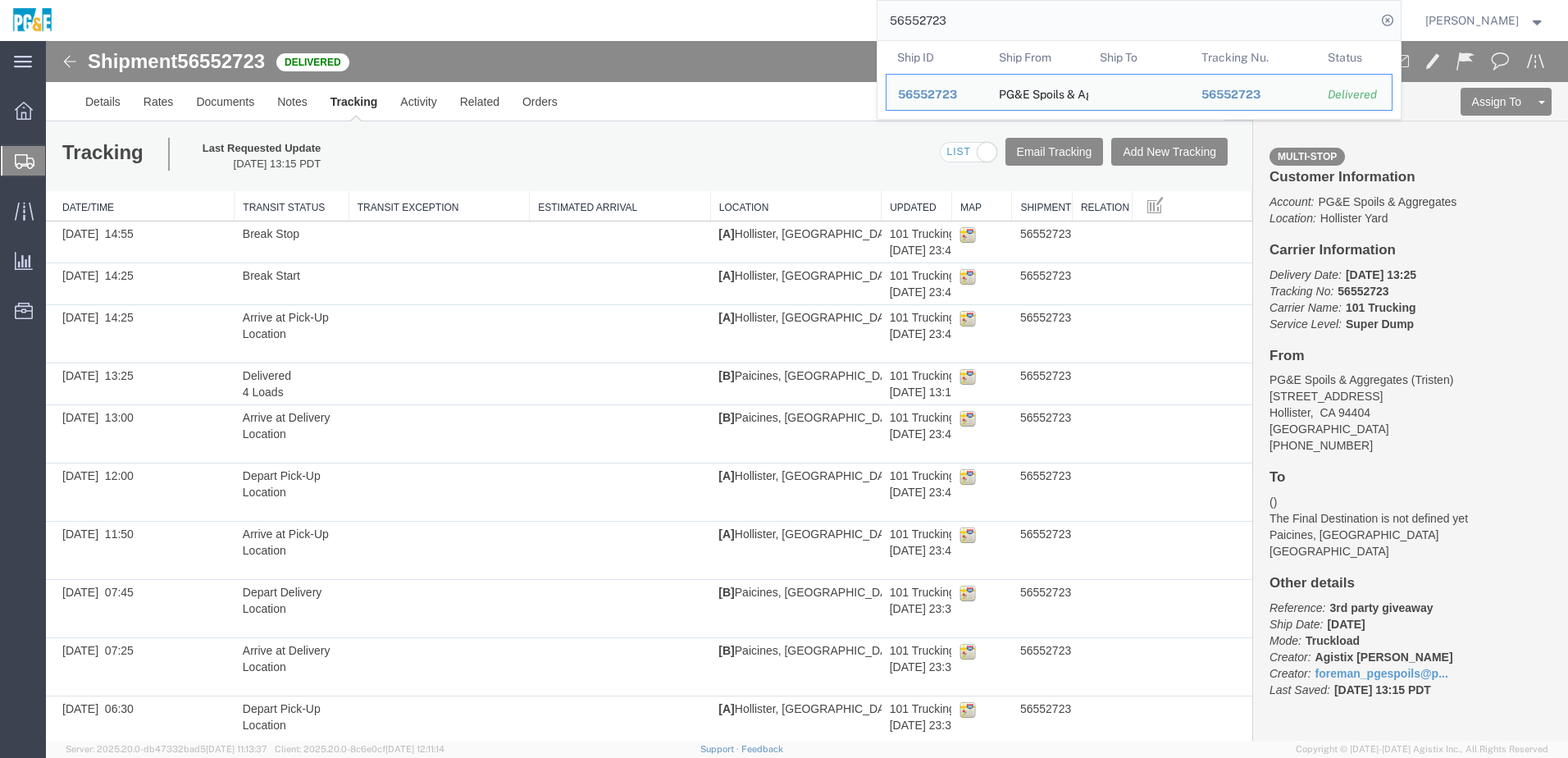
click at [939, 21] on input "56552723" at bounding box center [1126, 21] width 499 height 39
paste input "7"
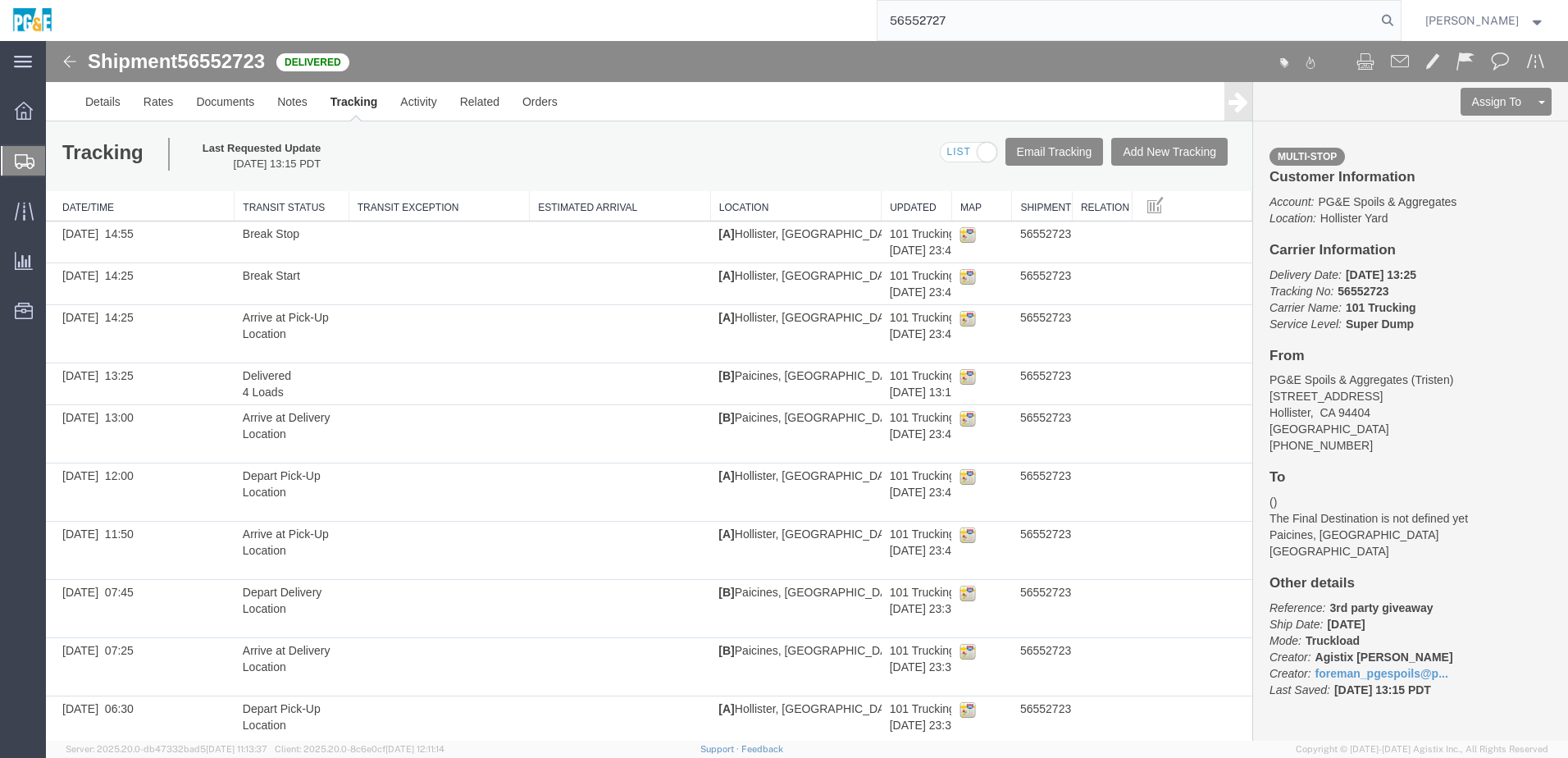
type input "56552727"
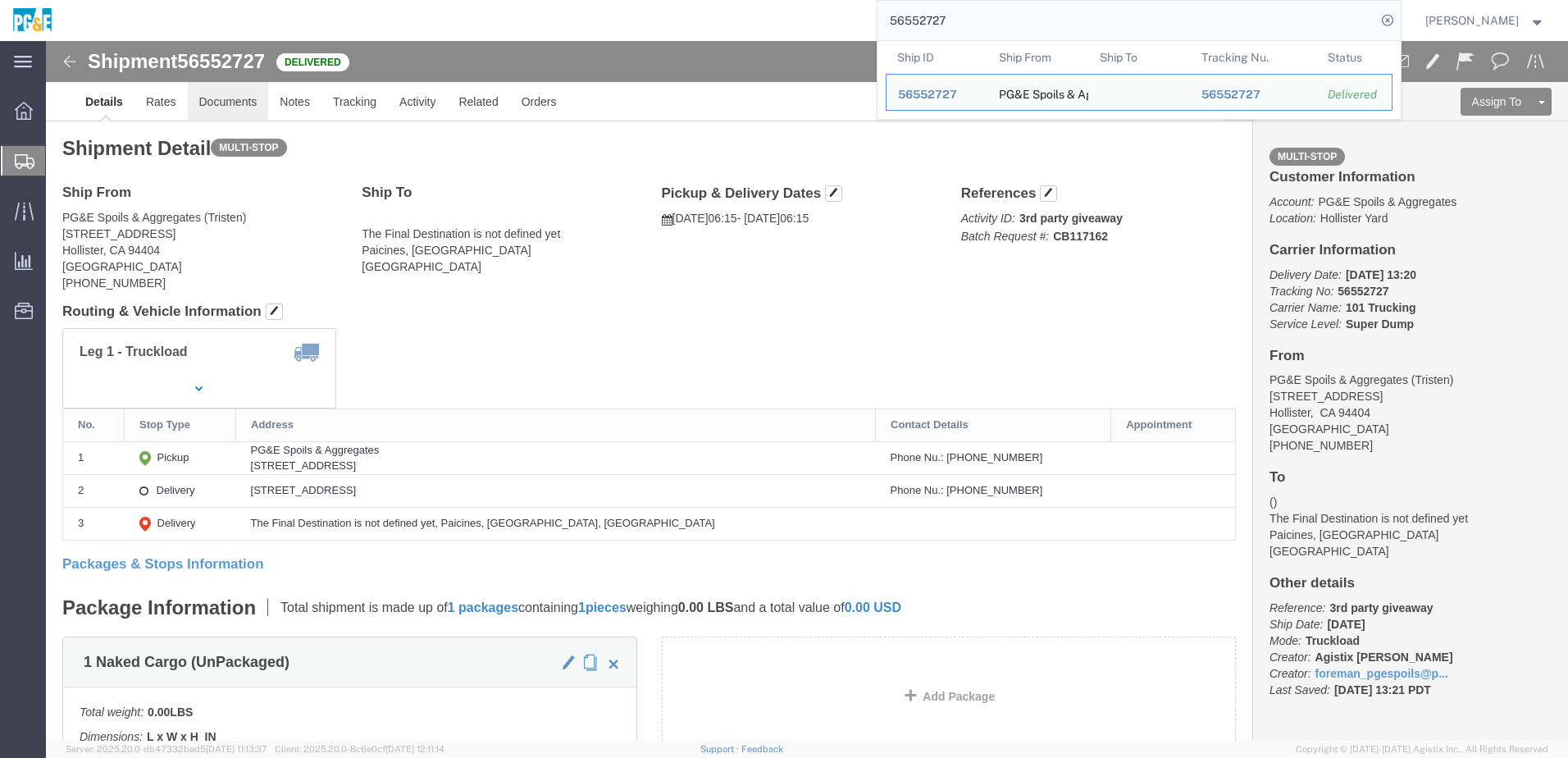
click link "Documents"
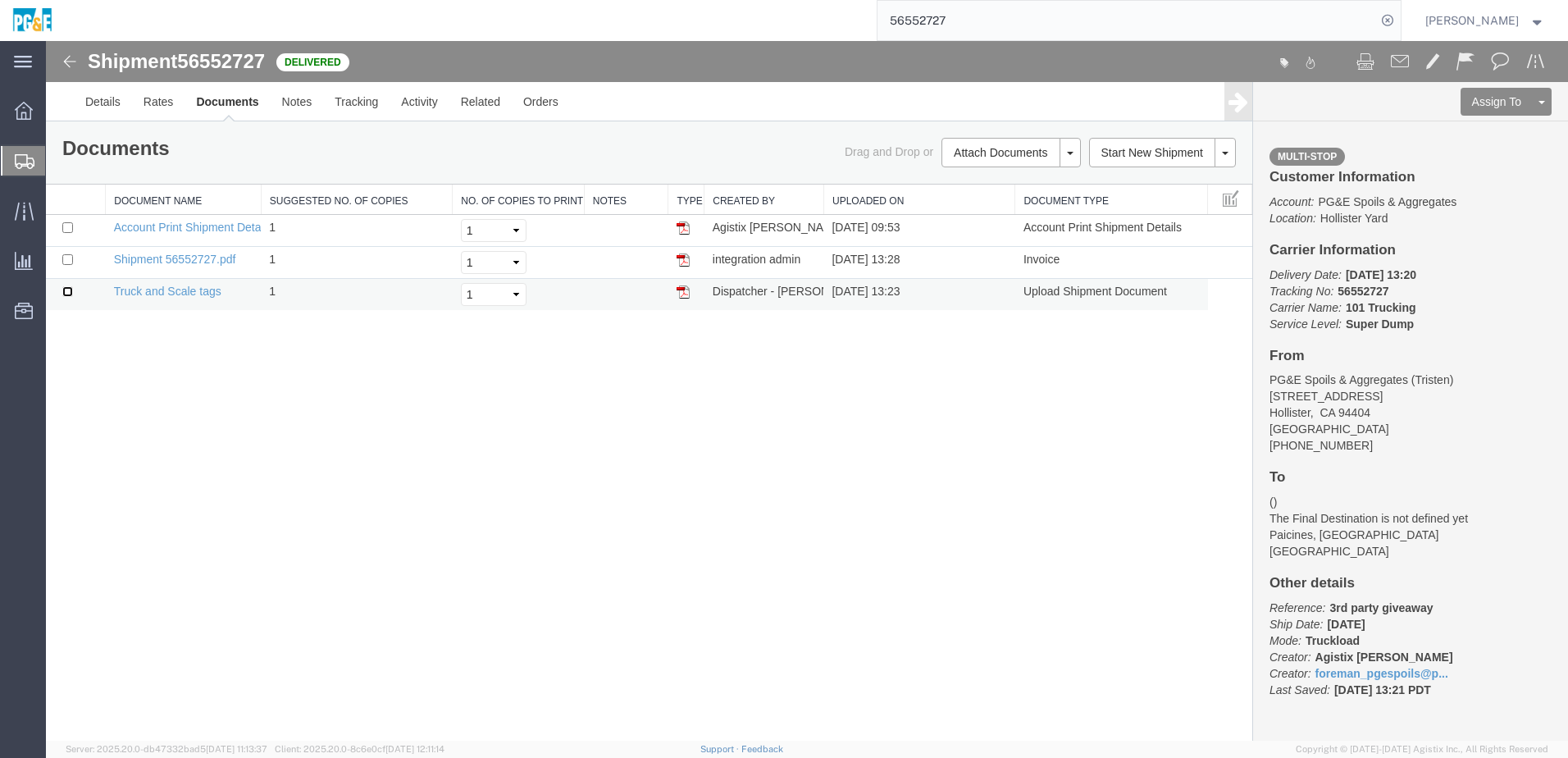
click at [67, 288] on input "checkbox" at bounding box center [67, 291] width 11 height 11
checkbox input "true"
click at [65, 262] on input "checkbox" at bounding box center [67, 259] width 11 height 11
checkbox input "true"
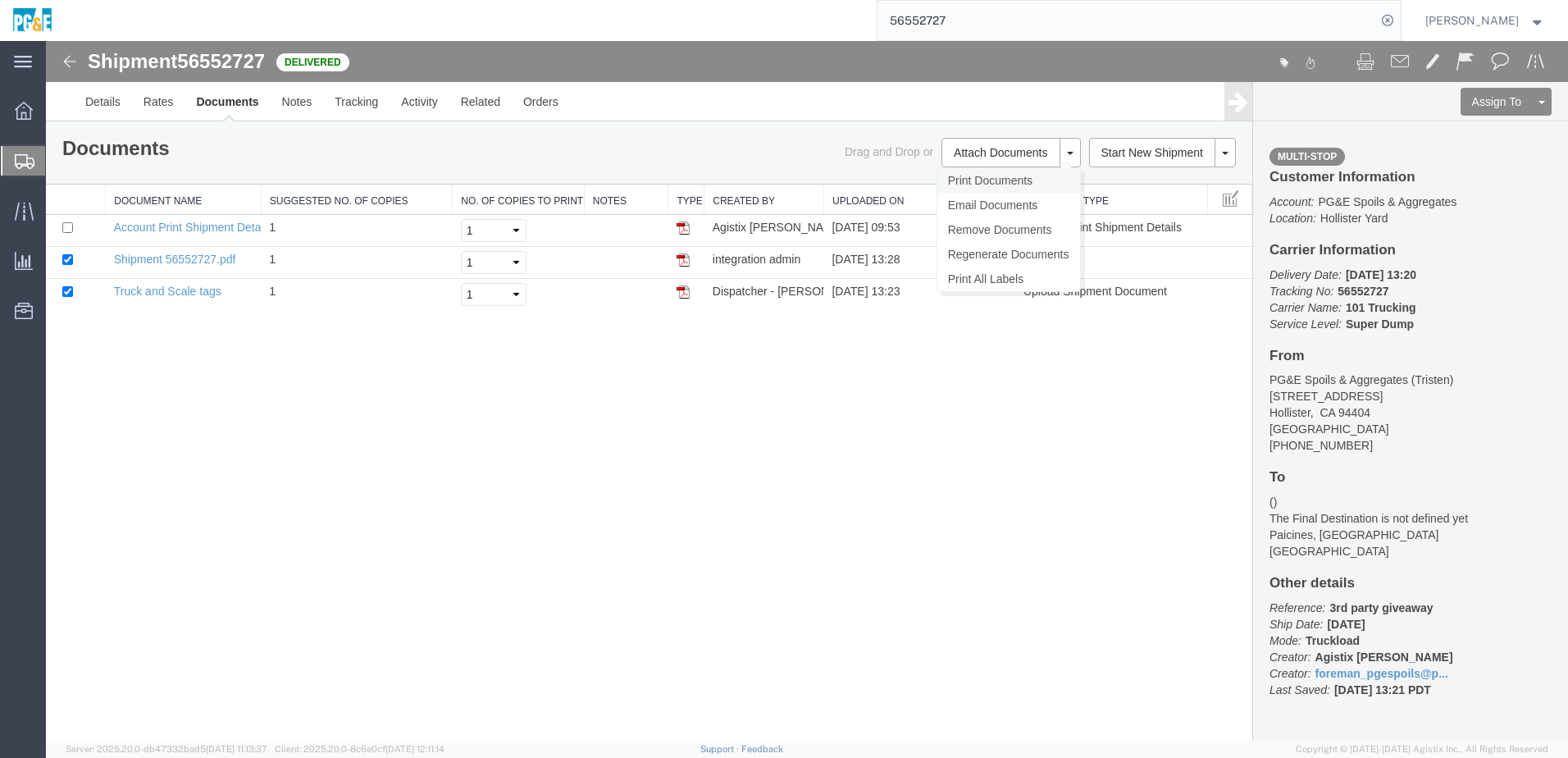
click at [975, 185] on link "Print Documents" at bounding box center [1009, 180] width 143 height 24
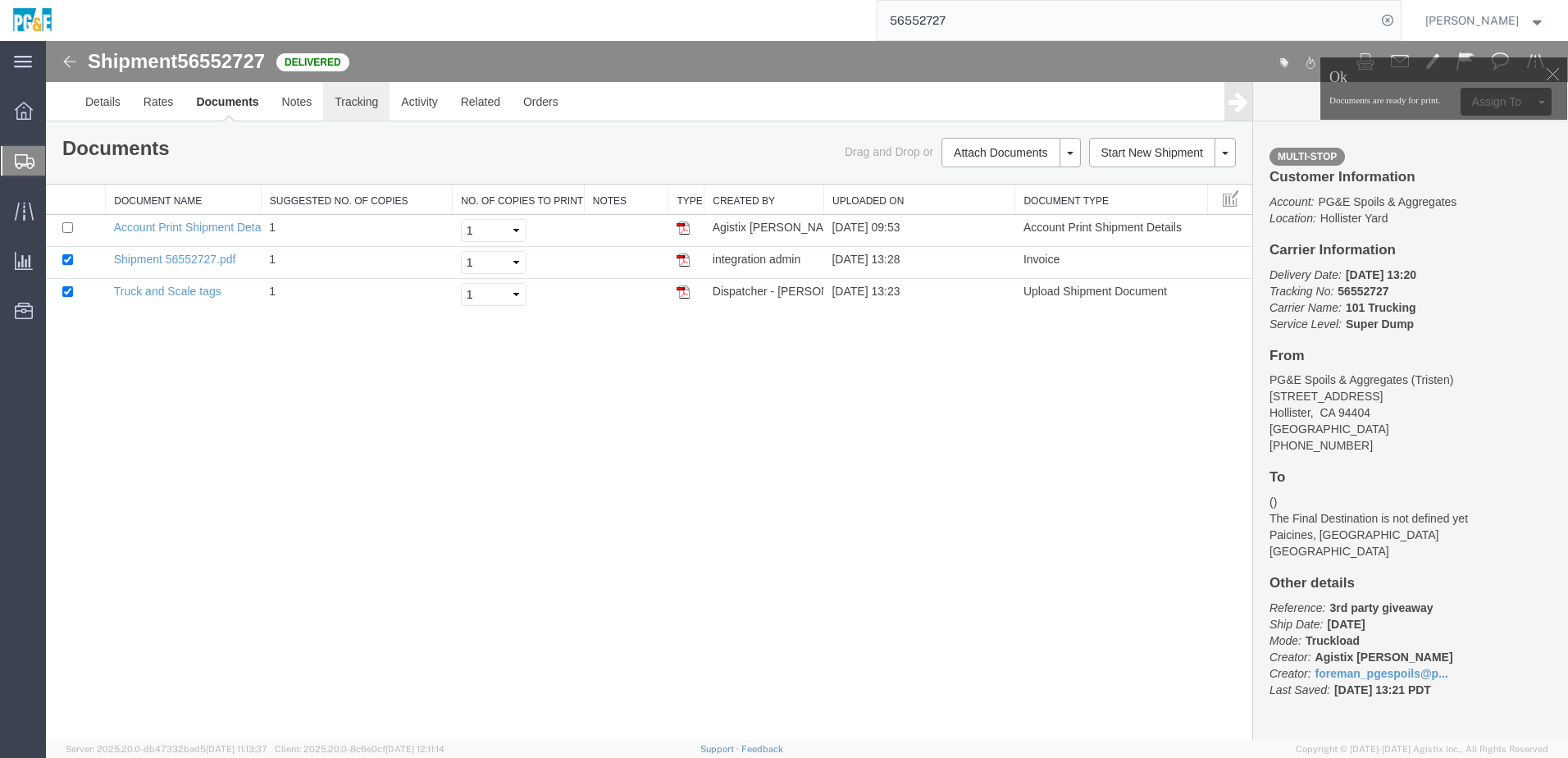
click at [363, 111] on link "Tracking" at bounding box center [356, 102] width 66 height 39
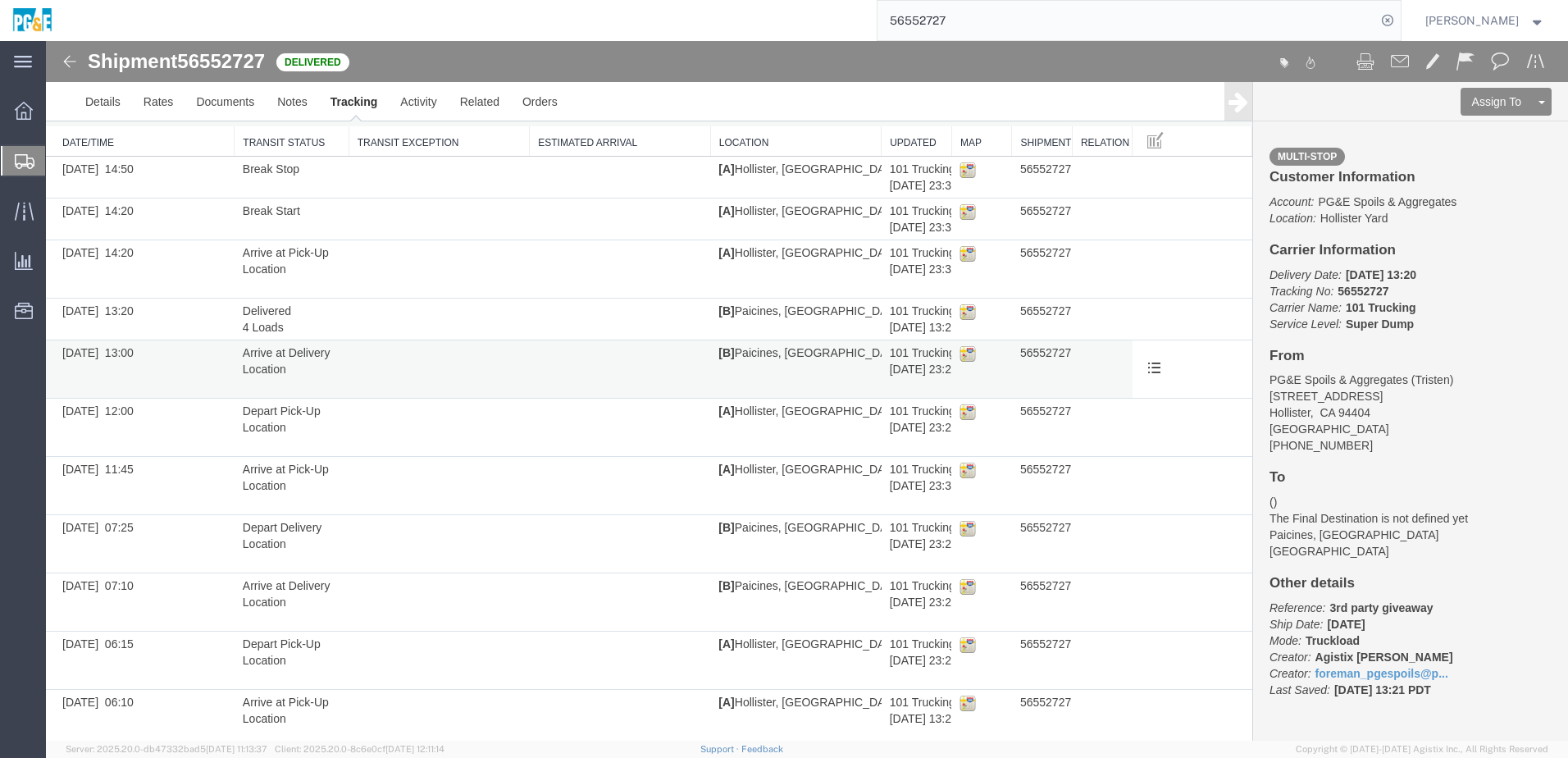
scroll to position [130, 0]
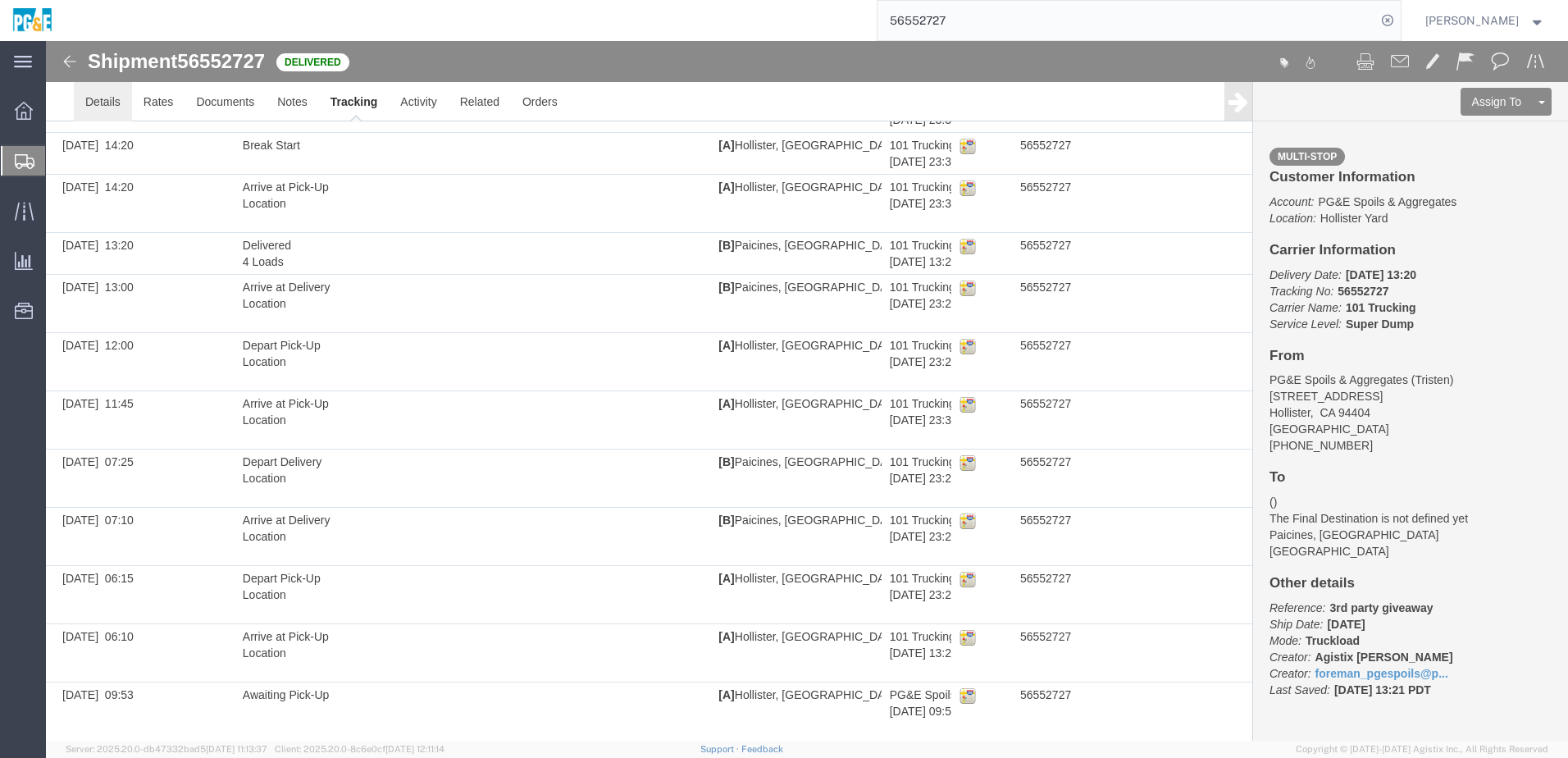
click at [114, 103] on link "Details" at bounding box center [103, 102] width 59 height 39
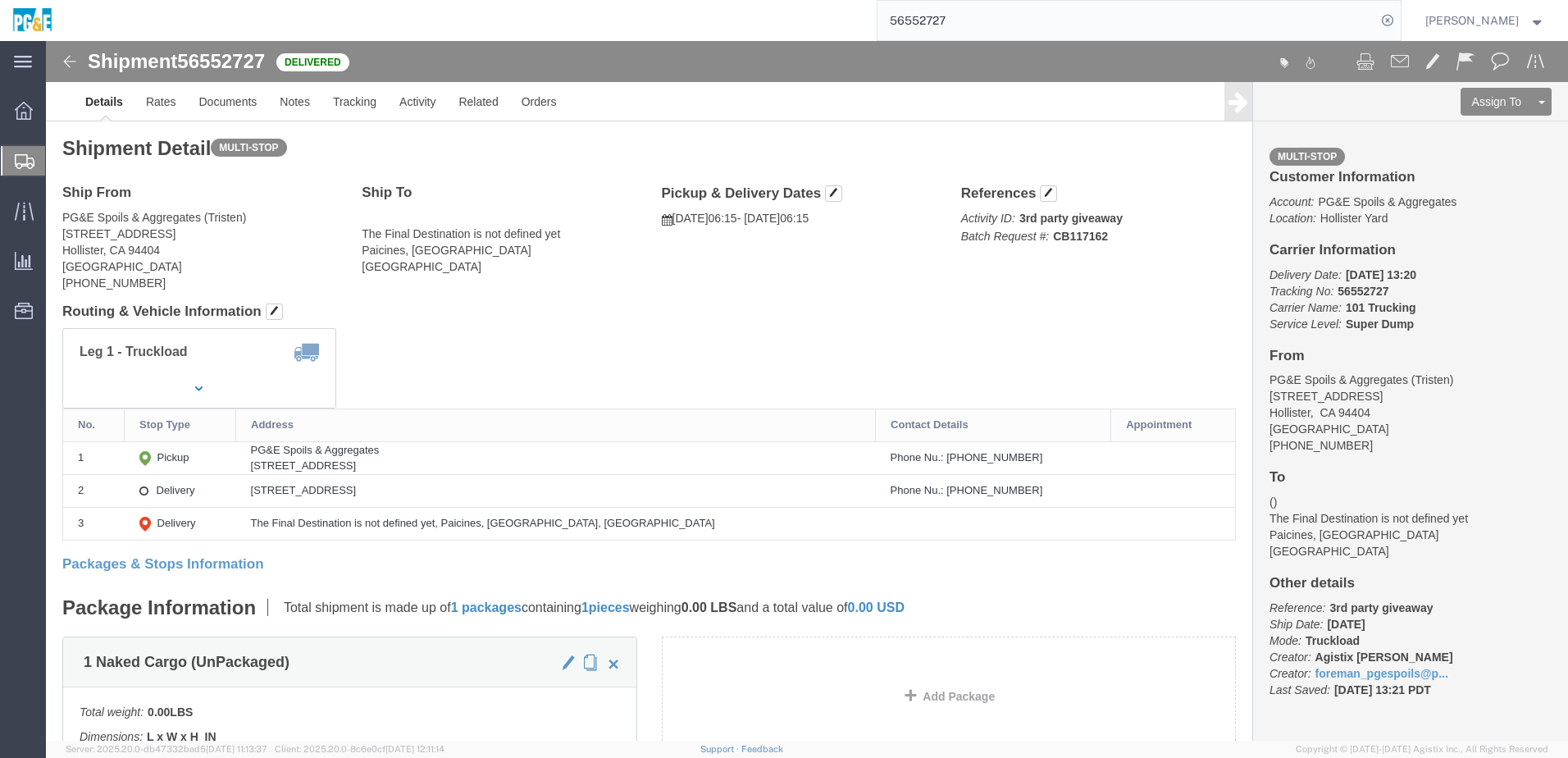
click at [957, 19] on input "56552727" at bounding box center [1126, 21] width 499 height 39
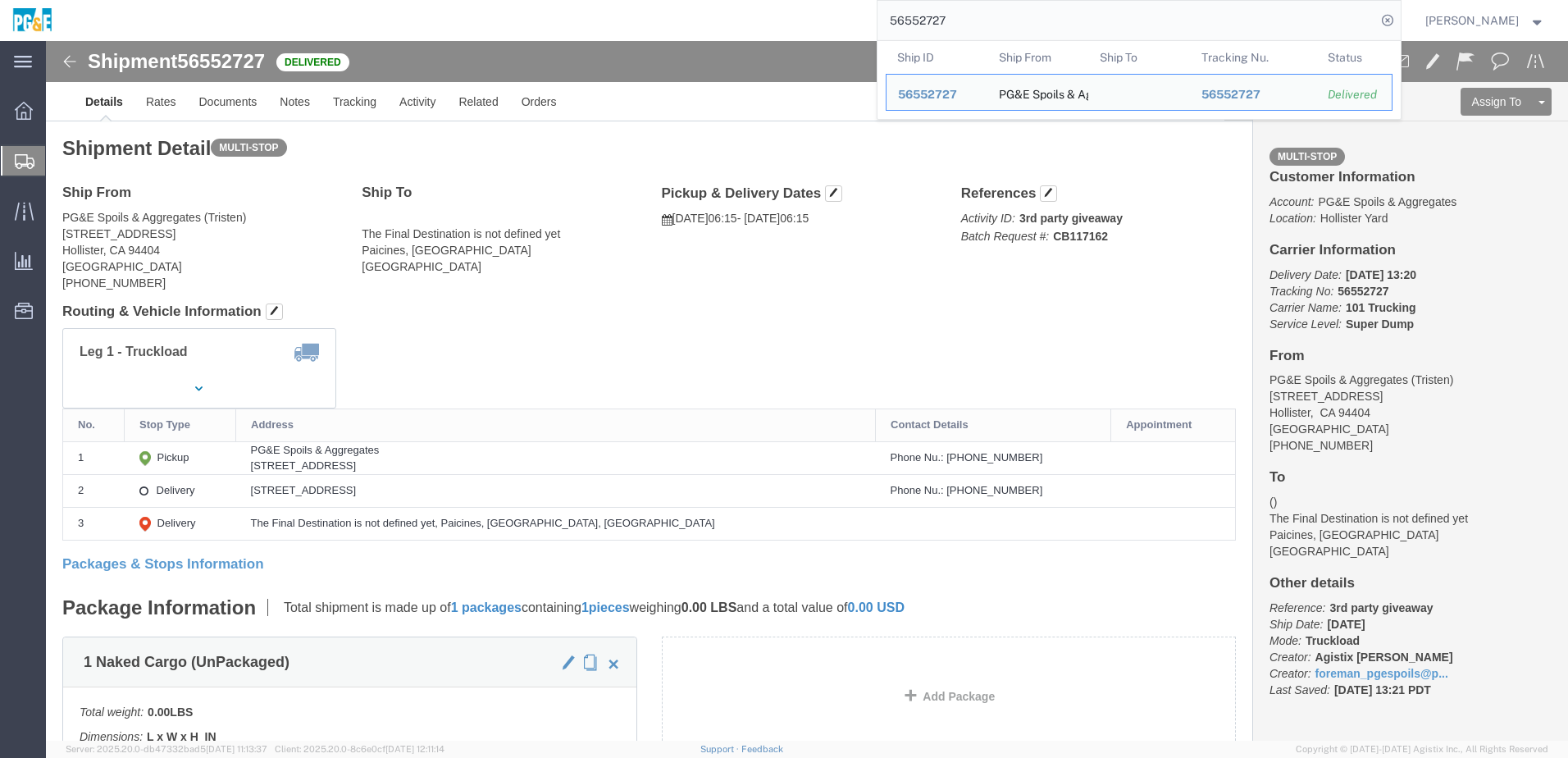
click at [956, 19] on input "56552727" at bounding box center [1126, 21] width 499 height 39
paste input "35"
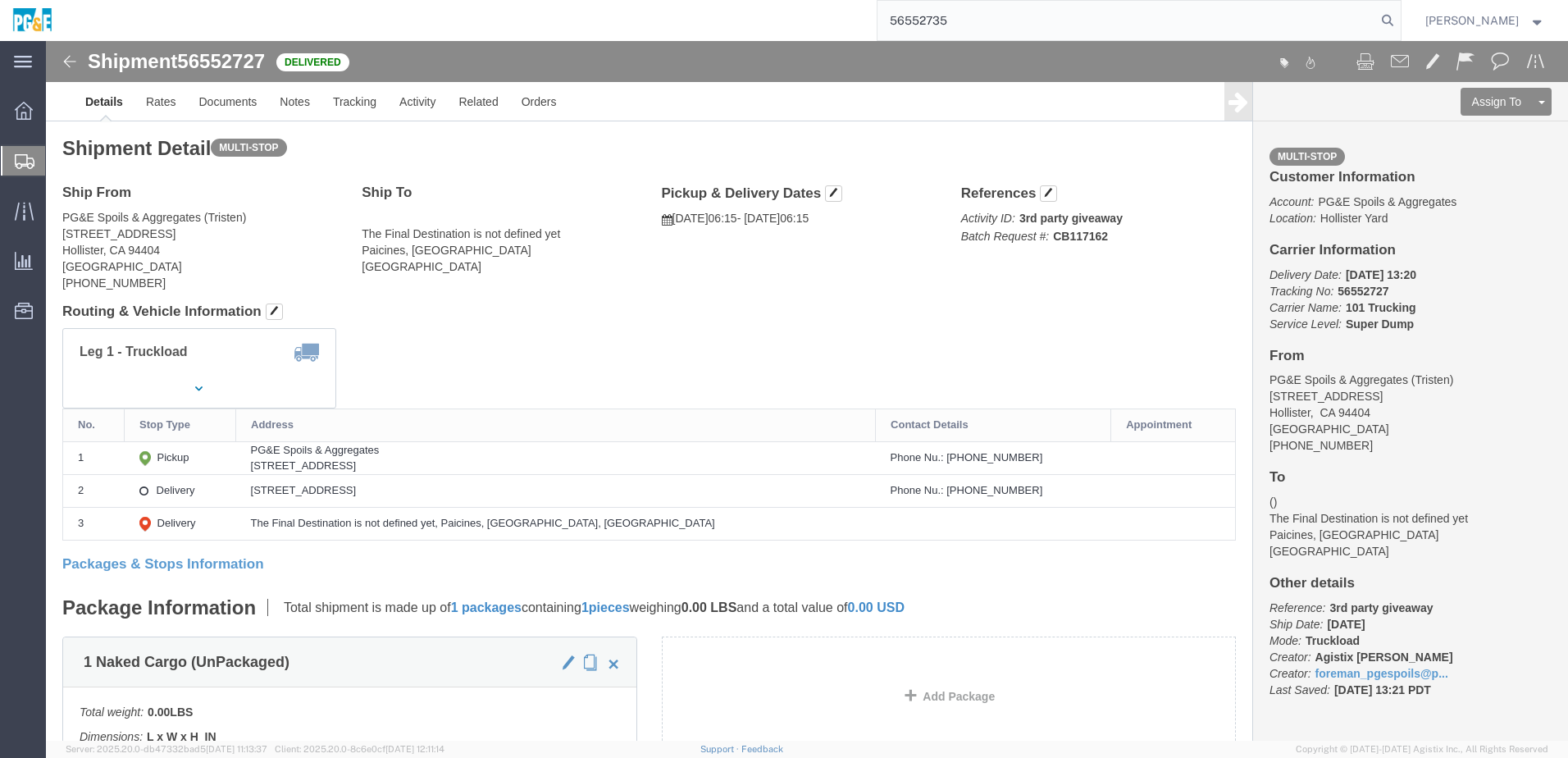
type input "56552735"
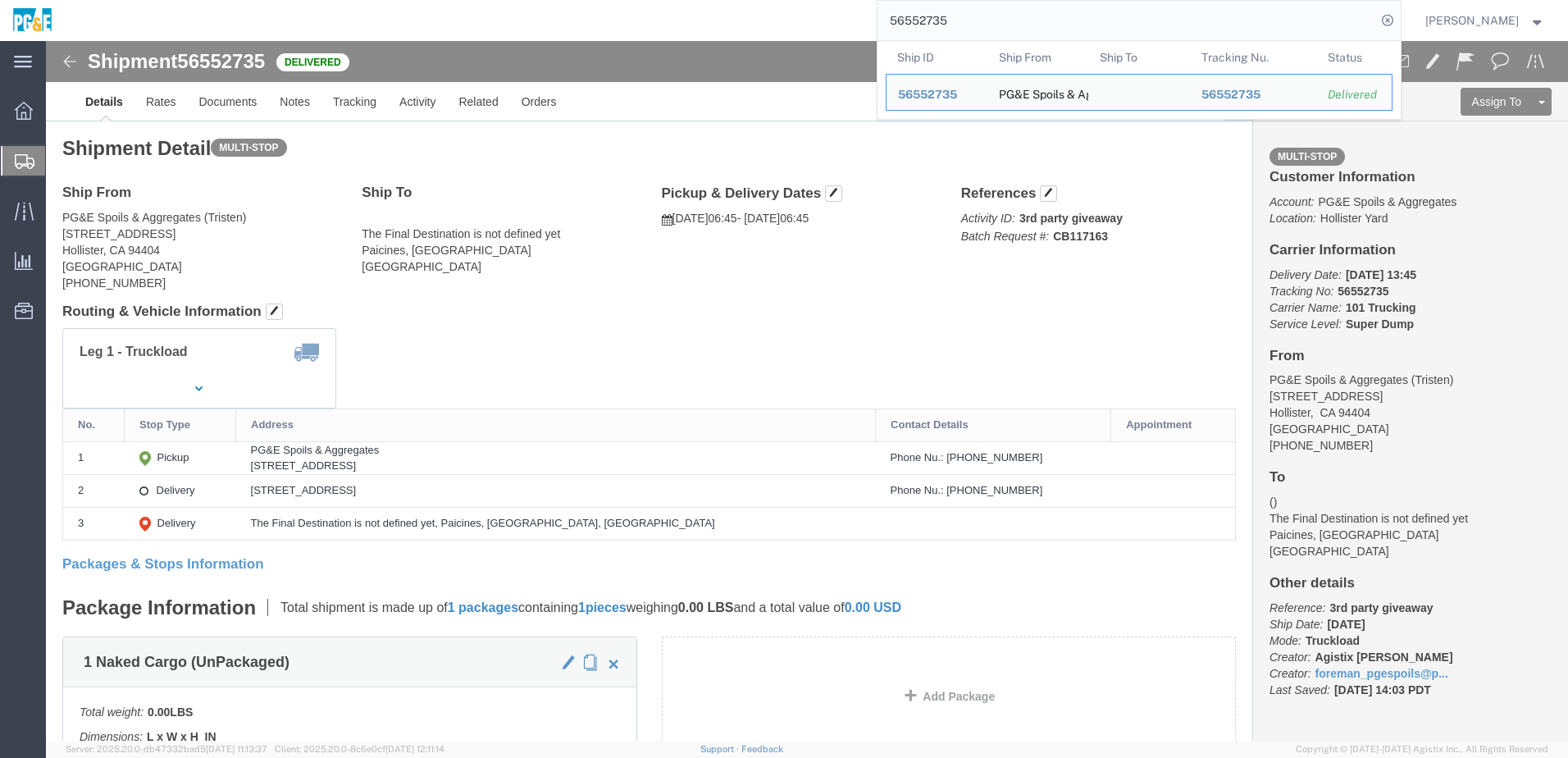
click div "Leg 1 - Truckload Vehicle 1: Super Dump Number of trucks: 1"
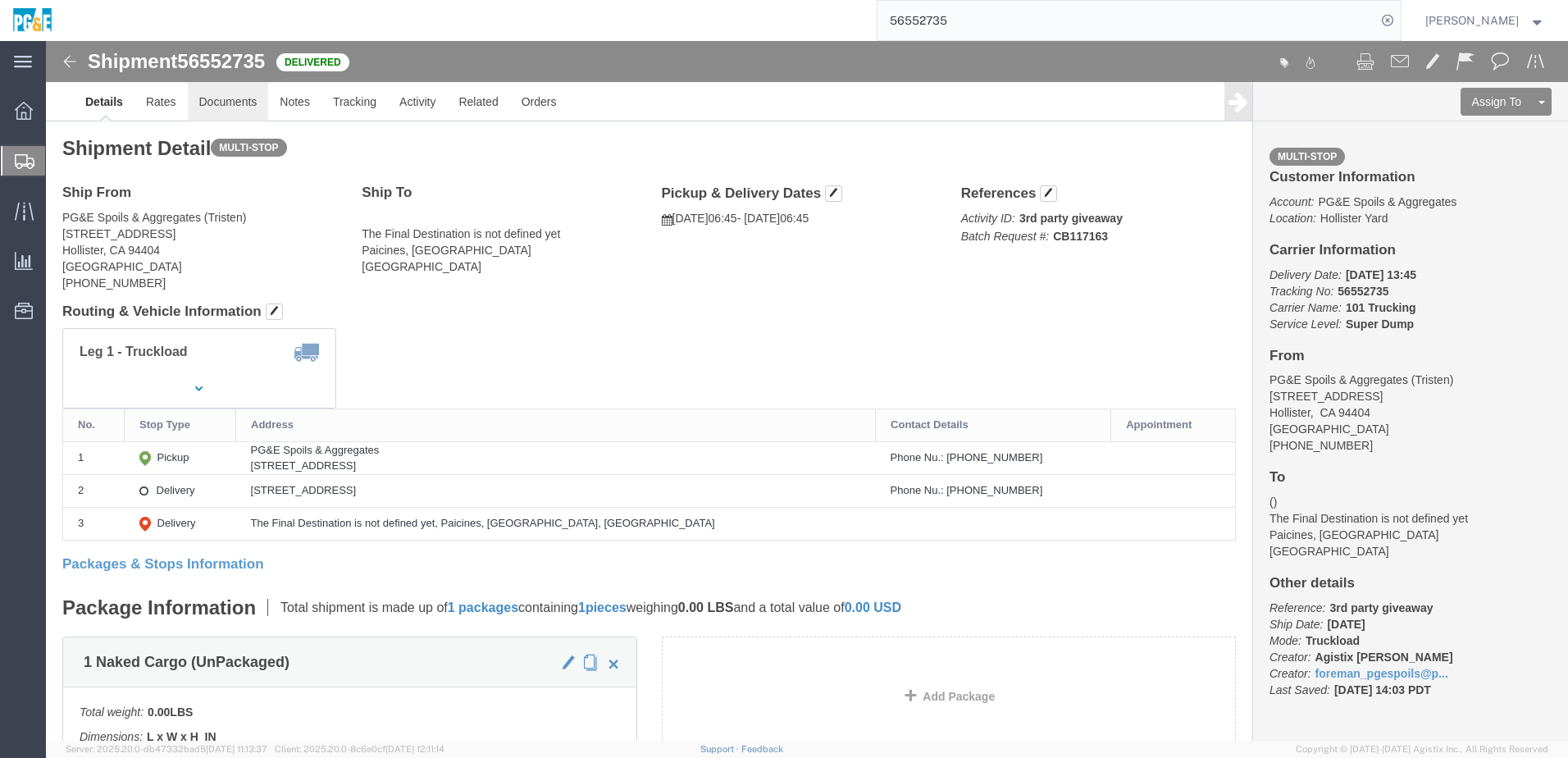
click link "Documents"
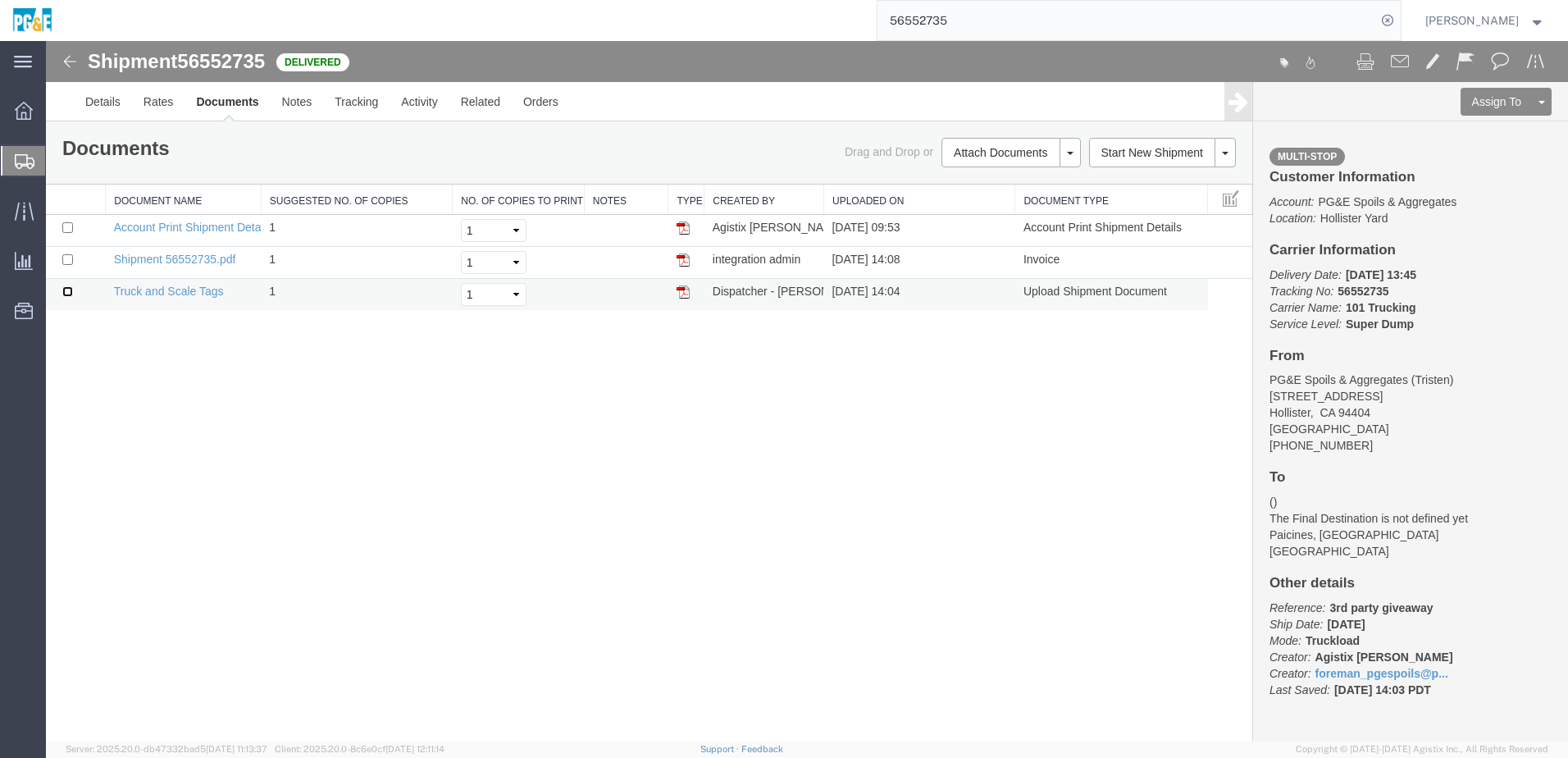
click at [67, 289] on input "checkbox" at bounding box center [67, 291] width 11 height 11
checkbox input "true"
click at [64, 258] on input "checkbox" at bounding box center [67, 259] width 11 height 11
checkbox input "true"
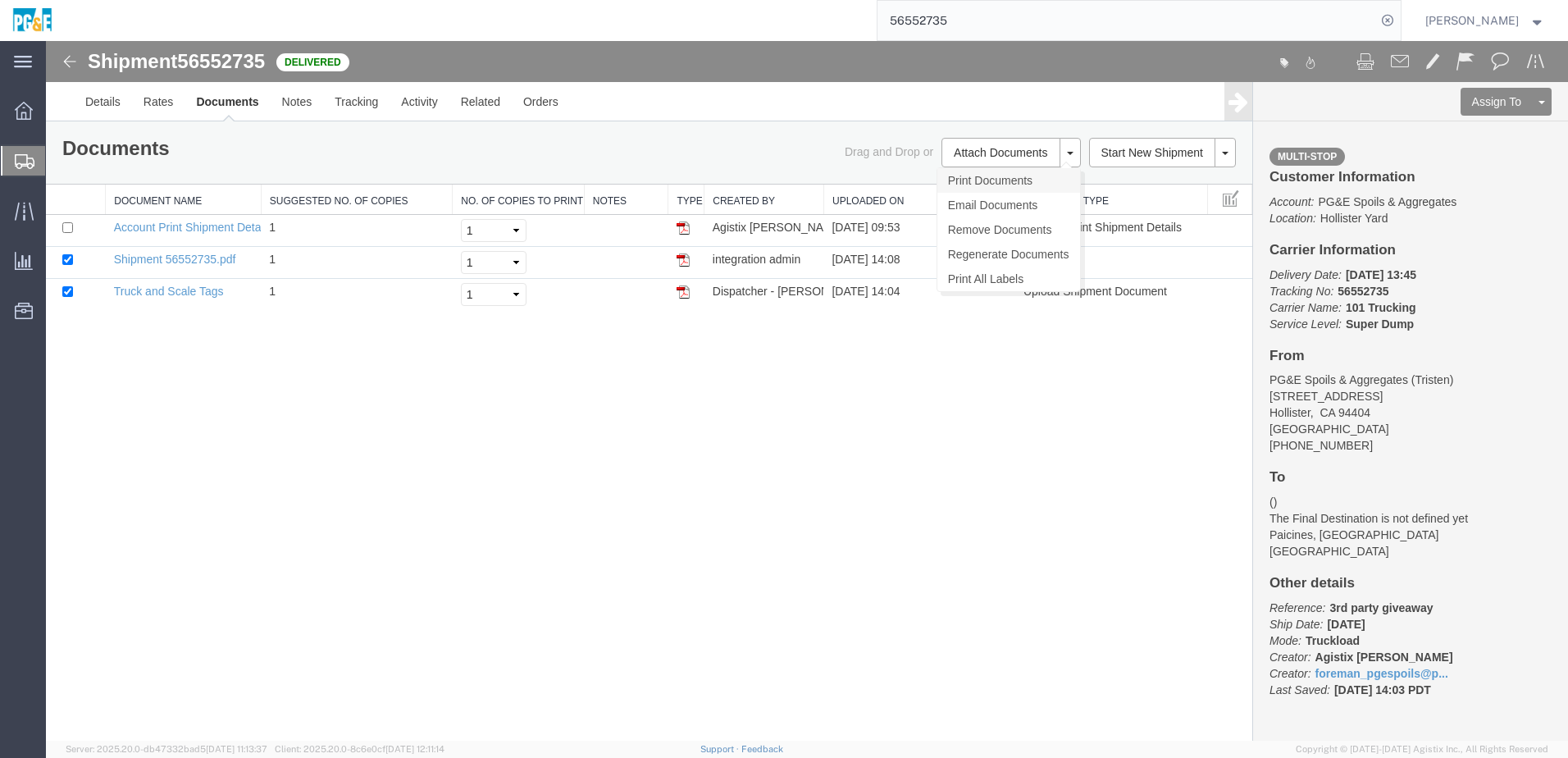
click at [988, 175] on link "Print Documents" at bounding box center [1009, 180] width 143 height 24
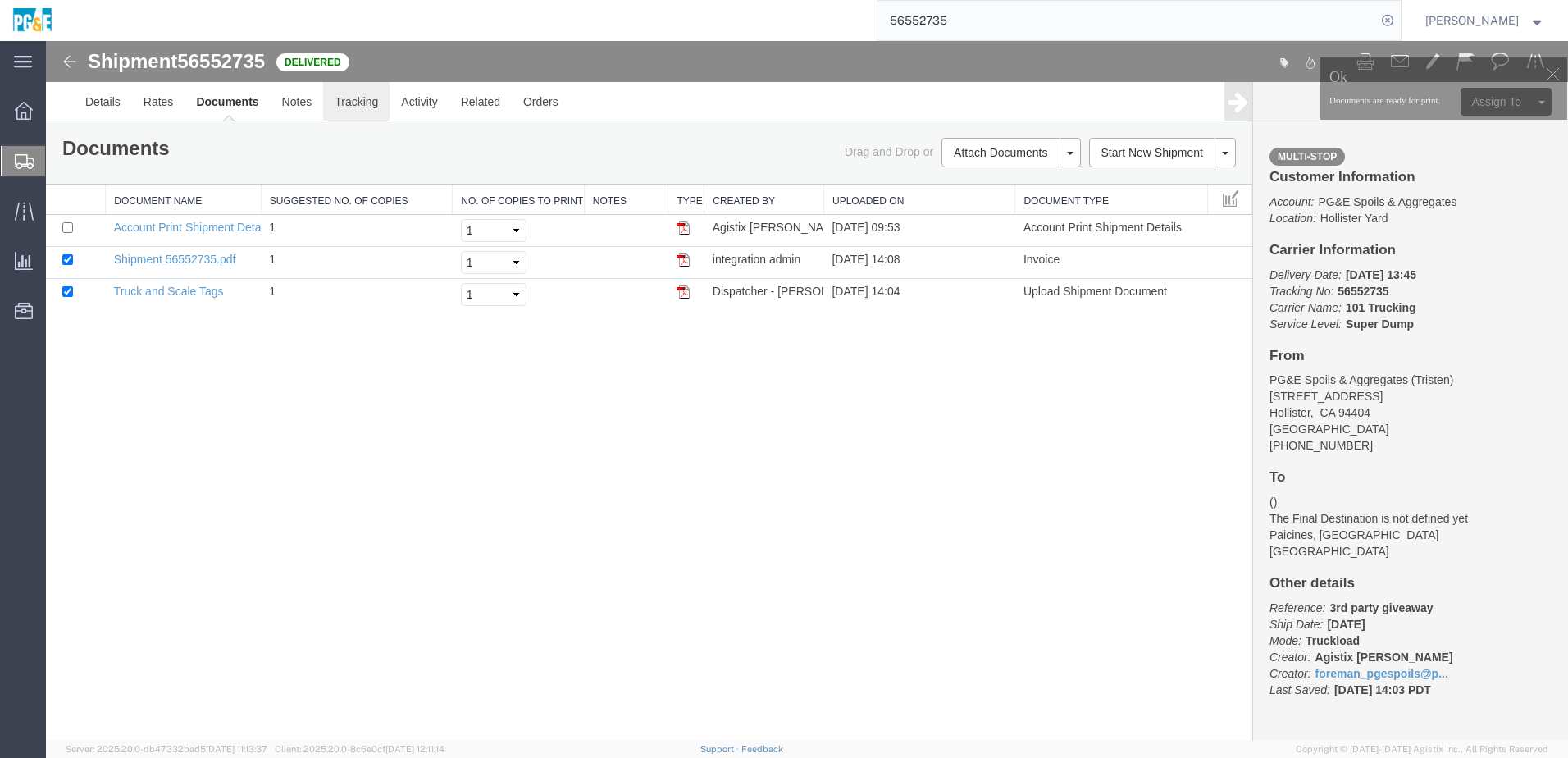
click at [347, 110] on link "Tracking" at bounding box center [356, 102] width 66 height 39
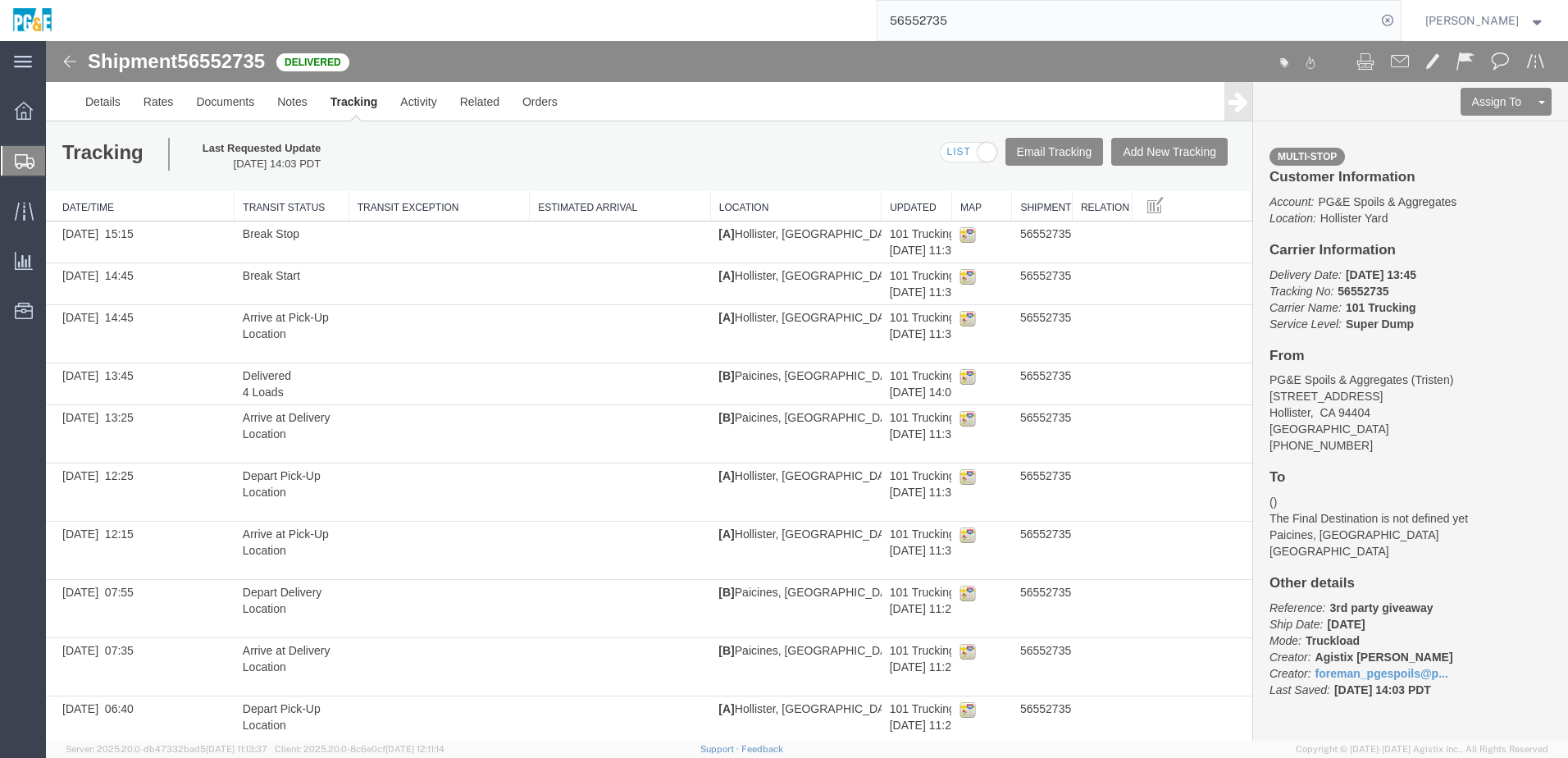
click at [936, 28] on input "56552735" at bounding box center [1126, 21] width 499 height 39
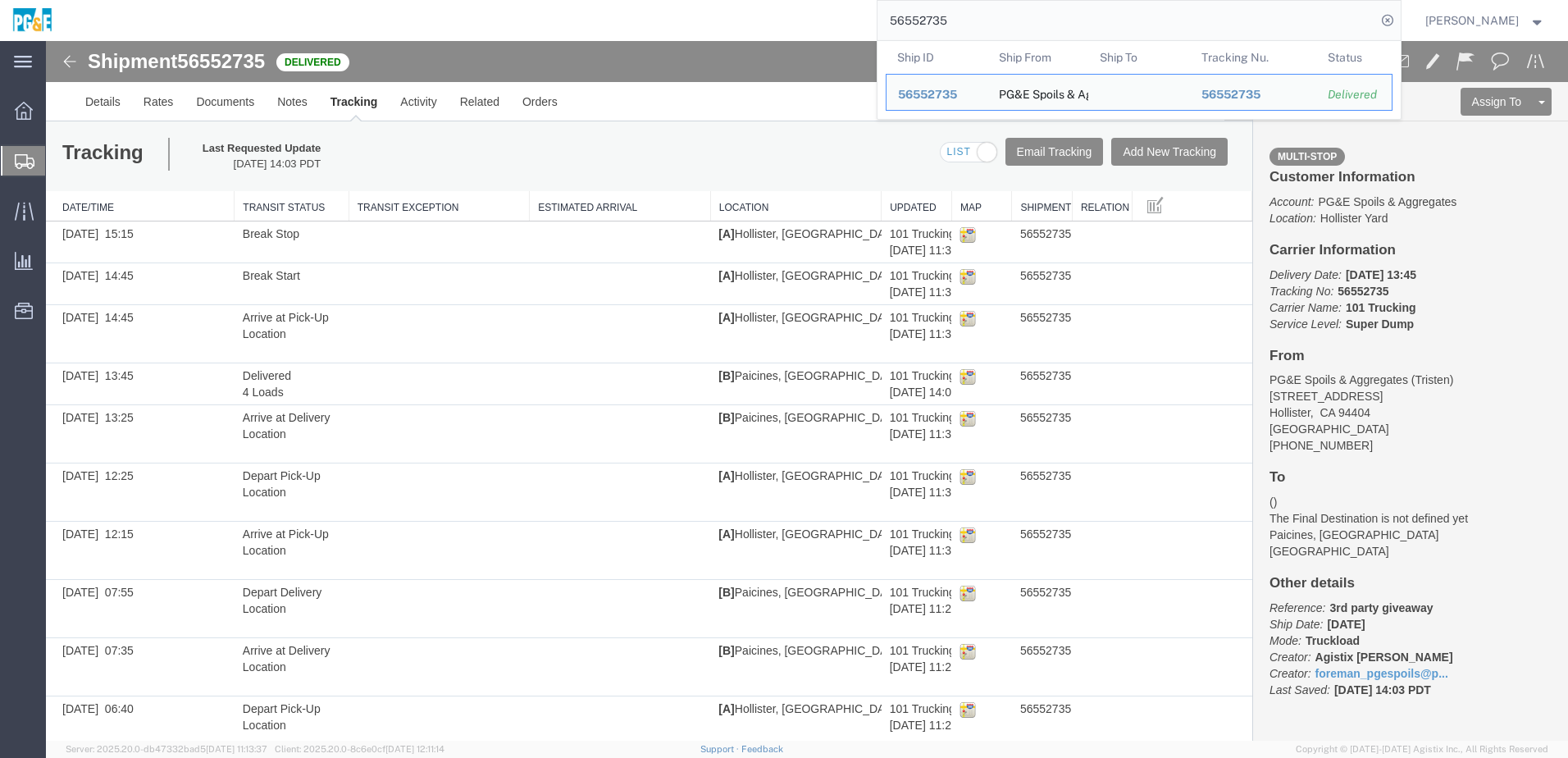
click at [936, 28] on input "56552735" at bounding box center [1126, 21] width 499 height 39
paste input "8"
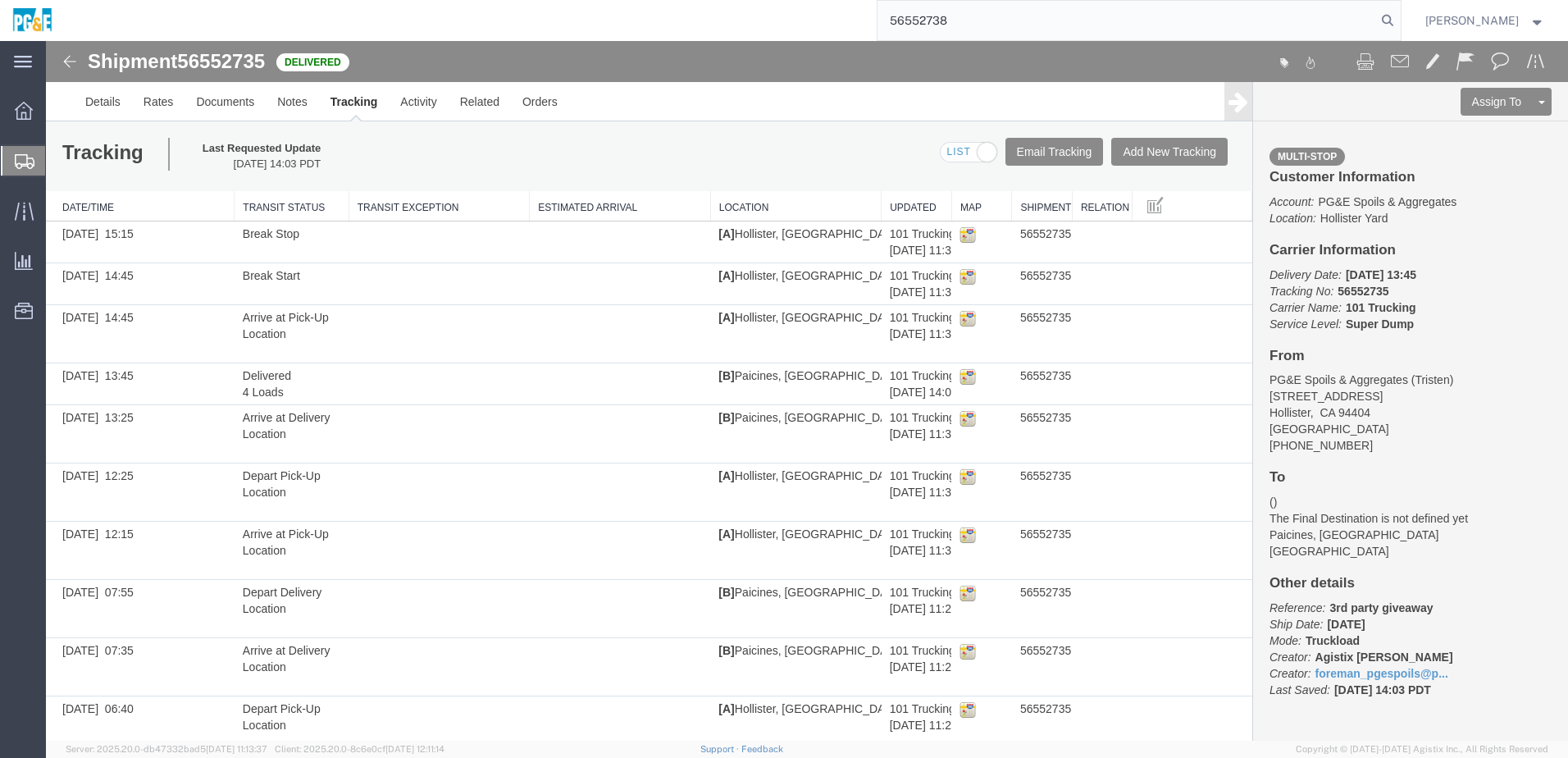
type input "56552738"
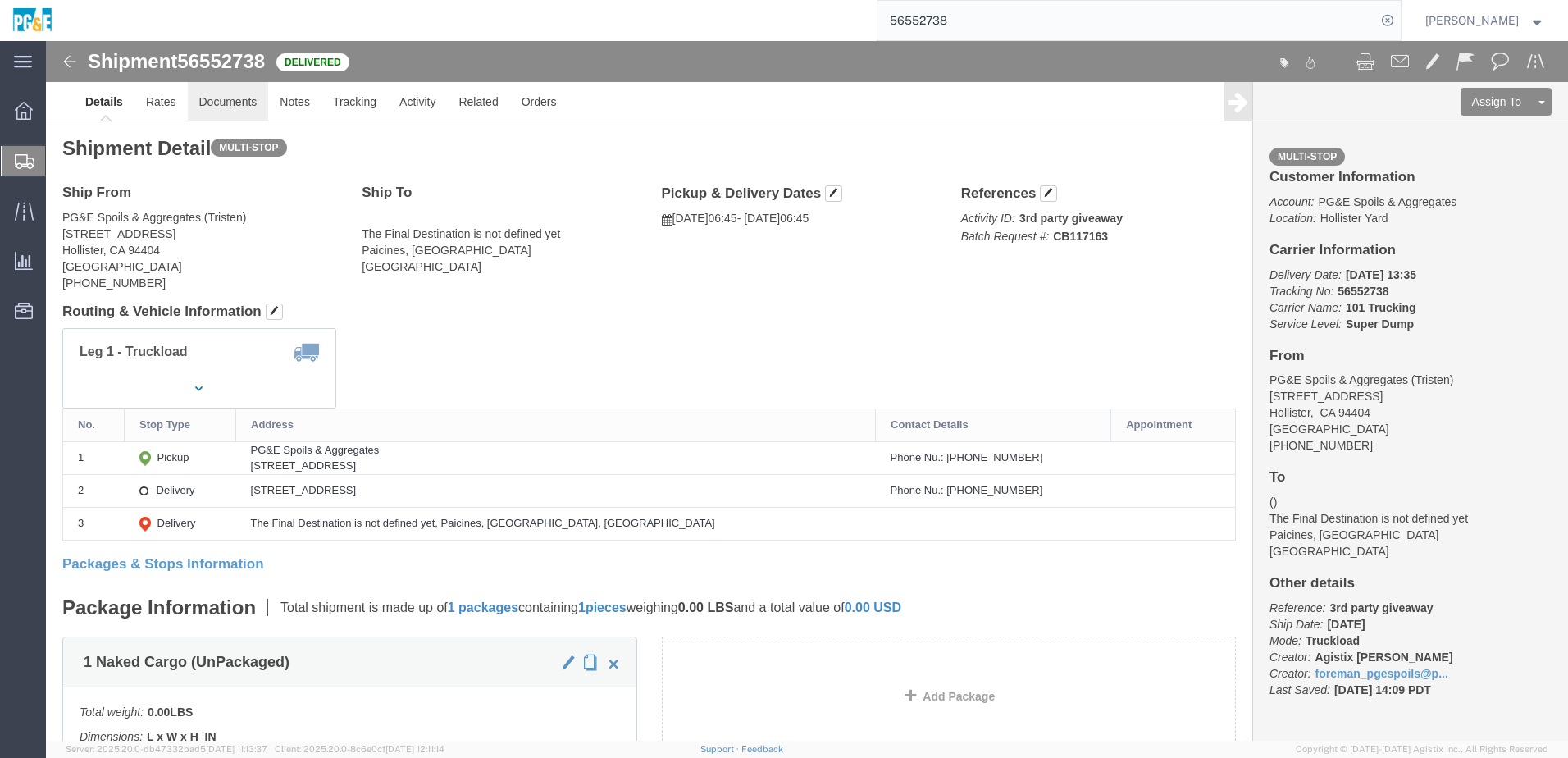
click link "Documents"
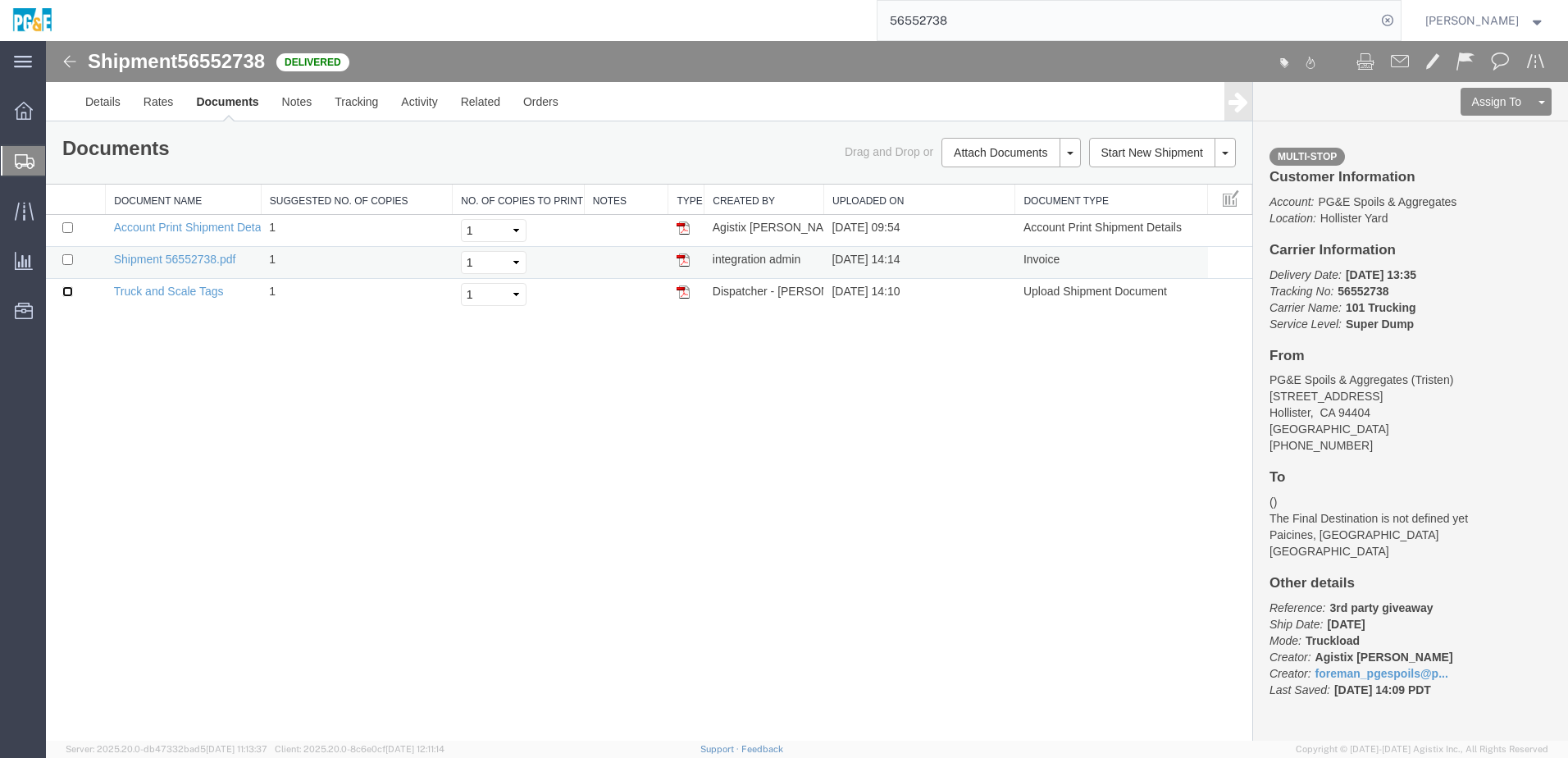
drag, startPoint x: 67, startPoint y: 289, endPoint x: 69, endPoint y: 275, distance: 14.1
click at [67, 289] on input "checkbox" at bounding box center [67, 291] width 11 height 11
checkbox input "true"
click at [68, 260] on input "checkbox" at bounding box center [67, 259] width 11 height 11
checkbox input "true"
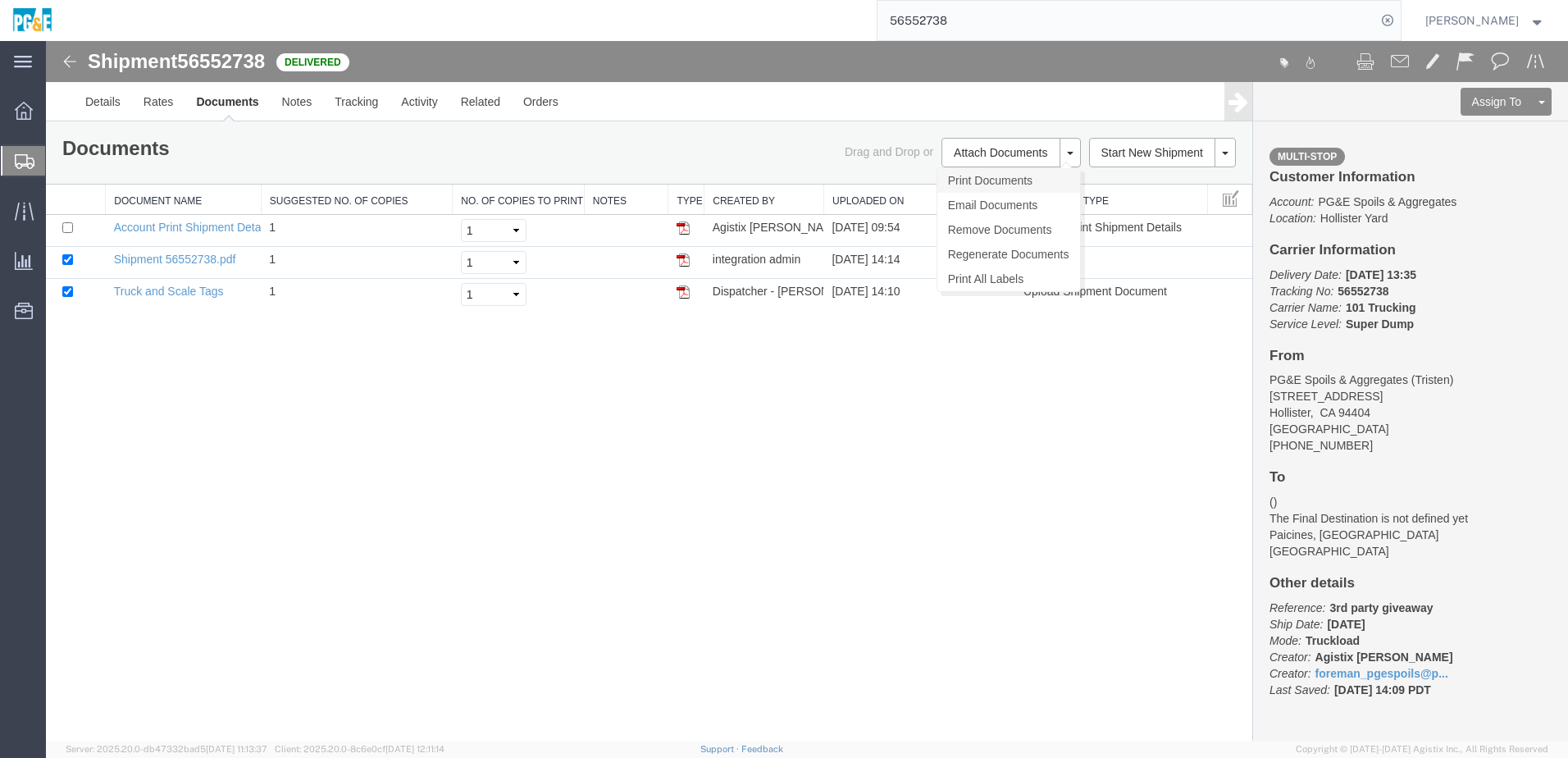
click at [1015, 187] on link "Print Documents" at bounding box center [1009, 180] width 143 height 24
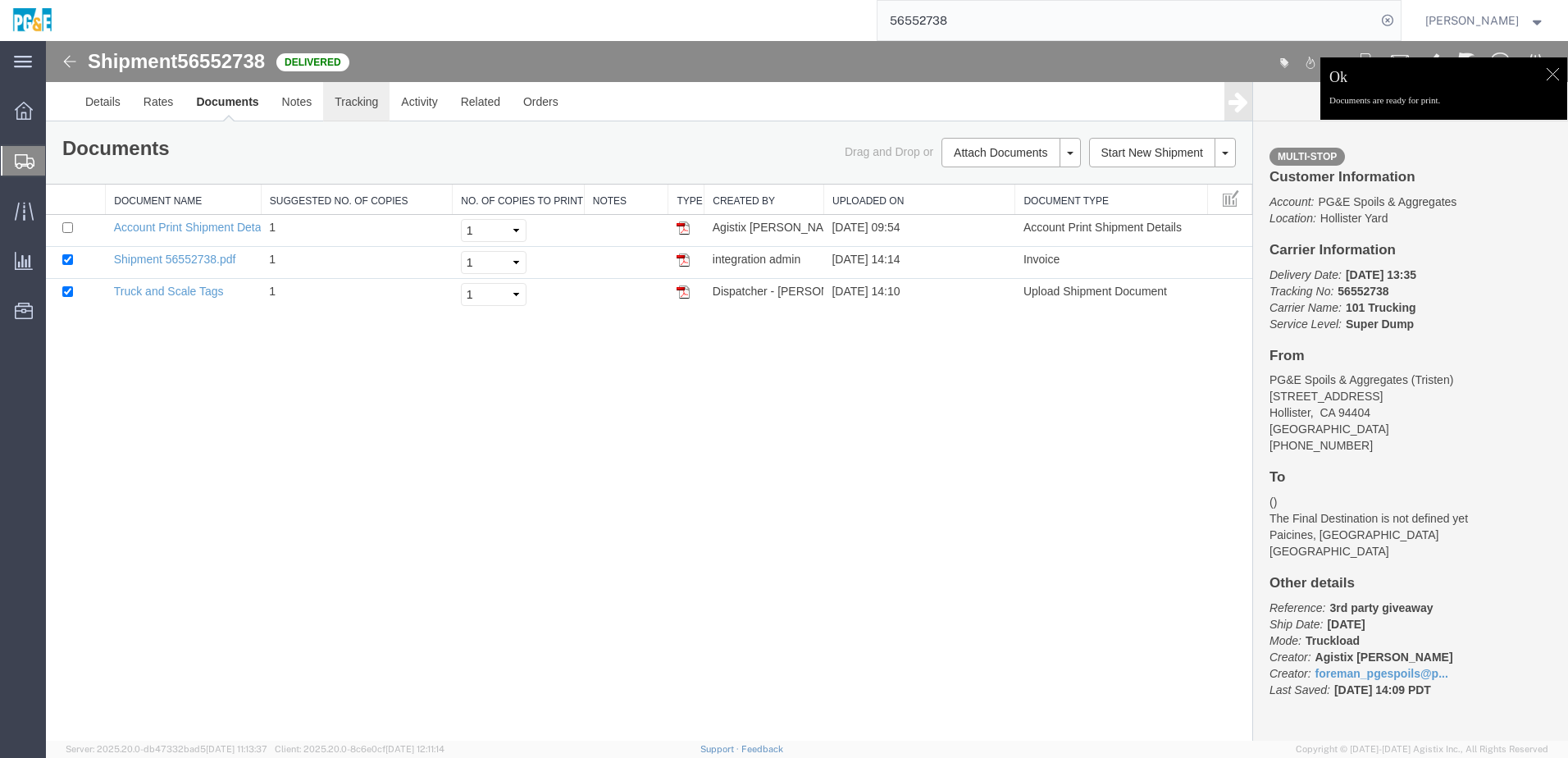
click at [346, 99] on link "Tracking" at bounding box center [356, 102] width 66 height 39
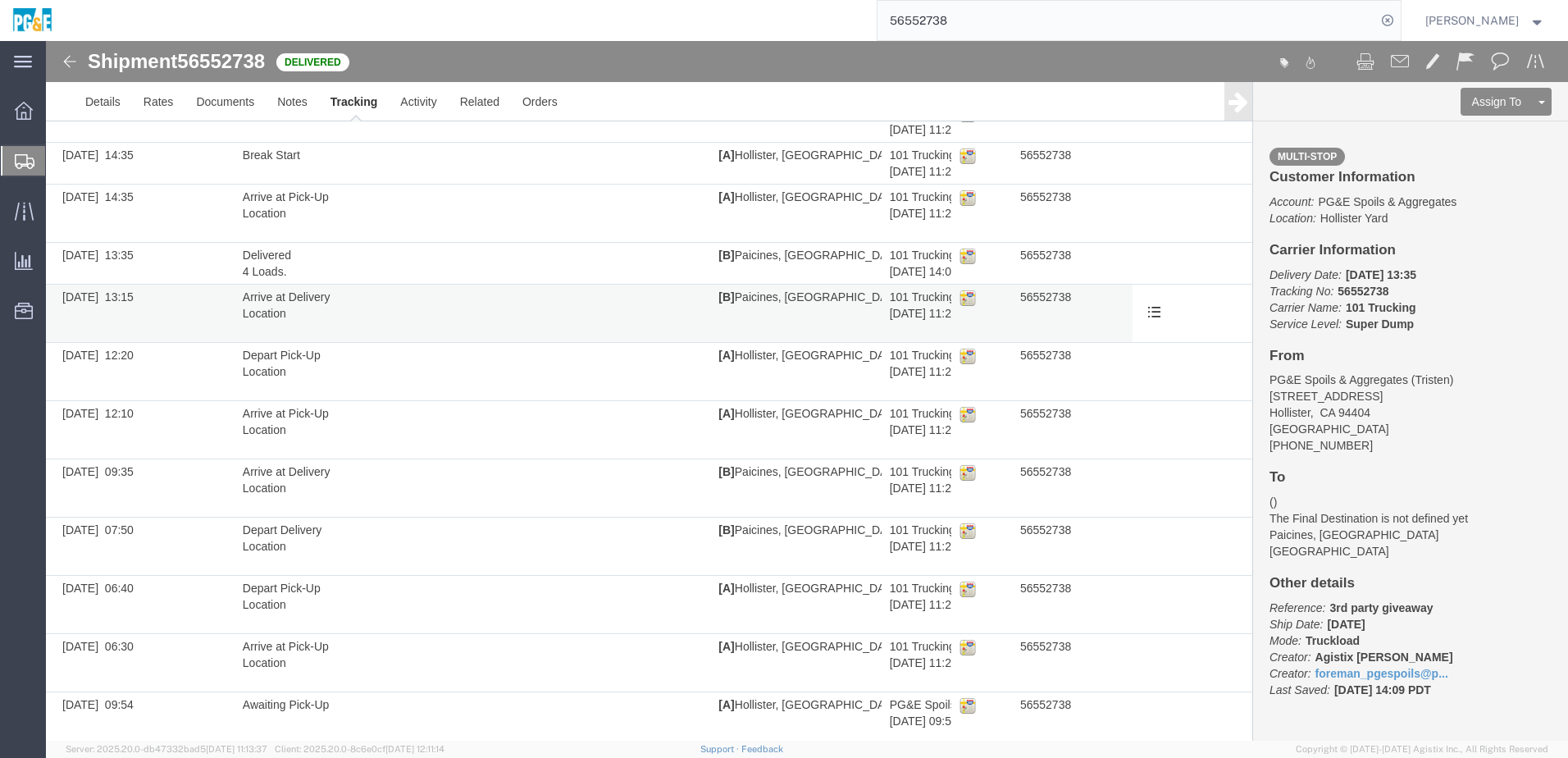
scroll to position [130, 0]
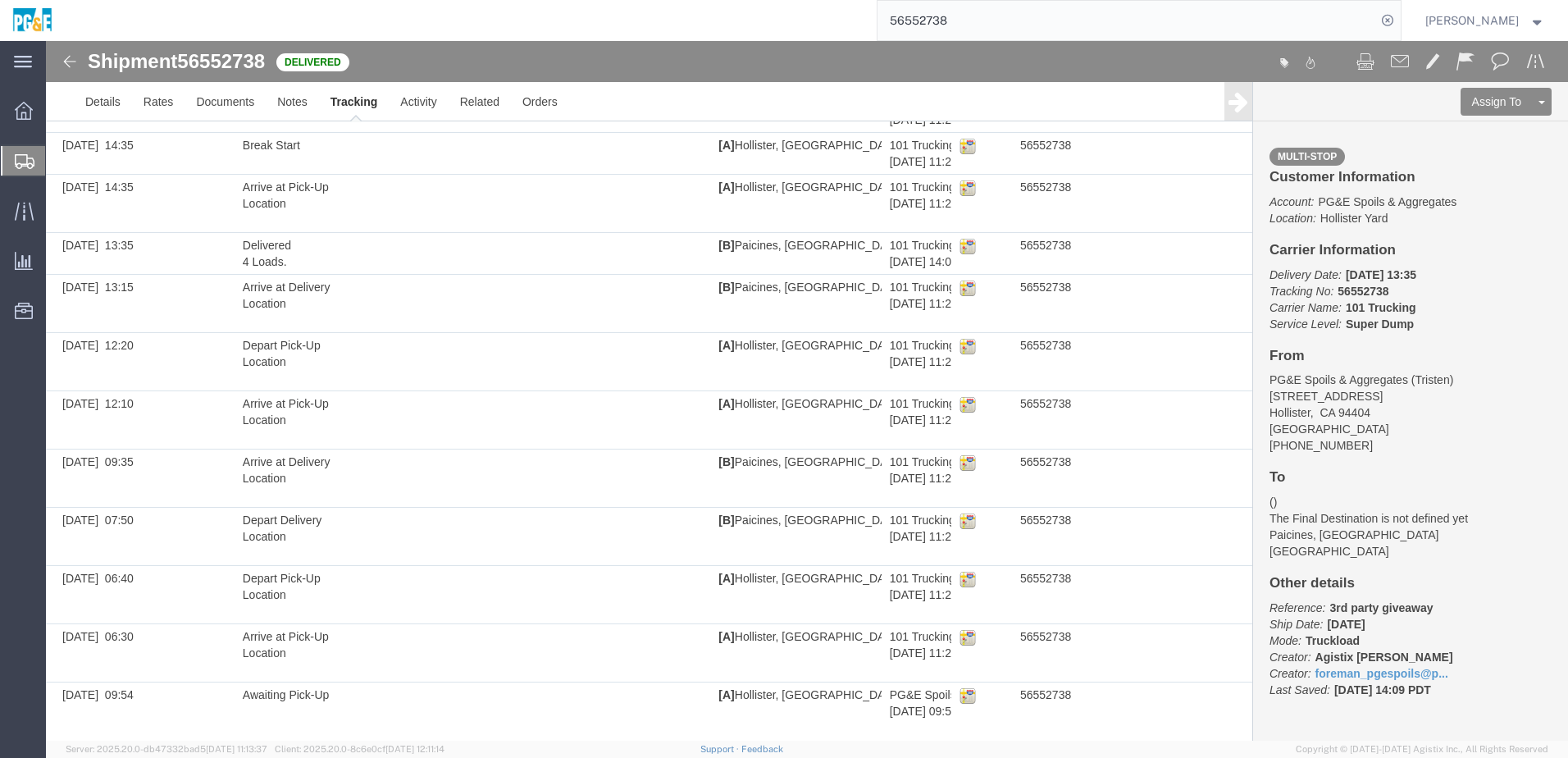
click at [943, 18] on input "56552738" at bounding box center [1126, 21] width 499 height 39
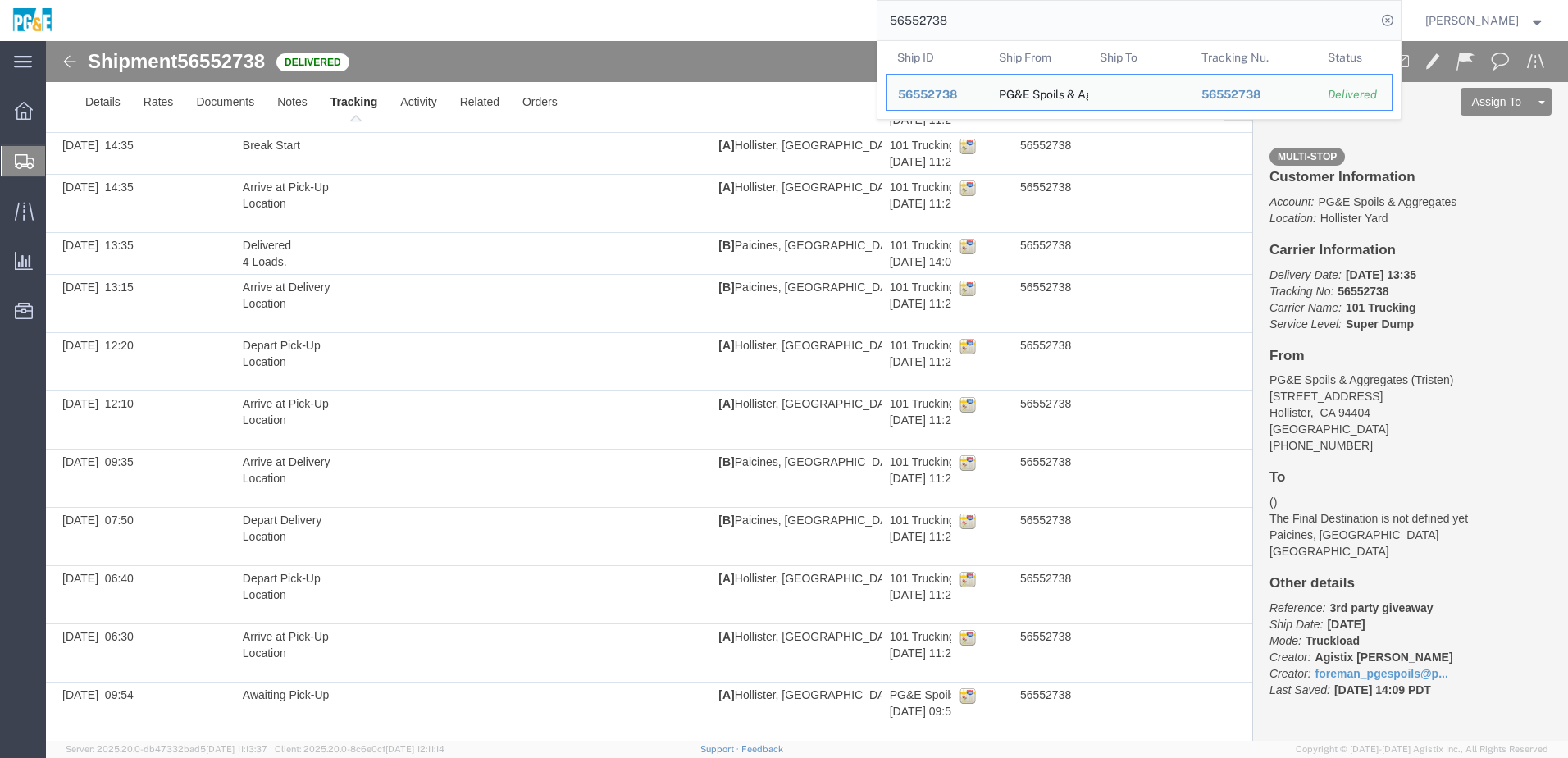
paste input "41"
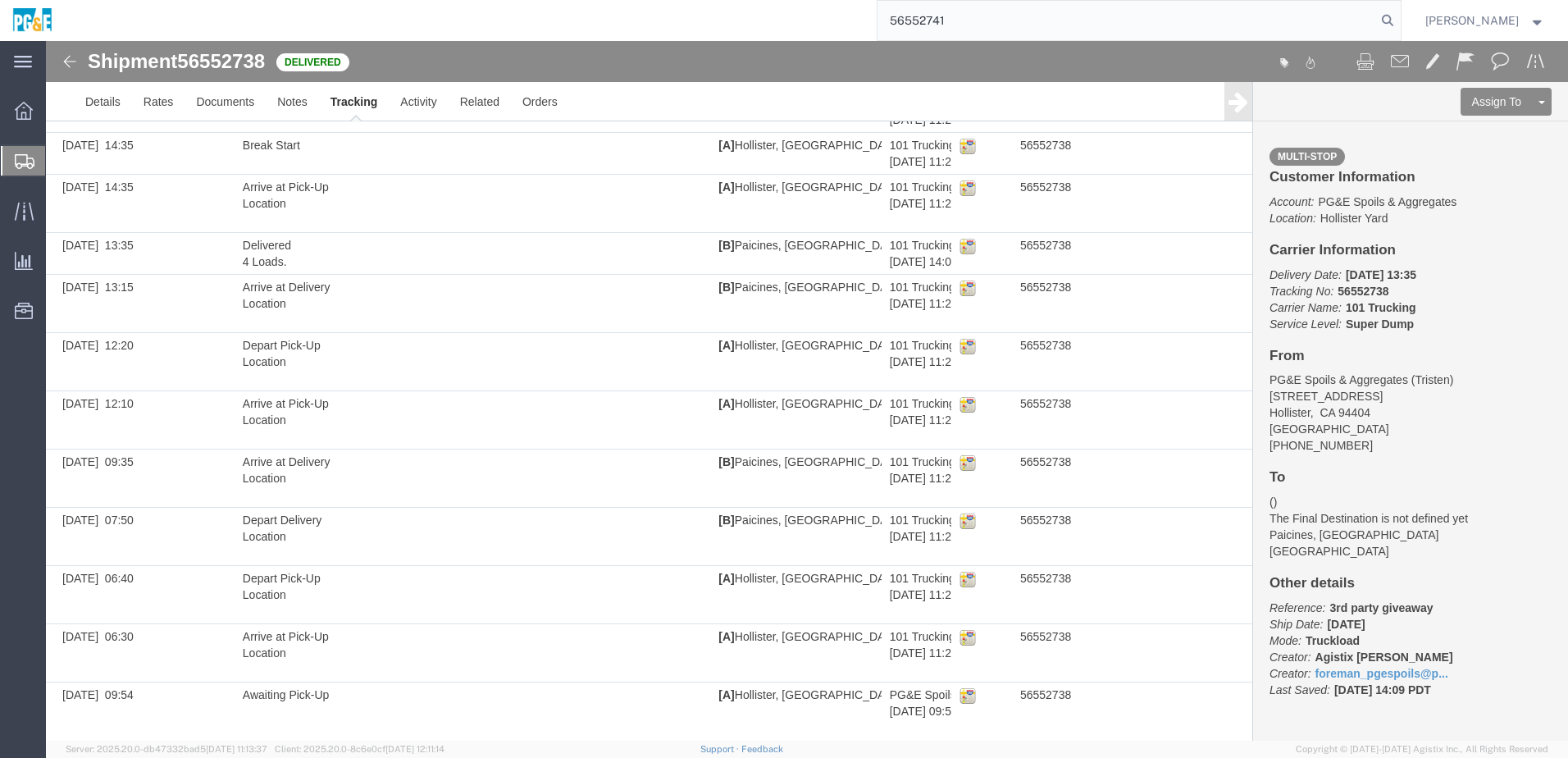
type input "56552741"
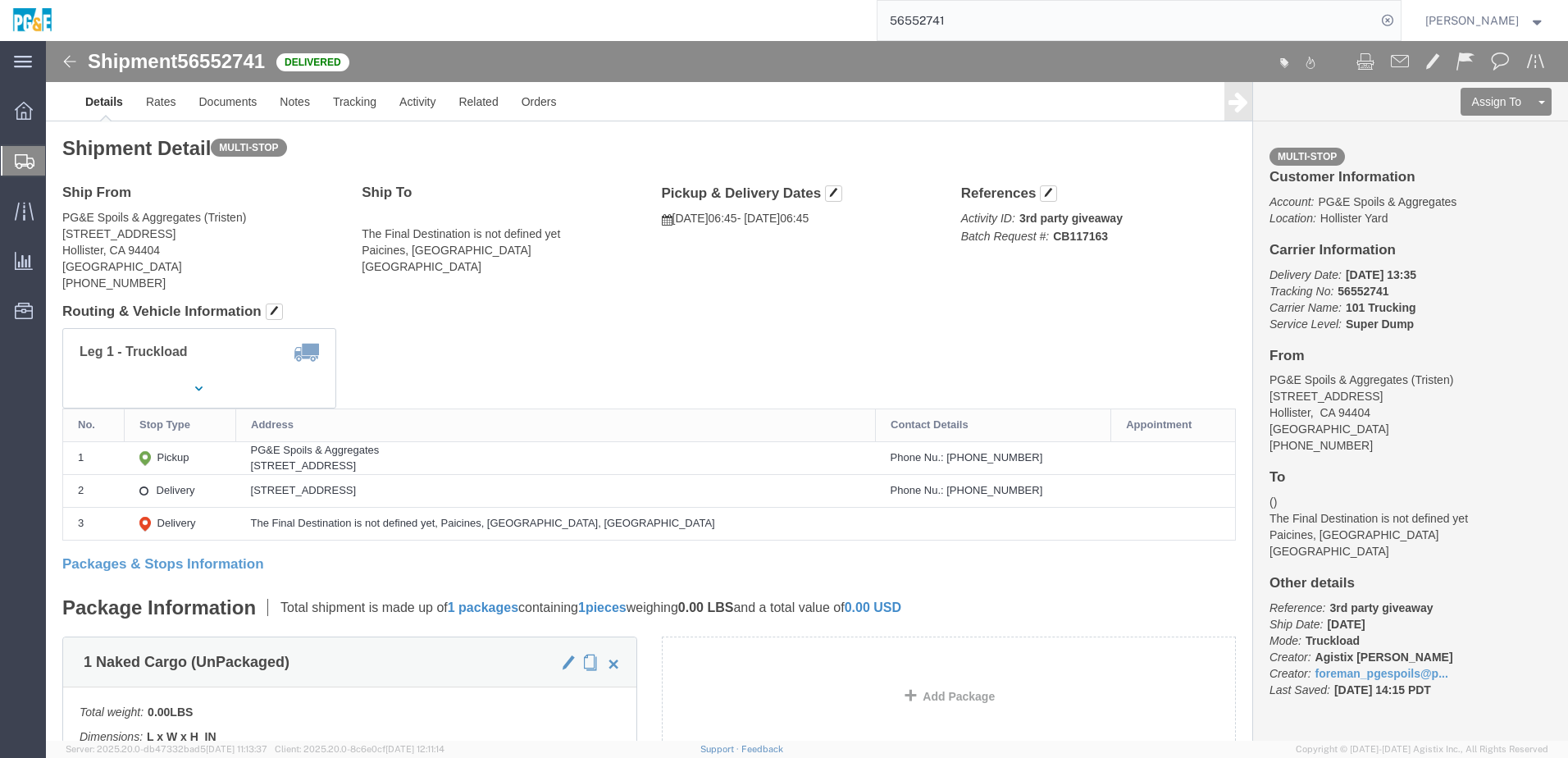
click div "Leg 1 - Truckload Vehicle 1: Super Dump Number of trucks: 1"
click link "Documents"
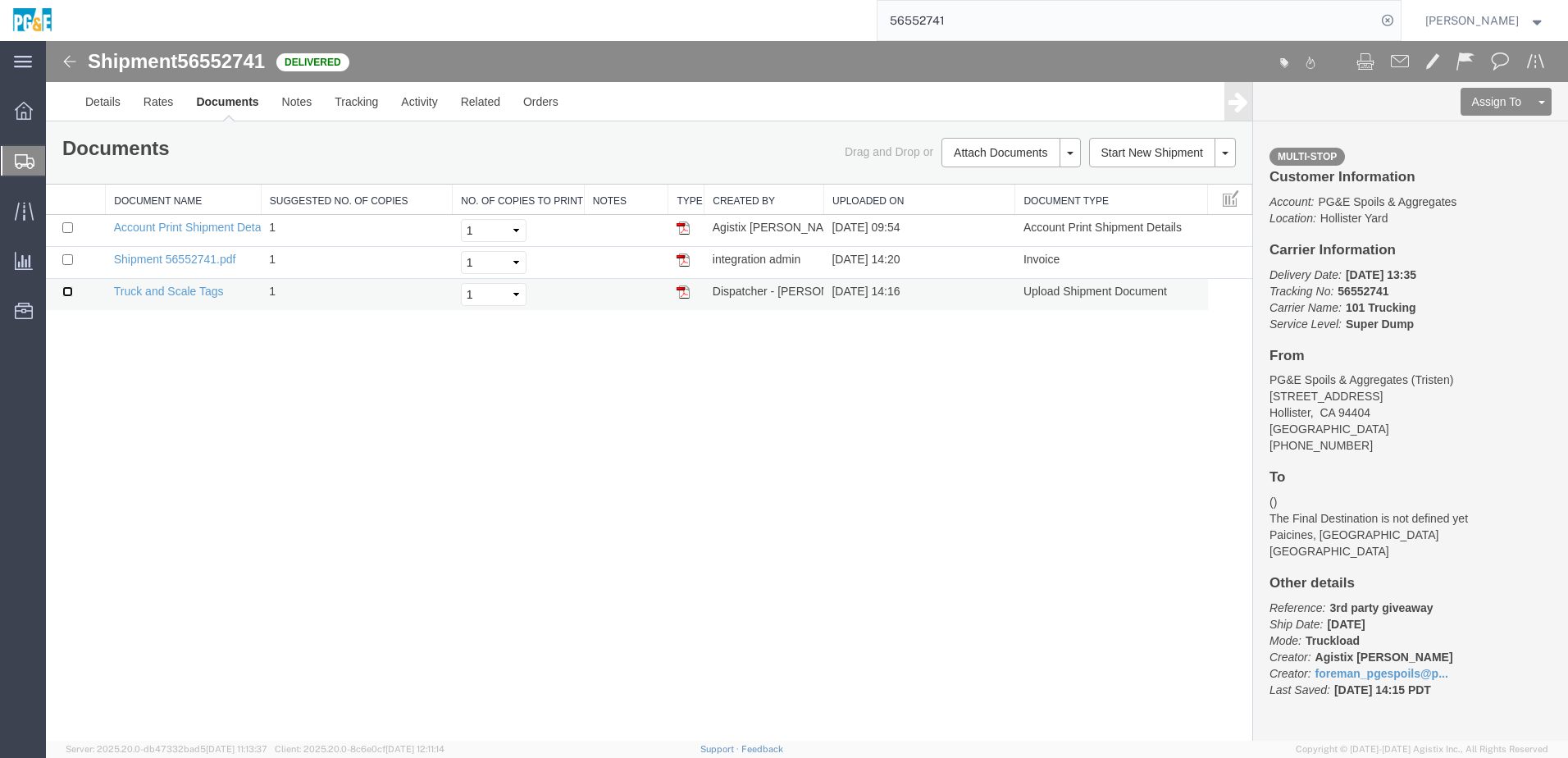
click at [65, 295] on input "checkbox" at bounding box center [67, 291] width 11 height 11
checkbox input "true"
click at [65, 261] on input "checkbox" at bounding box center [67, 259] width 11 height 11
checkbox input "true"
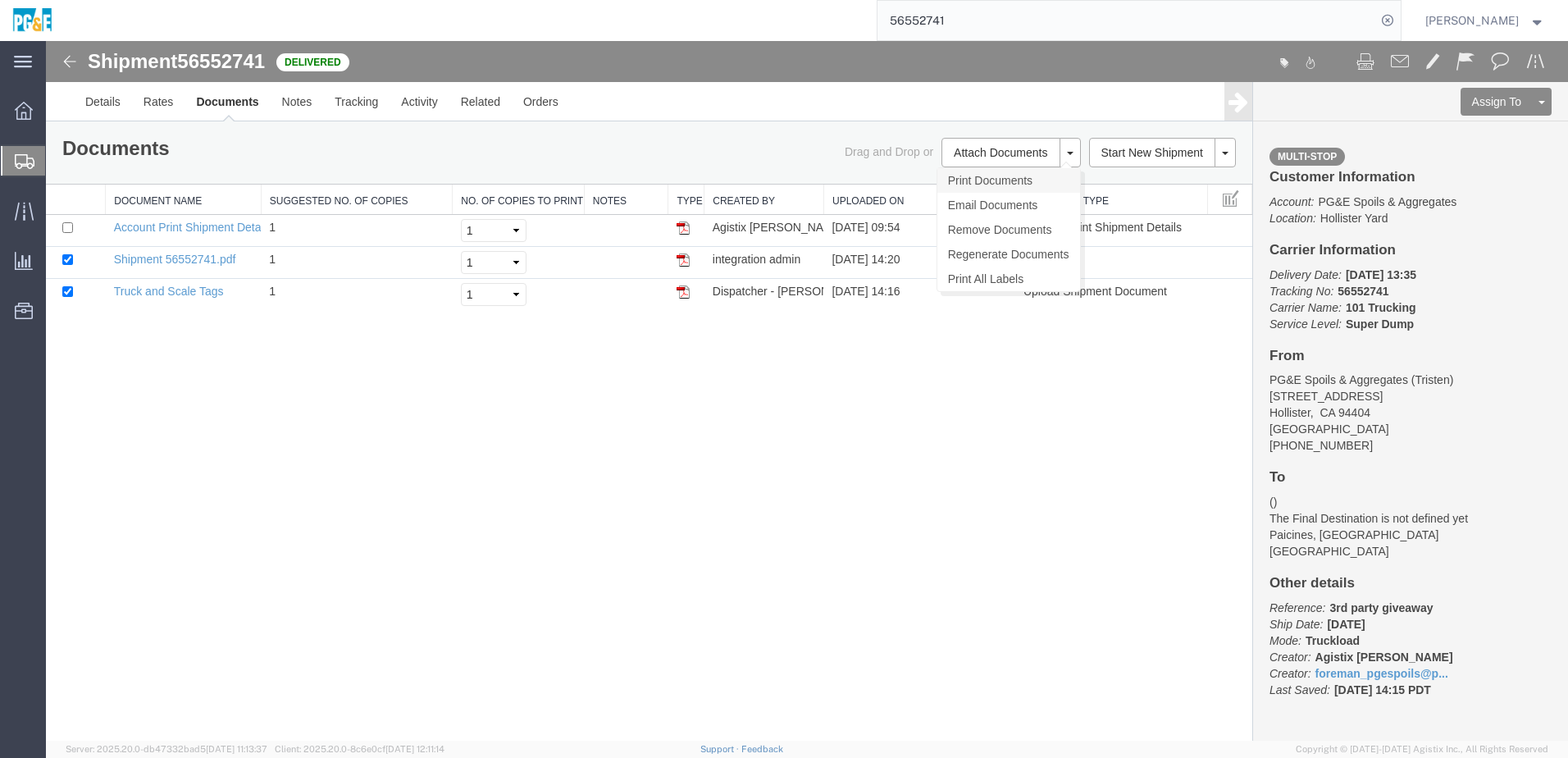
click at [992, 170] on link "Print Documents" at bounding box center [1009, 180] width 143 height 24
click at [363, 102] on link "Tracking" at bounding box center [356, 102] width 66 height 39
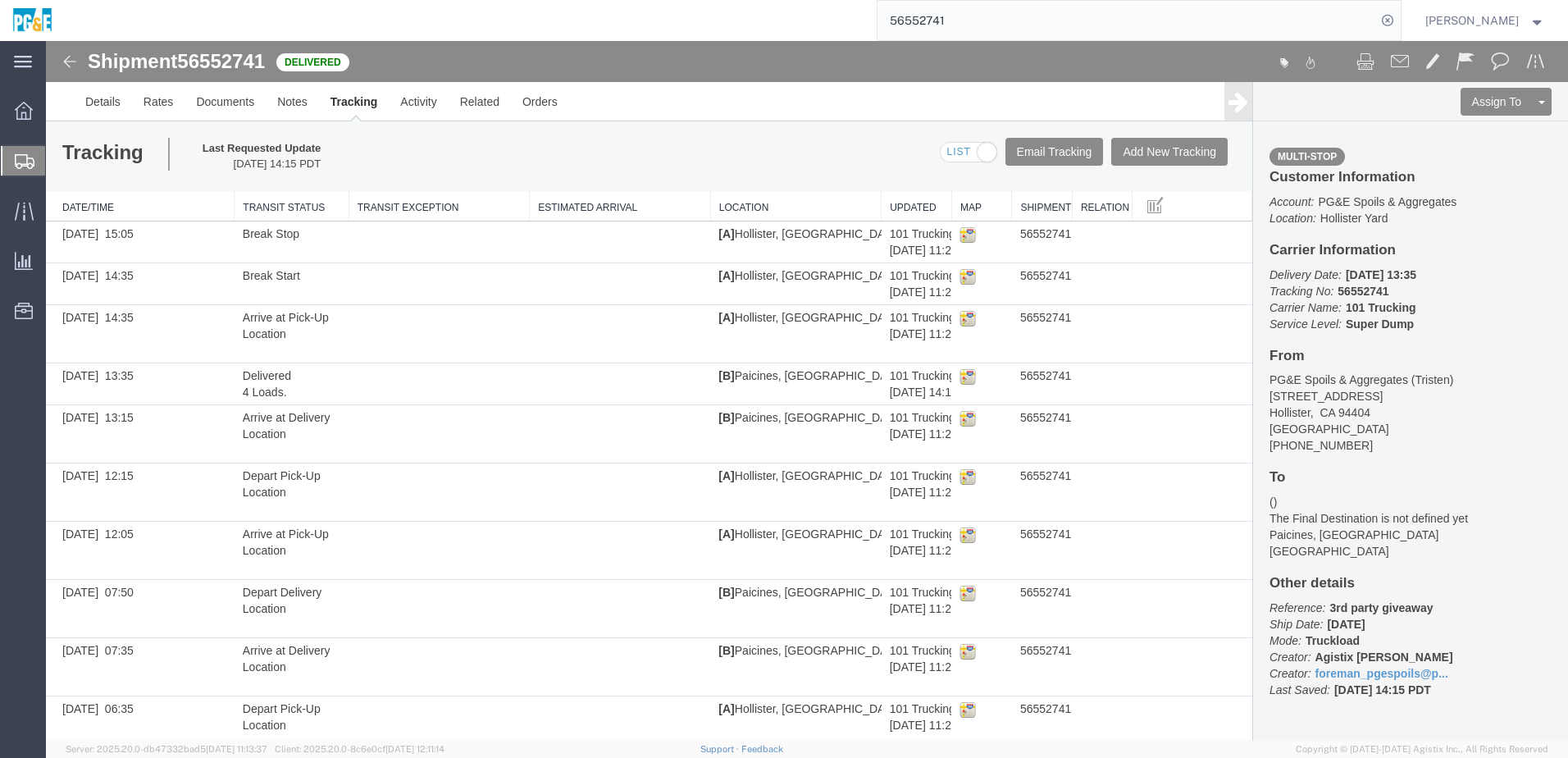
click at [932, 22] on input "56552741" at bounding box center [1126, 21] width 499 height 39
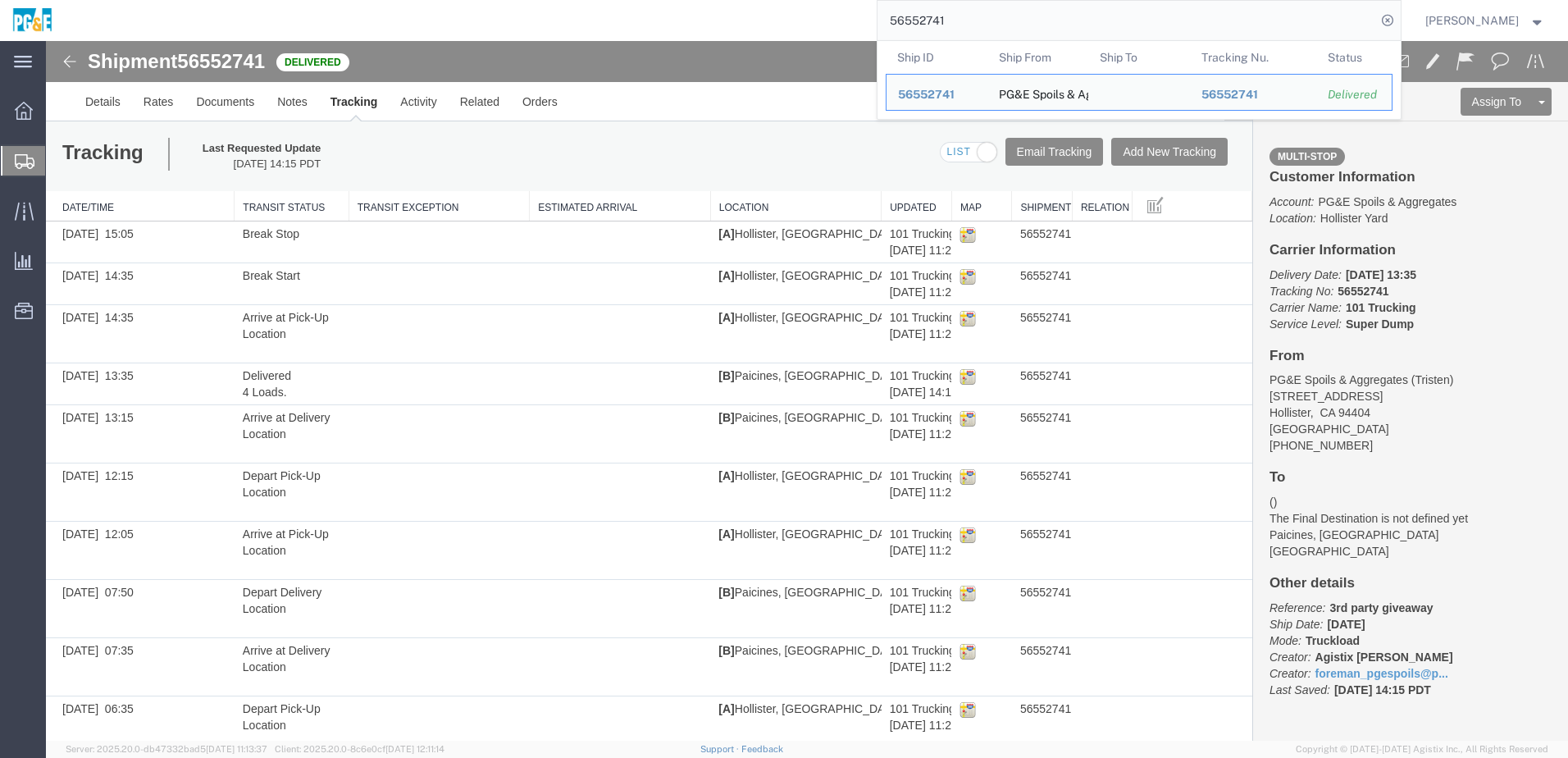
paste input "5"
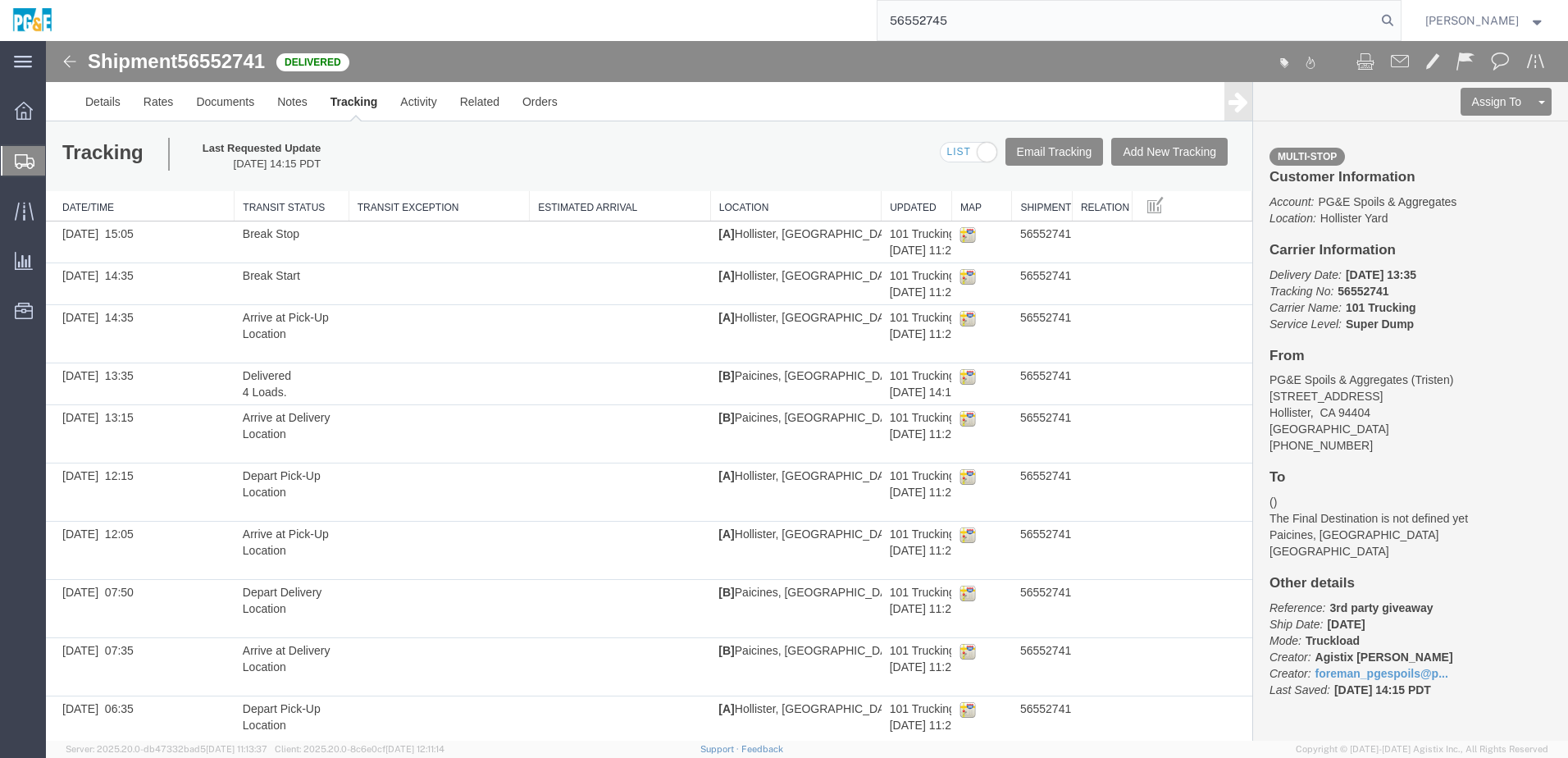
type input "56552745"
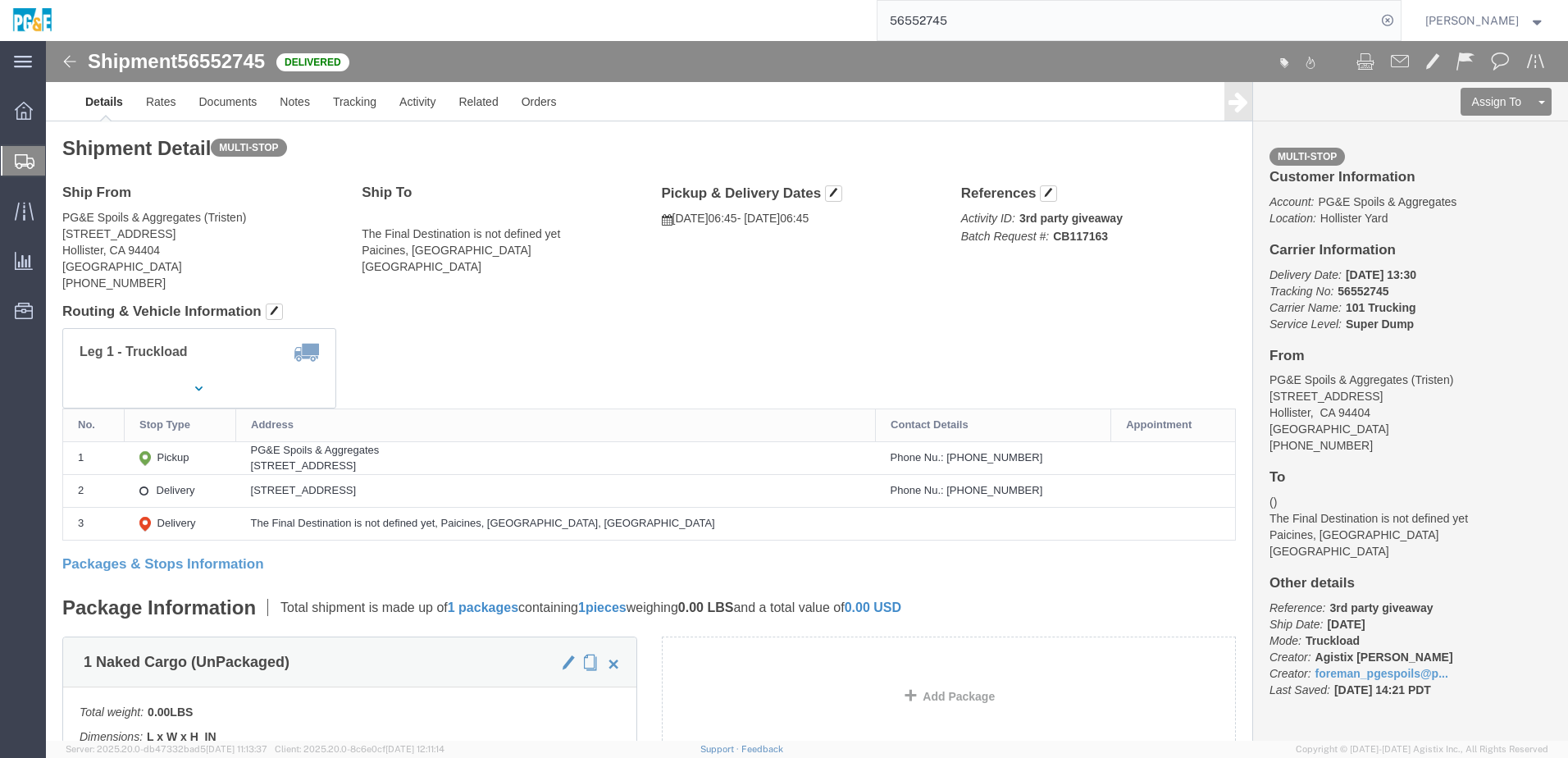
click h4 "Routing & Vehicle Information"
click link "Documents"
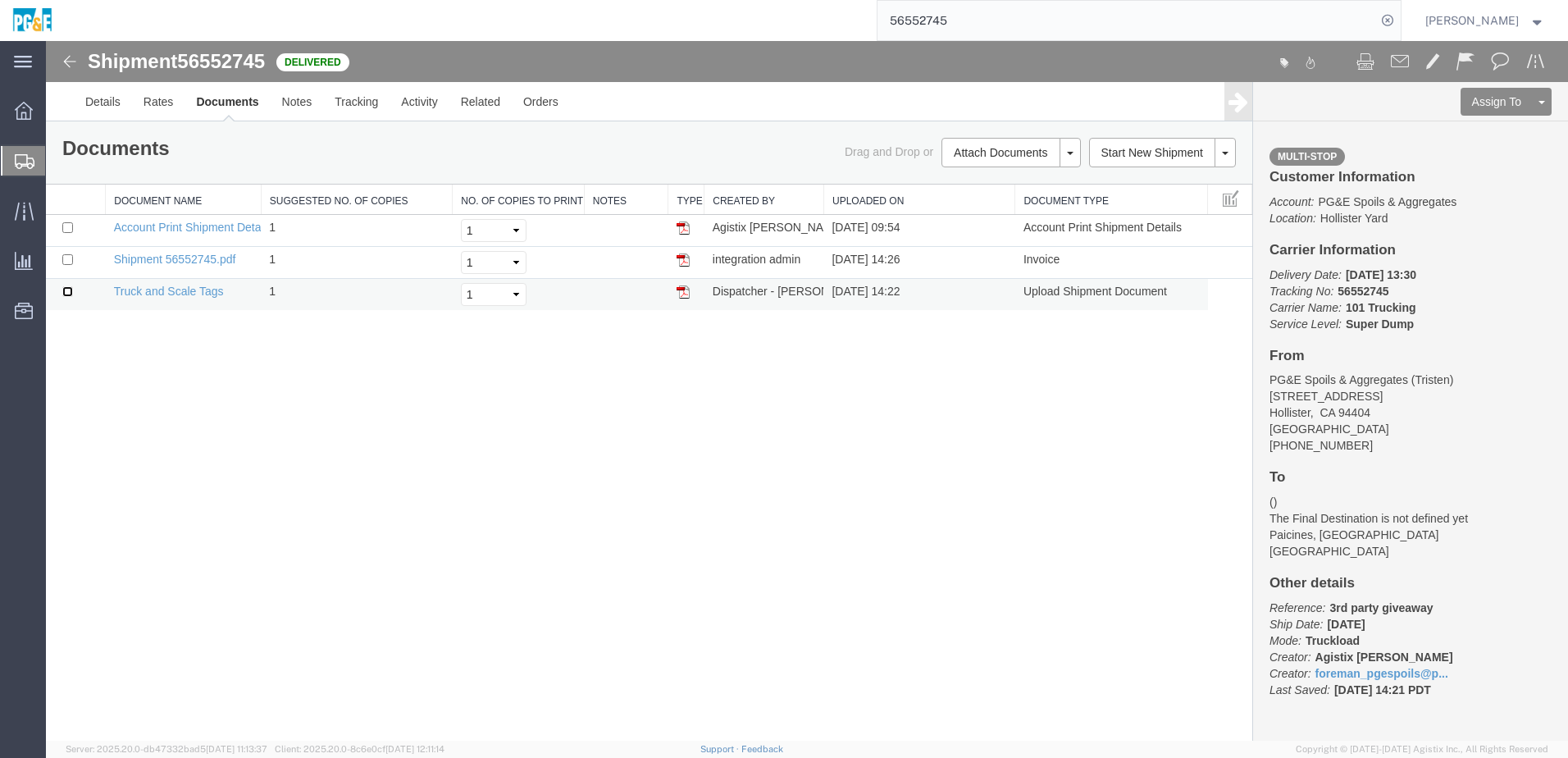
click at [67, 292] on input "checkbox" at bounding box center [67, 291] width 11 height 11
checkbox input "true"
click at [67, 263] on input "checkbox" at bounding box center [67, 259] width 11 height 11
checkbox input "true"
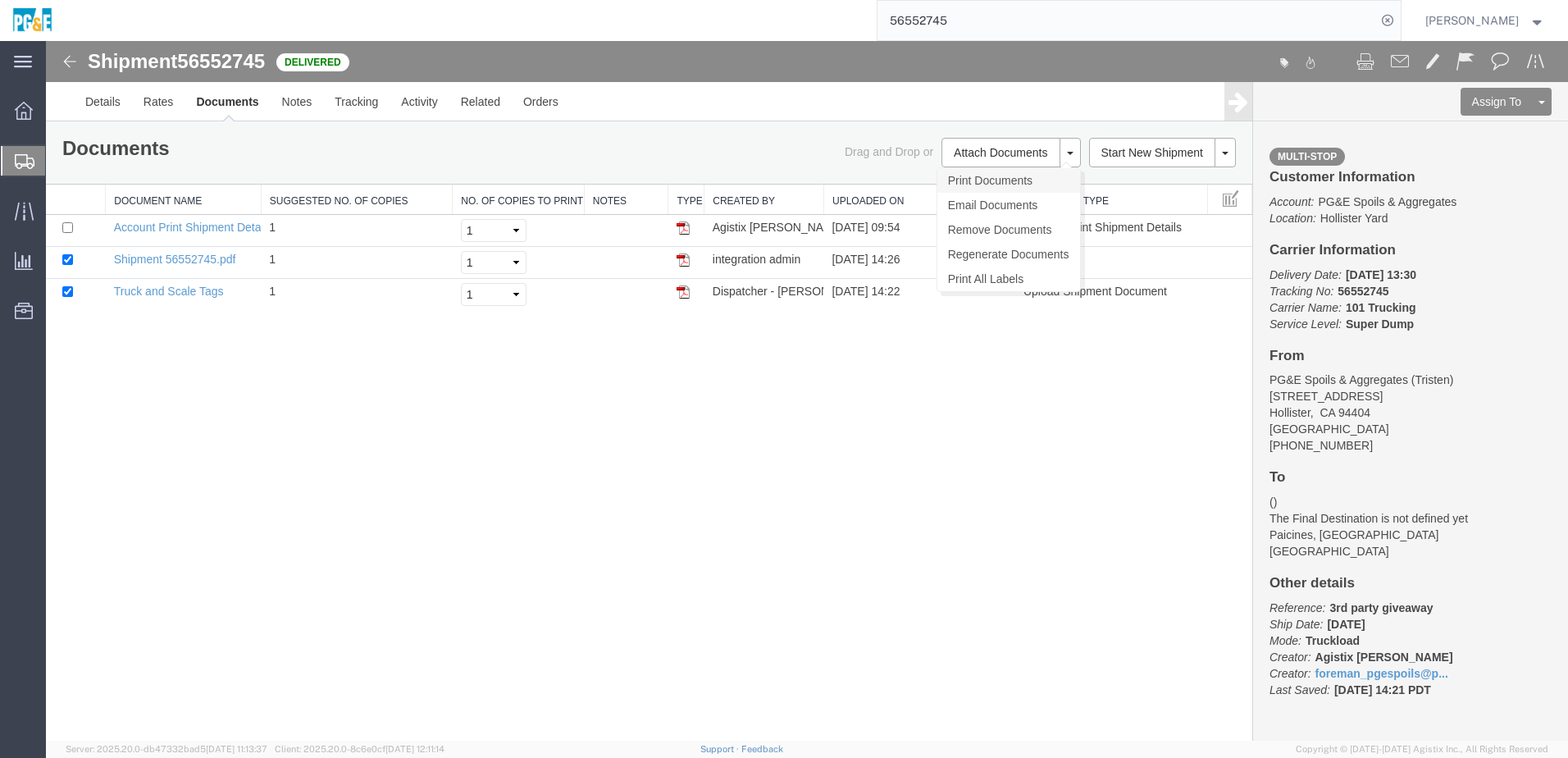
click at [999, 172] on link "Print Documents" at bounding box center [1009, 180] width 143 height 24
click at [344, 109] on link "Tracking" at bounding box center [356, 102] width 66 height 39
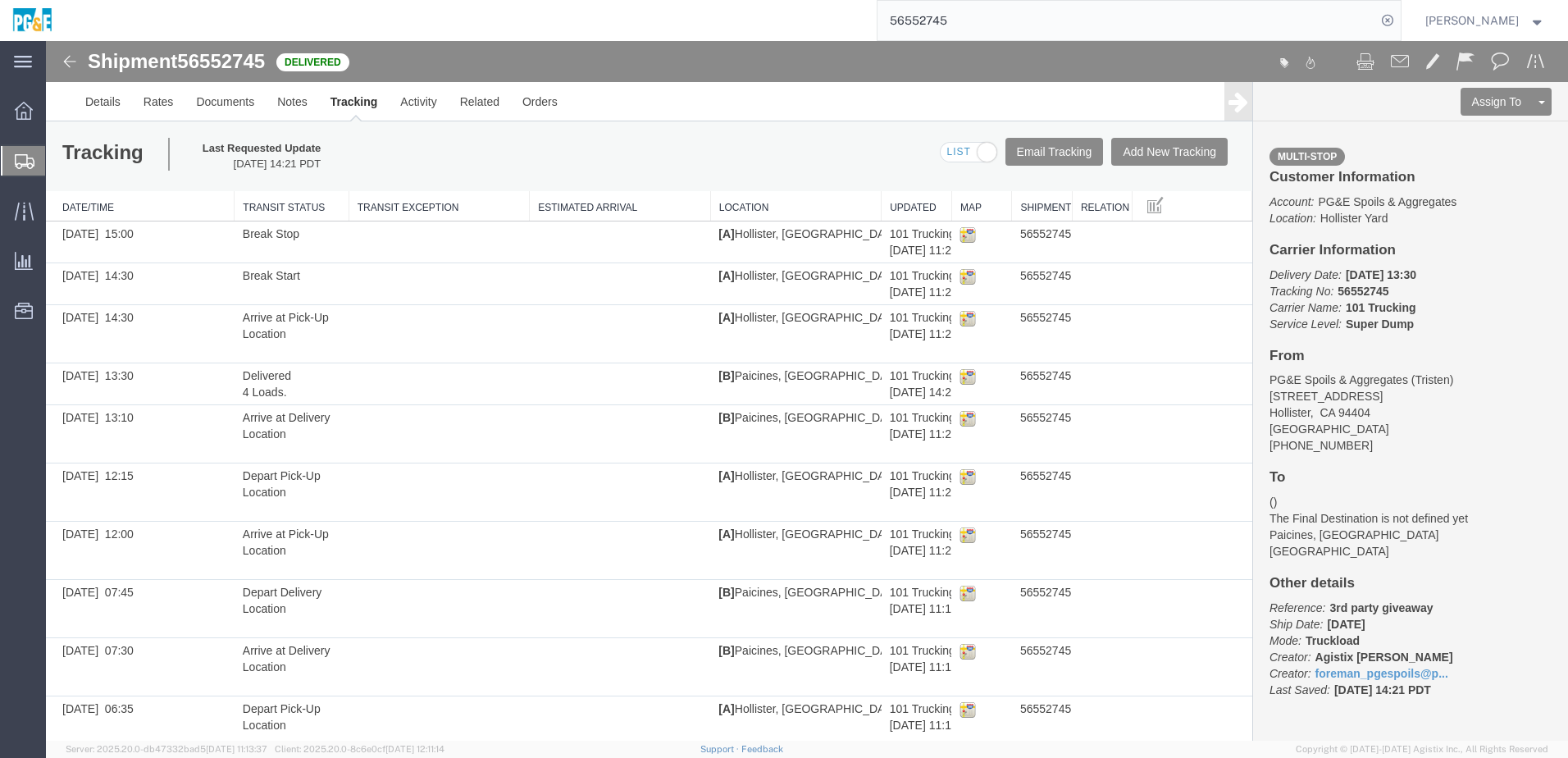
click at [938, 21] on input "56552745" at bounding box center [1126, 21] width 499 height 39
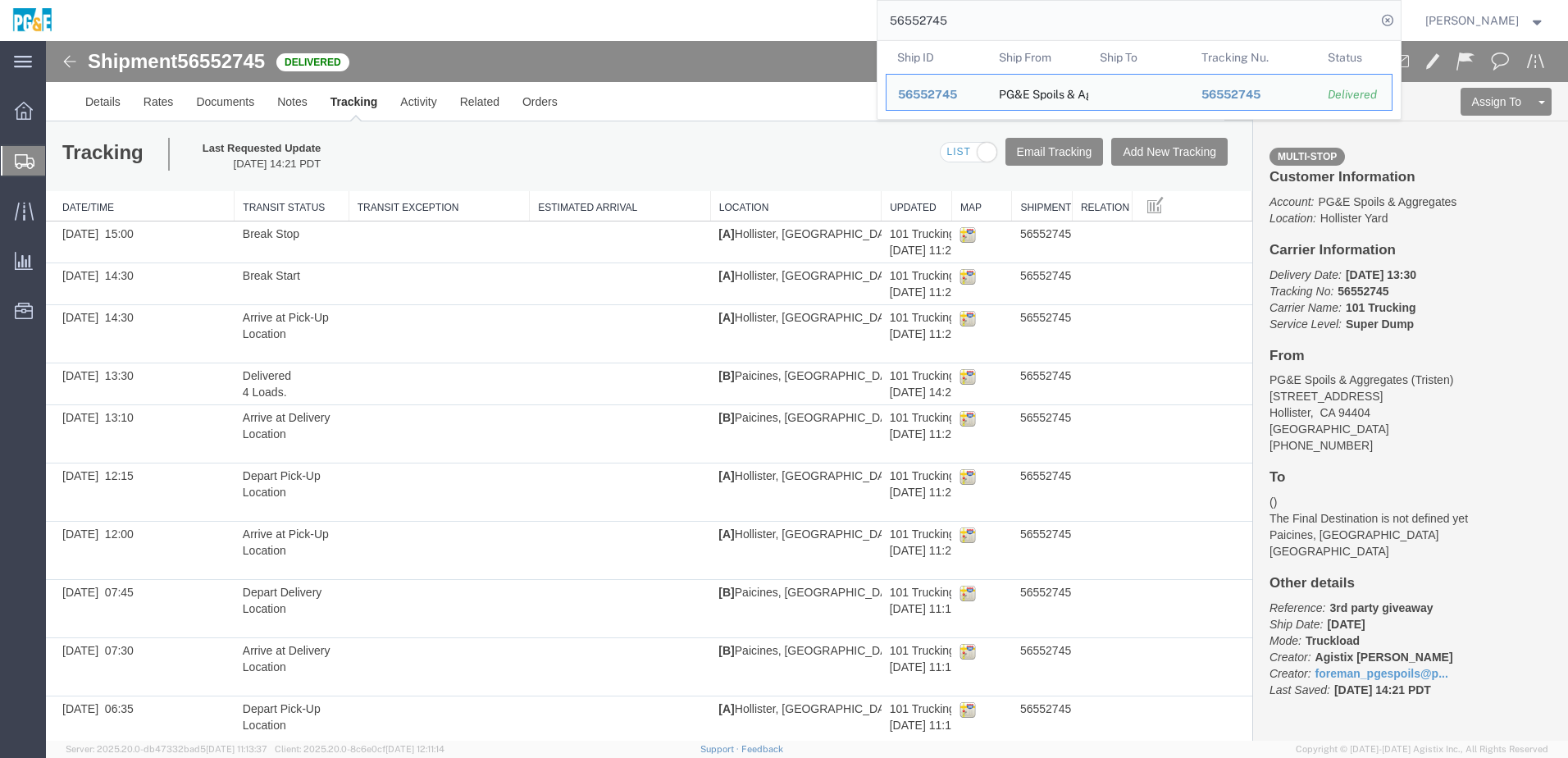
click at [938, 21] on input "56552745" at bounding box center [1126, 21] width 499 height 39
paste input "4981"
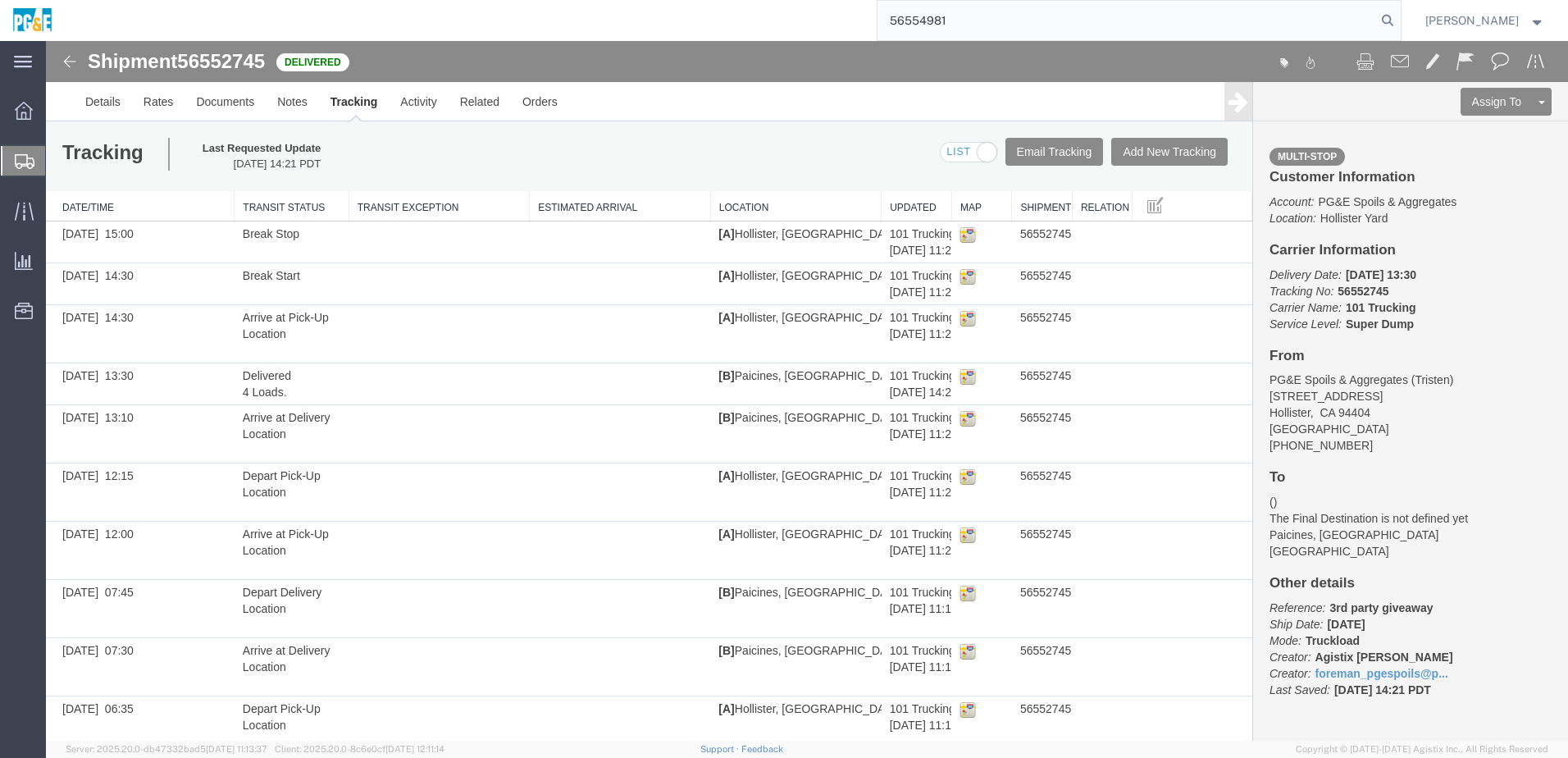
type input "56554981"
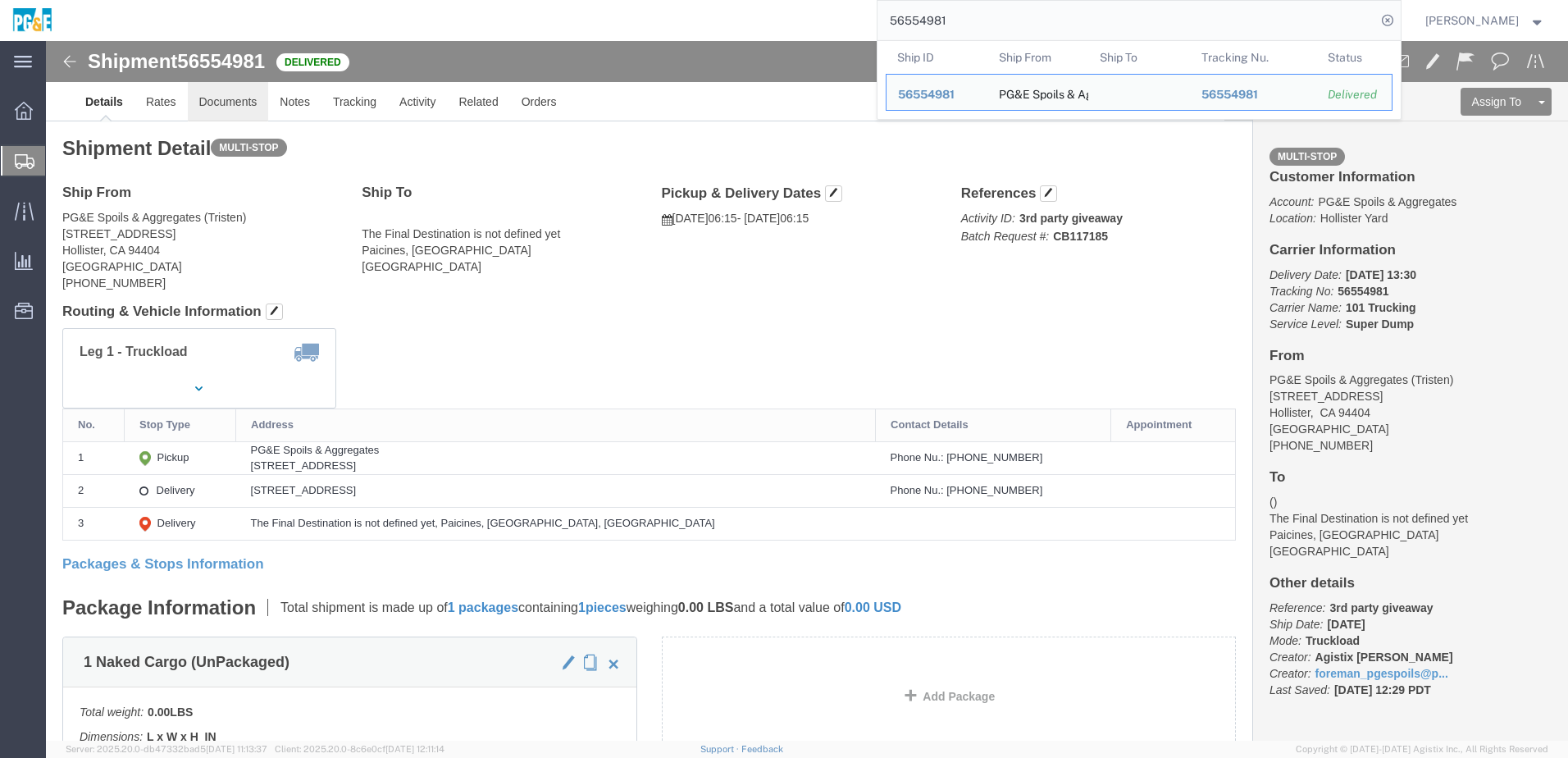
click link "Documents"
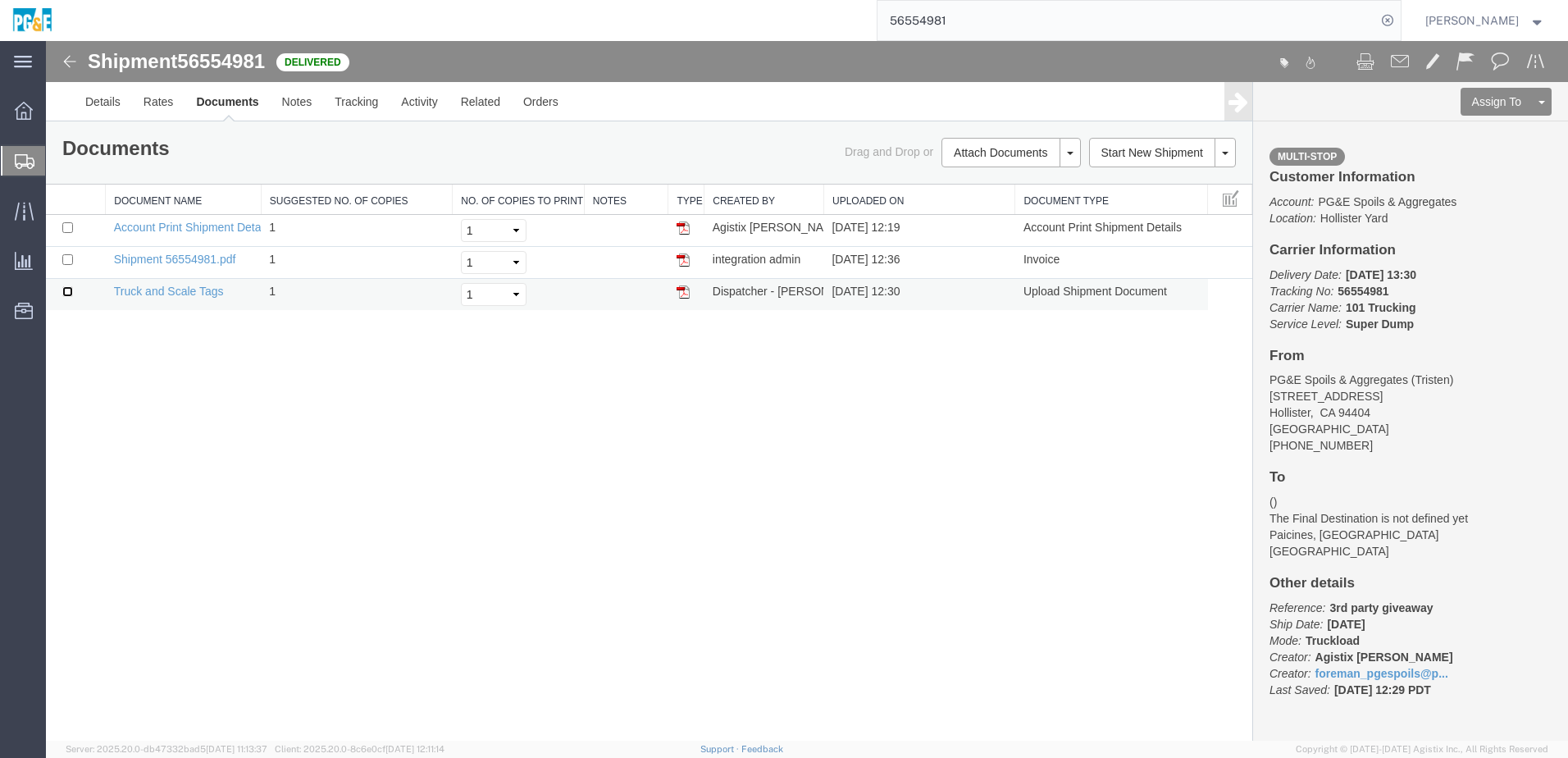
click at [66, 290] on input "checkbox" at bounding box center [67, 291] width 11 height 11
checkbox input "true"
click at [71, 260] on input "checkbox" at bounding box center [67, 259] width 11 height 11
checkbox input "true"
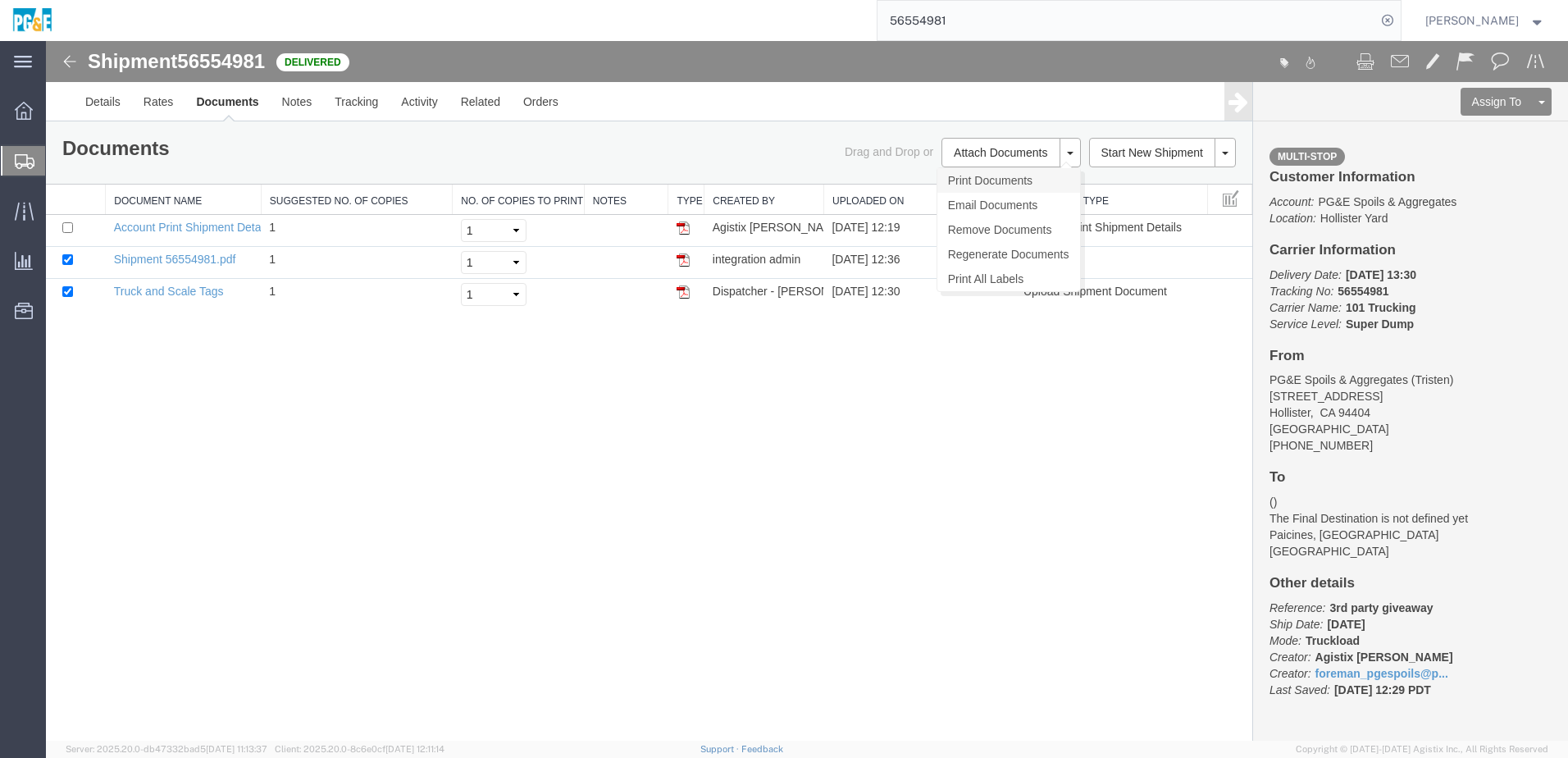
click at [1024, 177] on link "Print Documents" at bounding box center [1009, 180] width 143 height 24
click at [356, 101] on link "Tracking" at bounding box center [356, 102] width 66 height 39
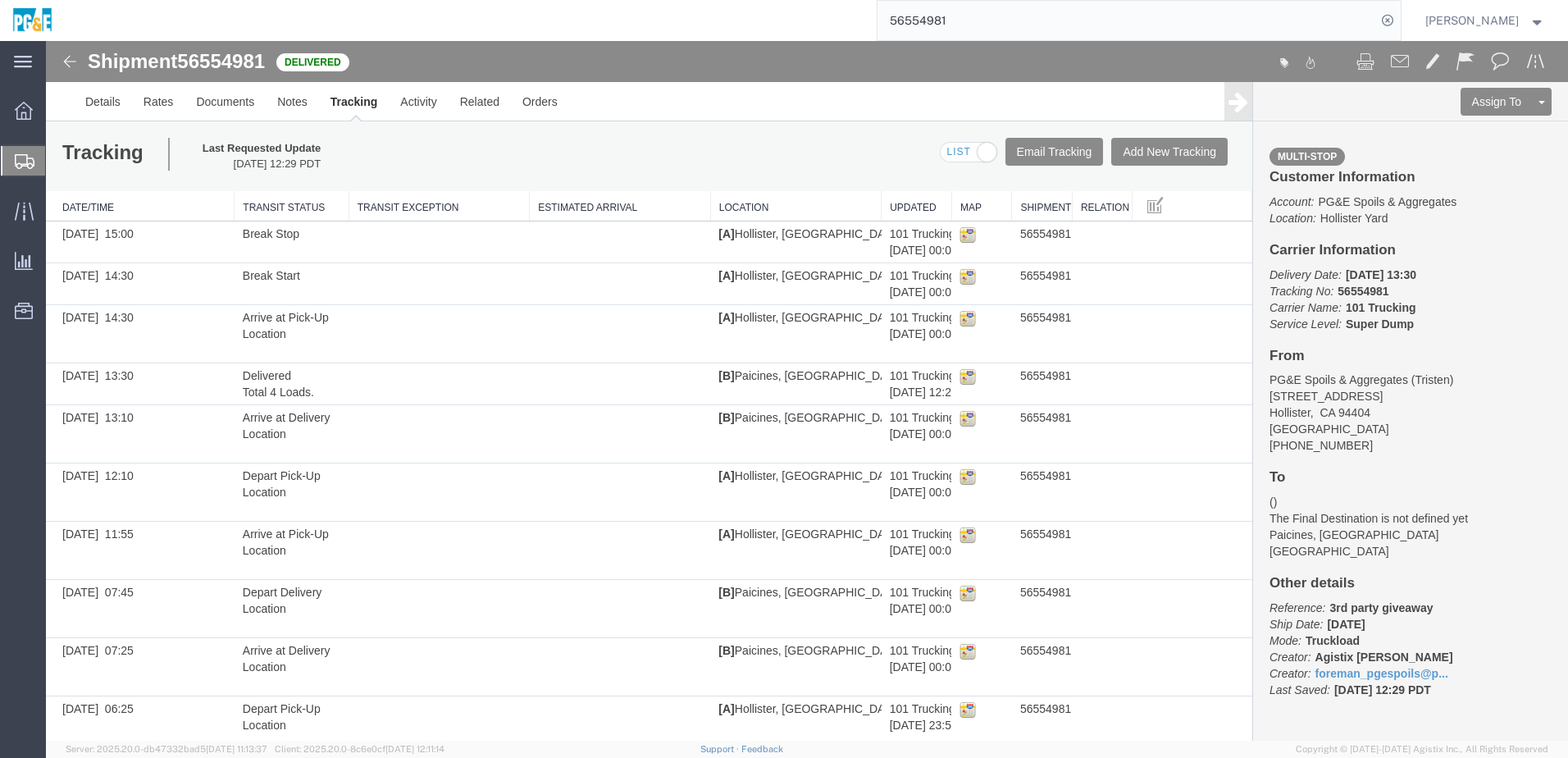
click at [938, 18] on input "56554981" at bounding box center [1126, 21] width 499 height 39
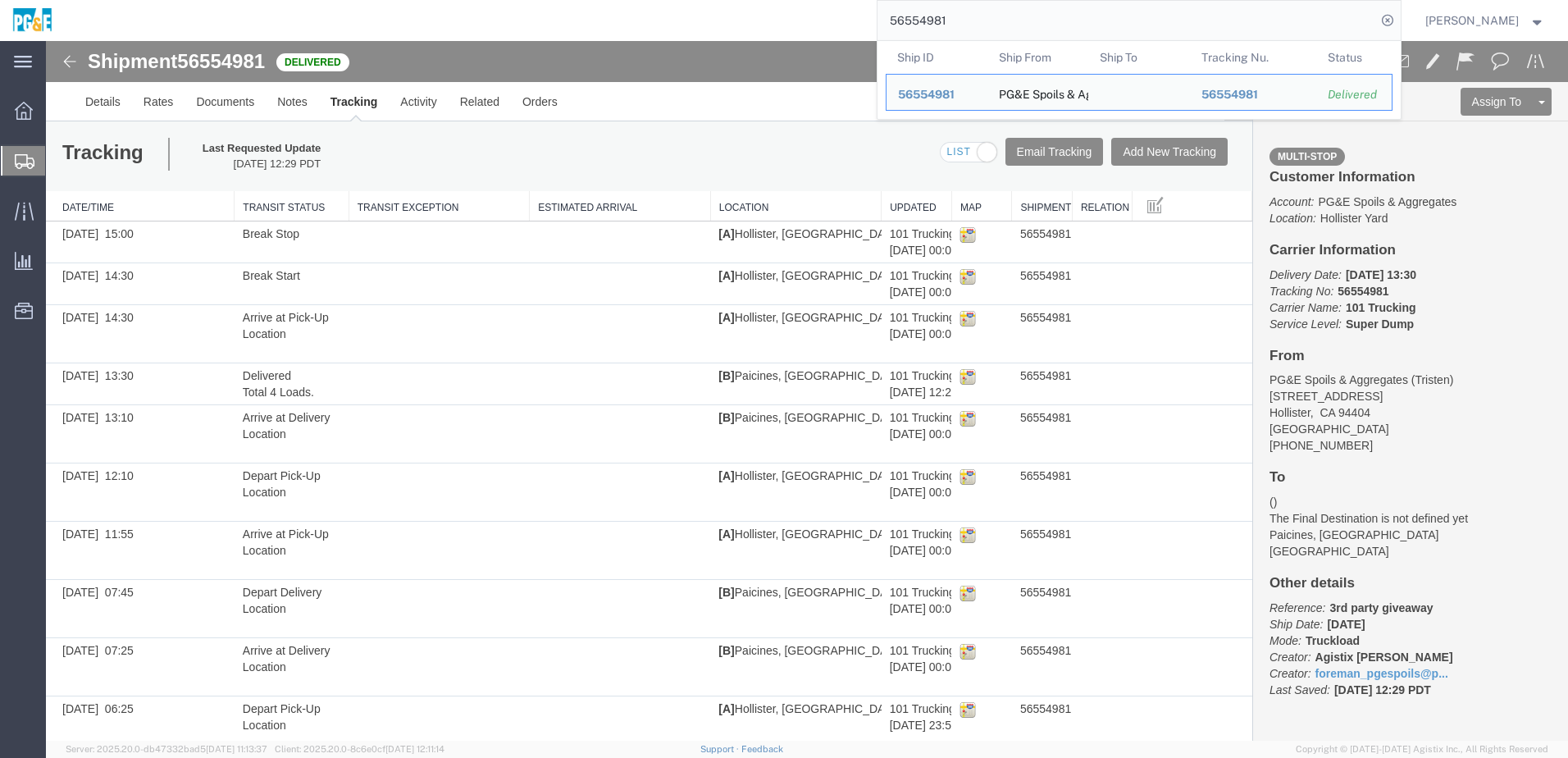
click at [938, 18] on input "56554981" at bounding box center [1126, 21] width 499 height 39
paste input "5002"
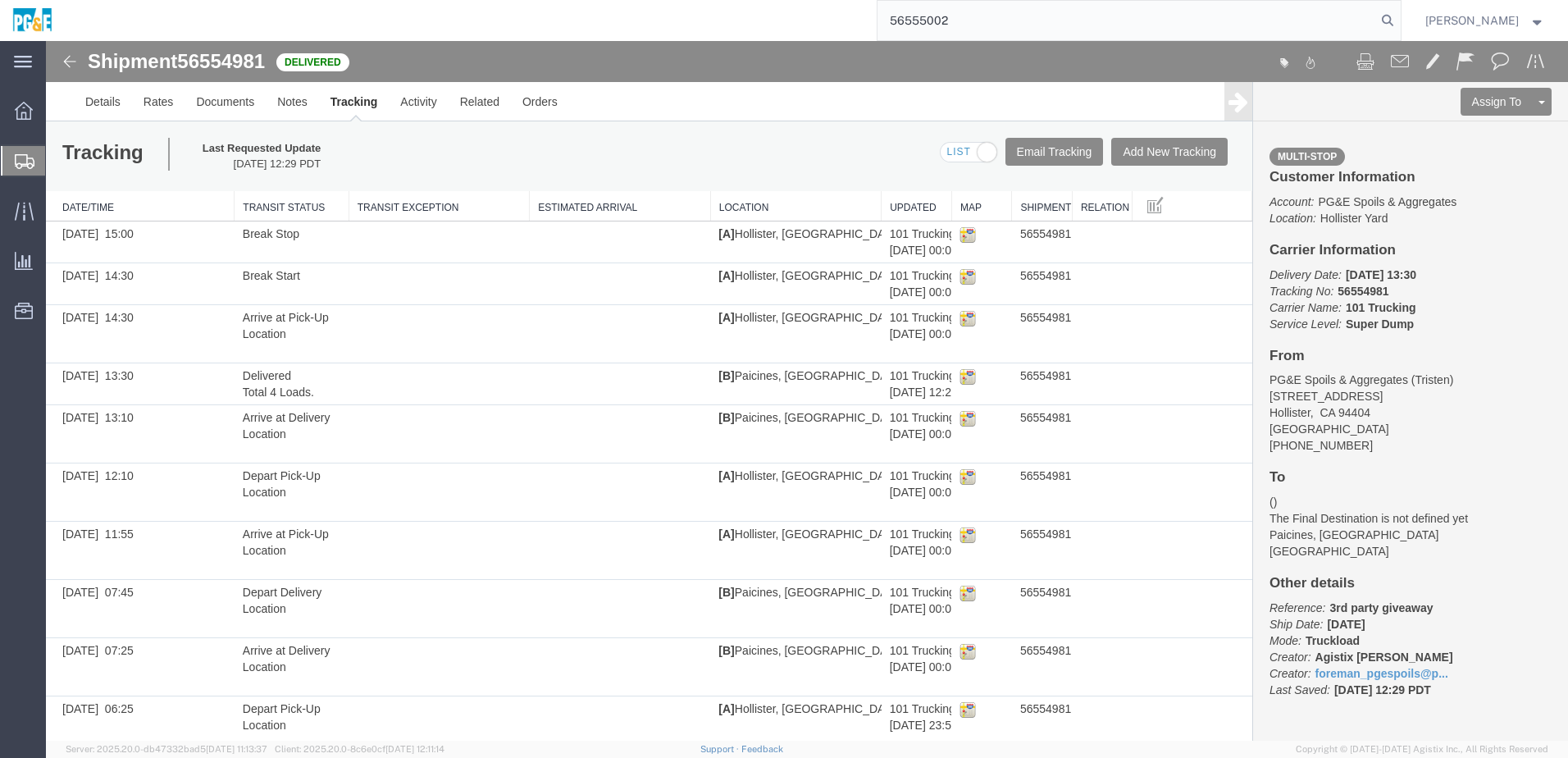
type input "56555002"
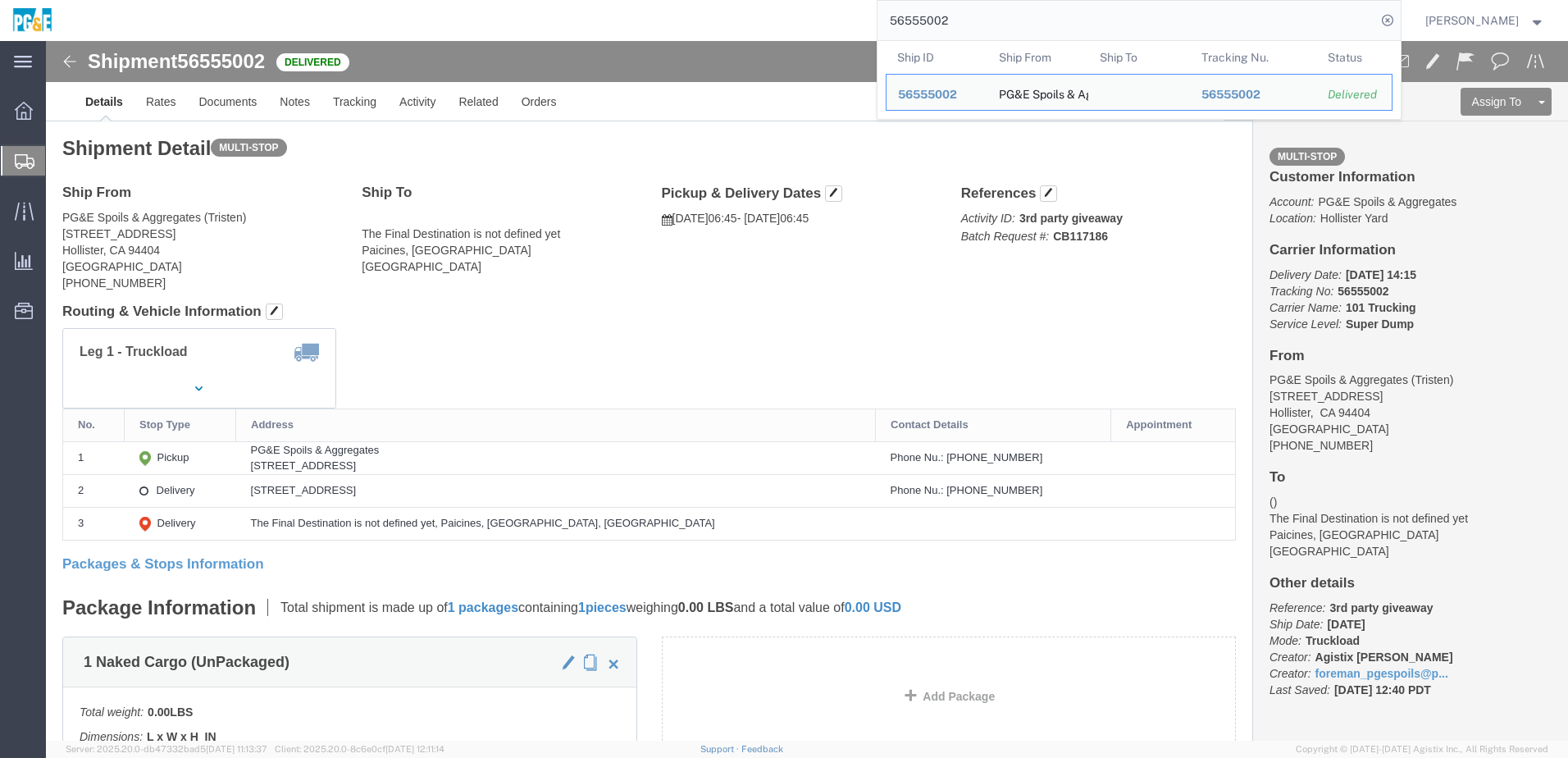
click div "Leg 1 - Truckload Vehicle 1: Super Dump Number of trucks: 1"
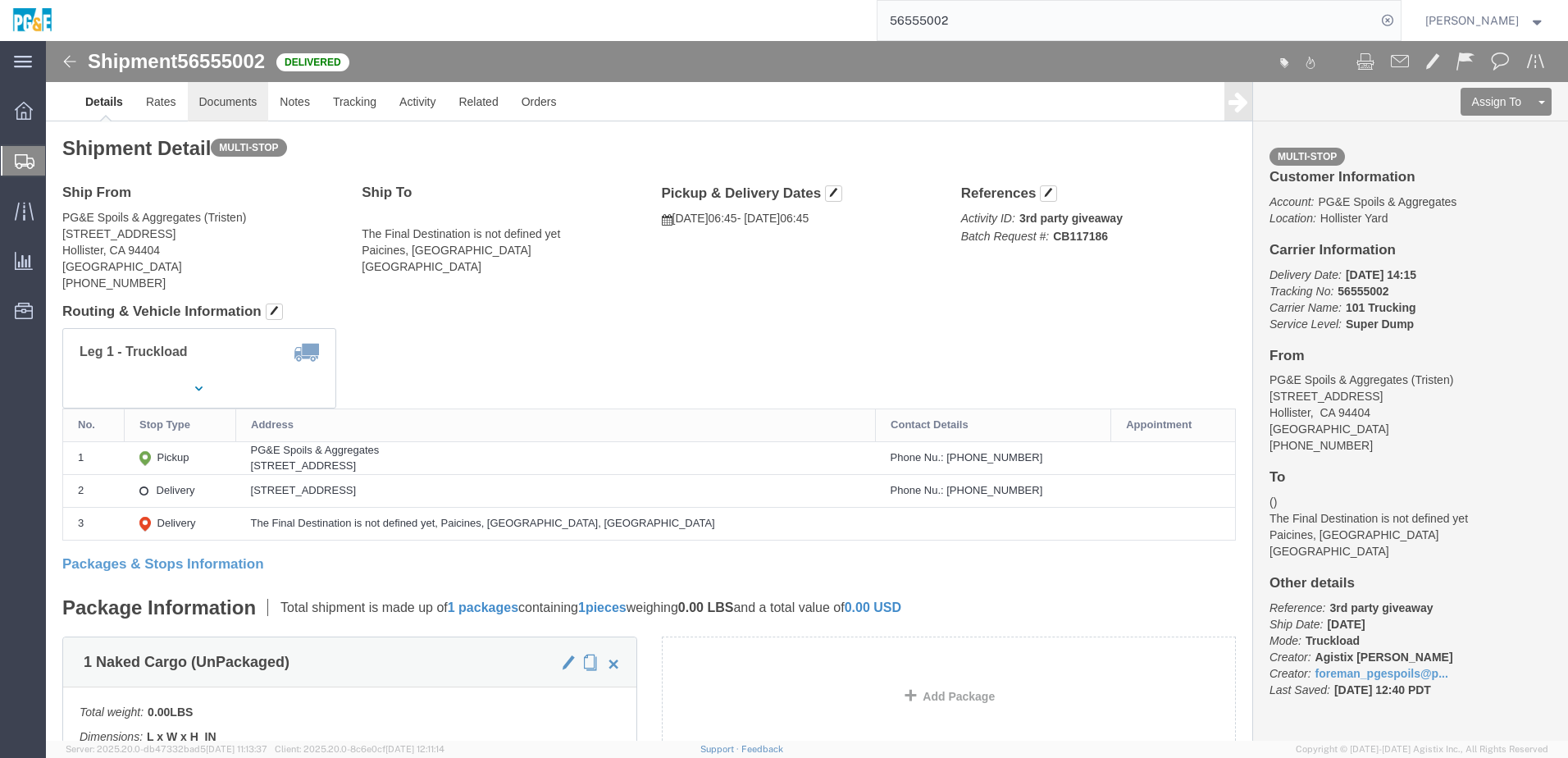
click link "Documents"
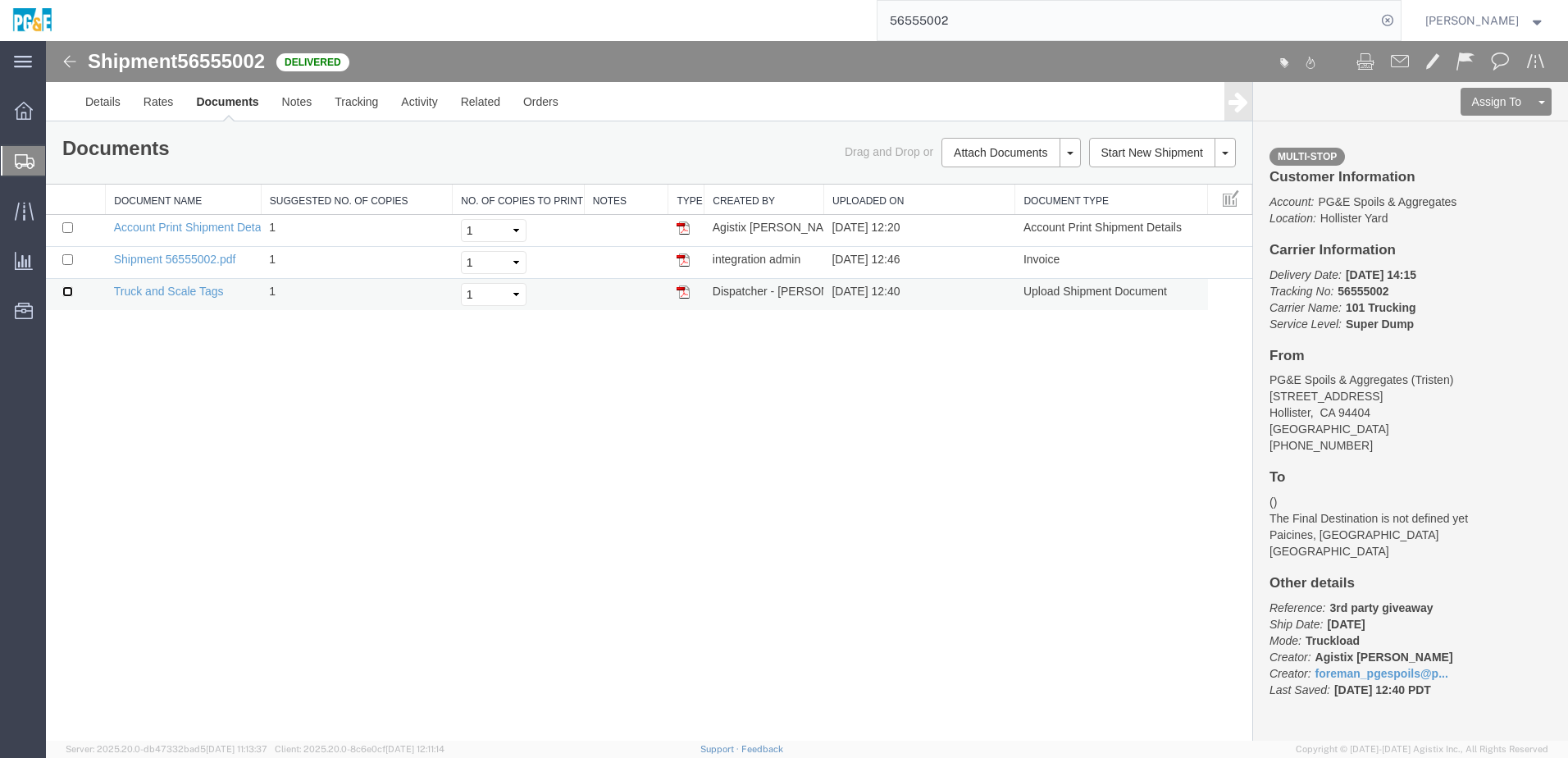
click at [65, 288] on input "checkbox" at bounding box center [67, 291] width 11 height 11
checkbox input "true"
click at [70, 258] on input "checkbox" at bounding box center [67, 259] width 11 height 11
checkbox input "true"
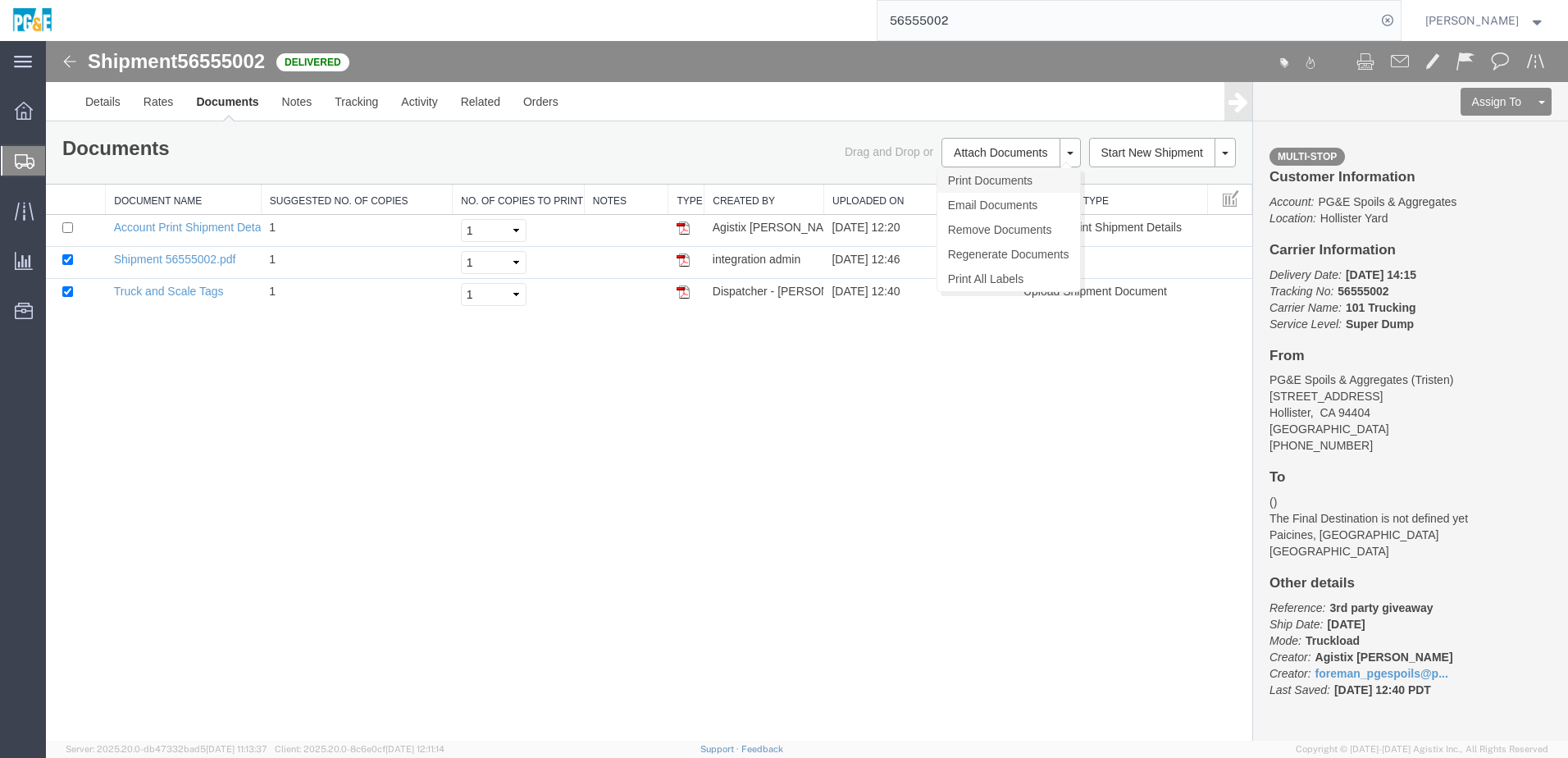
click at [999, 182] on link "Print Documents" at bounding box center [1009, 180] width 143 height 24
click at [368, 108] on link "Tracking" at bounding box center [356, 102] width 66 height 39
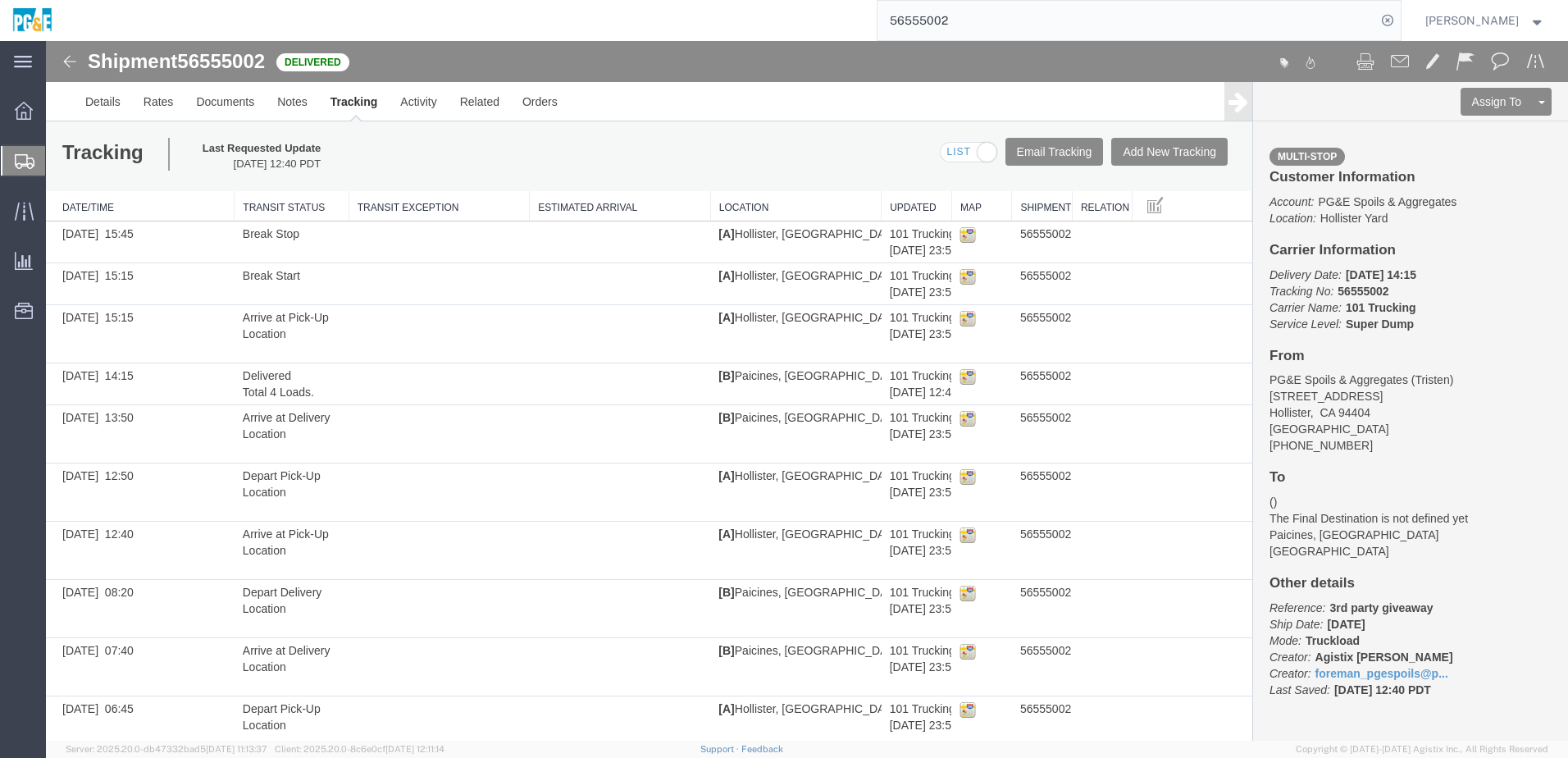
click at [942, 22] on input "56555002" at bounding box center [1126, 21] width 499 height 39
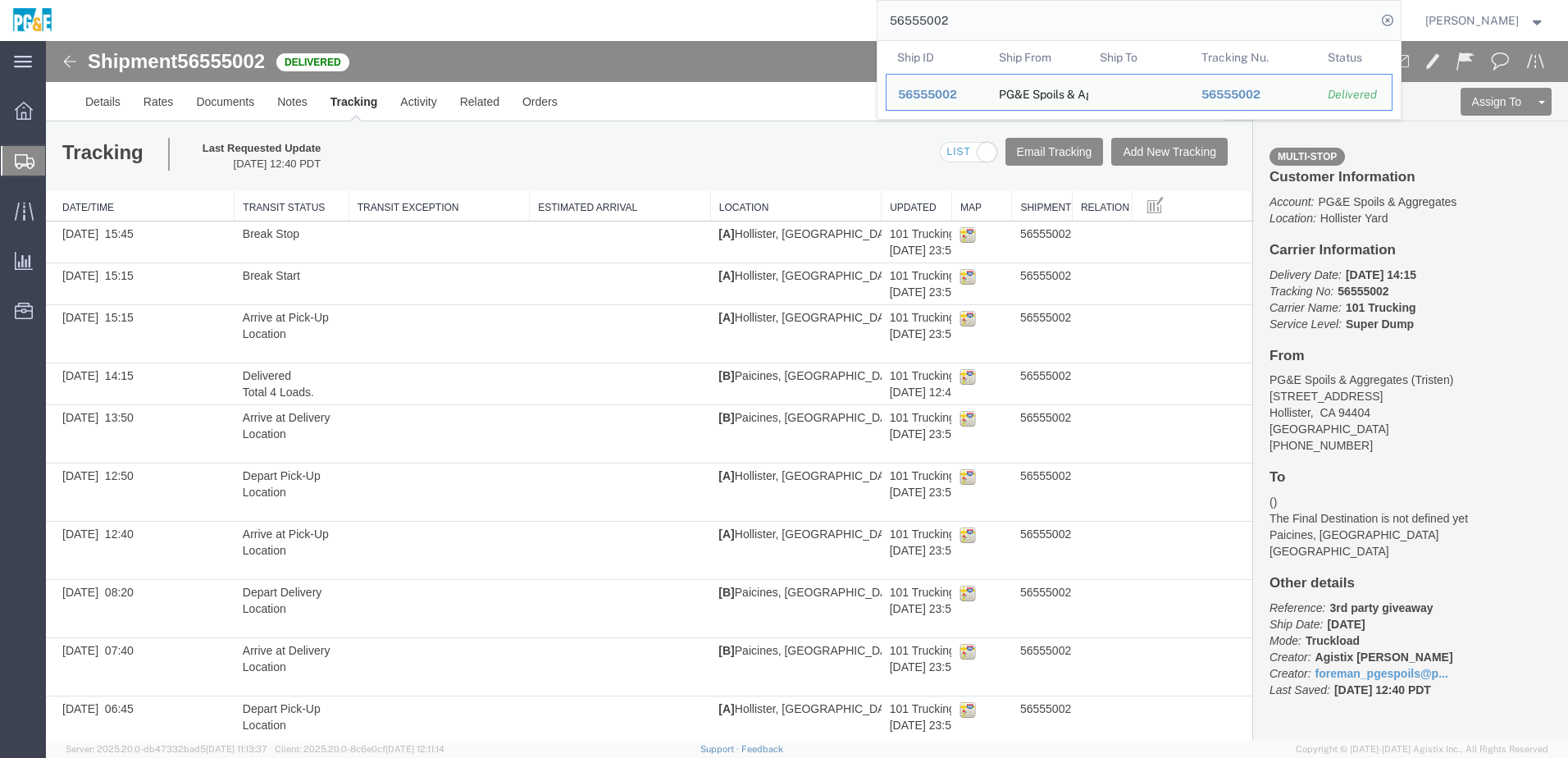
click at [942, 22] on input "56555002" at bounding box center [1126, 21] width 499 height 39
paste input "64549"
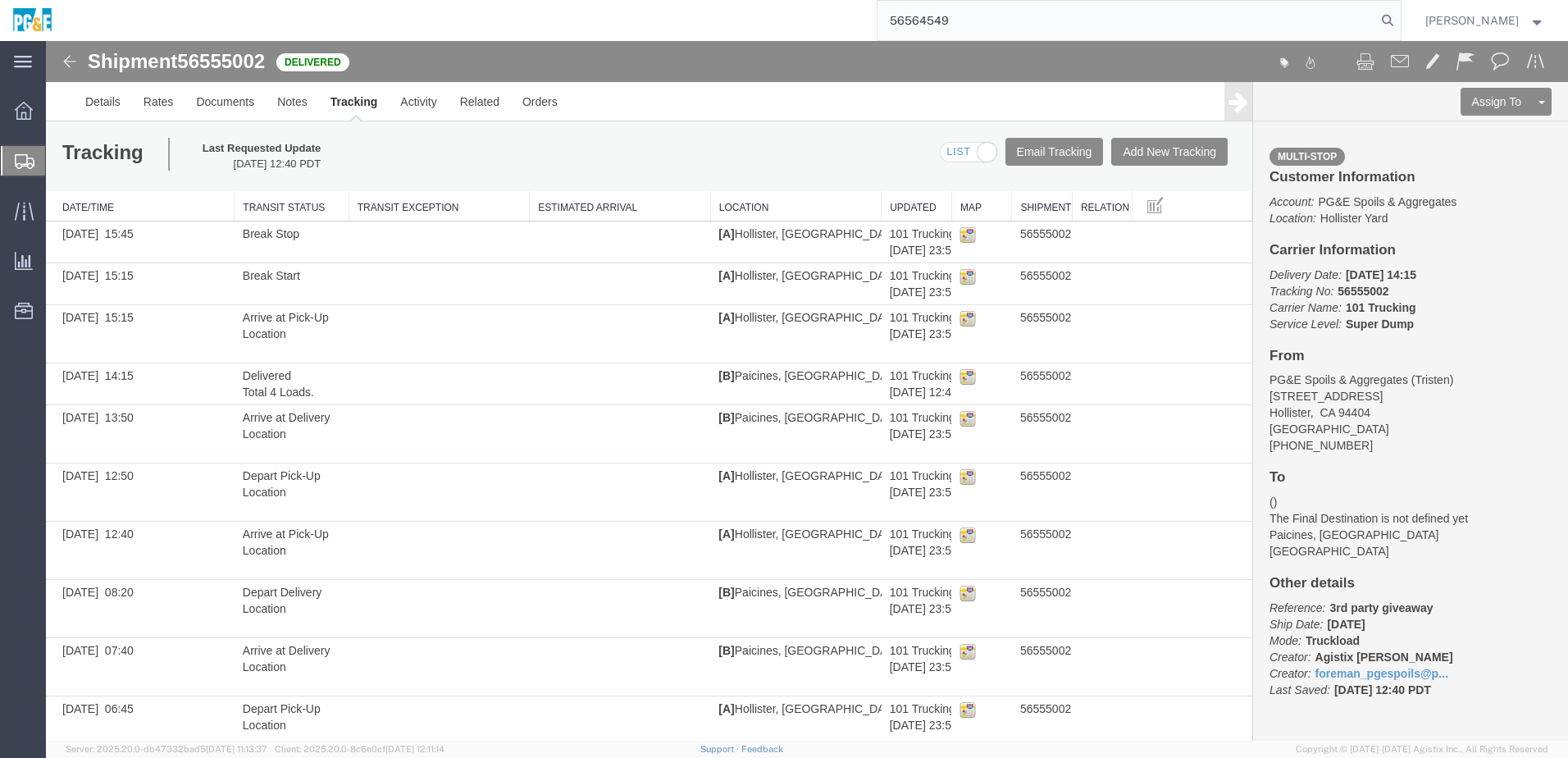
type input "56564549"
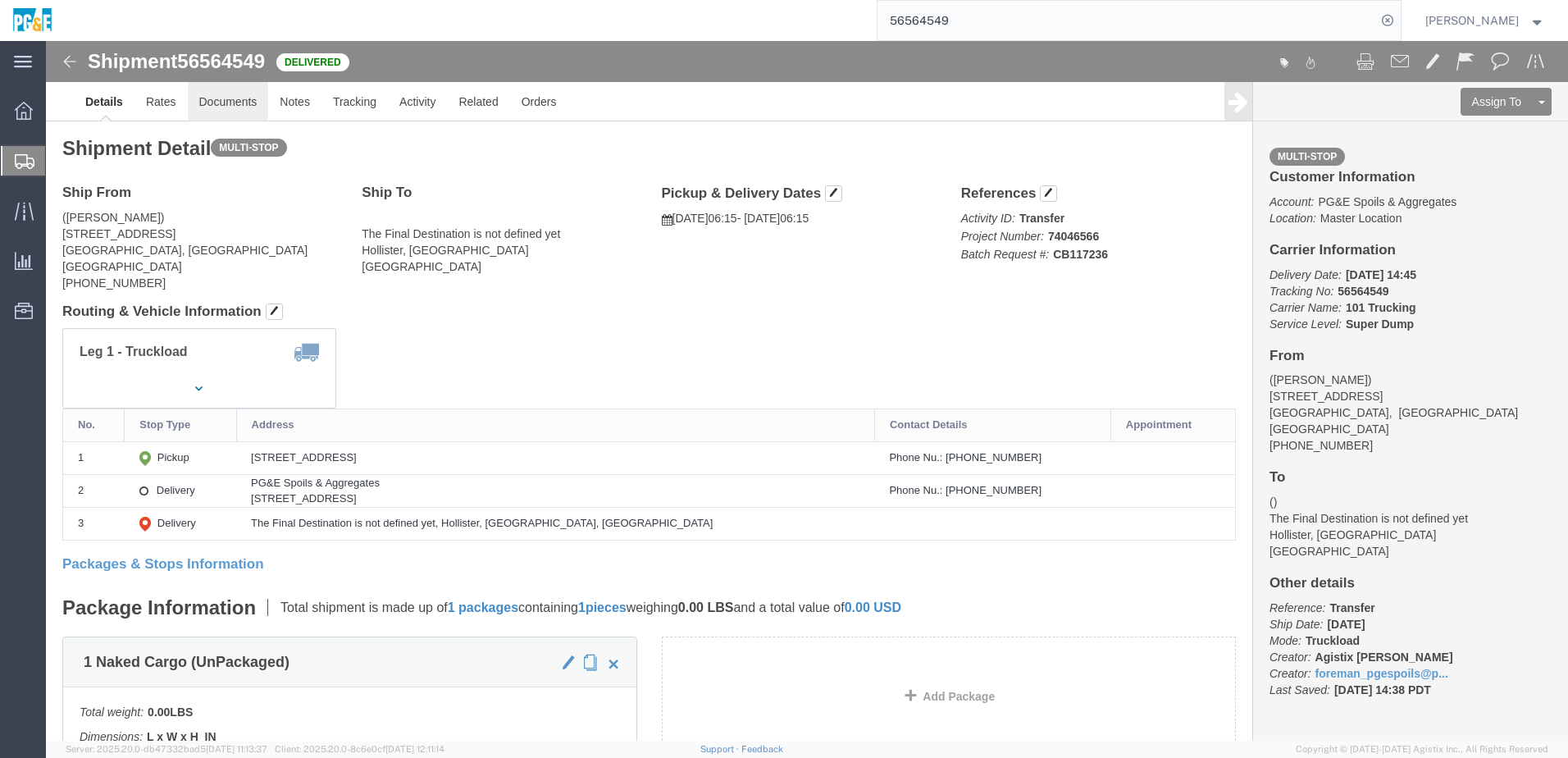
click link "Documents"
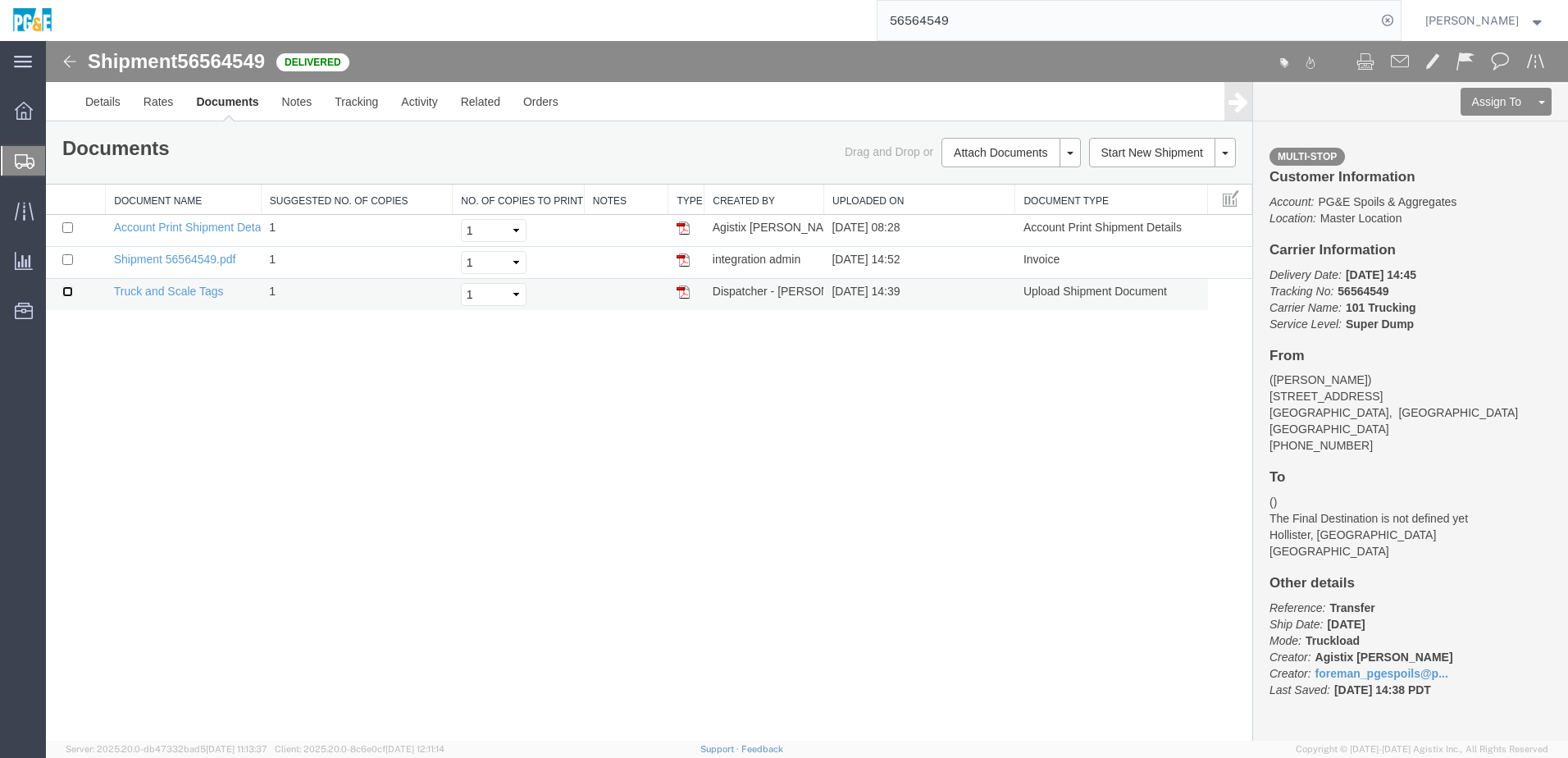
click at [68, 288] on input "checkbox" at bounding box center [67, 291] width 11 height 11
checkbox input "true"
click at [66, 256] on input "checkbox" at bounding box center [67, 259] width 11 height 11
checkbox input "true"
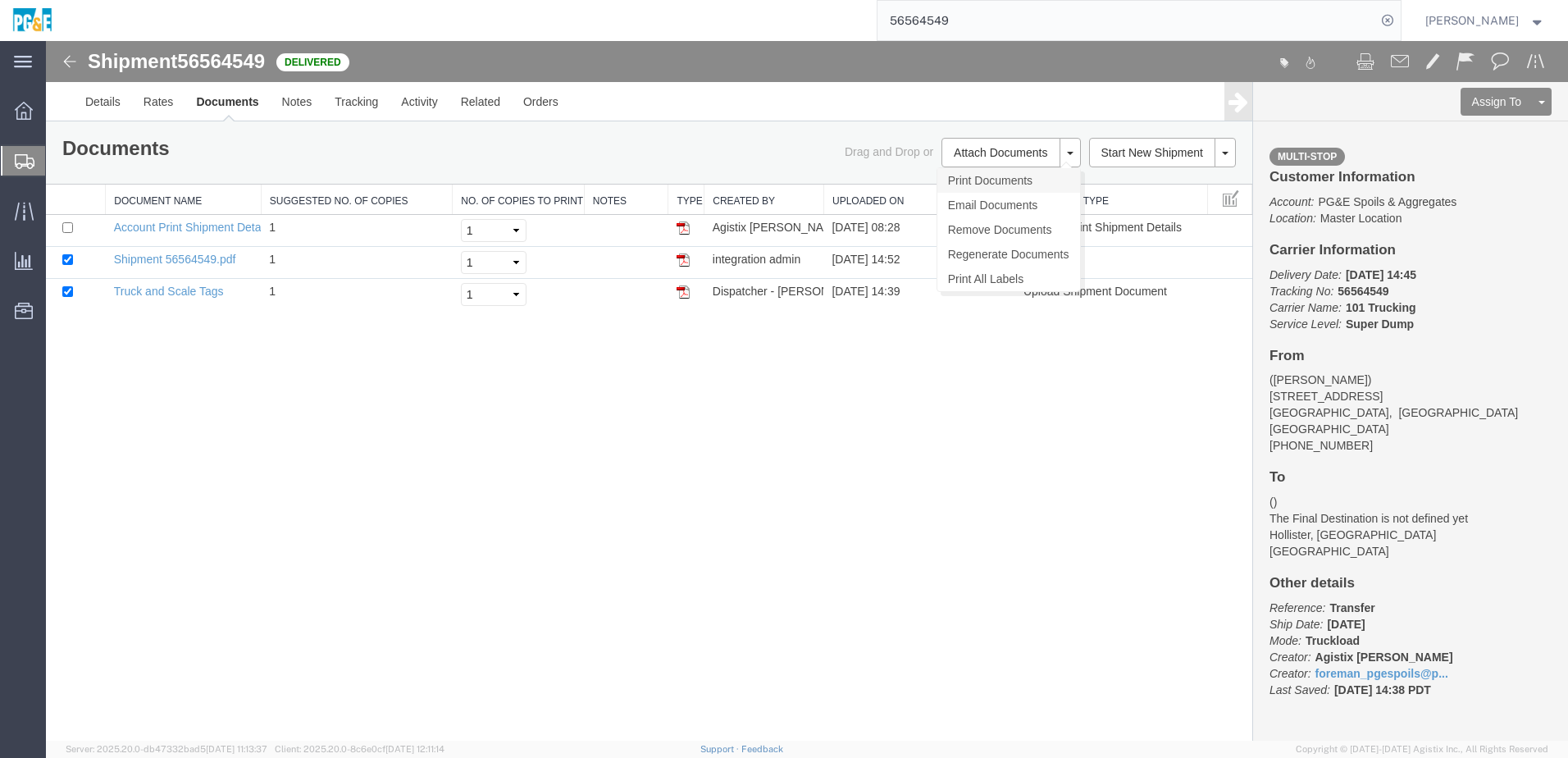
click at [1002, 177] on link "Print Documents" at bounding box center [1009, 180] width 143 height 24
click at [365, 104] on link "Tracking" at bounding box center [356, 102] width 66 height 39
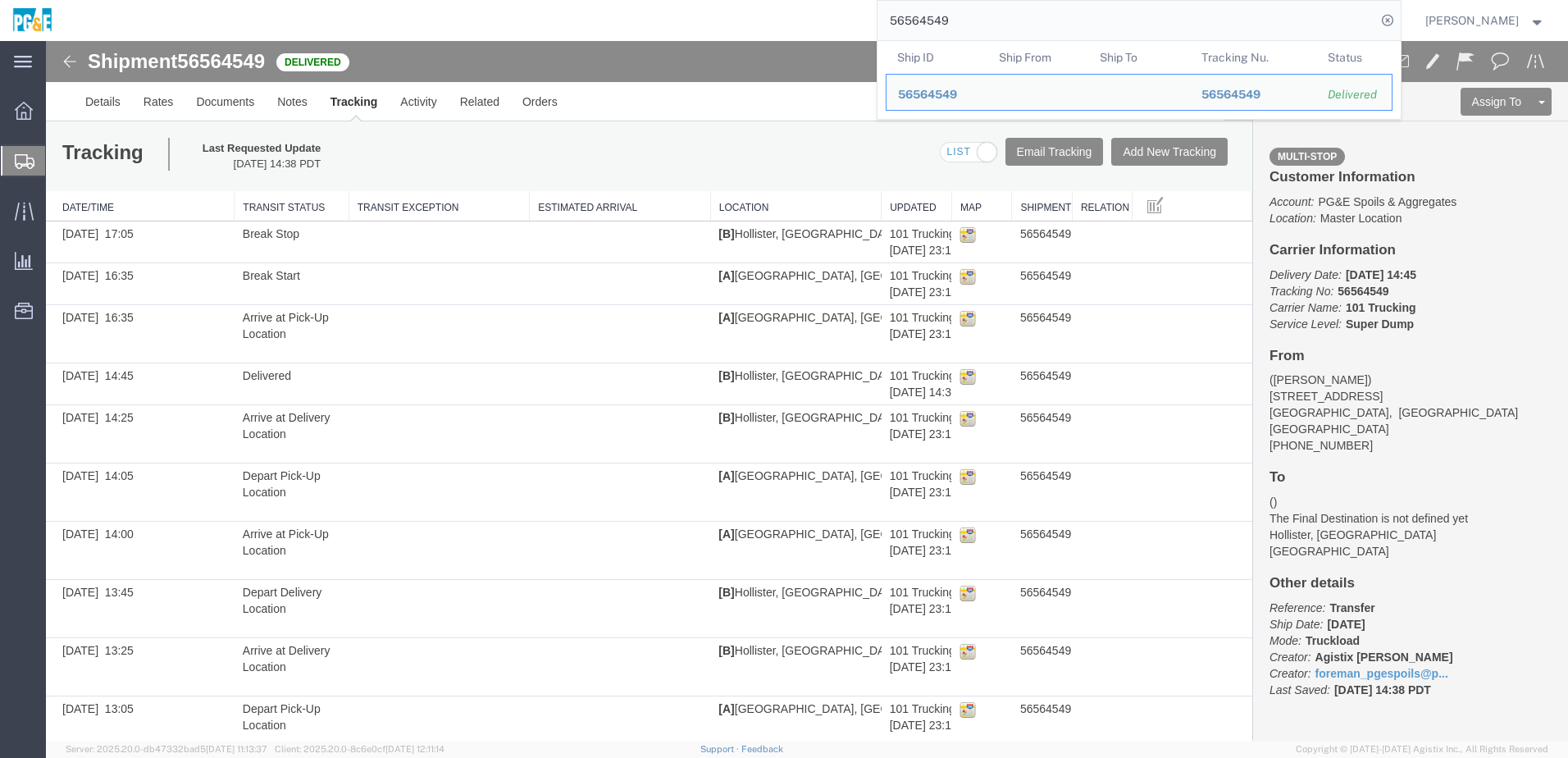
click at [935, 23] on input "56564549" at bounding box center [1126, 21] width 499 height 39
paste input "50"
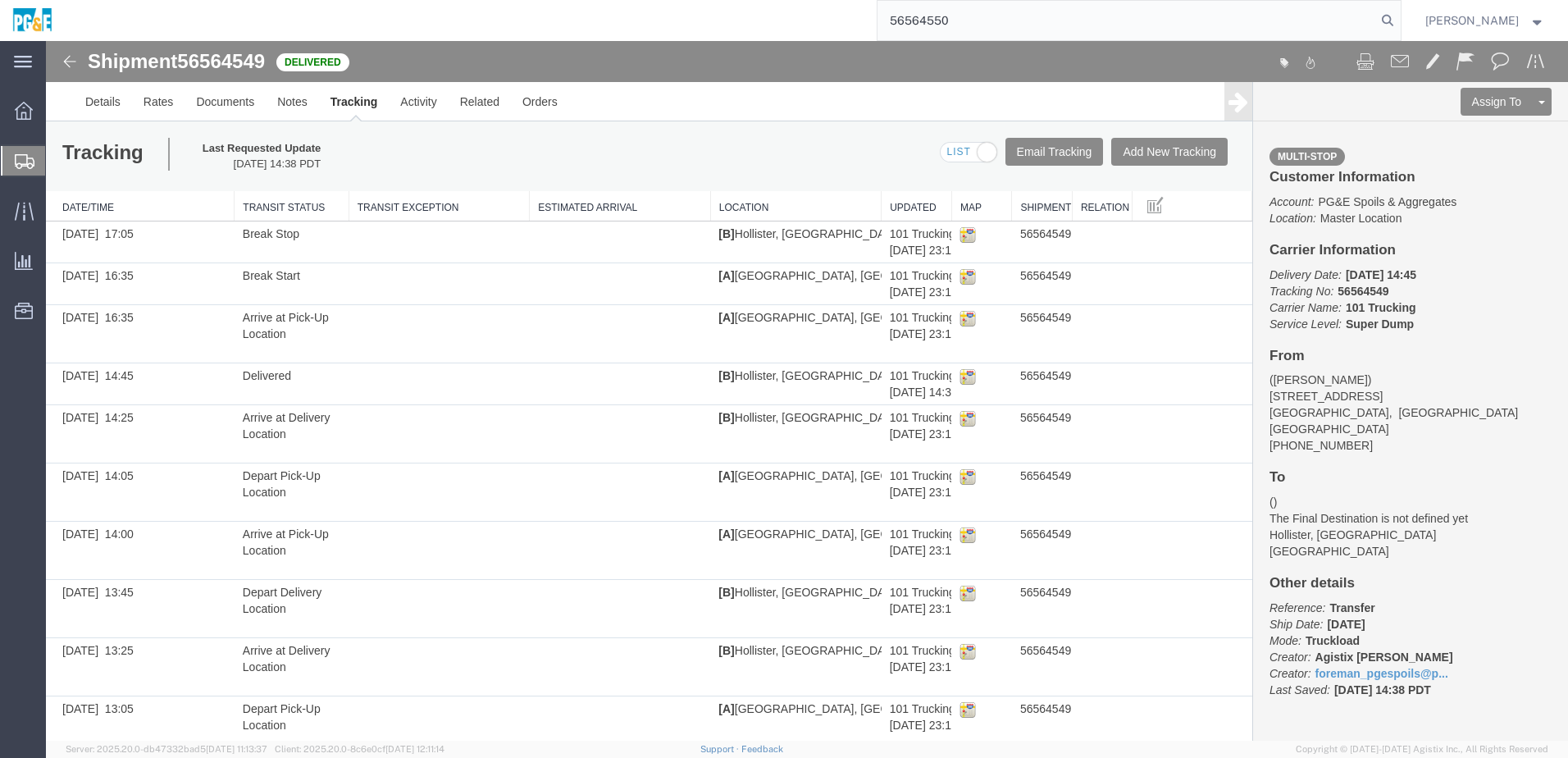
type input "56564550"
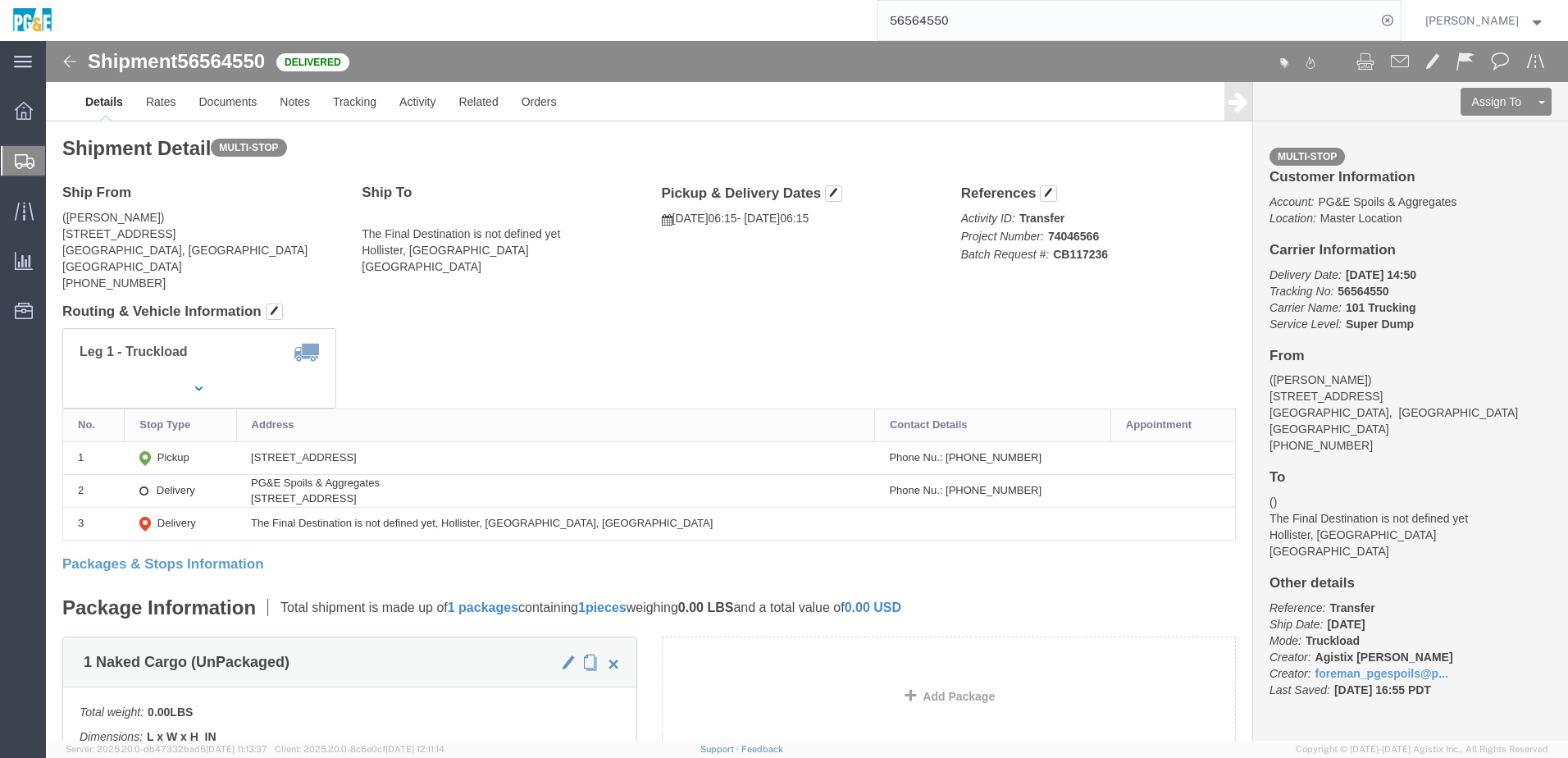
click div "Shipment Detail Multi-stop Ship From ([PERSON_NAME]) [STREET_ADDRESS] [PHONE_NU…"
click link "Documents"
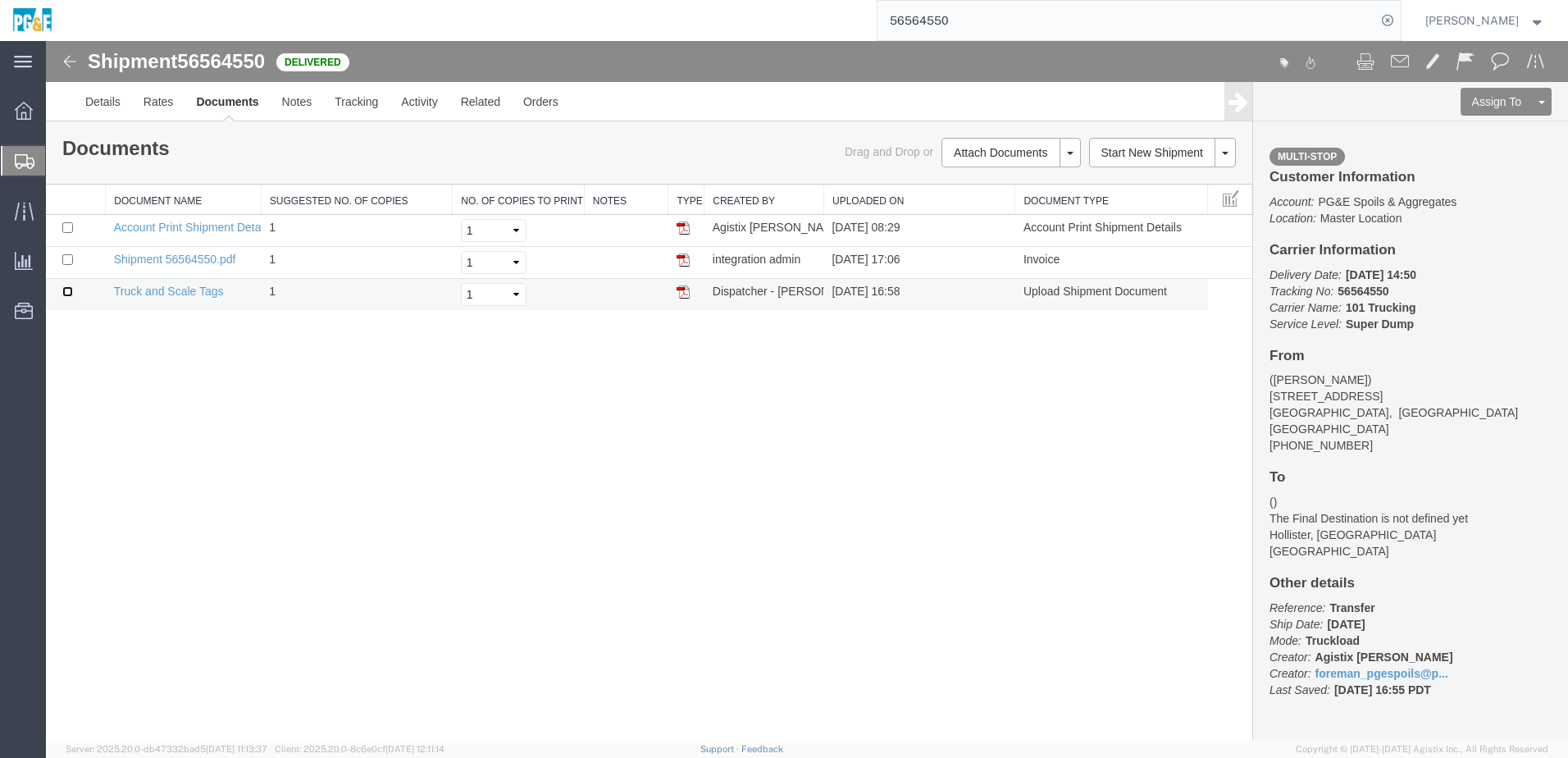
click at [66, 289] on input "checkbox" at bounding box center [67, 291] width 11 height 11
checkbox input "true"
click at [65, 259] on input "checkbox" at bounding box center [67, 259] width 11 height 11
checkbox input "true"
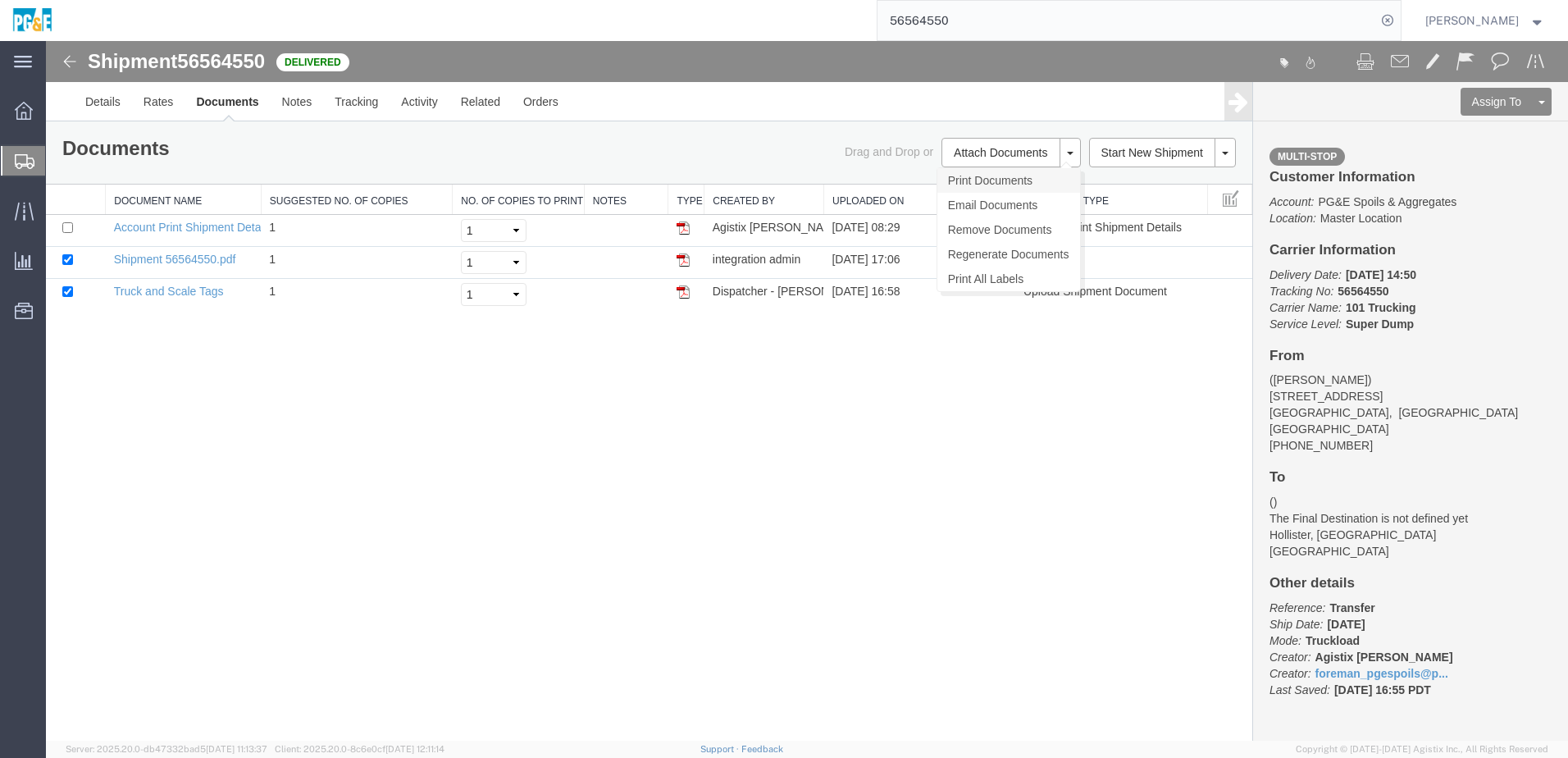
click at [999, 169] on link "Print Documents" at bounding box center [1009, 180] width 143 height 24
click at [354, 88] on link "Tracking" at bounding box center [356, 102] width 66 height 39
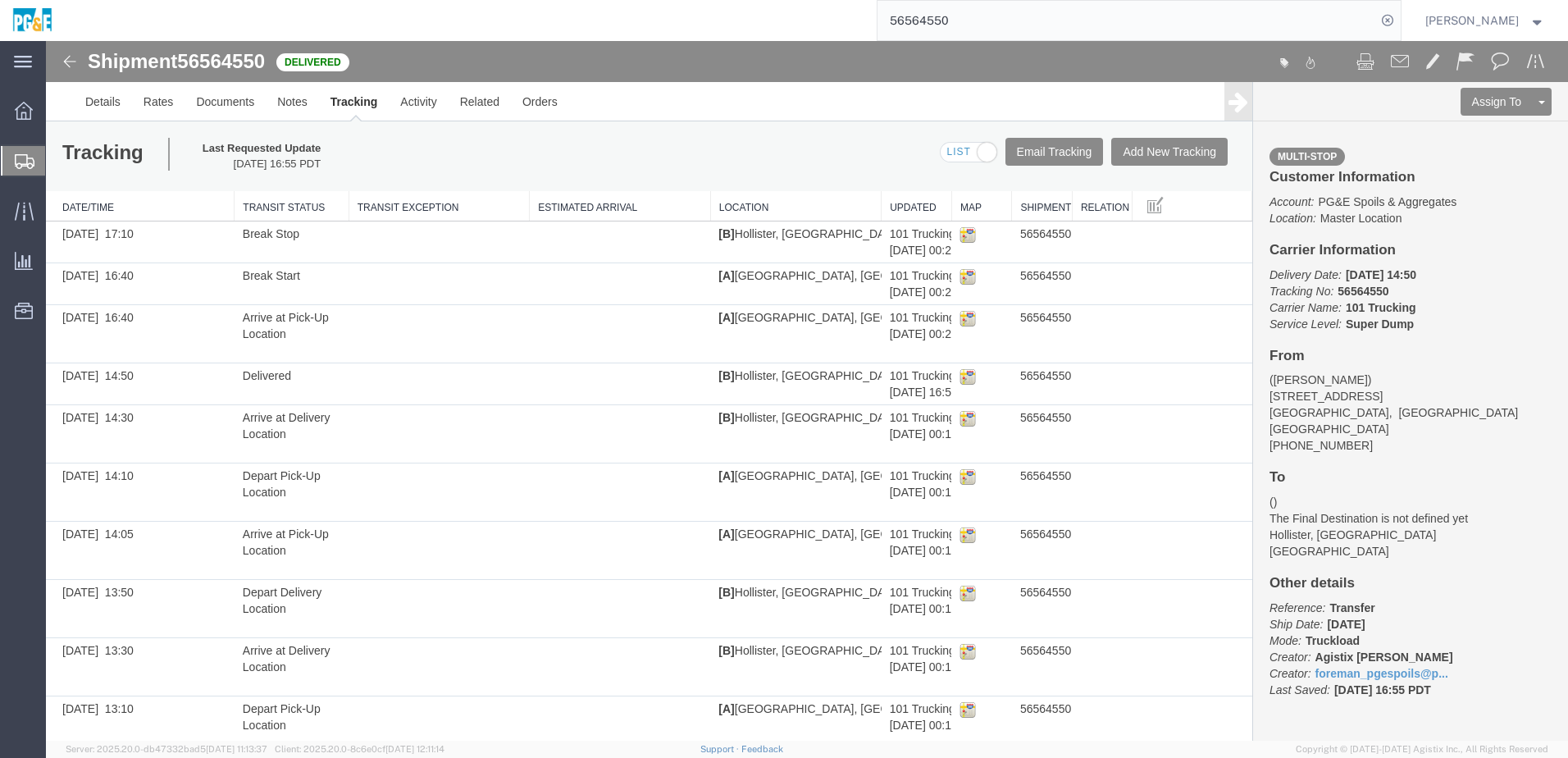
click at [958, 13] on input "56564550" at bounding box center [1126, 21] width 499 height 39
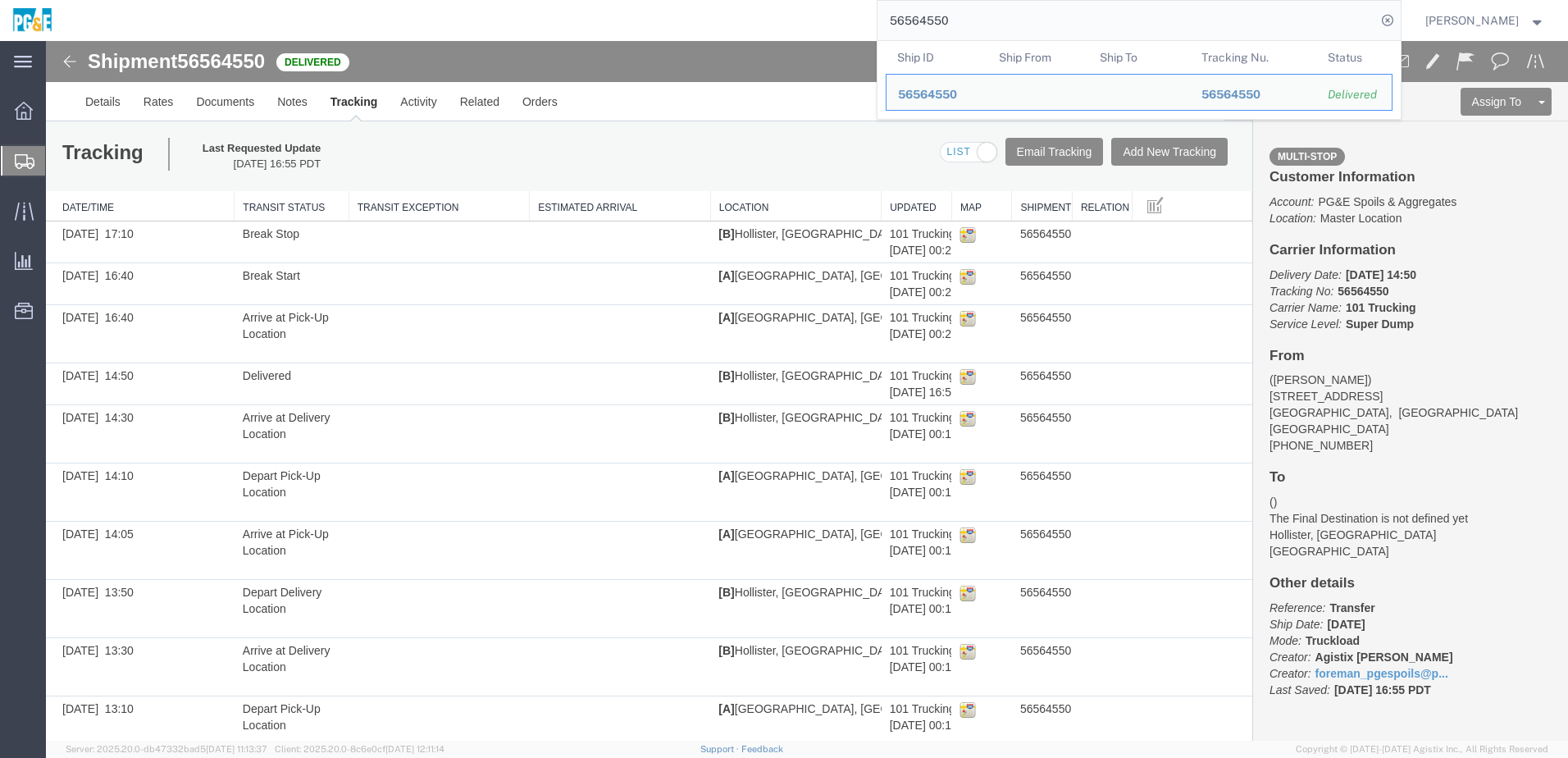
click at [958, 13] on input "56564550" at bounding box center [1126, 21] width 499 height 39
paste input "1"
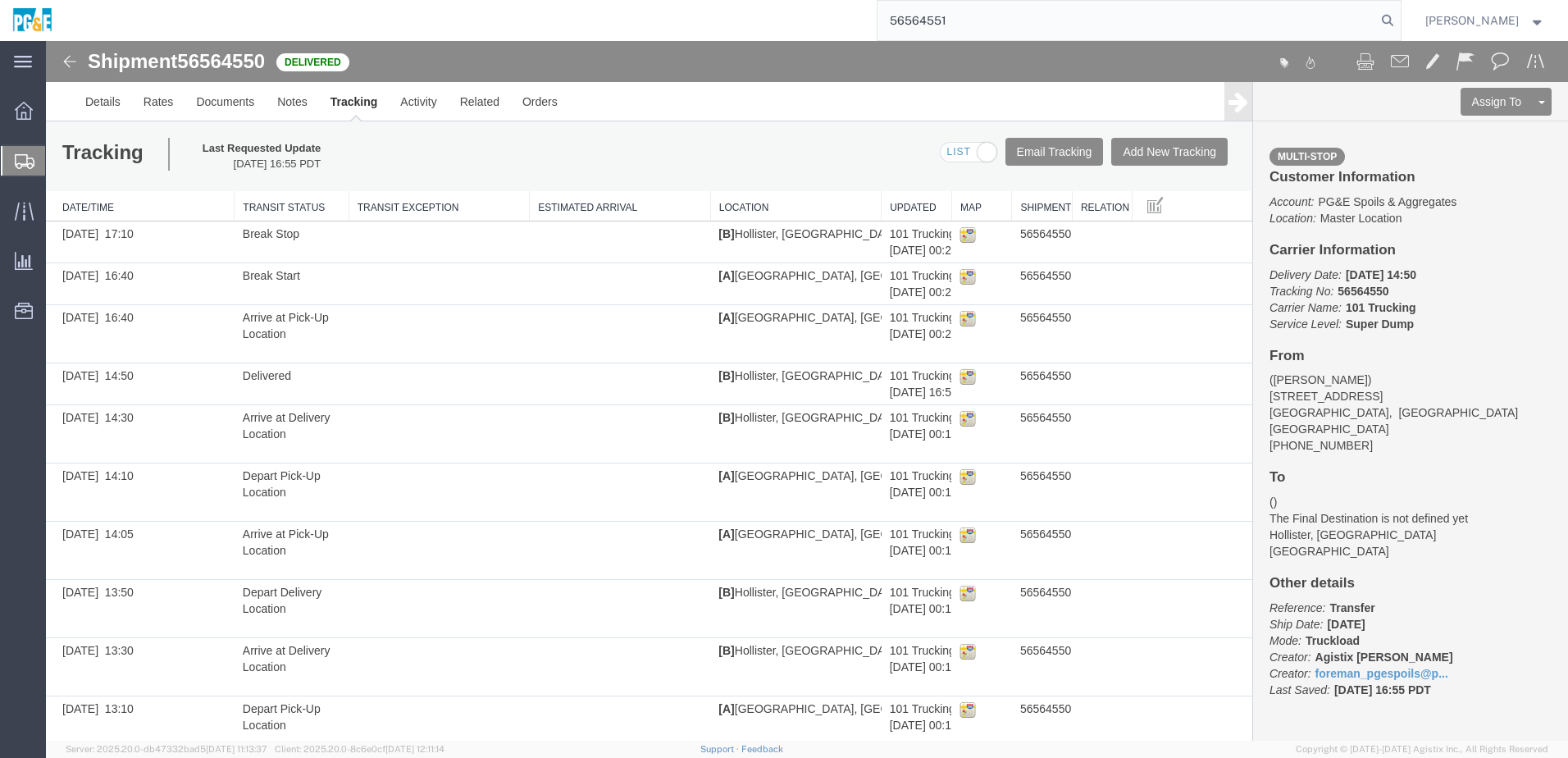
type input "56564551"
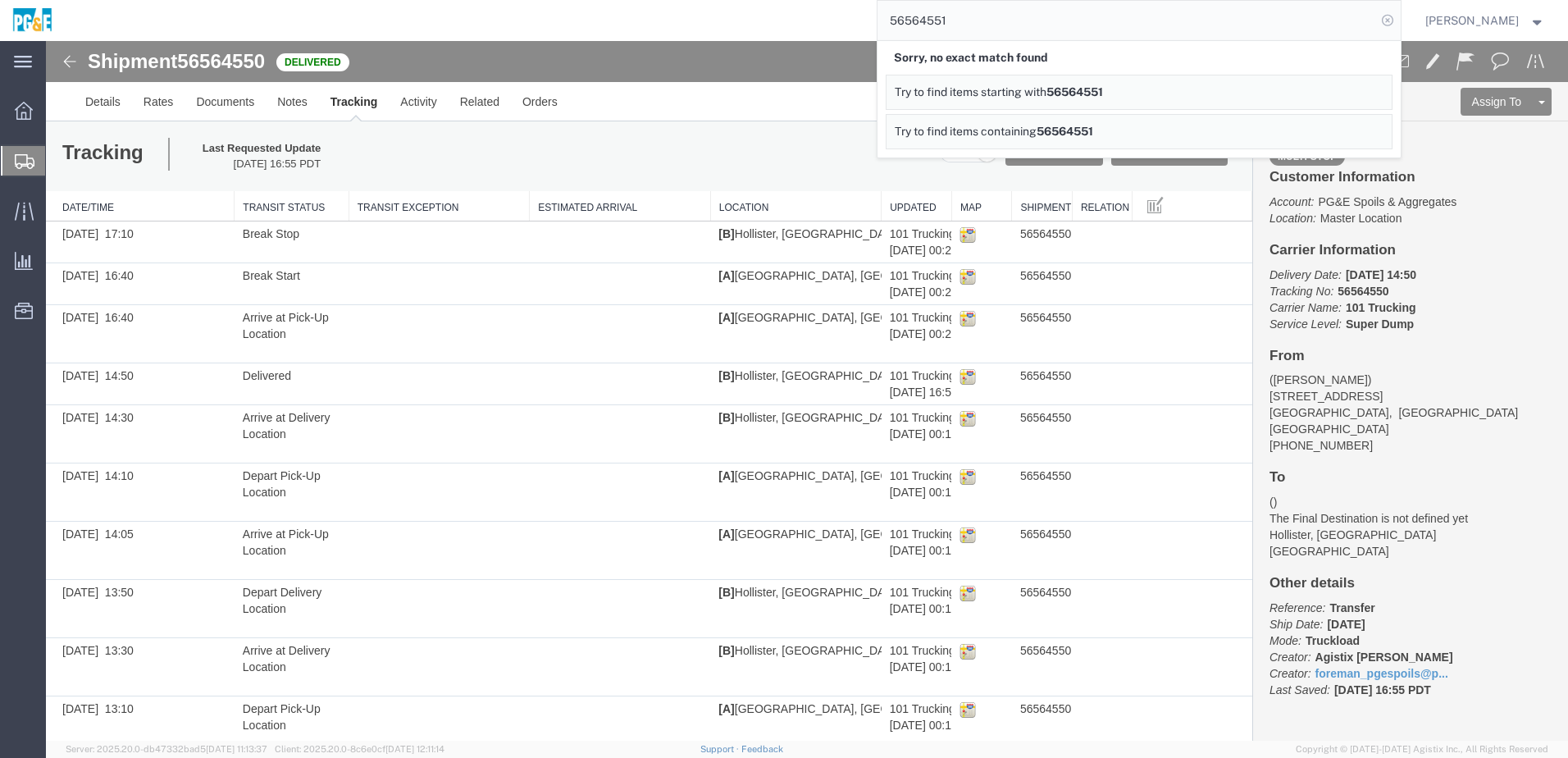
click at [1399, 22] on icon at bounding box center [1386, 20] width 22 height 22
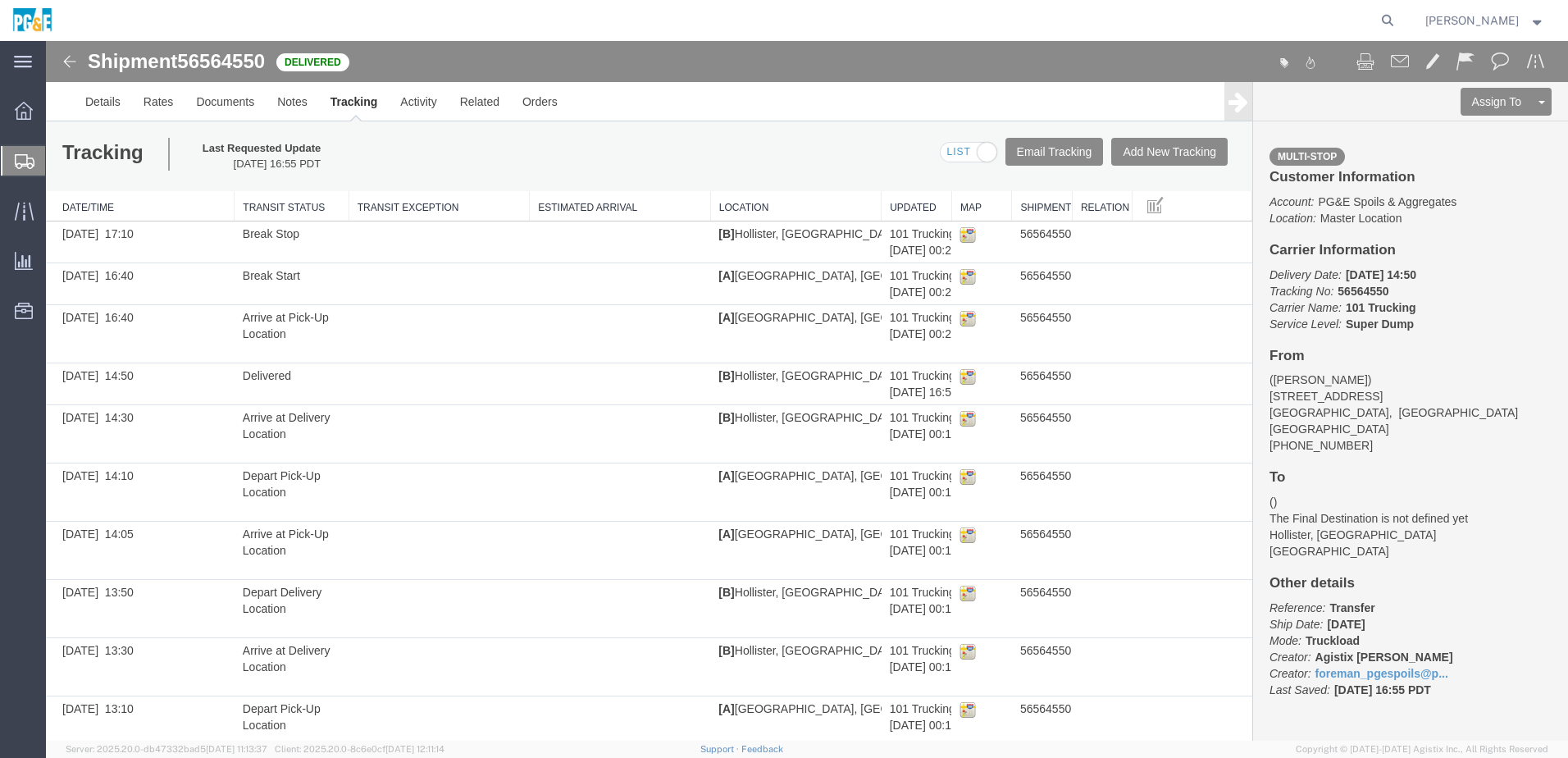
click at [811, 112] on ul "Details Rates Documents Notes Tracking Activity Related Orders" at bounding box center [806, 101] width 1466 height 38
click at [1399, 22] on icon at bounding box center [1386, 20] width 22 height 22
paste input "56564551"
drag, startPoint x: 1023, startPoint y: 16, endPoint x: 958, endPoint y: 18, distance: 65.0
click at [958, 18] on input "56564551" at bounding box center [1126, 21] width 499 height 39
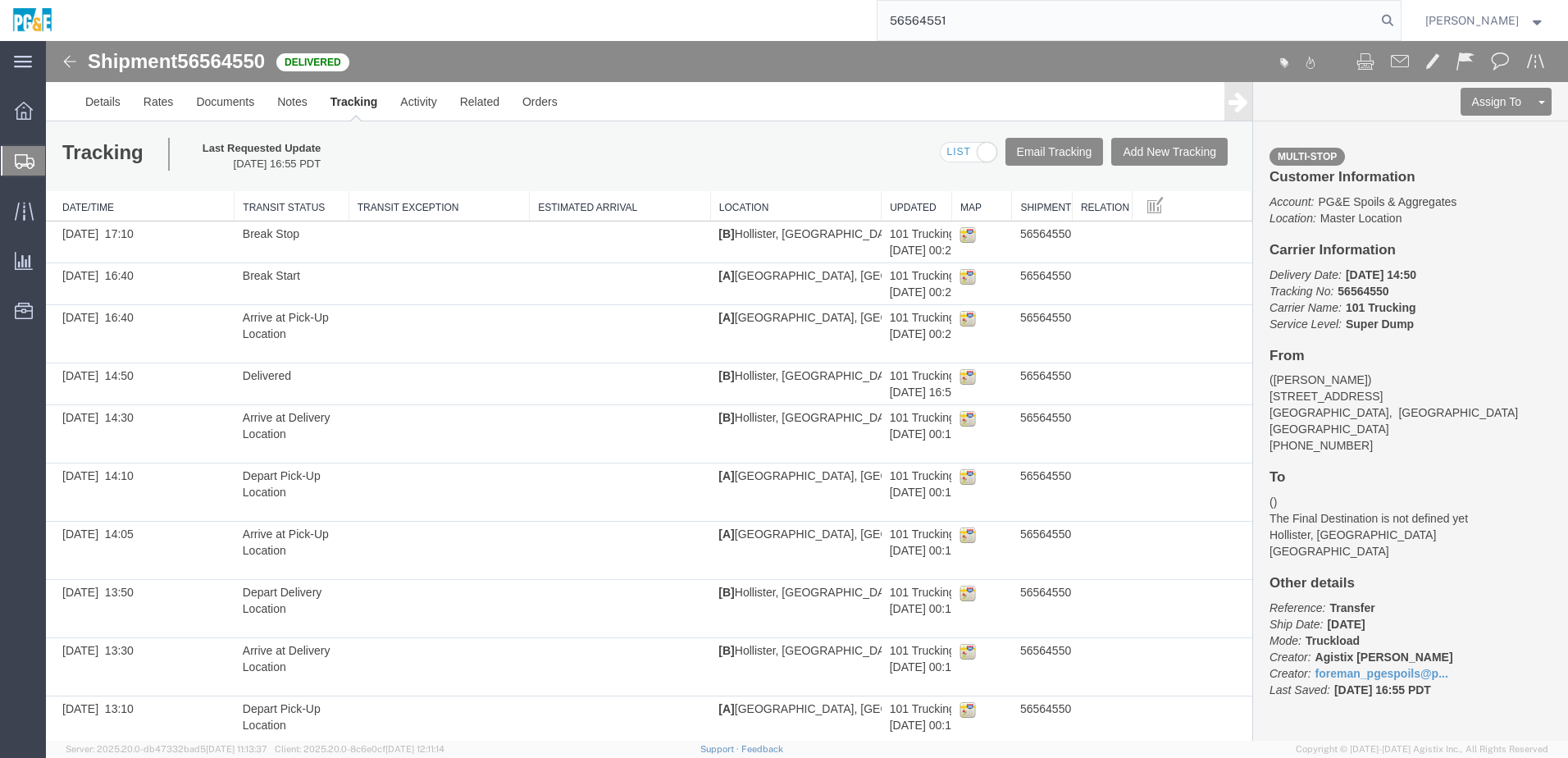
type input "56564551"
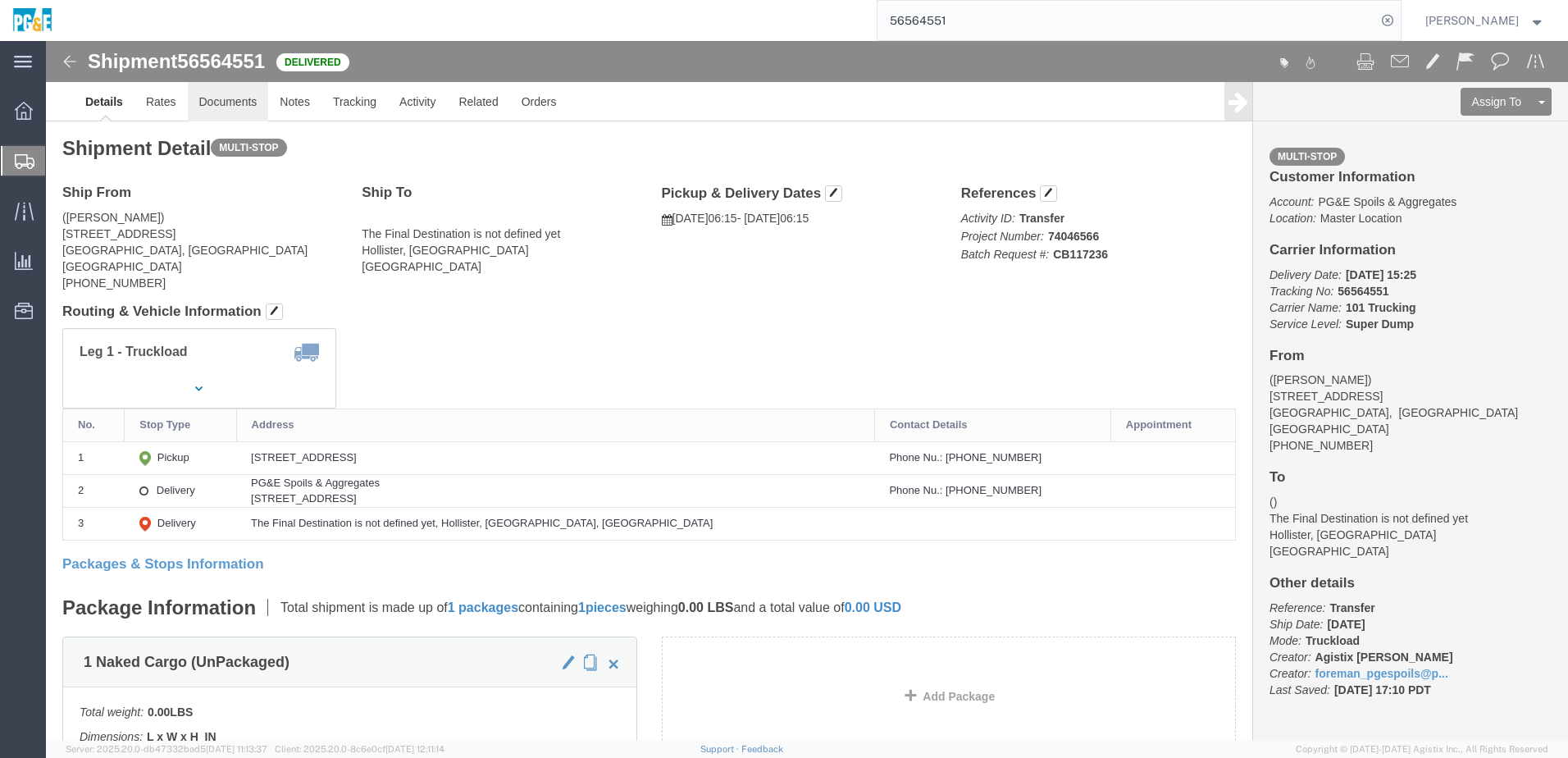
click link "Documents"
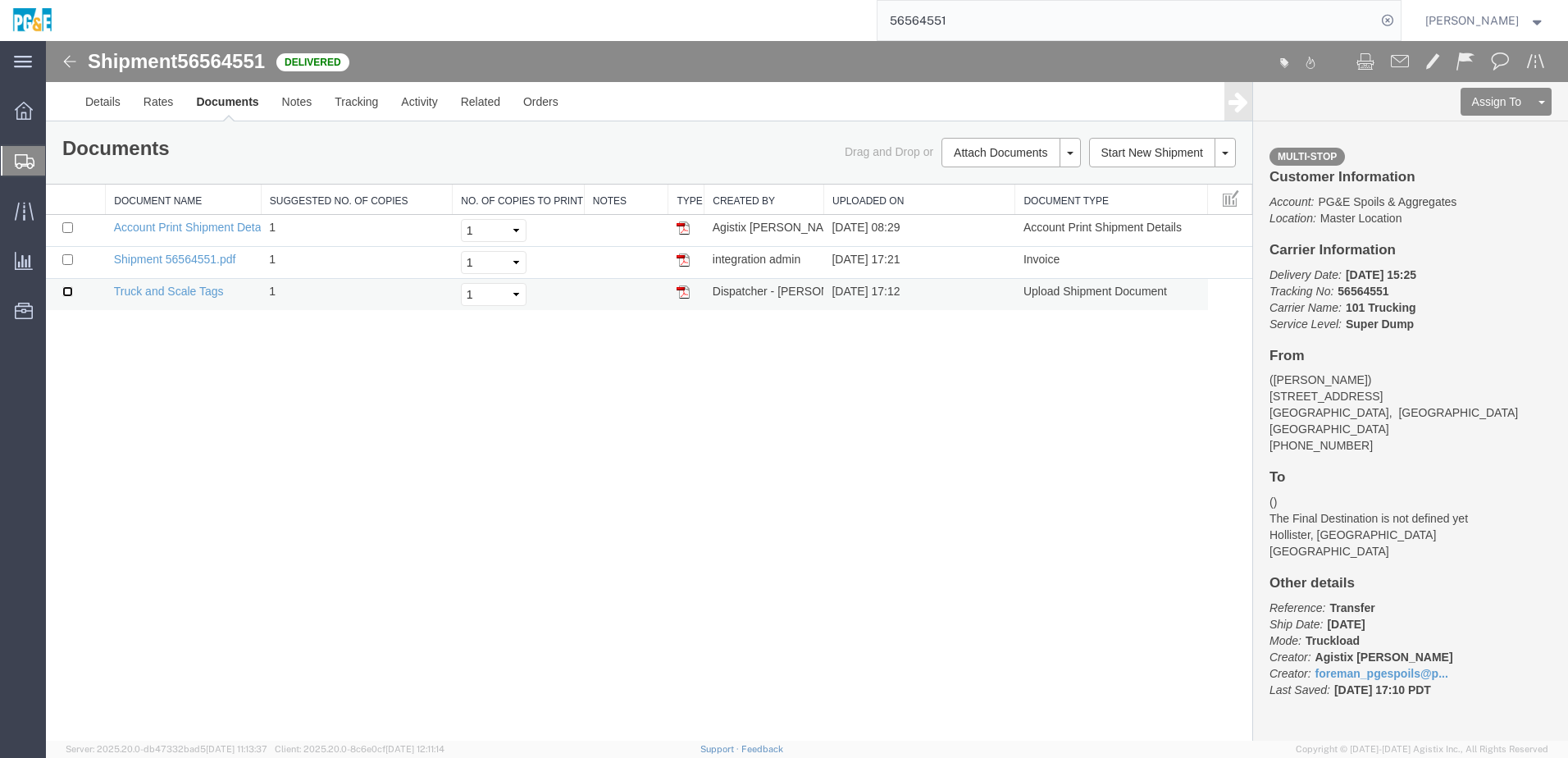
click at [65, 289] on input "checkbox" at bounding box center [67, 291] width 11 height 11
checkbox input "true"
click at [66, 262] on input "checkbox" at bounding box center [67, 259] width 11 height 11
checkbox input "true"
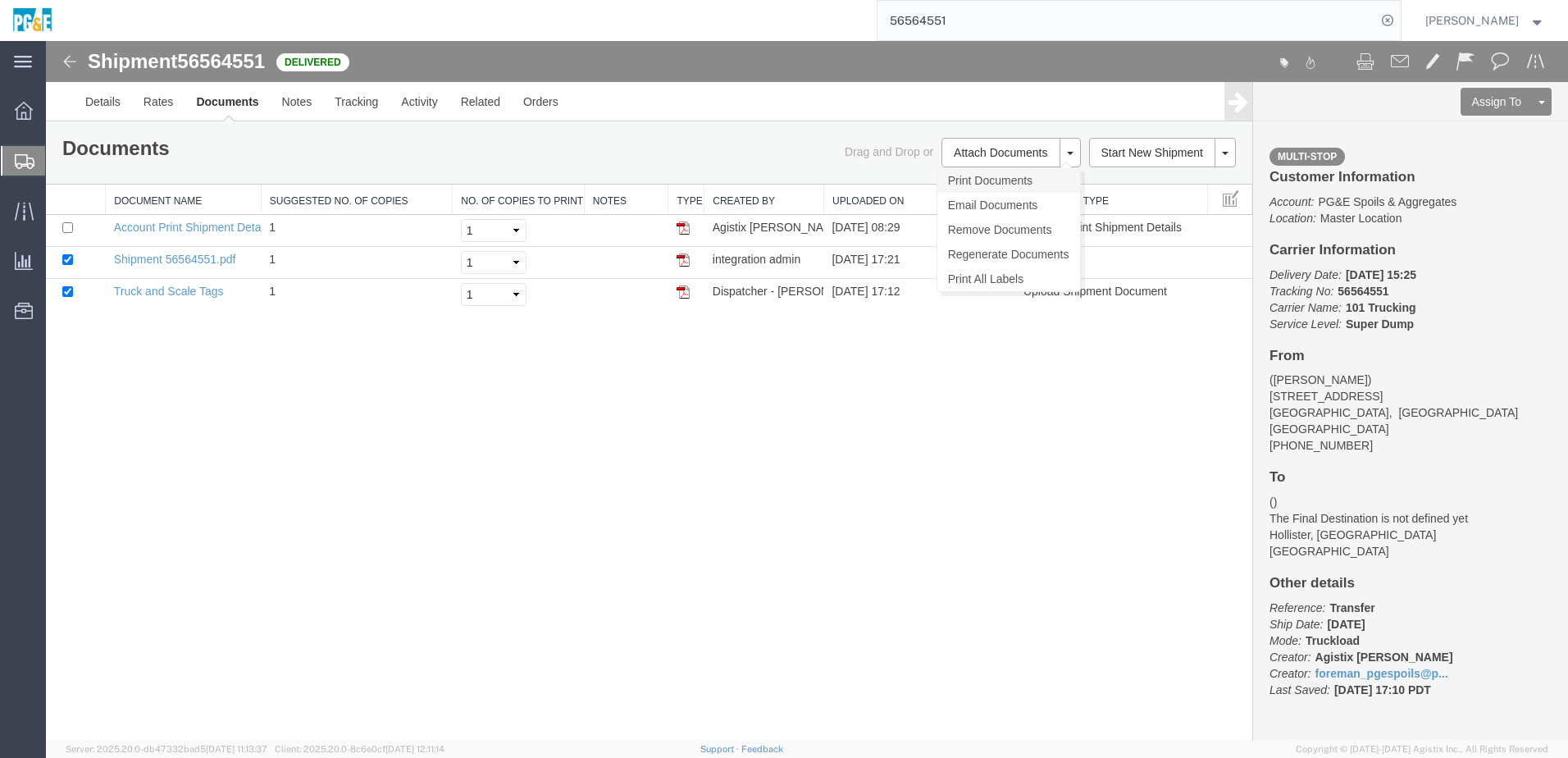
click at [1011, 183] on link "Print Documents" at bounding box center [1009, 180] width 143 height 24
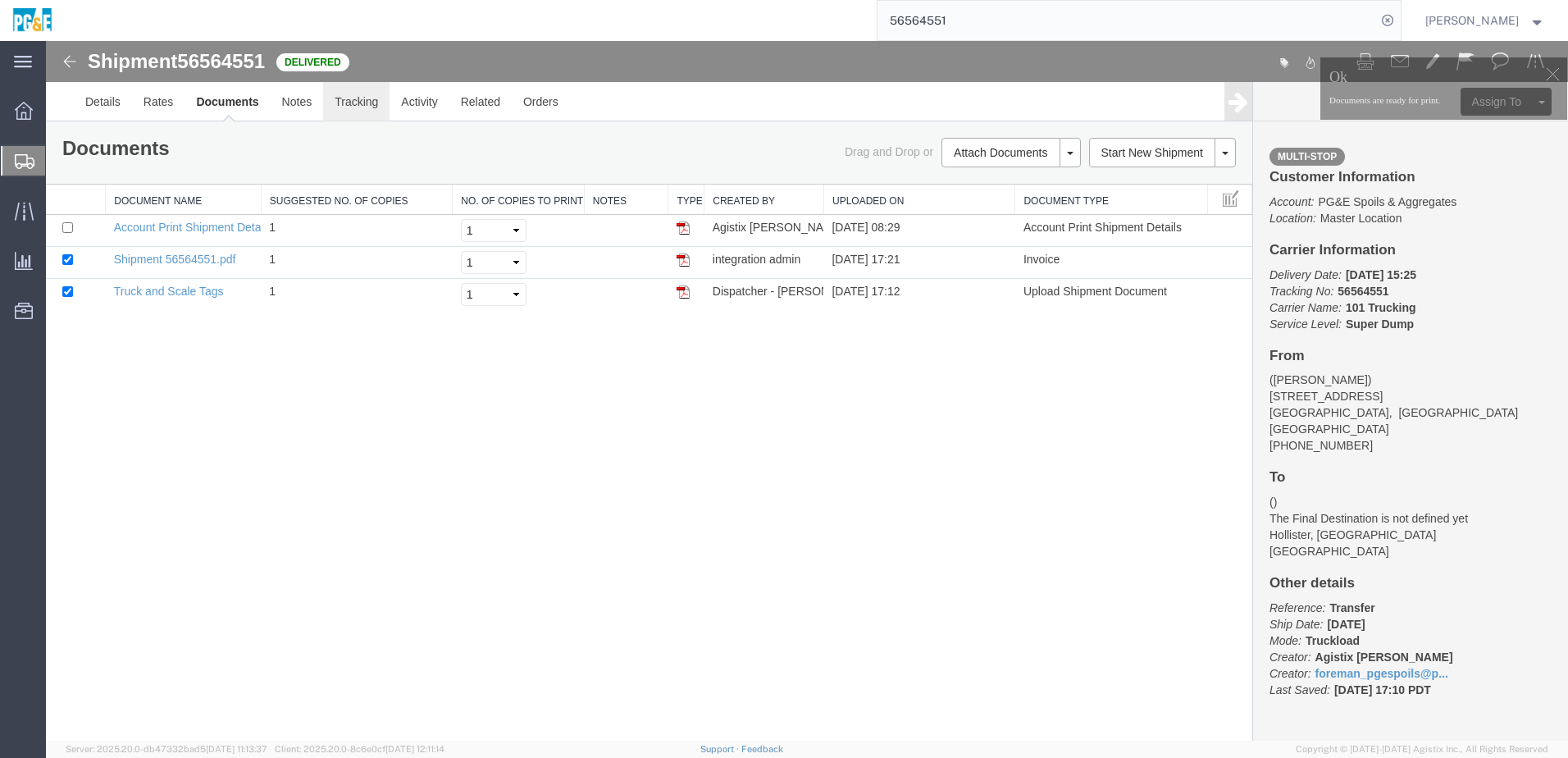
click at [348, 105] on link "Tracking" at bounding box center [356, 102] width 66 height 39
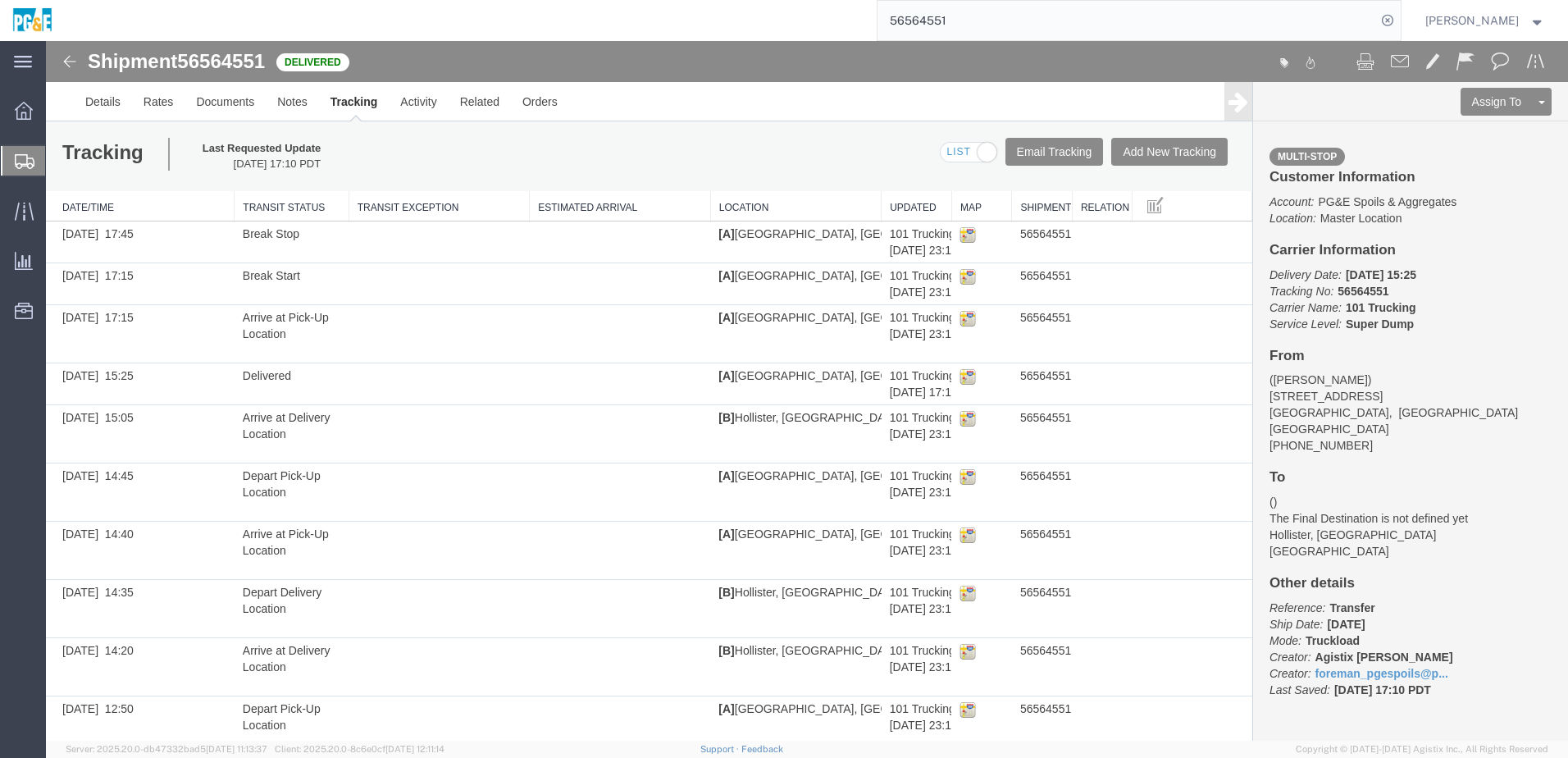
click at [925, 21] on input "56564551" at bounding box center [1126, 21] width 499 height 39
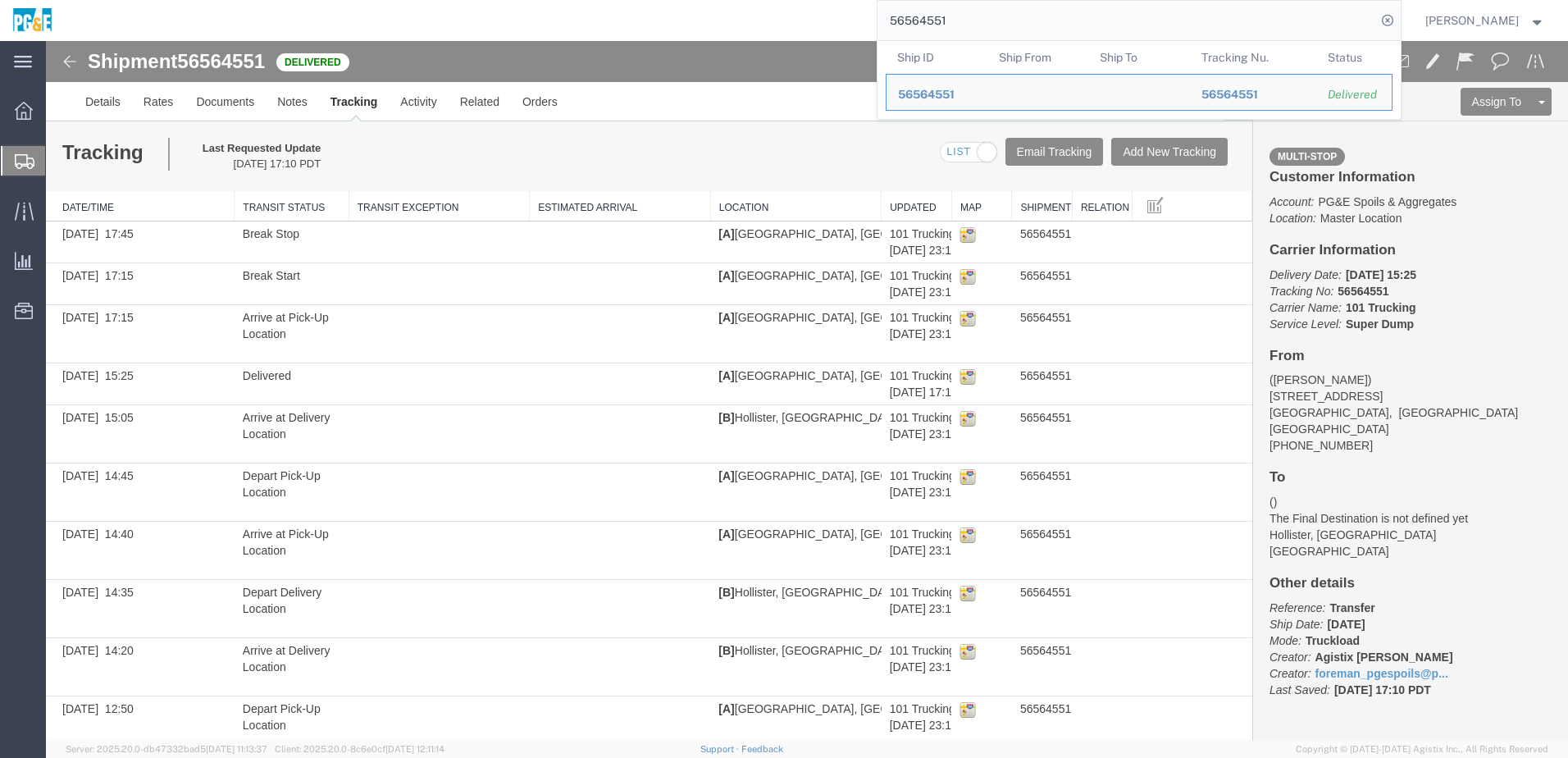
click at [925, 21] on input "56564551" at bounding box center [1126, 21] width 499 height 39
paste input "2"
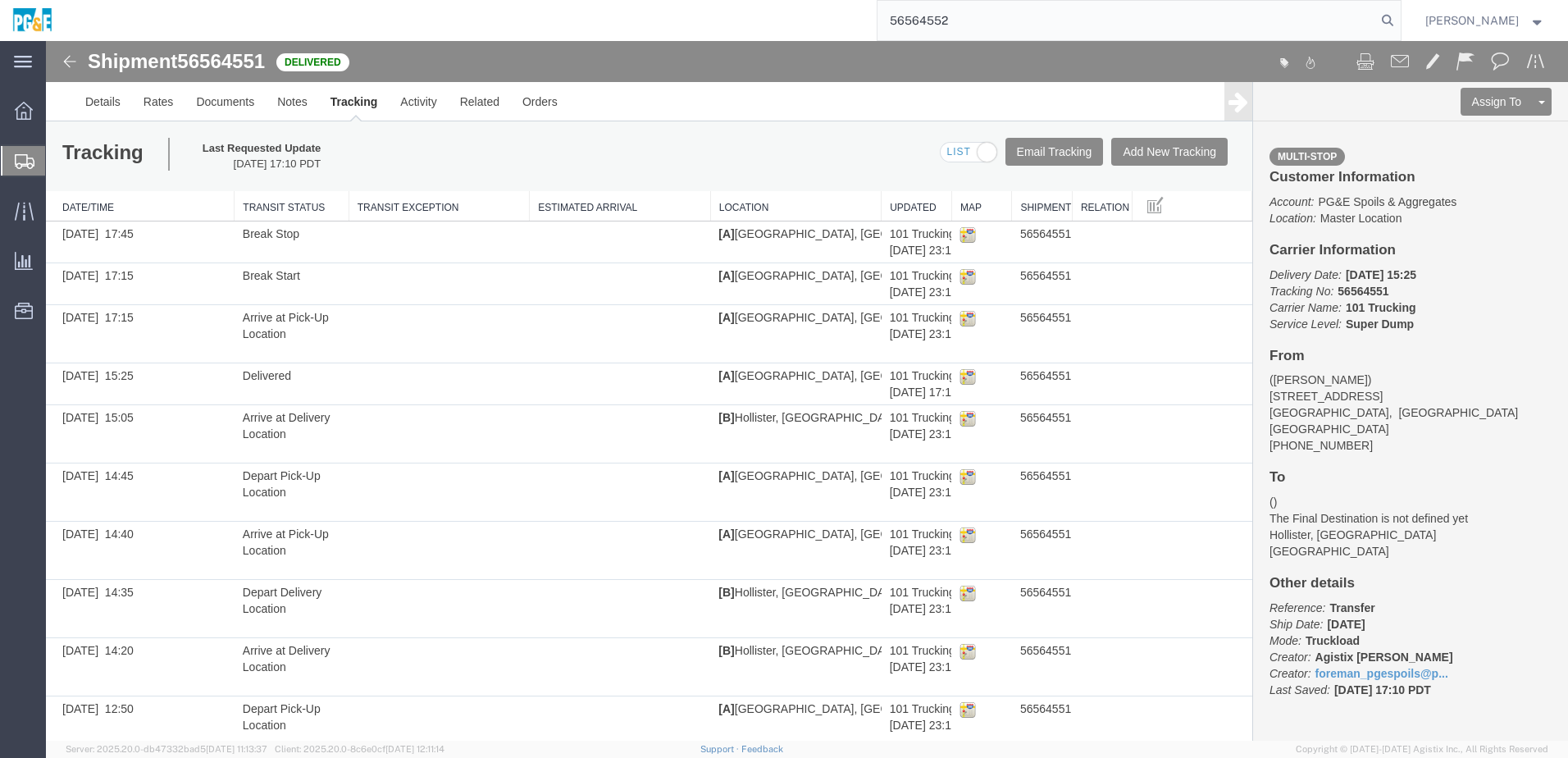
type input "56564552"
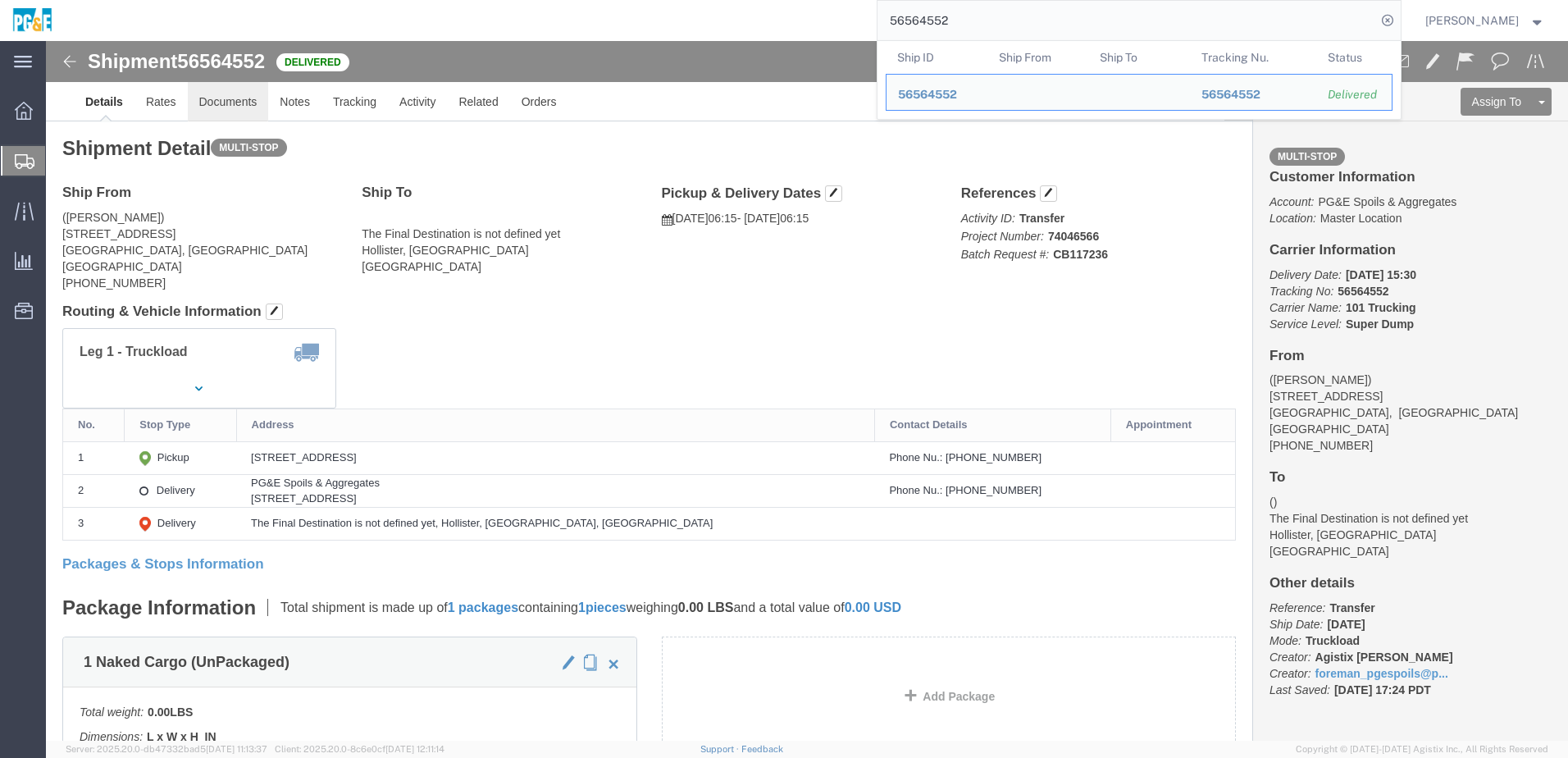
click link "Documents"
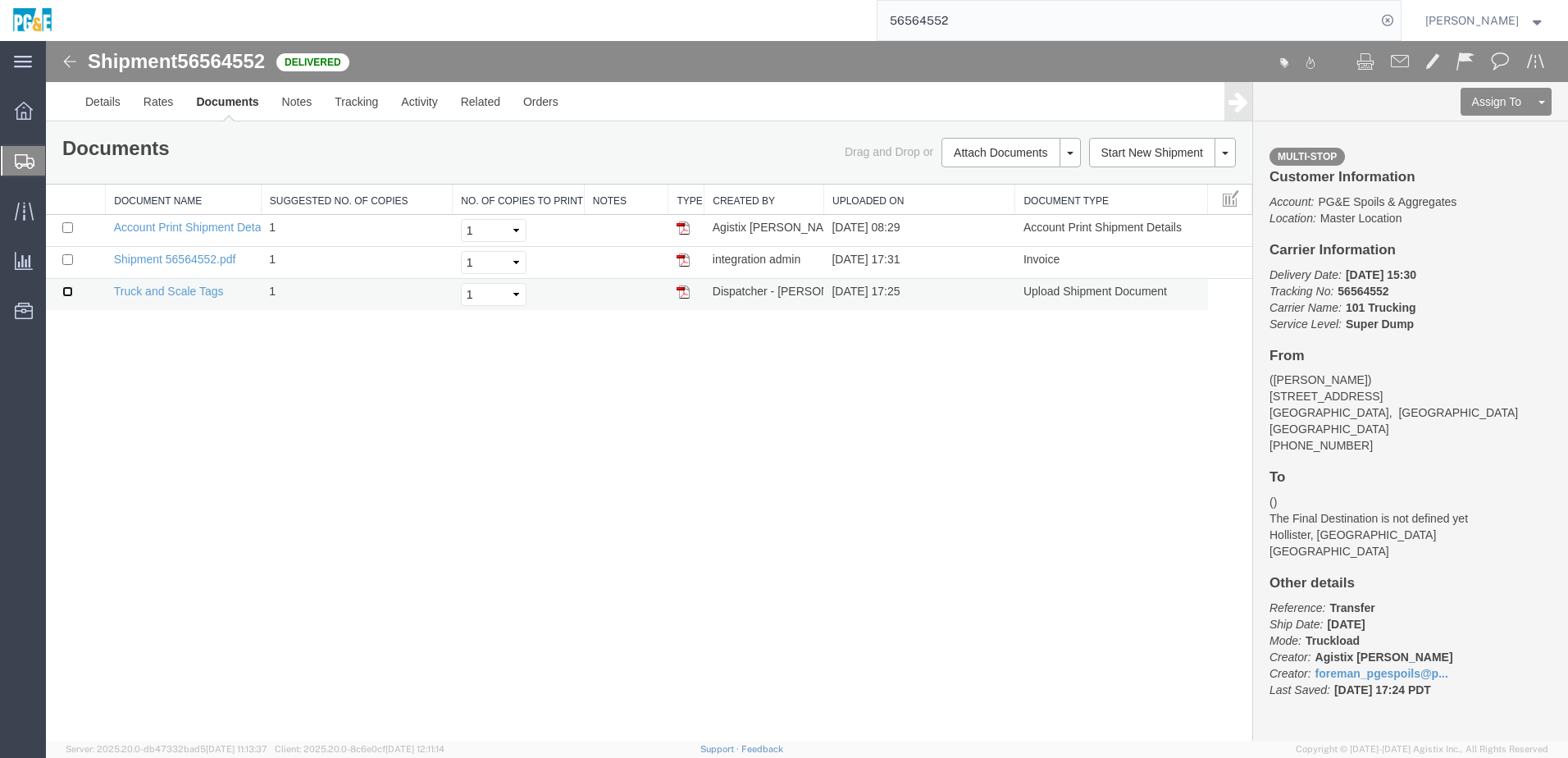
click at [65, 292] on input "checkbox" at bounding box center [67, 291] width 11 height 11
checkbox input "true"
click at [67, 252] on td at bounding box center [75, 262] width 60 height 32
click at [71, 264] on input "checkbox" at bounding box center [67, 259] width 11 height 11
checkbox input "true"
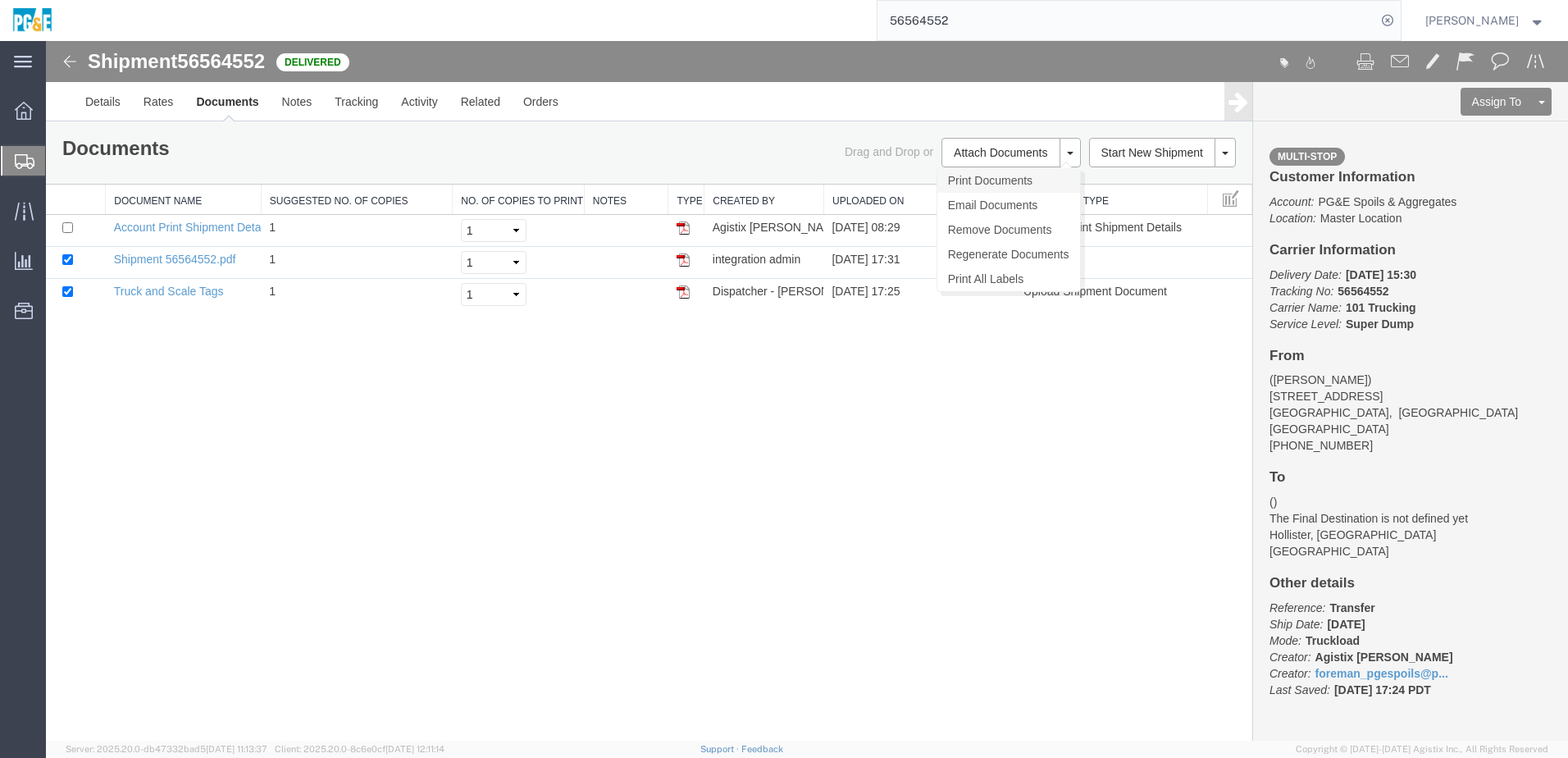
click at [977, 175] on link "Print Documents" at bounding box center [1009, 180] width 143 height 24
click at [357, 106] on link "Tracking" at bounding box center [356, 102] width 66 height 39
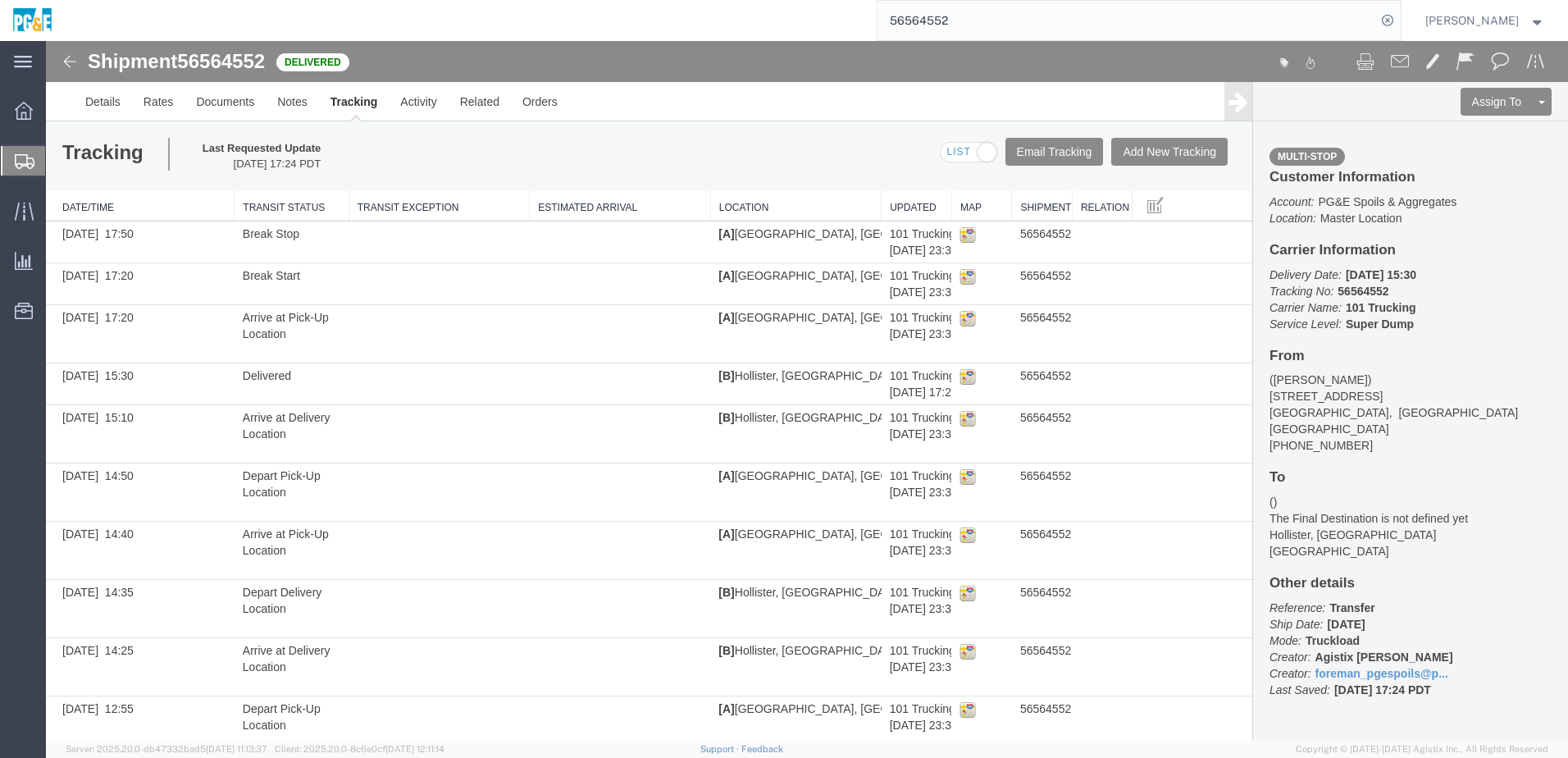
click at [923, 14] on input "56564552" at bounding box center [1126, 21] width 499 height 39
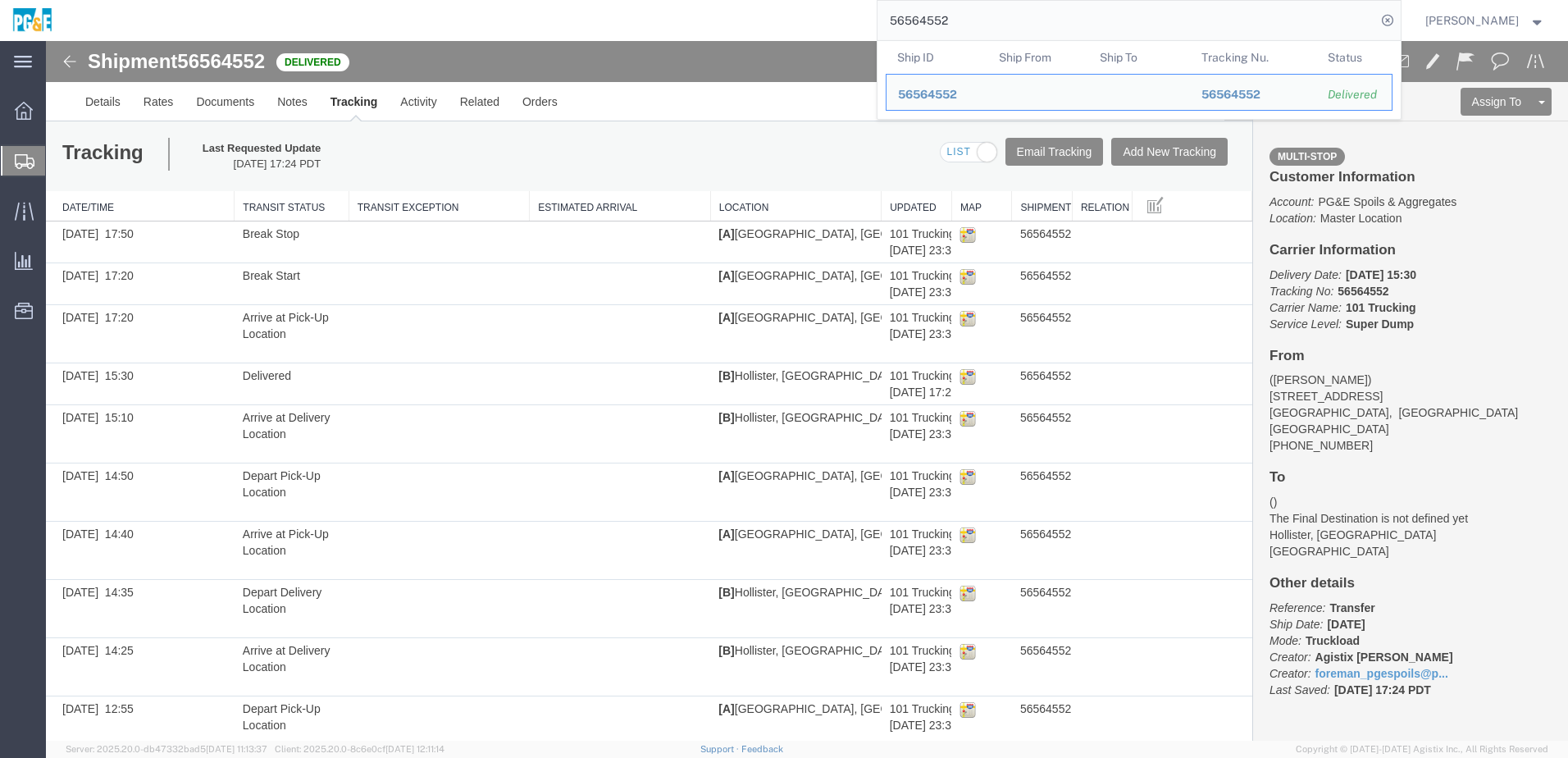
click at [923, 14] on input "56564552" at bounding box center [1126, 21] width 499 height 39
paste input "3"
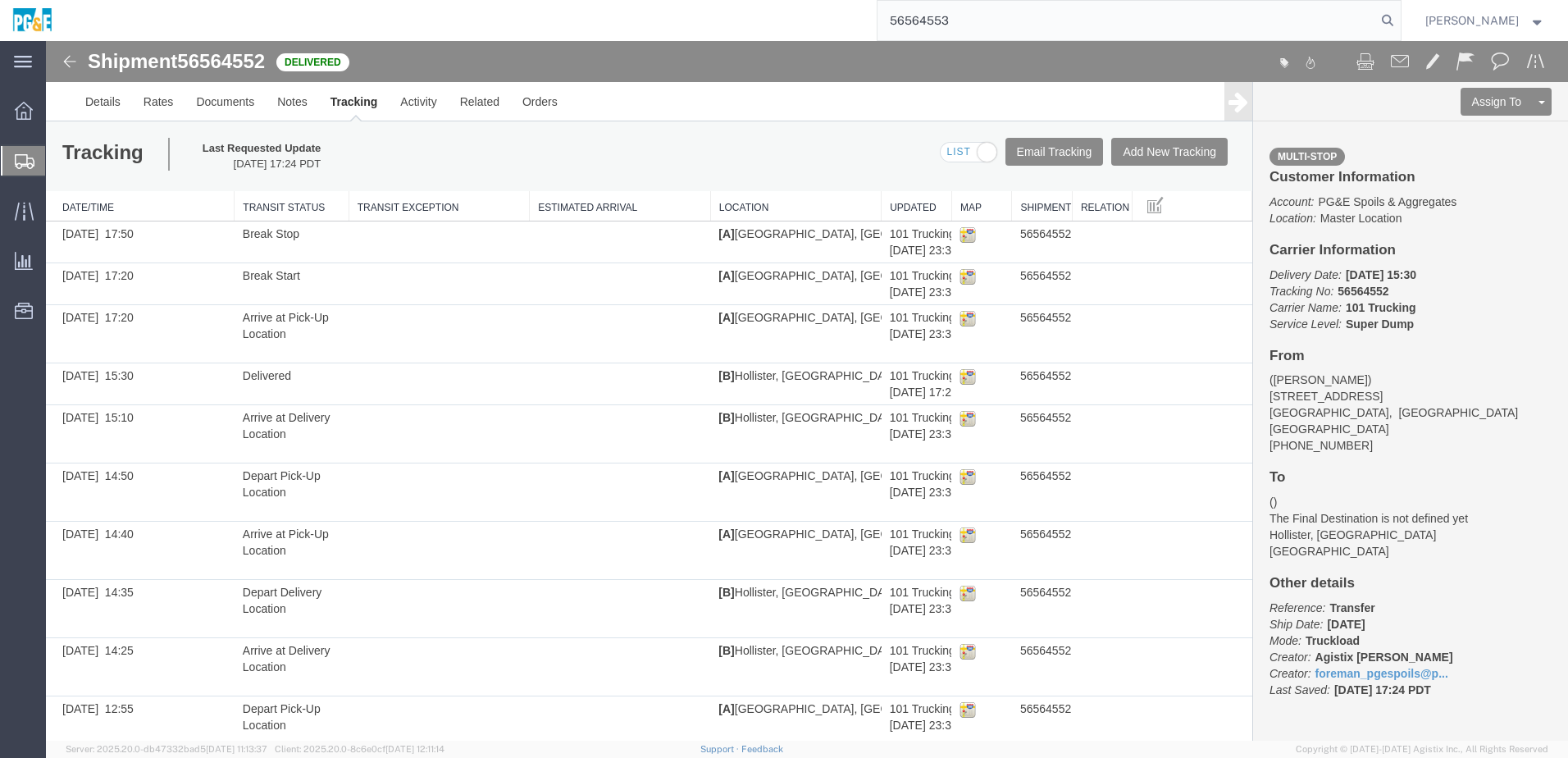
type input "56564553"
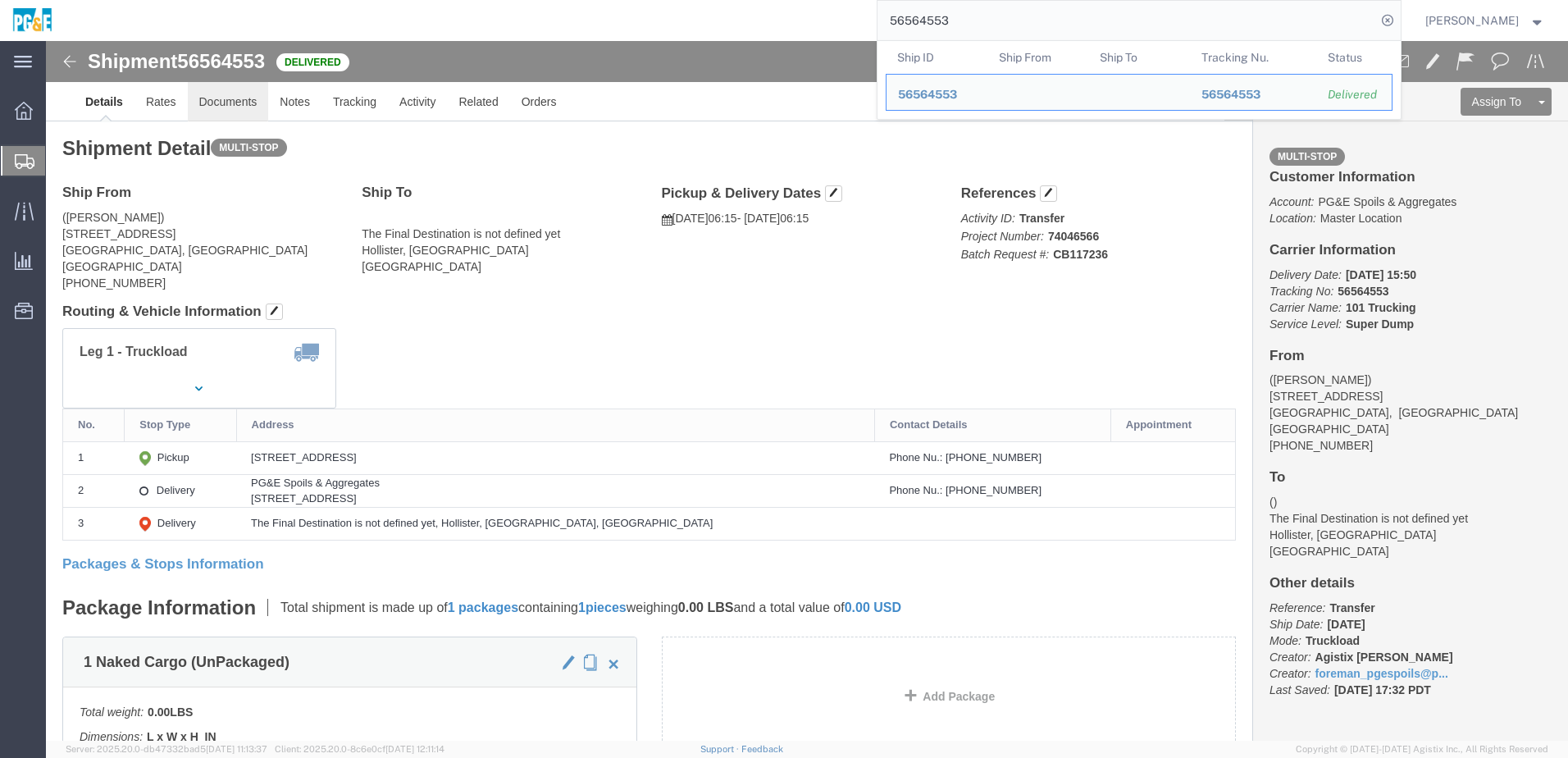
click link "Documents"
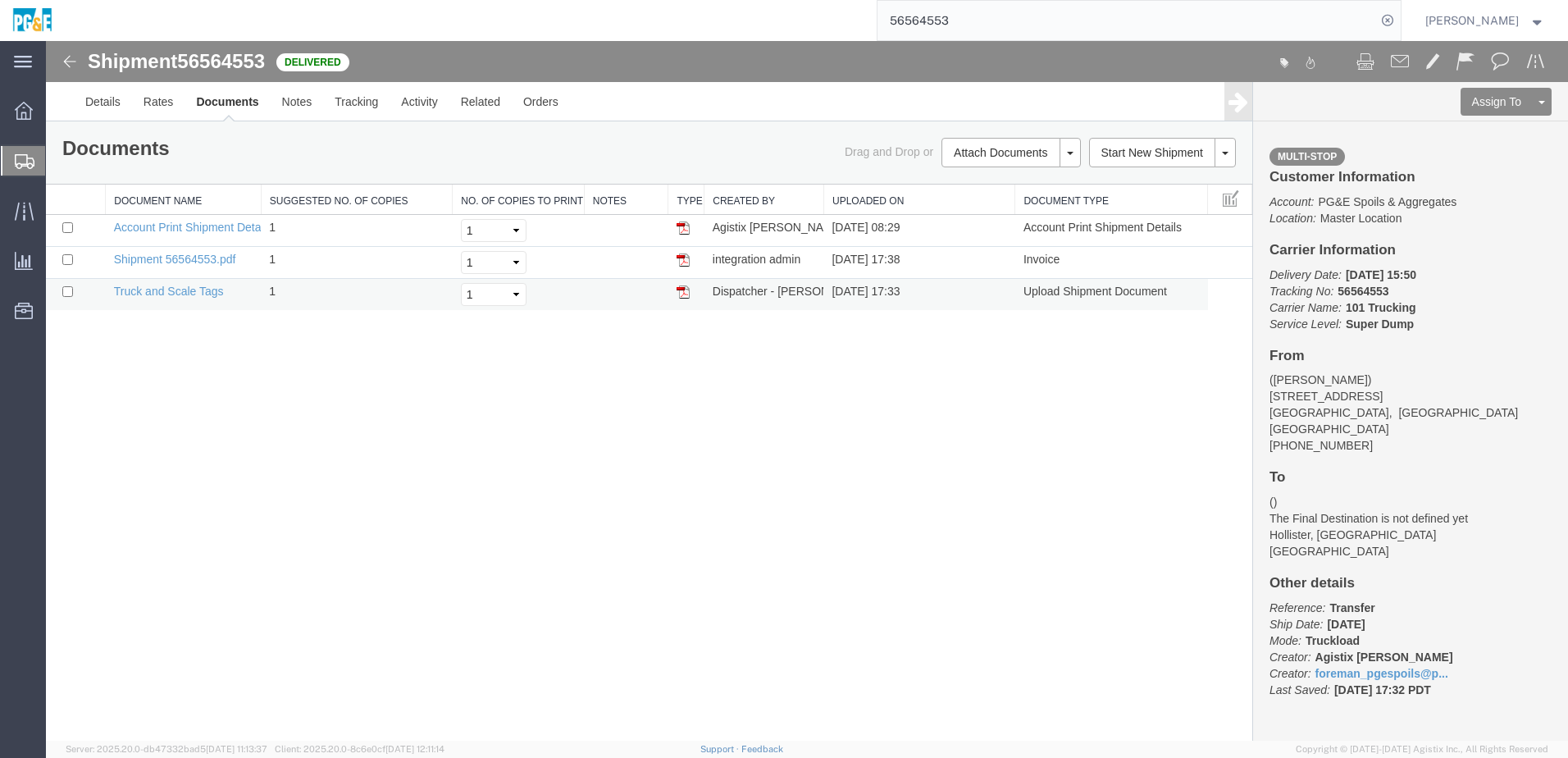
click at [73, 291] on td at bounding box center [75, 294] width 60 height 32
click at [66, 257] on input "checkbox" at bounding box center [67, 259] width 11 height 11
checkbox input "true"
click at [67, 291] on input "checkbox" at bounding box center [67, 291] width 11 height 11
checkbox input "true"
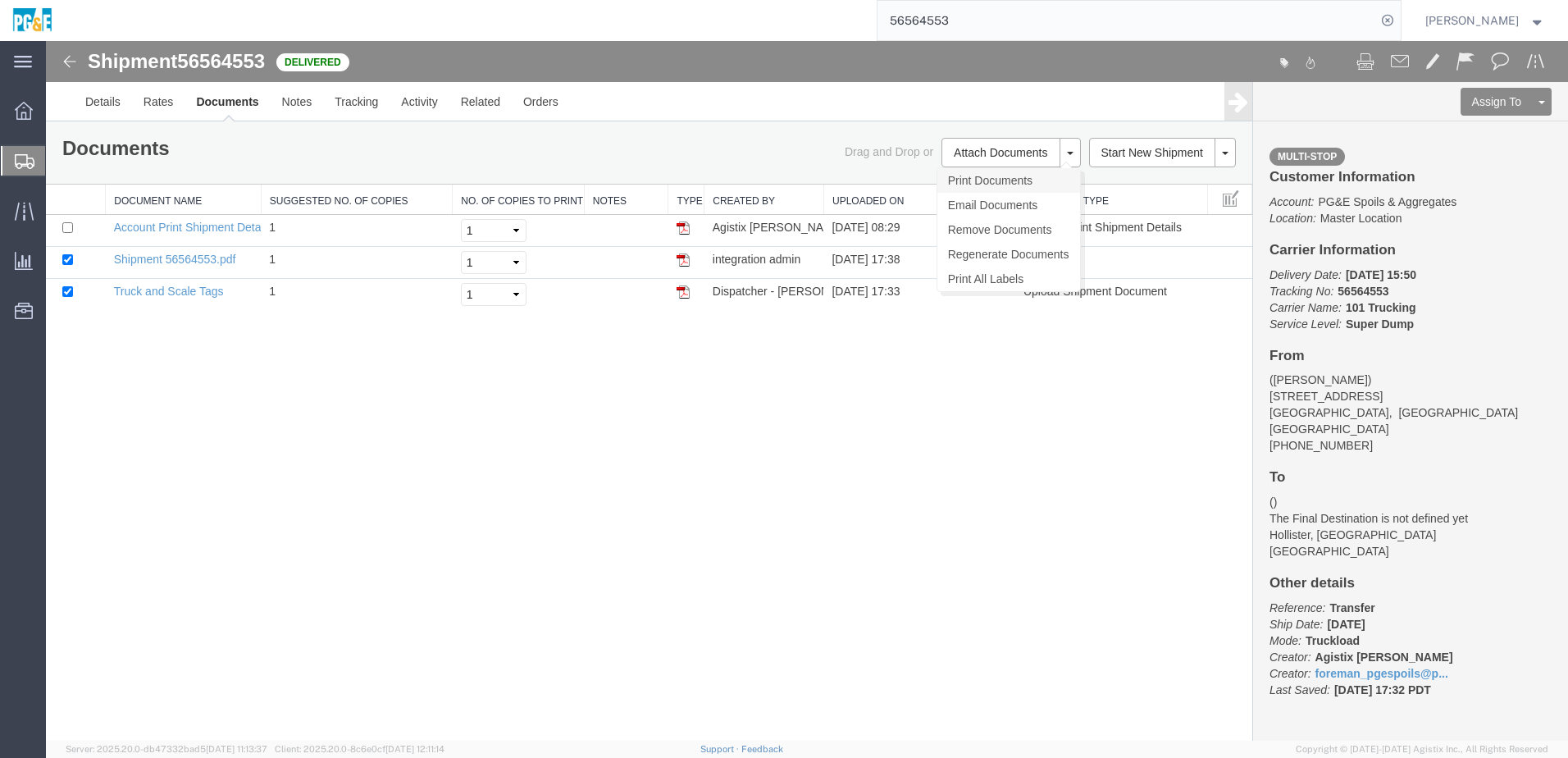
click at [1028, 186] on link "Print Documents" at bounding box center [1009, 180] width 143 height 24
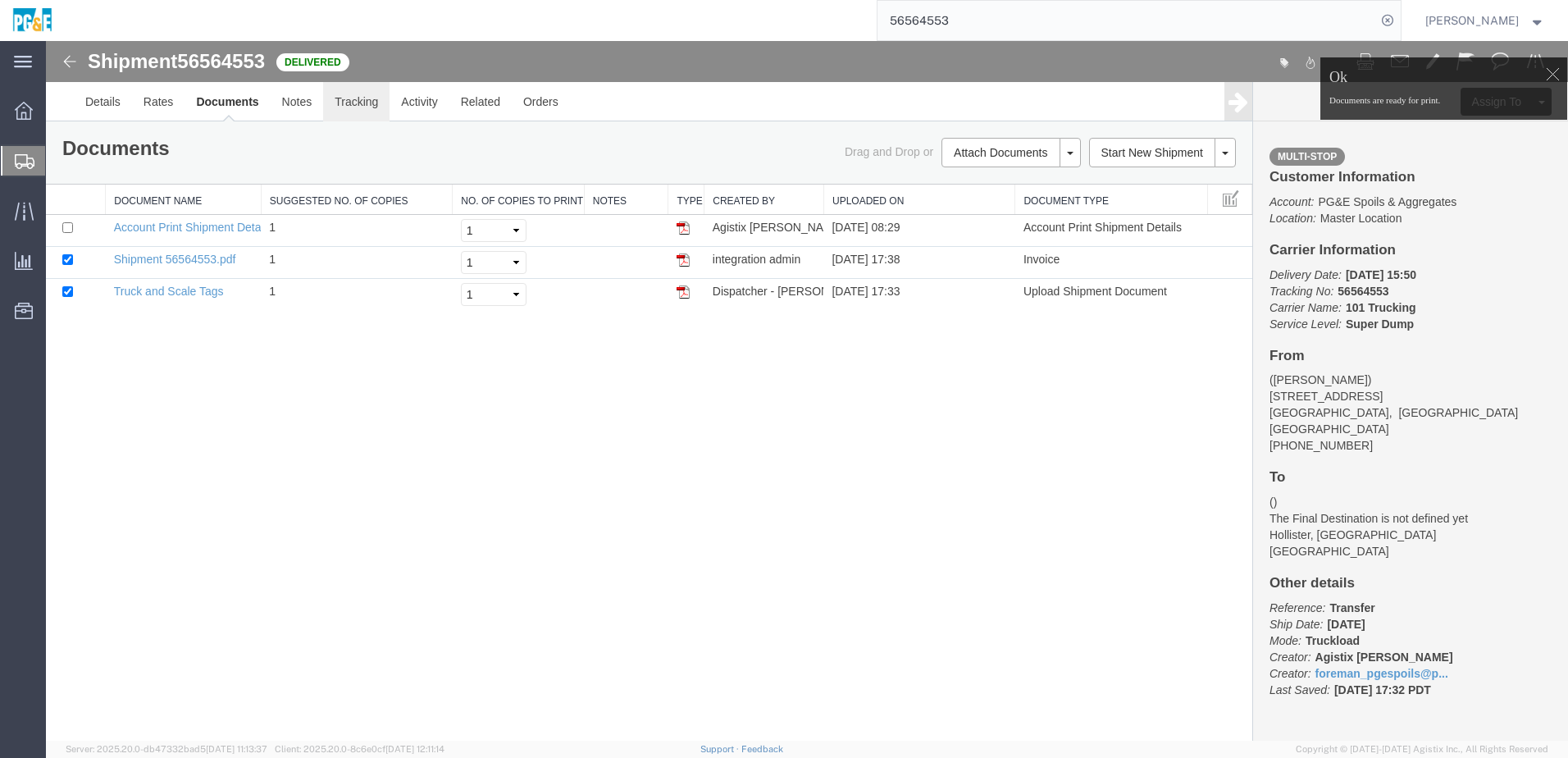
click at [358, 111] on link "Tracking" at bounding box center [356, 102] width 66 height 39
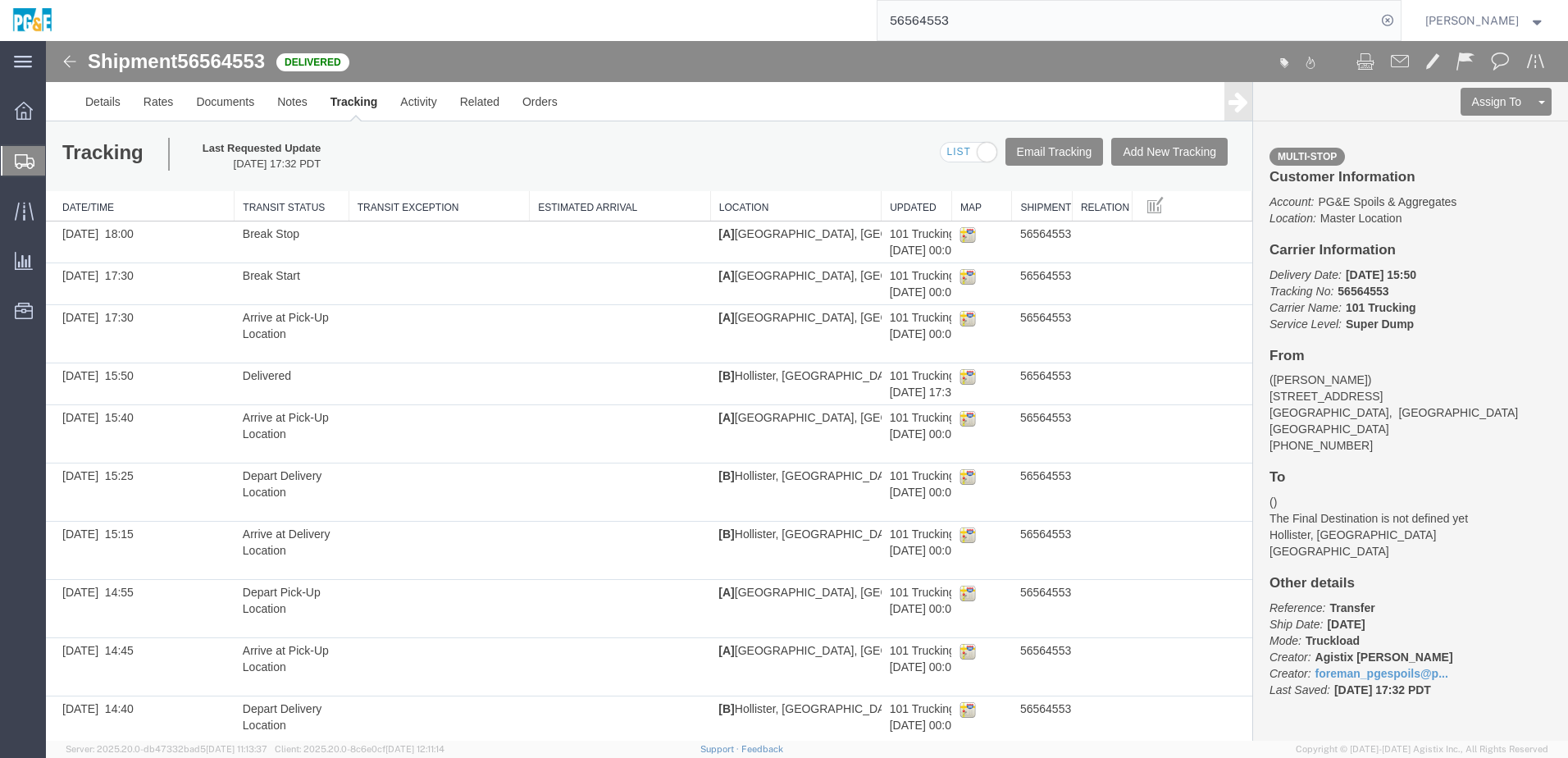
click at [943, 26] on input "56564553" at bounding box center [1126, 21] width 499 height 39
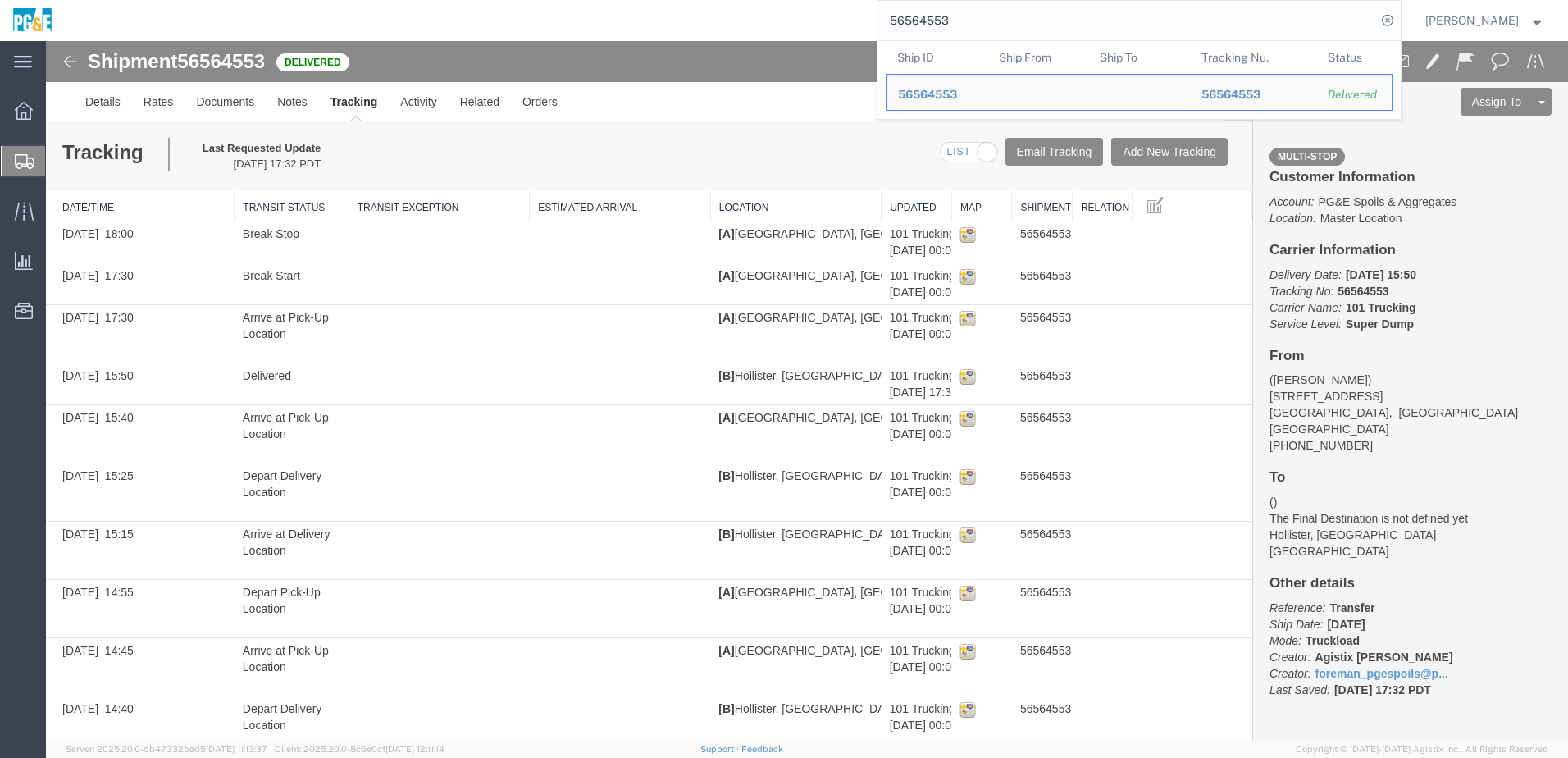
click at [943, 26] on input "56564553" at bounding box center [1126, 21] width 499 height 39
paste input "477706"
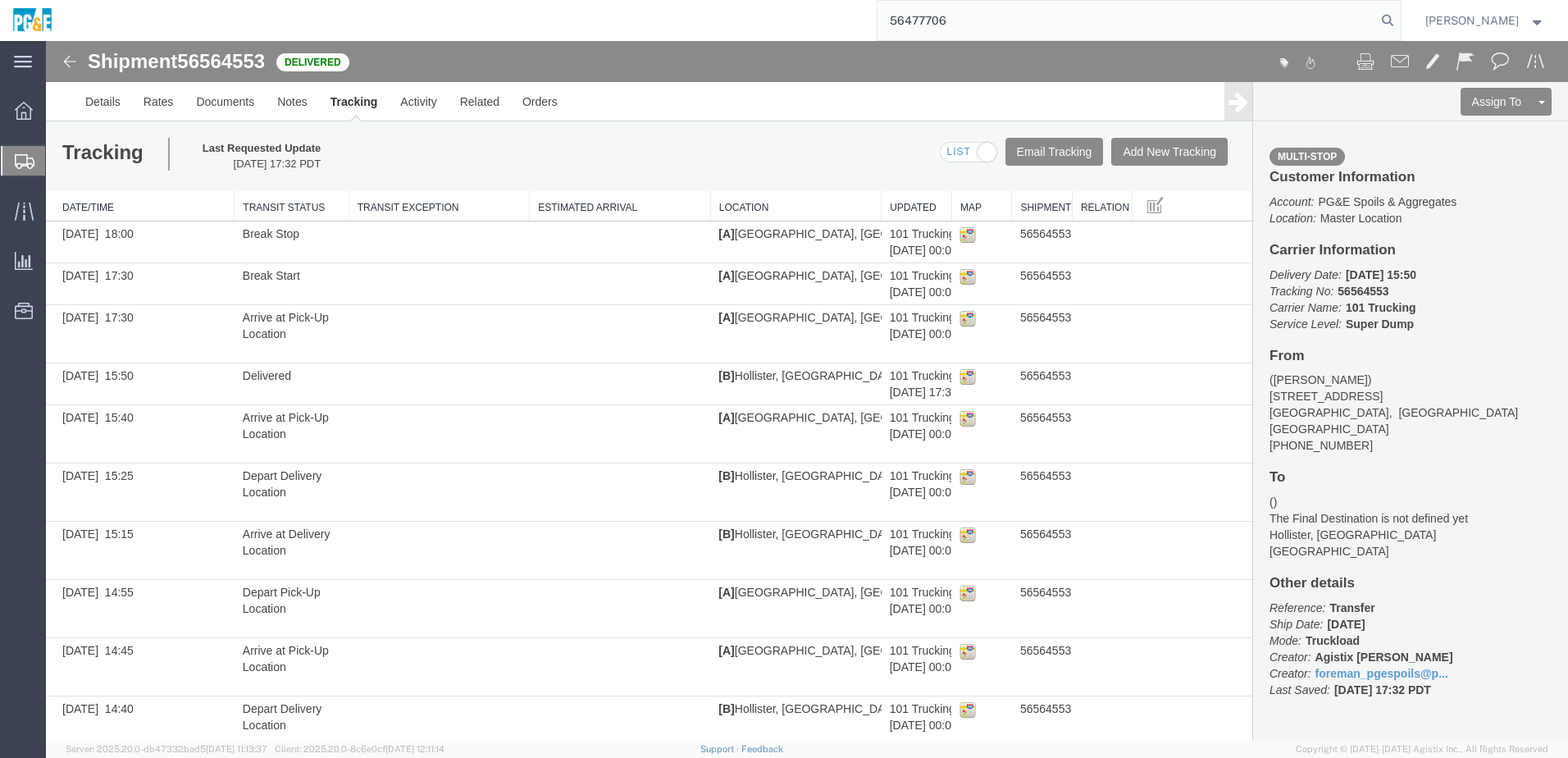
type input "56477706"
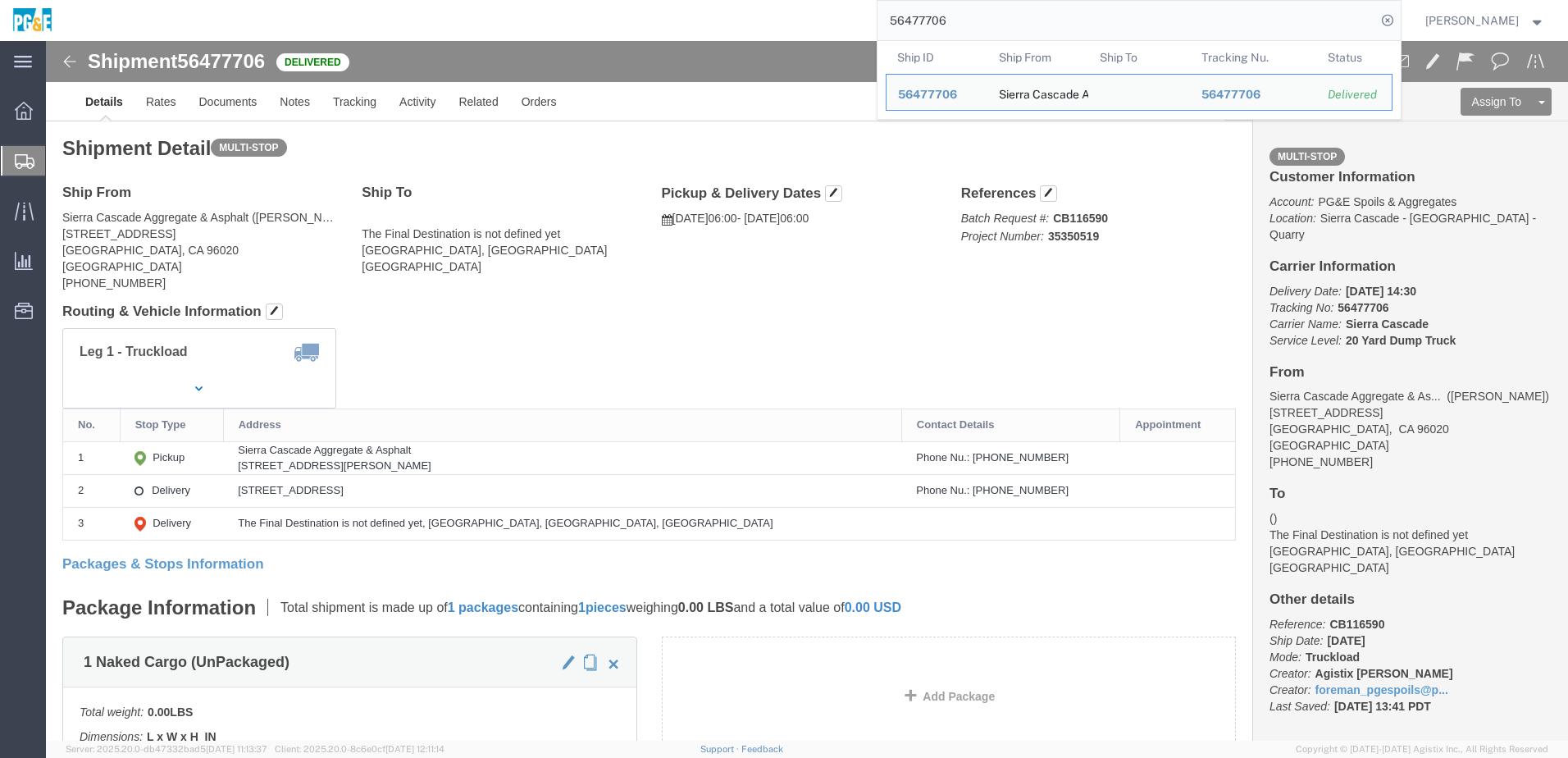
click div "Leg 1 - Truckload Vehicle 1: 20 Yard Dump Truck Number of trucks: 1"
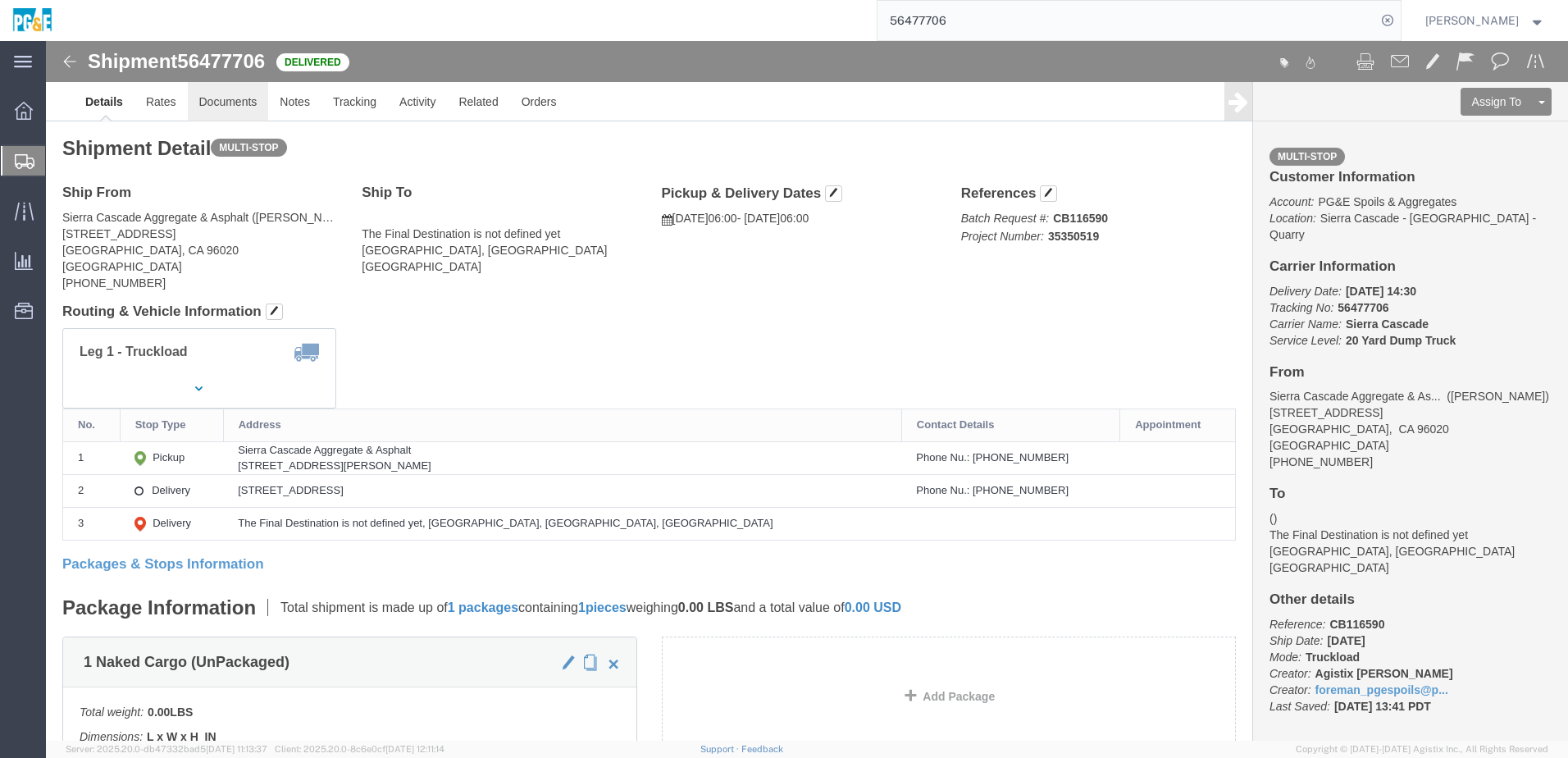
click link "Documents"
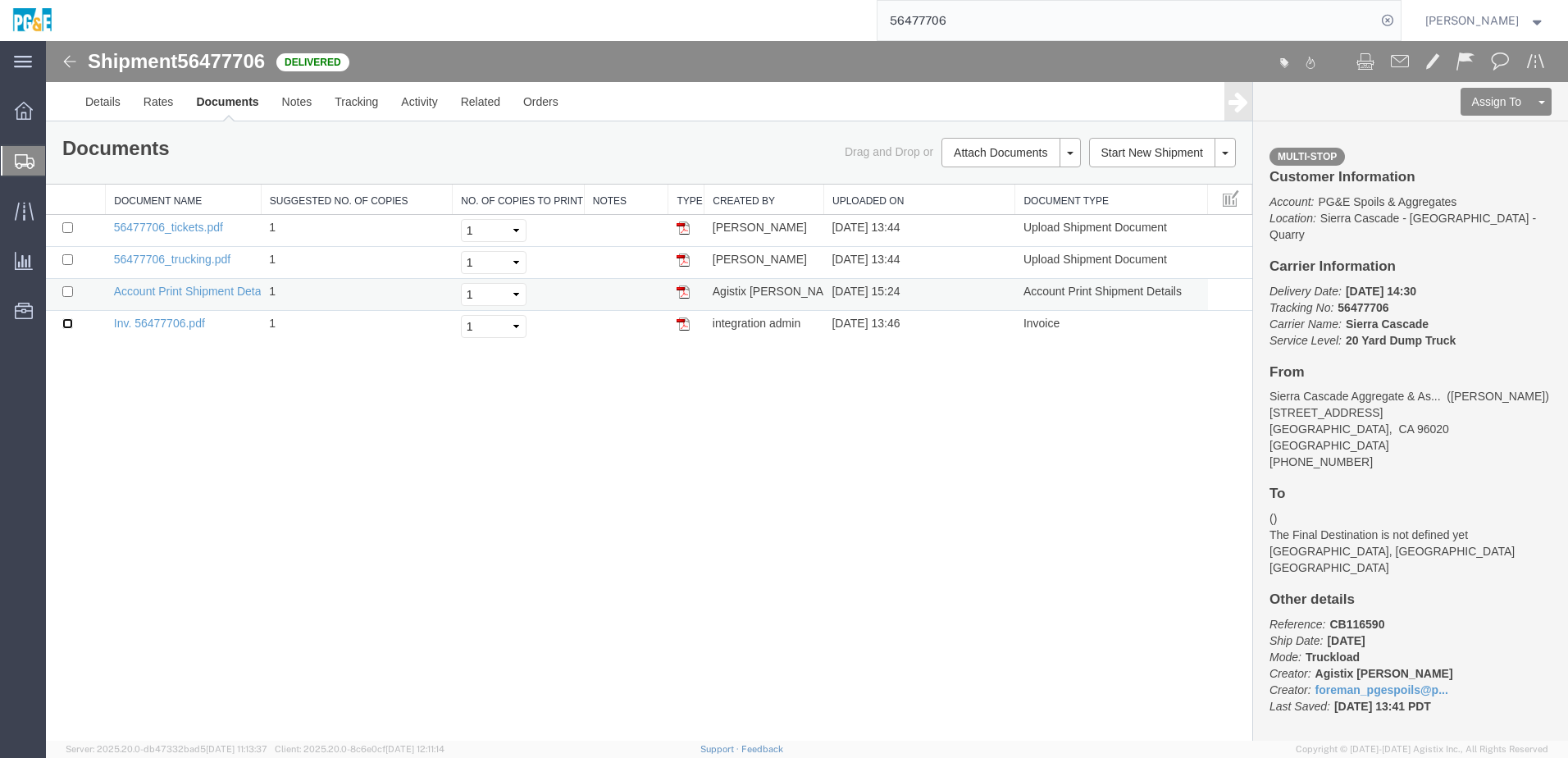
drag, startPoint x: 68, startPoint y: 323, endPoint x: 70, endPoint y: 305, distance: 18.1
click at [68, 323] on input "checkbox" at bounding box center [67, 323] width 11 height 11
checkbox input "true"
click at [67, 267] on td at bounding box center [75, 262] width 60 height 32
click at [65, 257] on input "checkbox" at bounding box center [67, 259] width 11 height 11
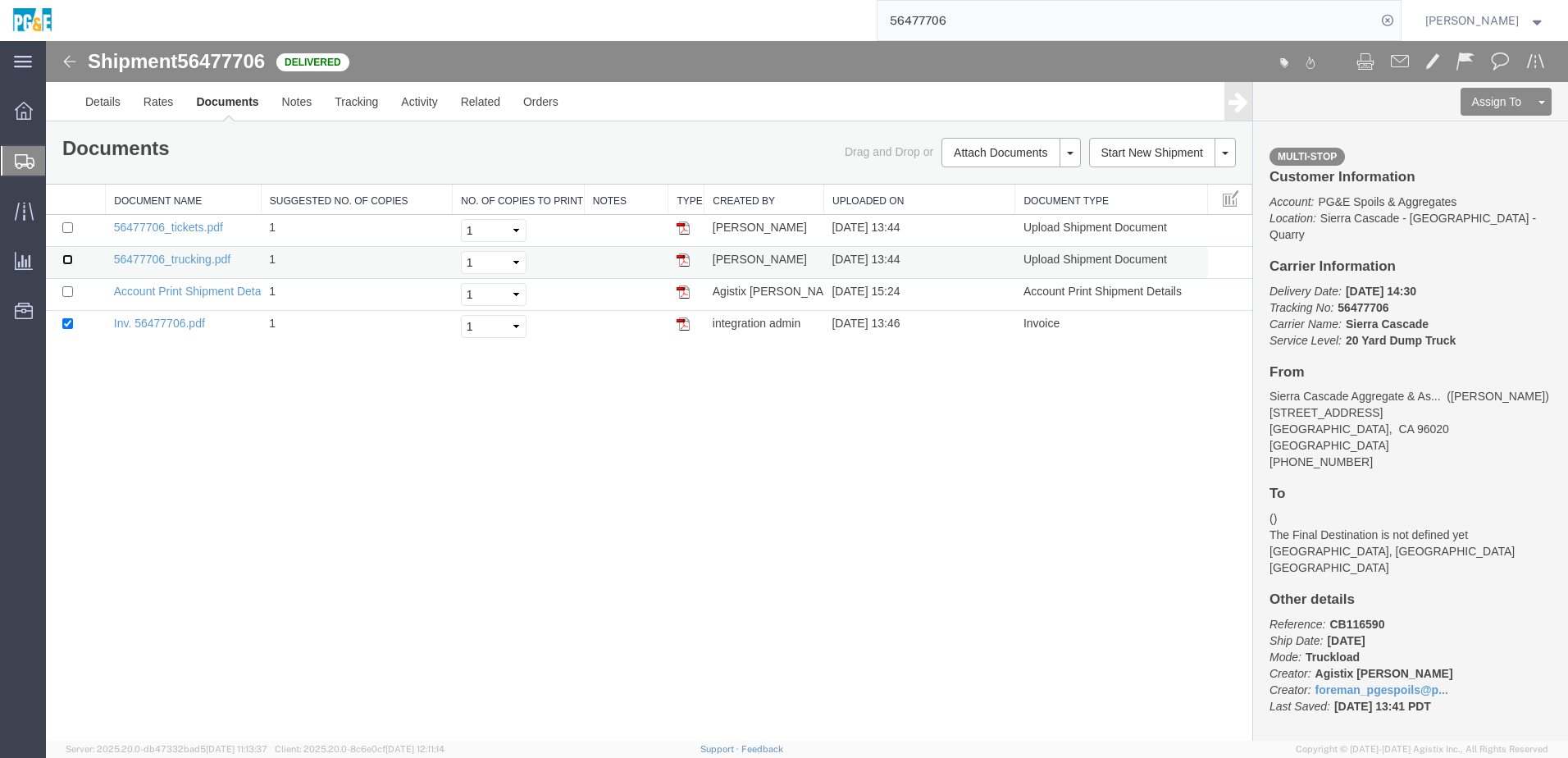
checkbox input "true"
click at [69, 223] on td at bounding box center [75, 231] width 60 height 32
click at [68, 227] on input "checkbox" at bounding box center [67, 227] width 11 height 11
checkbox input "true"
click at [993, 175] on link "Print Documents" at bounding box center [1009, 180] width 143 height 24
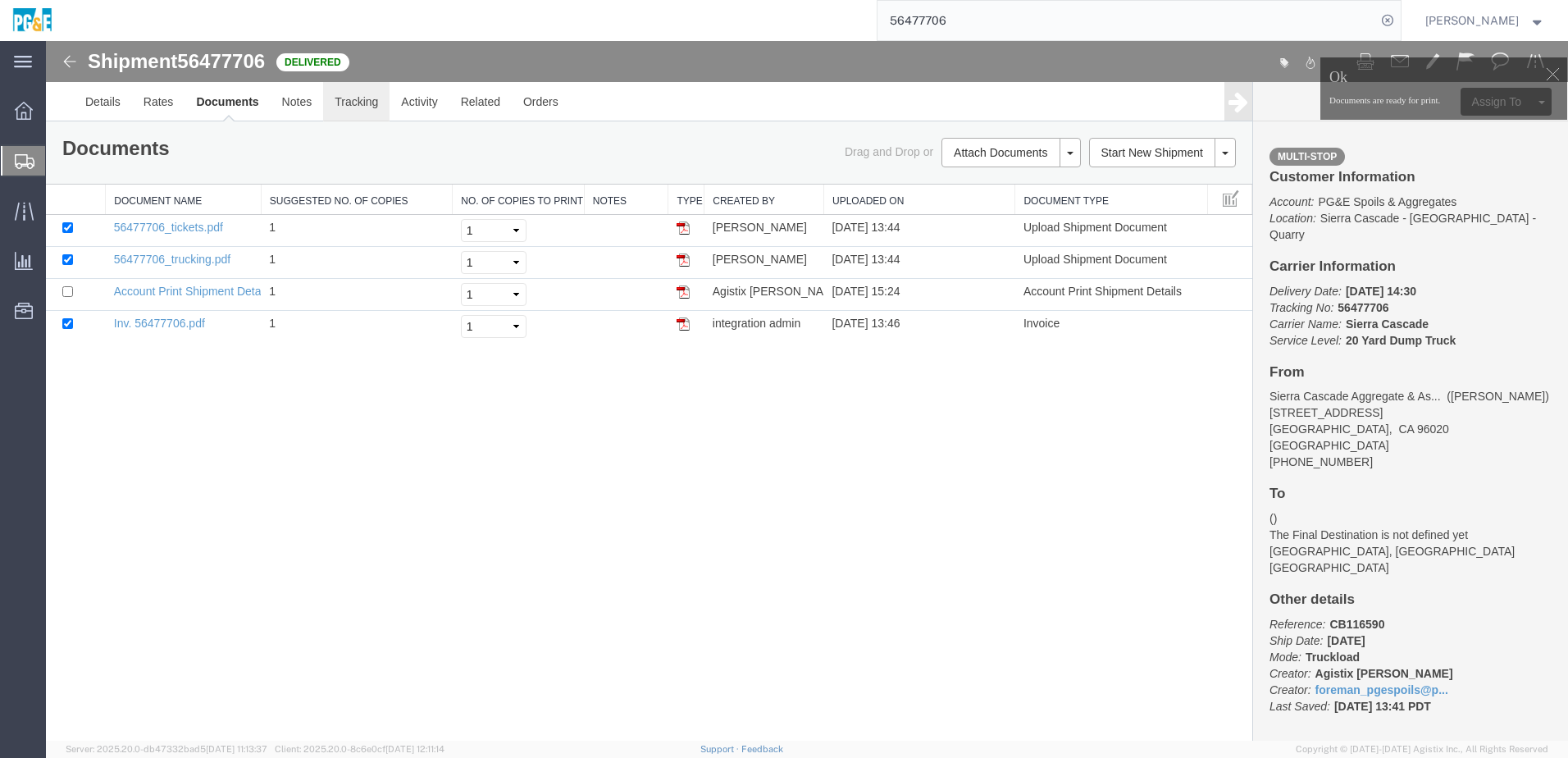
drag, startPoint x: 351, startPoint y: 111, endPoint x: 69, endPoint y: 261, distance: 319.4
click at [351, 111] on link "Tracking" at bounding box center [356, 102] width 66 height 39
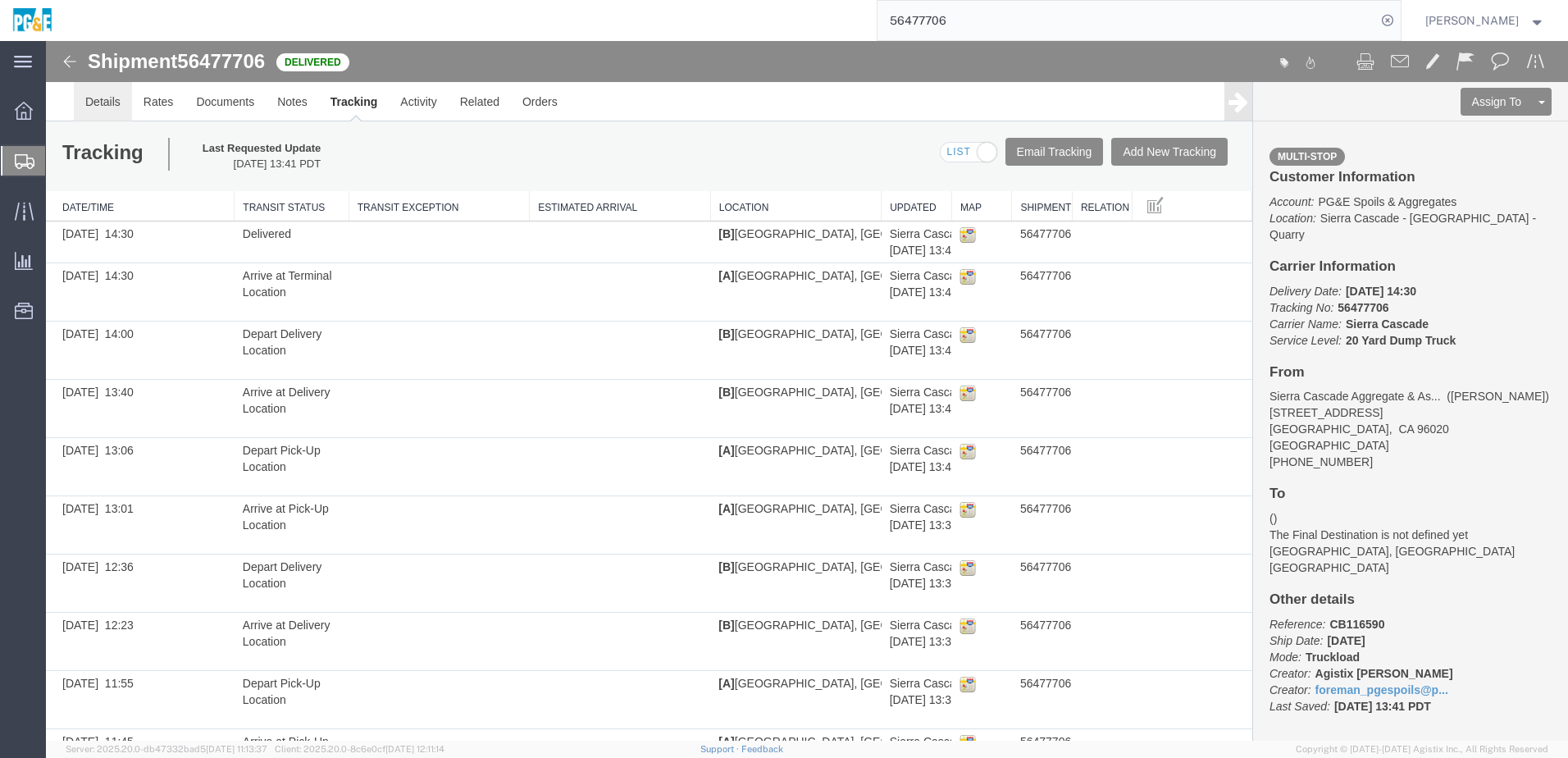
click at [105, 92] on link "Details" at bounding box center [103, 102] width 59 height 39
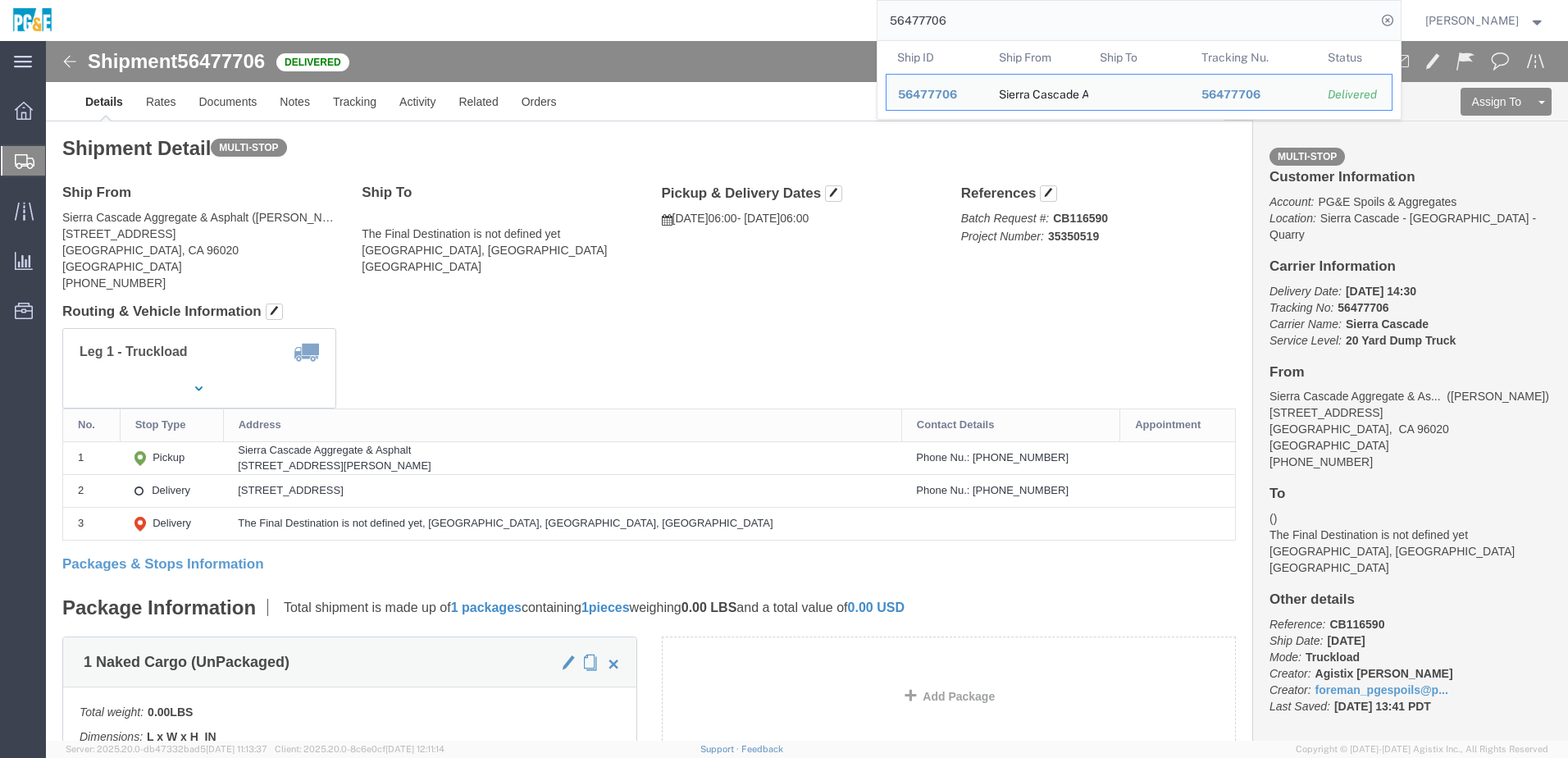
click at [953, 22] on input "56477706" at bounding box center [1126, 21] width 499 height 39
paste input "9"
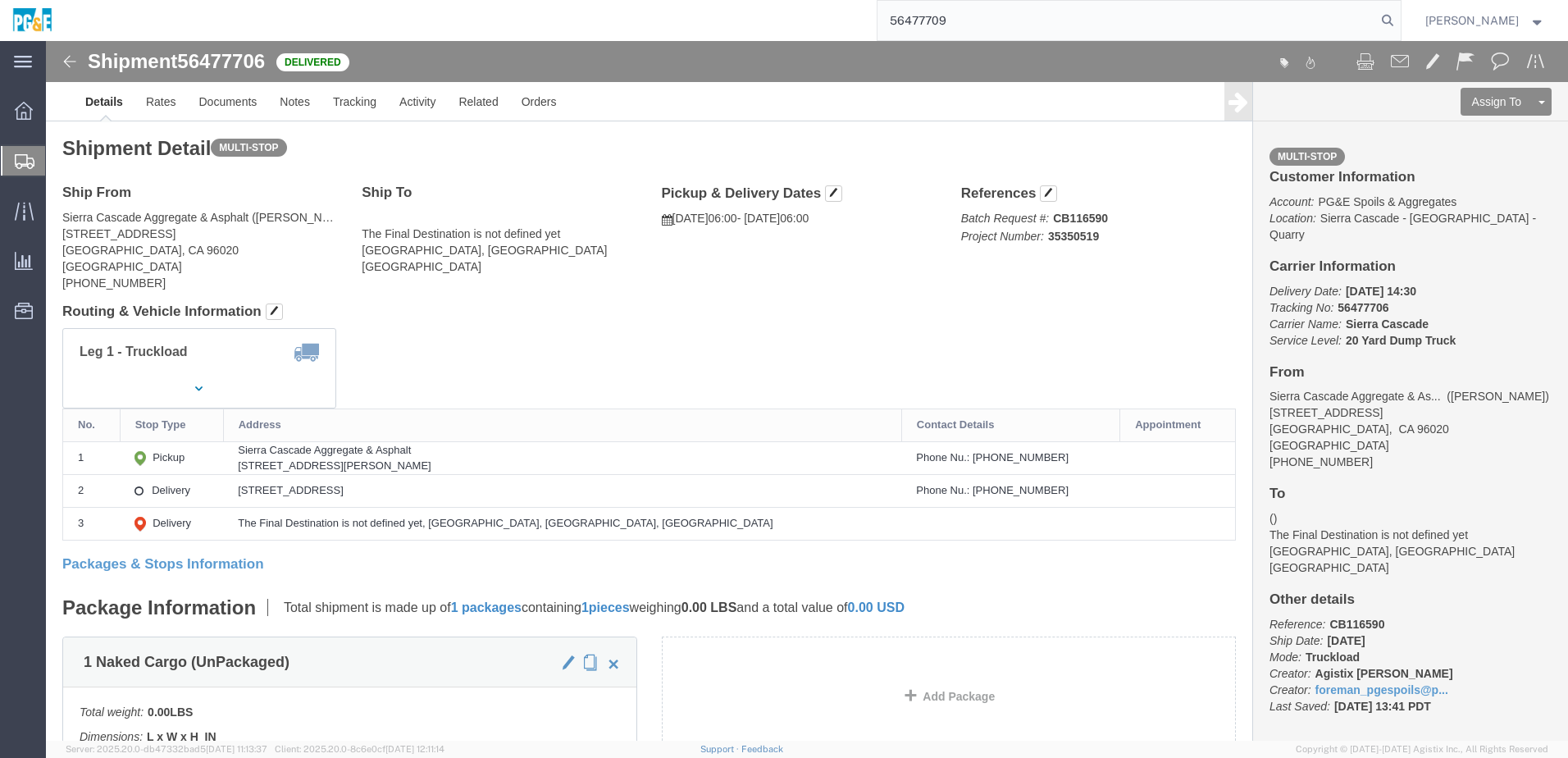
type input "56477709"
click div "Shipment Detail Multi-stop Ship From Sierra Cascade Aggregate & Asphalt (Kirk M…"
drag, startPoint x: 669, startPoint y: 268, endPoint x: 572, endPoint y: 281, distance: 97.9
click div "Shipment Detail Multi-stop Ship From Sierra Cascade Aggregate & Asphalt (Kirk M…"
click h4 "Routing & Vehicle Information"
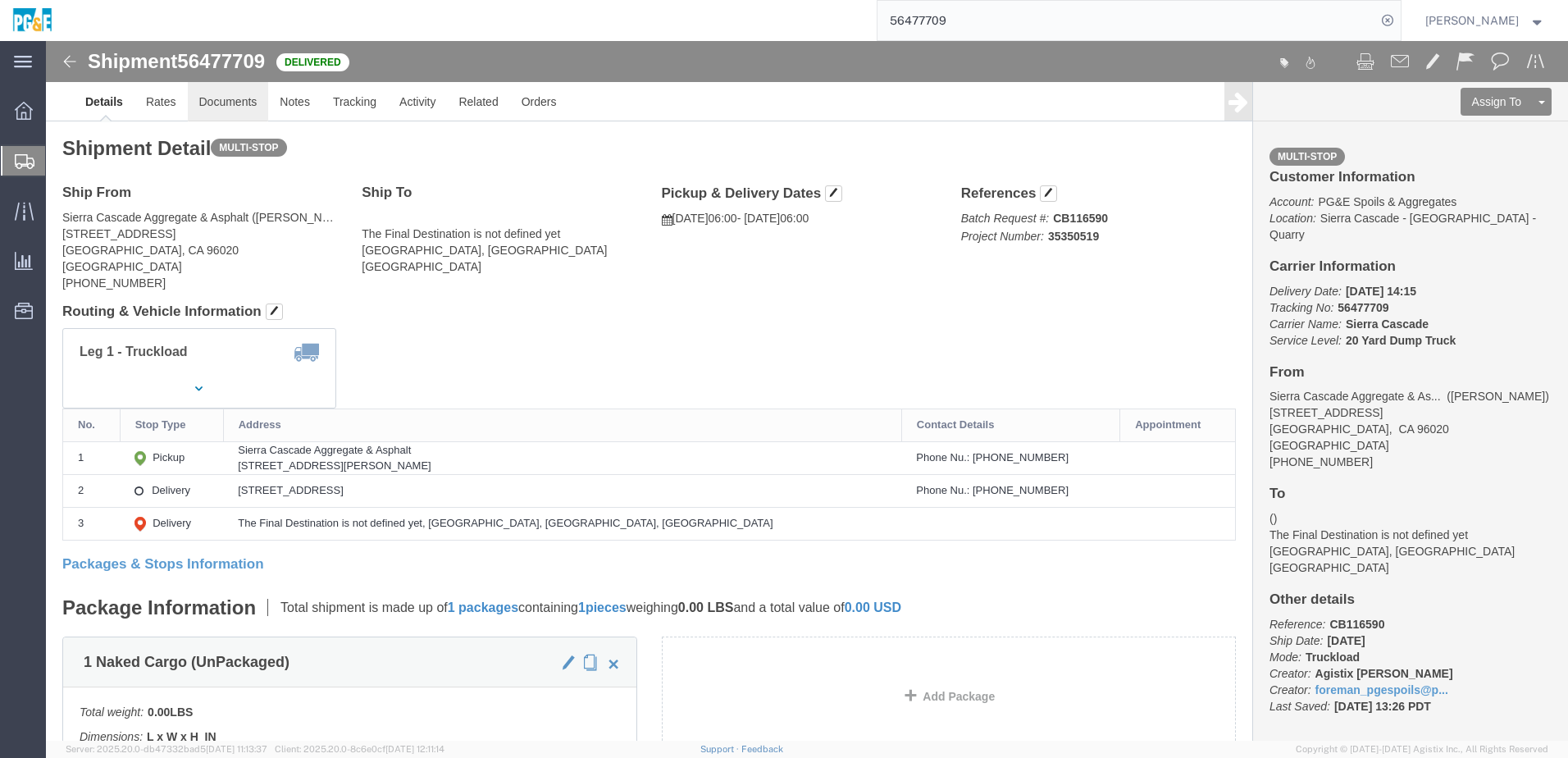
click link "Documents"
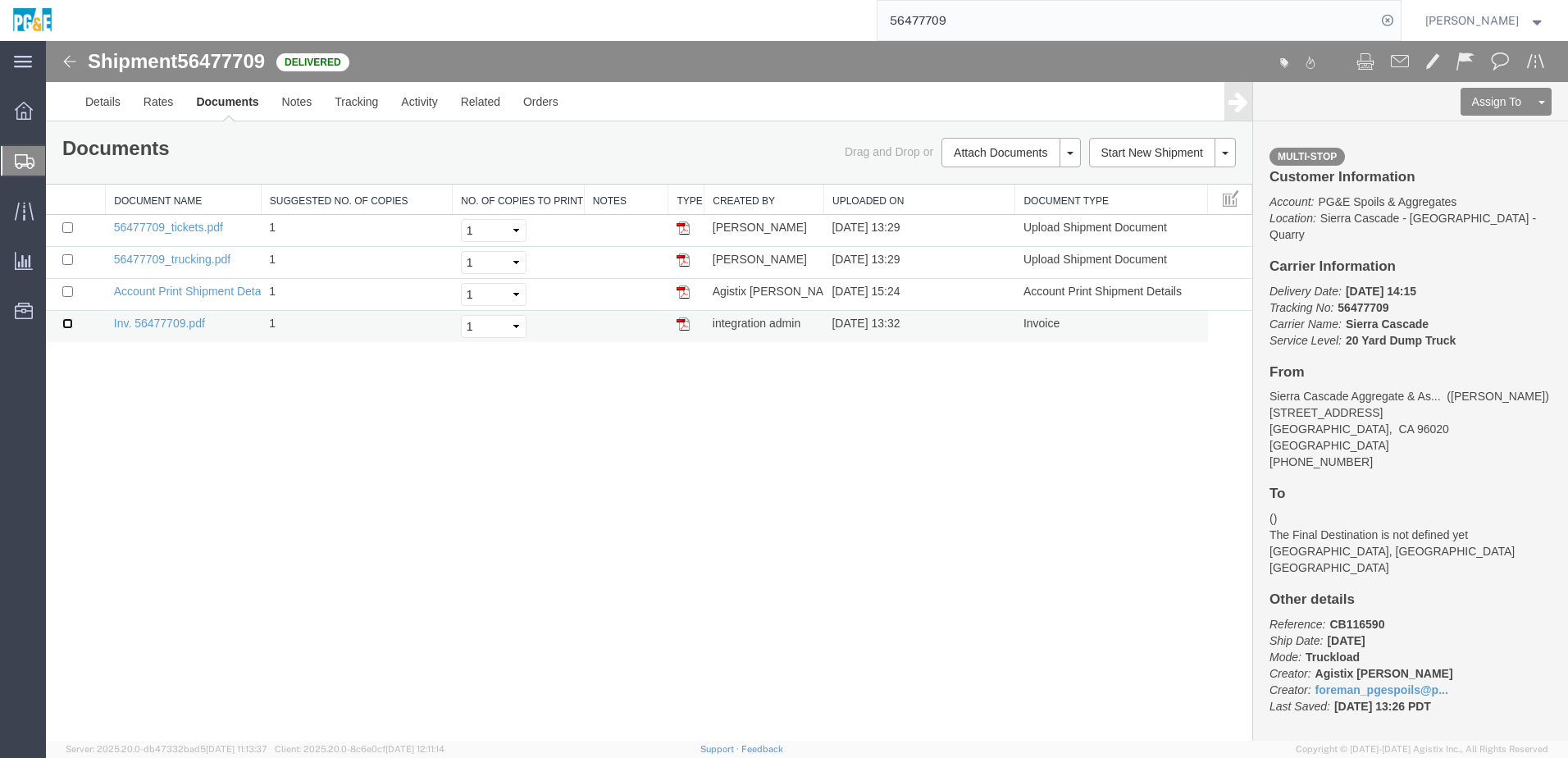
click at [69, 319] on input "checkbox" at bounding box center [67, 323] width 11 height 11
checkbox input "true"
click at [67, 257] on input "checkbox" at bounding box center [67, 259] width 11 height 11
checkbox input "true"
click at [70, 232] on input "checkbox" at bounding box center [67, 227] width 11 height 11
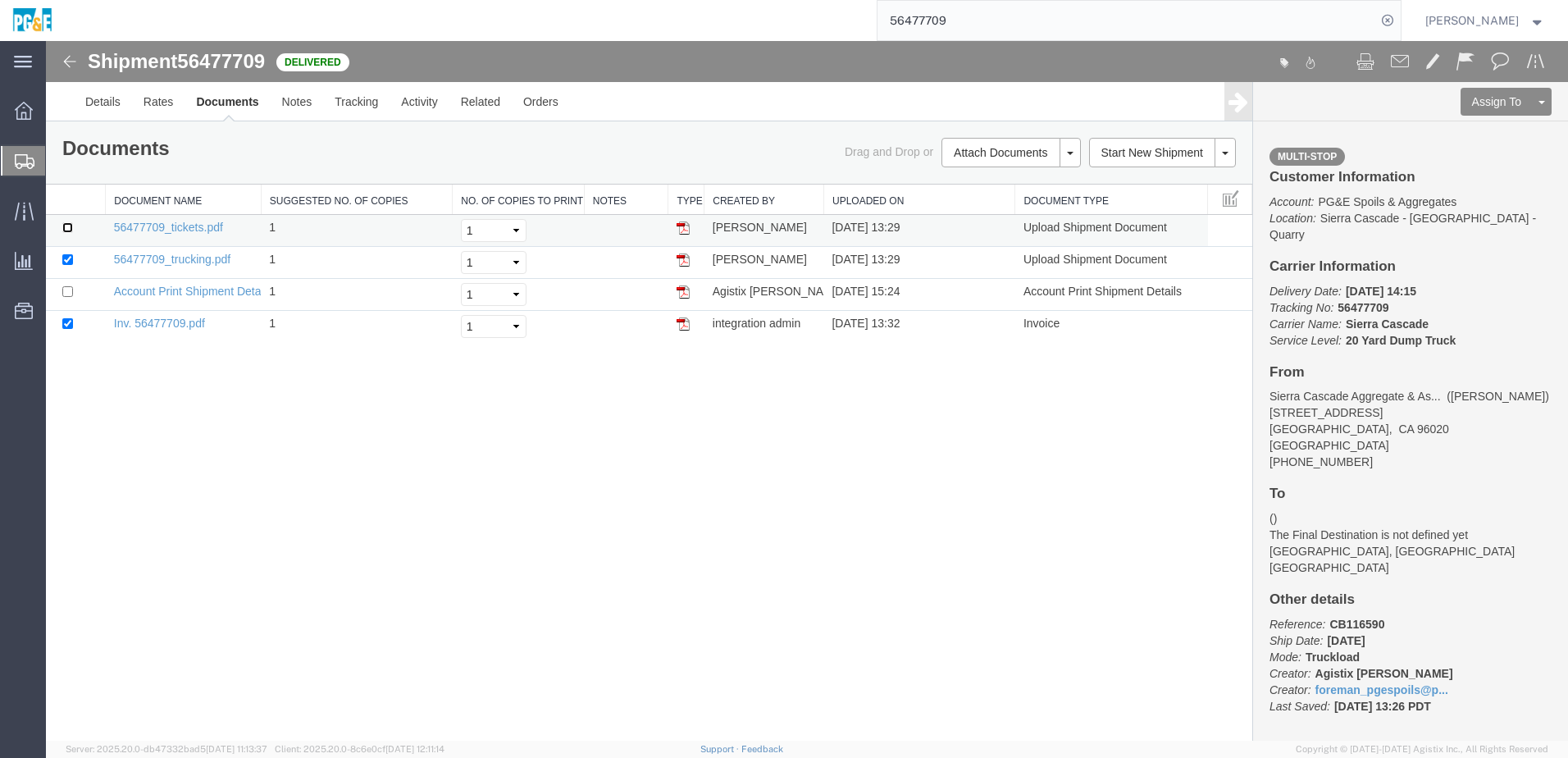
checkbox input "true"
click at [983, 175] on link "Print Documents" at bounding box center [1009, 180] width 143 height 24
click at [344, 99] on link "Tracking" at bounding box center [356, 102] width 66 height 39
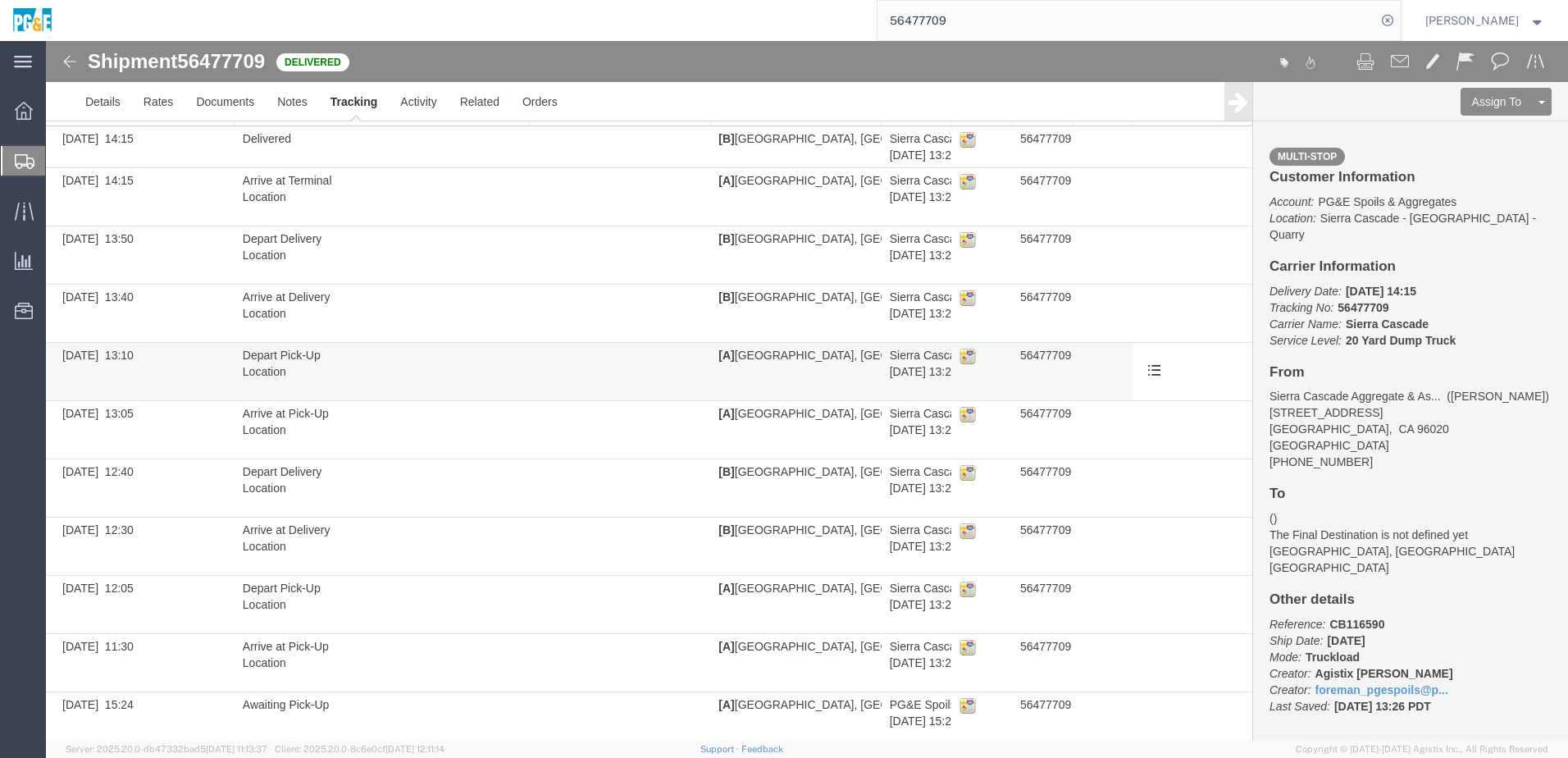
scroll to position [105, 0]
